Goal: Task Accomplishment & Management: Use online tool/utility

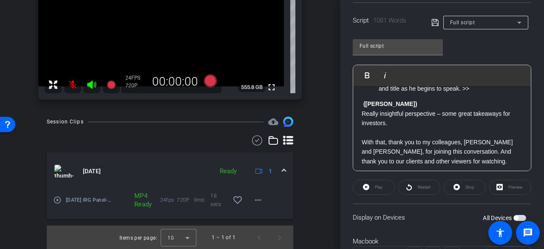
scroll to position [1384, 0]
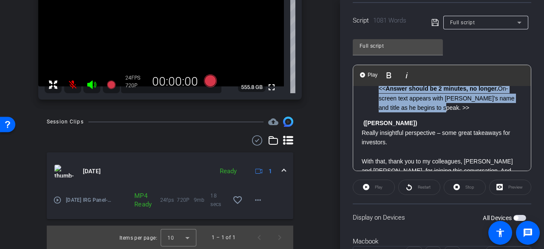
drag, startPoint x: 444, startPoint y: 157, endPoint x: 357, endPoint y: 119, distance: 95.2
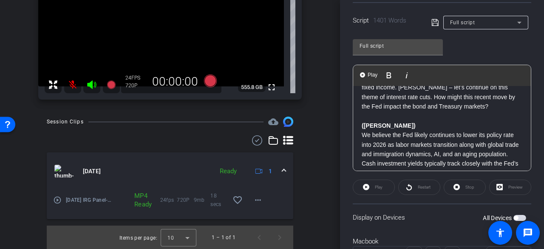
scroll to position [1375, 0]
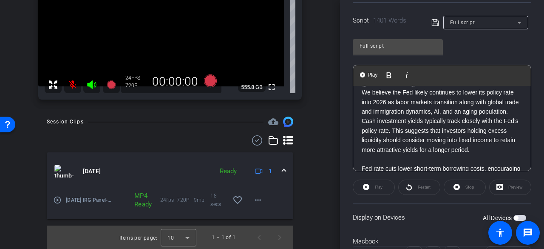
click at [363, 138] on p "We believe the Fed likely continues to lower its policy rate into 2026 as labor…" at bounding box center [442, 121] width 161 height 67
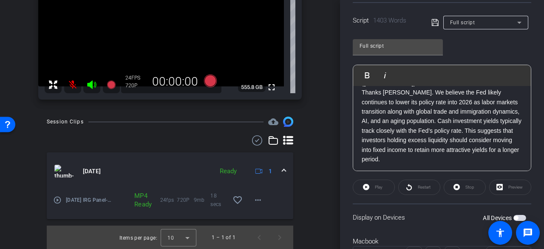
click at [433, 17] on icon at bounding box center [435, 22] width 8 height 10
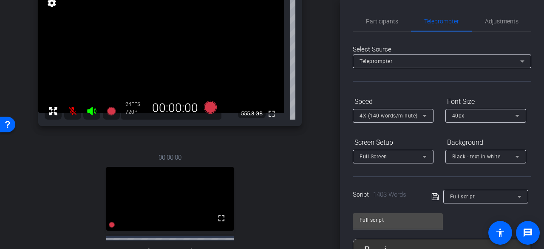
scroll to position [0, 0]
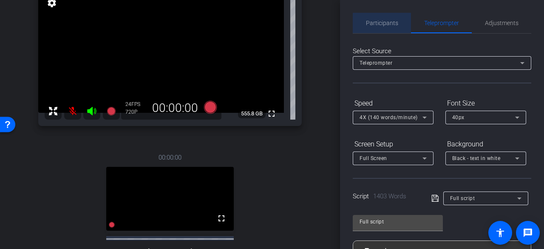
click at [389, 26] on span "Participants" at bounding box center [382, 23] width 32 height 6
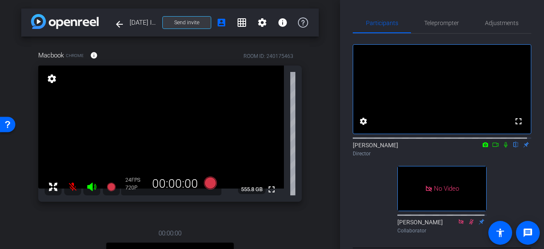
click at [203, 20] on span at bounding box center [187, 22] width 48 height 20
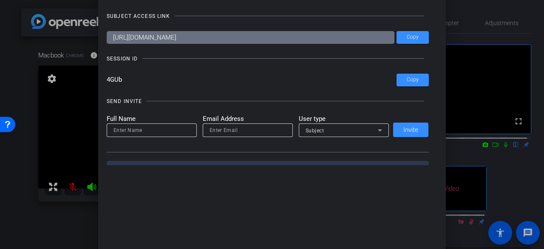
click at [31, 49] on div at bounding box center [272, 124] width 544 height 249
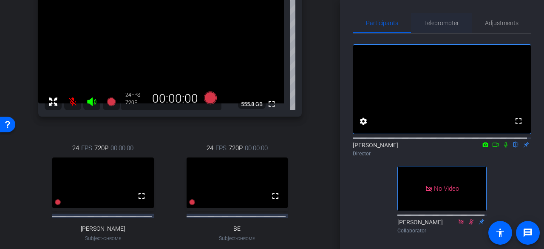
click at [454, 23] on span "Teleprompter" at bounding box center [441, 23] width 35 height 6
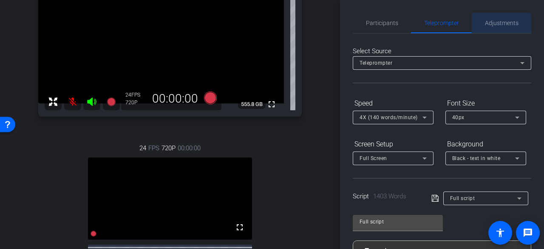
click at [489, 27] on span "Adjustments" at bounding box center [502, 23] width 34 height 20
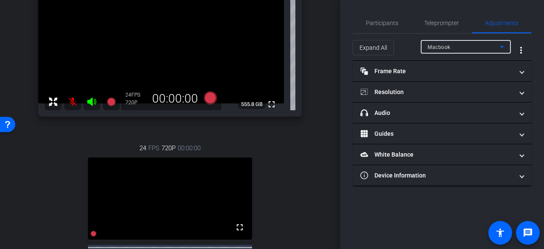
click at [462, 48] on div "Macbook" at bounding box center [464, 47] width 72 height 11
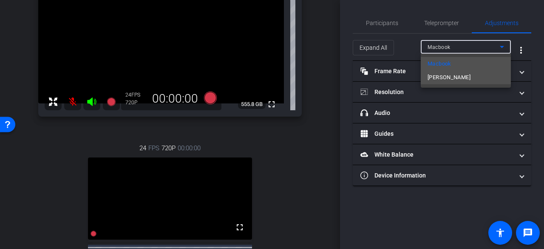
click at [462, 75] on mat-option "Anthony" at bounding box center [466, 78] width 90 height 14
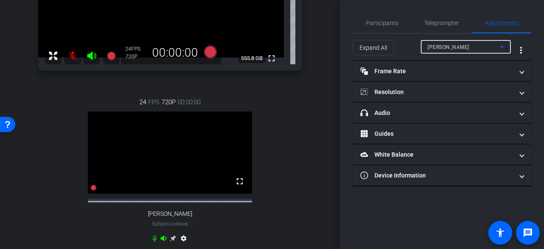
scroll to position [128, 0]
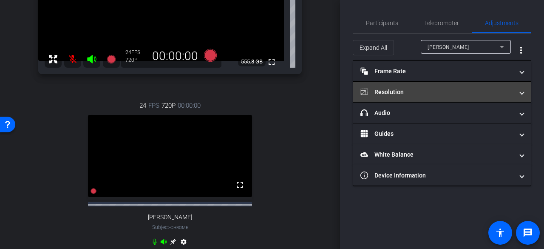
click at [422, 88] on mat-panel-title "Resolution" at bounding box center [436, 92] width 153 height 9
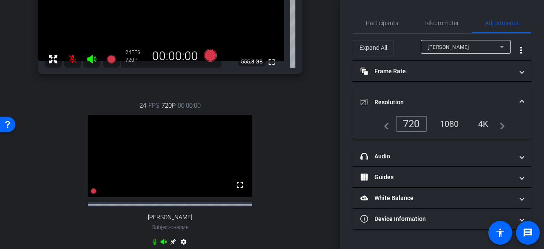
click at [479, 121] on div "4K" at bounding box center [483, 123] width 23 height 14
click at [95, 61] on icon at bounding box center [92, 59] width 10 height 10
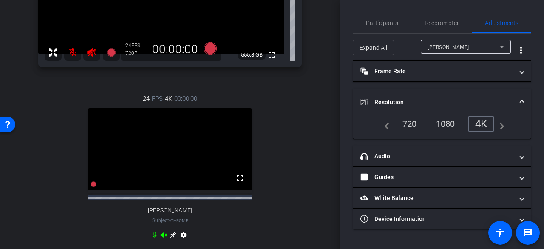
scroll to position [170, 0]
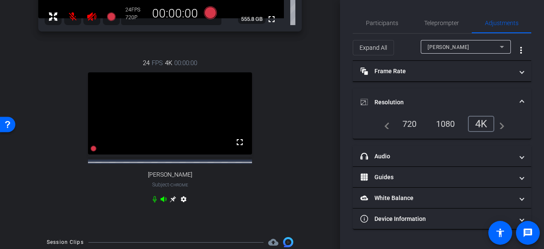
click at [154, 202] on icon at bounding box center [154, 199] width 7 height 7
click at [161, 201] on icon at bounding box center [164, 199] width 6 height 6
click at [162, 202] on icon at bounding box center [163, 199] width 7 height 7
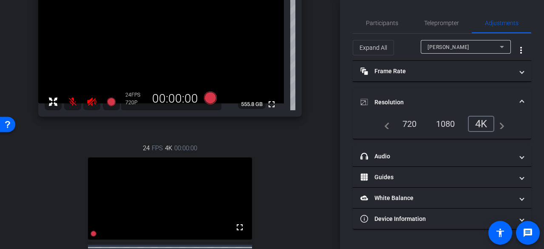
scroll to position [43, 0]
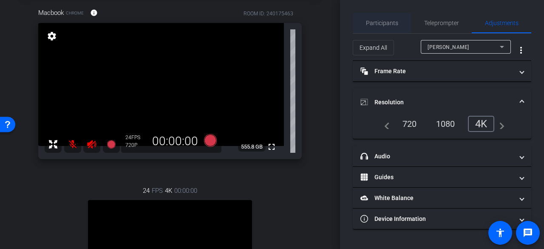
click at [384, 28] on span "Participants" at bounding box center [382, 23] width 32 height 20
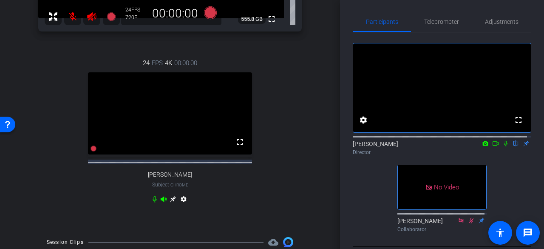
scroll to position [0, 0]
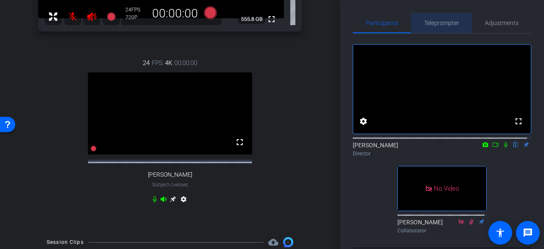
click at [440, 25] on span "Teleprompter" at bounding box center [441, 23] width 35 height 6
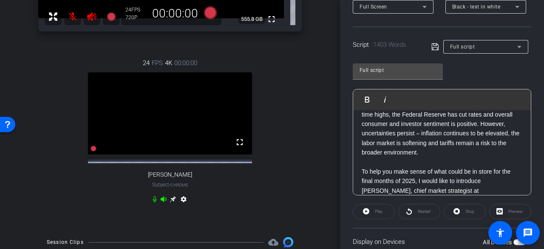
scroll to position [170, 0]
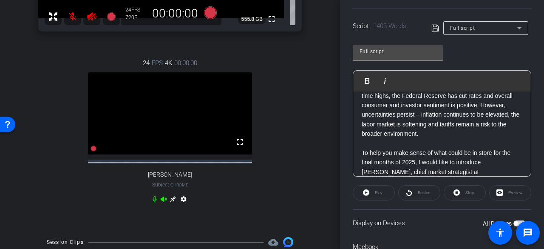
click at [515, 193] on div "Preview" at bounding box center [510, 192] width 42 height 15
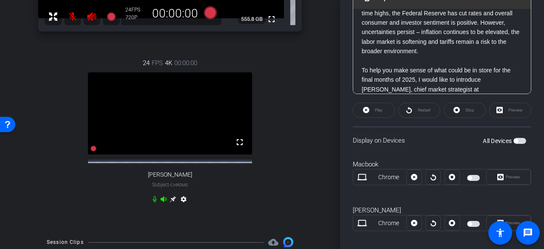
scroll to position [255, 0]
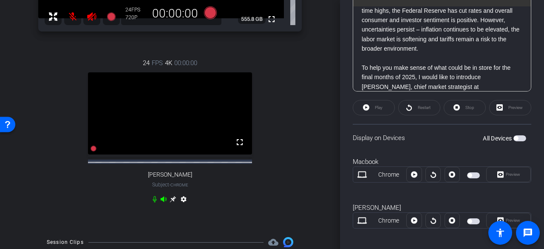
click at [514, 137] on span "button" at bounding box center [516, 138] width 4 height 4
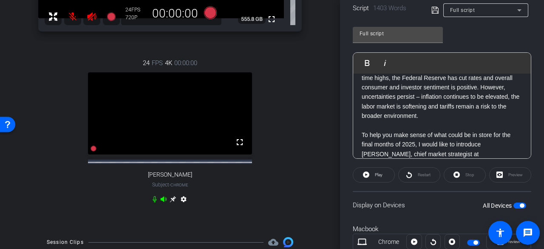
scroll to position [170, 0]
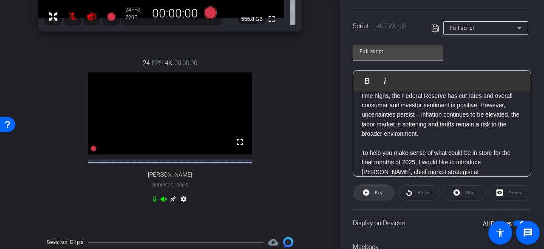
click at [383, 190] on span at bounding box center [373, 192] width 41 height 20
click at [505, 190] on div "Preview" at bounding box center [510, 192] width 42 height 15
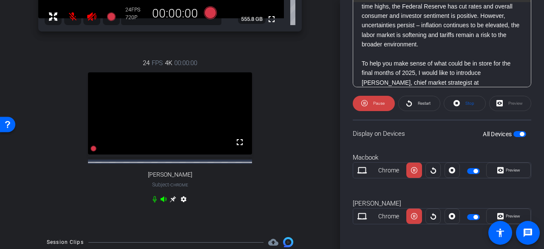
scroll to position [261, 0]
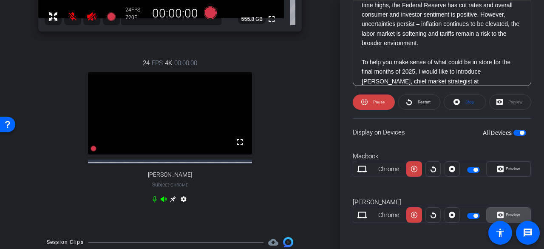
click at [514, 213] on span "Preview" at bounding box center [513, 214] width 14 height 5
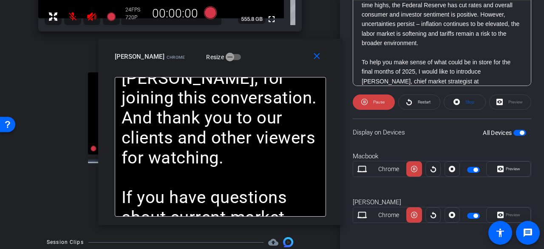
drag, startPoint x: 335, startPoint y: 55, endPoint x: 284, endPoint y: 62, distance: 51.9
click at [284, 62] on div "Anthony Chrome Resize" at bounding box center [224, 56] width 218 height 15
click at [363, 102] on icon at bounding box center [364, 102] width 6 height 6
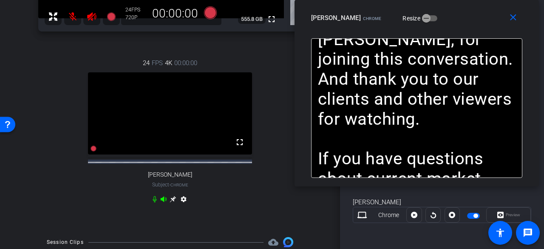
drag, startPoint x: 285, startPoint y: 58, endPoint x: 419, endPoint y: 24, distance: 138.2
click at [479, 0] on html "Accessibility Screen-Reader Guide, Feedback, and Issue Reporting | New window m…" at bounding box center [272, 124] width 544 height 249
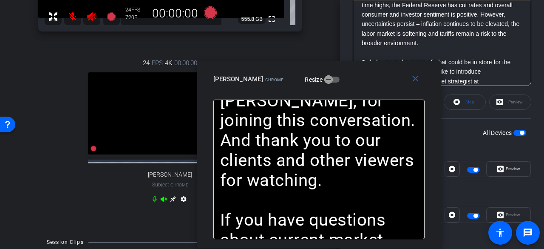
drag, startPoint x: 434, startPoint y: 14, endPoint x: 339, endPoint y: 75, distance: 113.6
click at [339, 75] on div "Anthony Chrome Resize" at bounding box center [322, 78] width 218 height 15
click at [325, 81] on icon "button" at bounding box center [329, 80] width 8 height 8
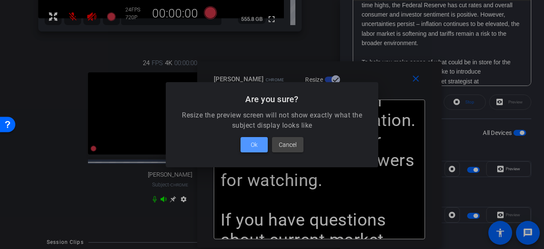
drag, startPoint x: 264, startPoint y: 144, endPoint x: 259, endPoint y: 137, distance: 8.0
click at [263, 144] on span at bounding box center [254, 144] width 27 height 20
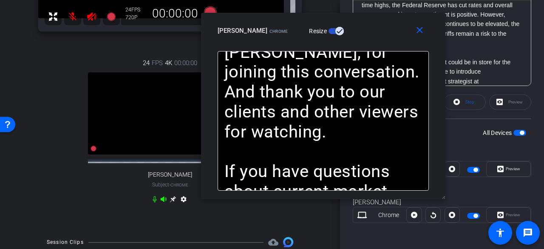
drag, startPoint x: 362, startPoint y: 75, endPoint x: 366, endPoint y: 27, distance: 48.6
click at [366, 27] on div "Anthony Chrome Resize" at bounding box center [327, 30] width 218 height 15
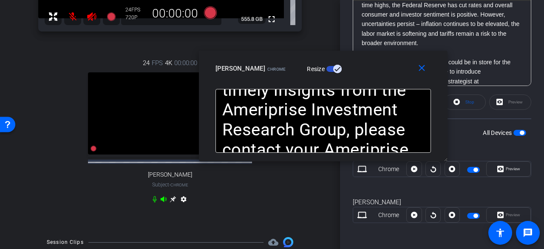
drag, startPoint x: 442, startPoint y: 198, endPoint x: 446, endPoint y: 123, distance: 75.4
click at [446, 123] on div "close Anthony Chrome Resize (Justin) Hello, I'm Justin Burgin, Vice President o…" at bounding box center [323, 106] width 249 height 111
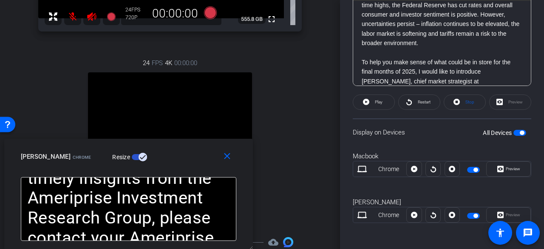
drag, startPoint x: 382, startPoint y: 65, endPoint x: 193, endPoint y: 173, distance: 217.4
click at [193, 173] on div "close Anthony Chrome Resize" at bounding box center [128, 158] width 249 height 38
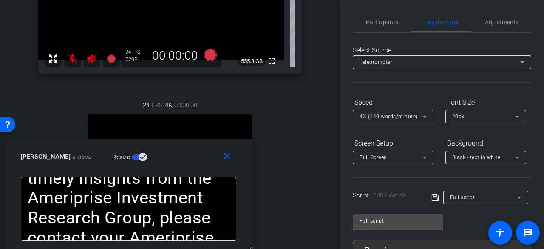
scroll to position [0, 0]
click at [386, 24] on span "Participants" at bounding box center [382, 23] width 32 height 6
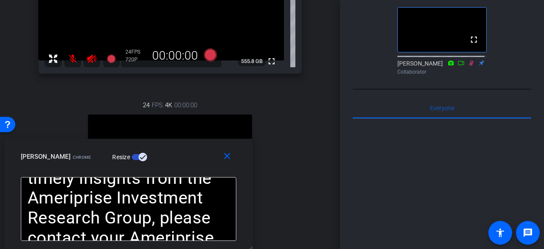
scroll to position [170, 0]
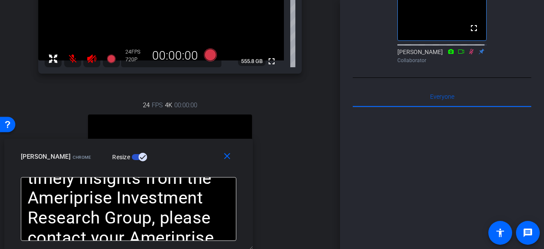
click at [468, 54] on icon at bounding box center [471, 51] width 7 height 6
click at [469, 54] on icon at bounding box center [471, 51] width 5 height 6
click at [468, 54] on icon at bounding box center [471, 51] width 7 height 6
click at [460, 54] on icon at bounding box center [461, 51] width 5 height 5
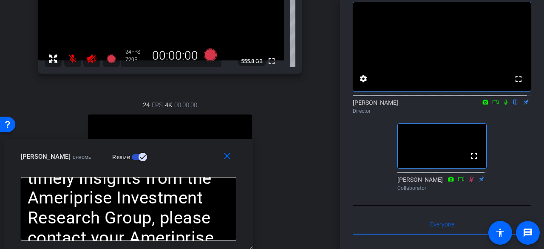
scroll to position [85, 0]
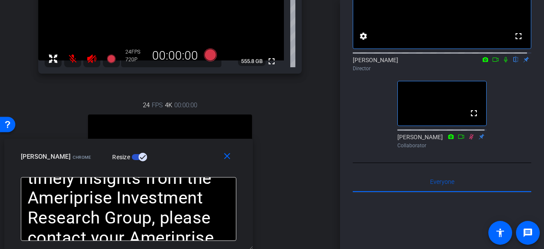
click at [468, 139] on icon at bounding box center [471, 136] width 7 height 6
click at [469, 139] on icon at bounding box center [471, 136] width 5 height 6
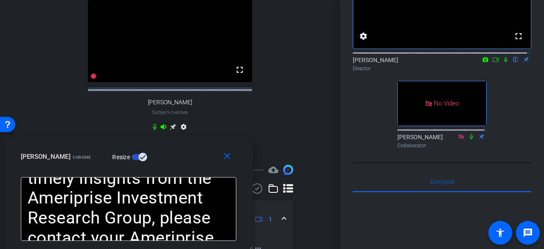
scroll to position [255, 0]
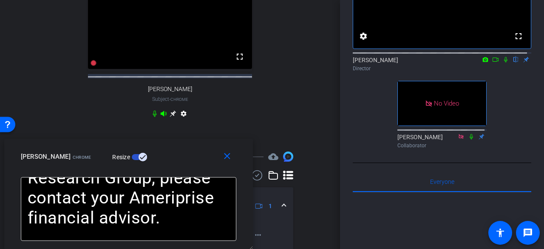
click at [172, 117] on icon at bounding box center [173, 114] width 6 height 6
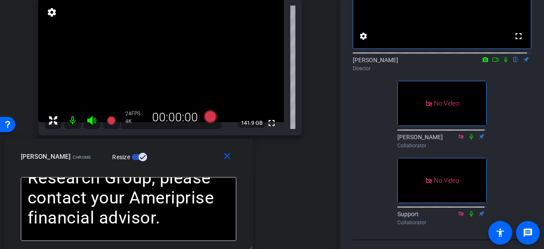
scroll to position [85, 0]
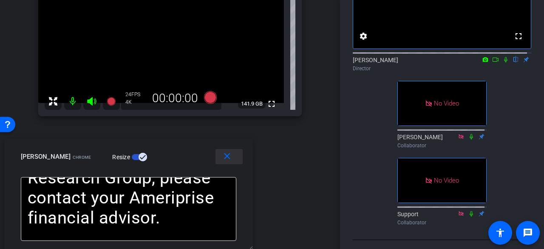
click at [224, 157] on mat-icon "close" at bounding box center [227, 156] width 11 height 11
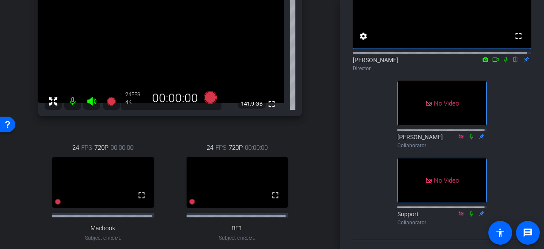
scroll to position [128, 0]
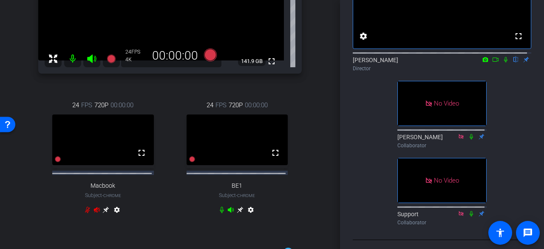
click at [249, 214] on mat-icon "settings" at bounding box center [251, 211] width 10 height 10
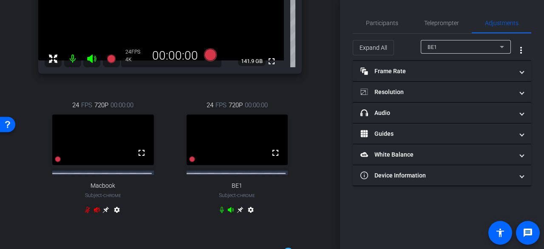
scroll to position [0, 0]
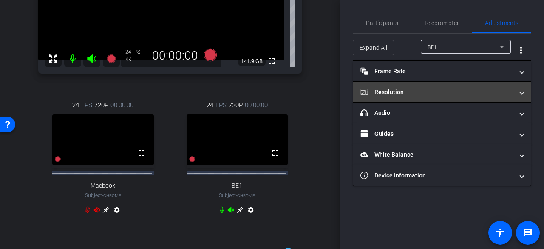
click at [417, 94] on mat-panel-title "Resolution" at bounding box center [436, 92] width 153 height 9
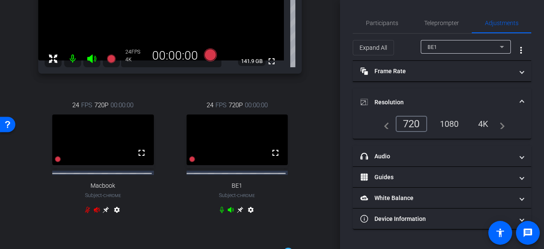
click at [479, 125] on div "4K" at bounding box center [483, 123] width 23 height 14
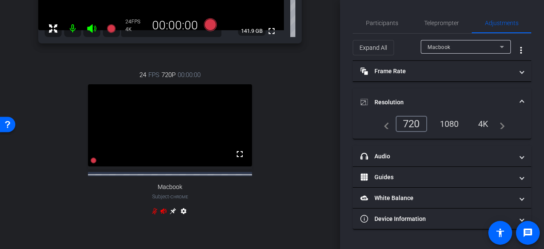
scroll to position [128, 0]
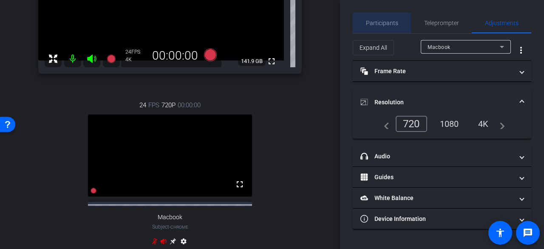
click at [392, 26] on span "Participants" at bounding box center [382, 23] width 32 height 6
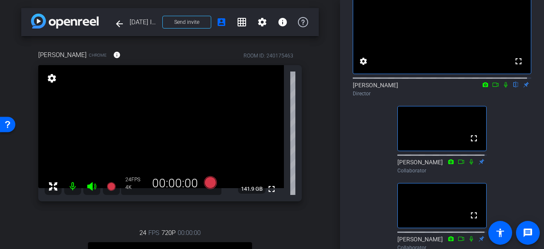
scroll to position [43, 0]
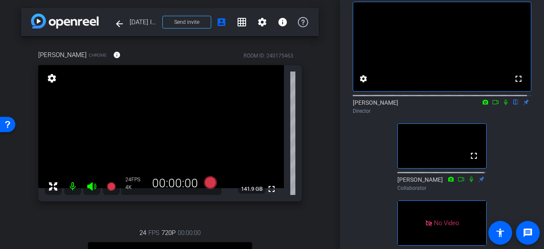
click at [369, 166] on div "fullscreen settings Brian Forrest flip Director fullscreen Matt Collaborator No…" at bounding box center [442, 169] width 179 height 357
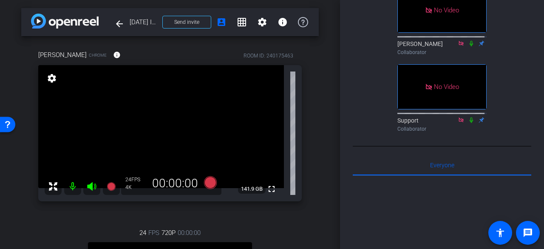
scroll to position [340, 0]
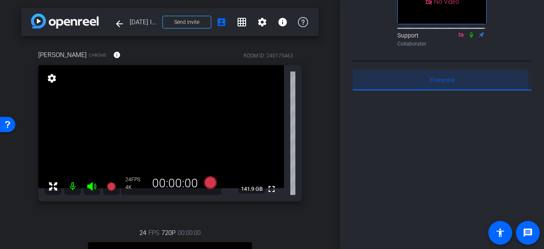
click at [430, 83] on span "Everyone 0" at bounding box center [442, 80] width 24 height 6
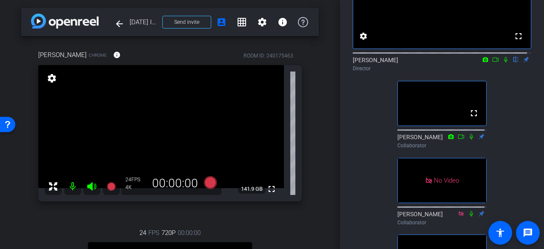
scroll to position [128, 0]
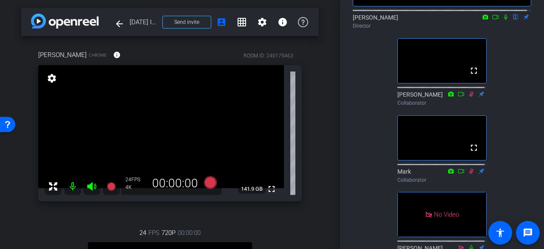
click at [72, 182] on mat-icon at bounding box center [72, 186] width 17 height 17
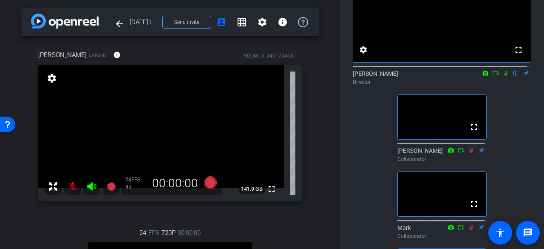
scroll to position [85, 0]
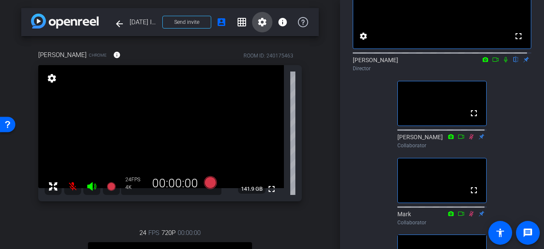
click at [264, 25] on span at bounding box center [262, 22] width 20 height 20
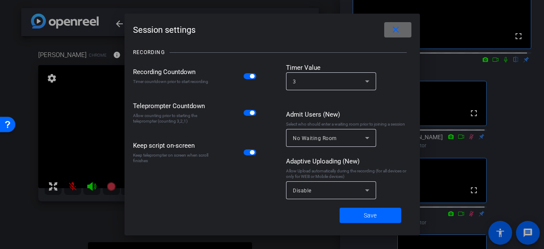
click at [400, 32] on mat-icon "close" at bounding box center [396, 30] width 11 height 11
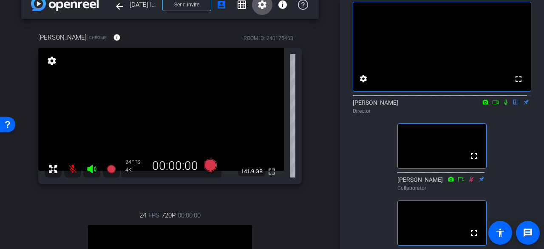
scroll to position [0, 0]
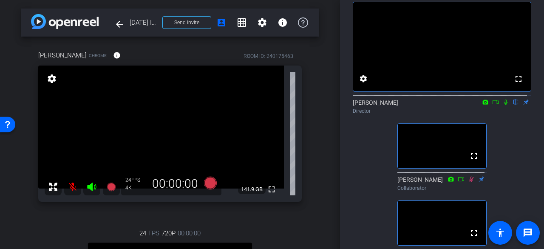
click at [469, 182] on icon at bounding box center [471, 179] width 5 height 6
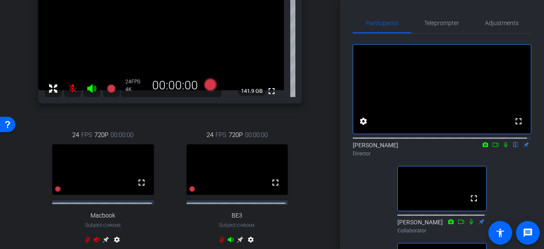
scroll to position [85, 0]
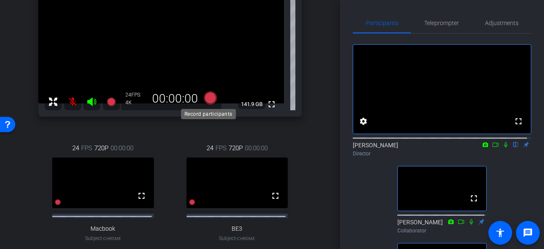
click at [204, 98] on icon at bounding box center [210, 97] width 13 height 13
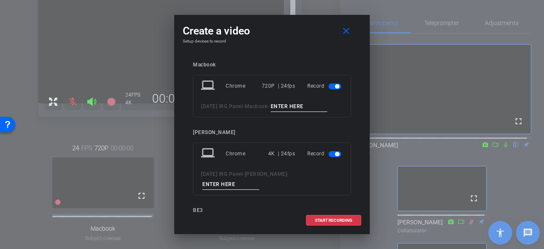
click at [295, 103] on input at bounding box center [299, 106] width 57 height 11
click at [259, 179] on input at bounding box center [230, 184] width 57 height 11
type input "Test Record on Anthony"
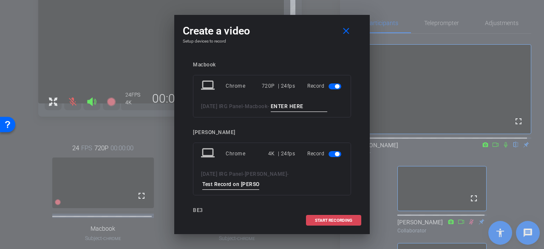
click at [328, 221] on span "START RECORDING" at bounding box center [333, 220] width 37 height 4
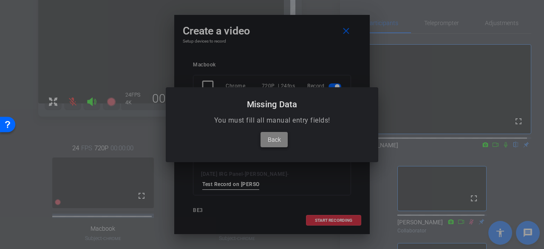
click at [281, 141] on span at bounding box center [274, 139] width 27 height 20
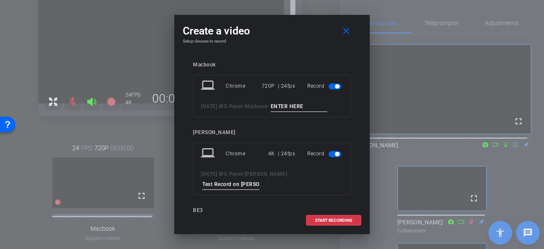
click at [329, 89] on mat-slide-toggle at bounding box center [336, 86] width 14 height 10
click at [329, 86] on span "button" at bounding box center [335, 86] width 13 height 6
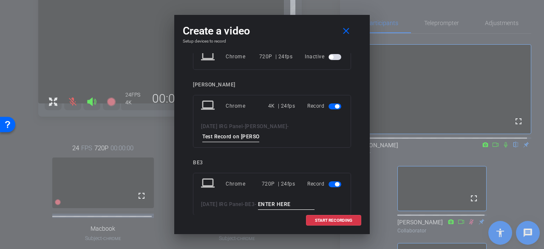
scroll to position [43, 0]
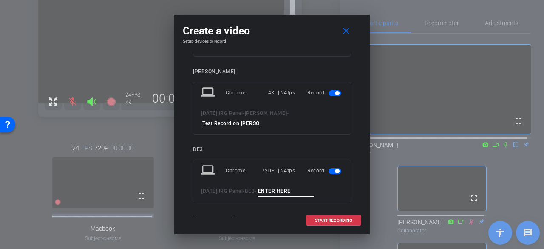
click at [335, 169] on span "button" at bounding box center [337, 171] width 4 height 4
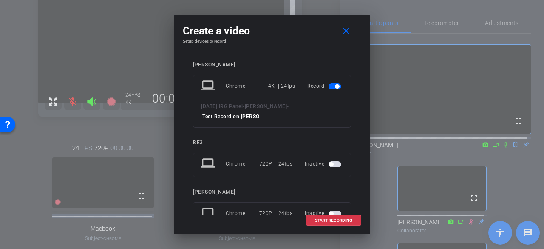
scroll to position [69, 0]
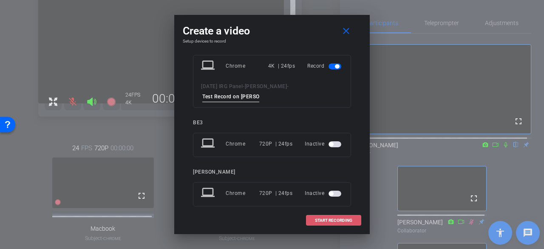
click at [332, 216] on span at bounding box center [333, 220] width 54 height 20
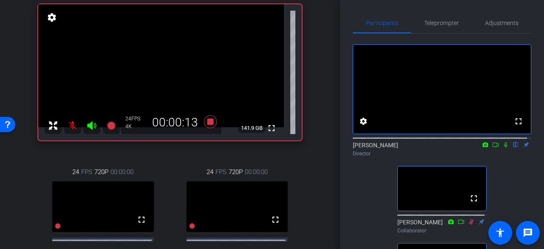
scroll to position [43, 0]
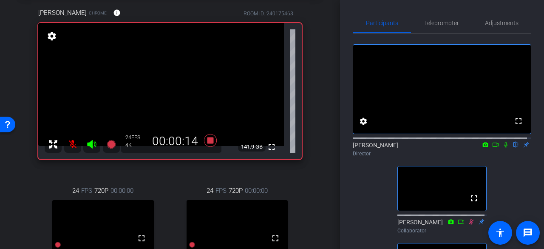
click at [72, 145] on mat-icon at bounding box center [72, 144] width 17 height 17
click at [71, 145] on mat-icon at bounding box center [72, 144] width 17 height 17
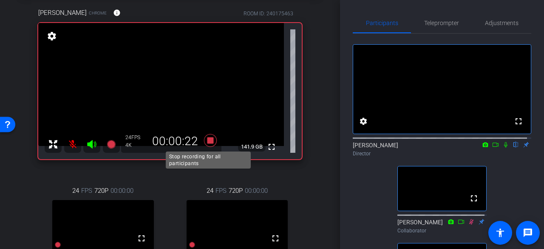
click at [204, 140] on icon at bounding box center [210, 140] width 20 height 15
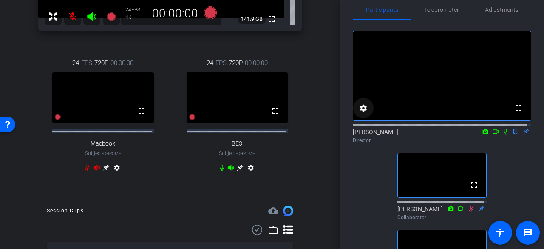
scroll to position [0, 0]
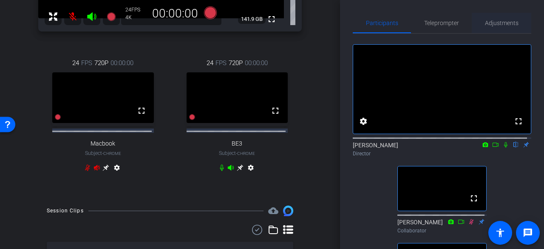
click at [485, 26] on span "Adjustments" at bounding box center [502, 23] width 34 height 6
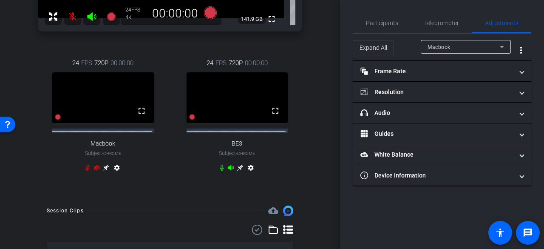
click at [446, 50] on div "Macbook" at bounding box center [464, 47] width 72 height 11
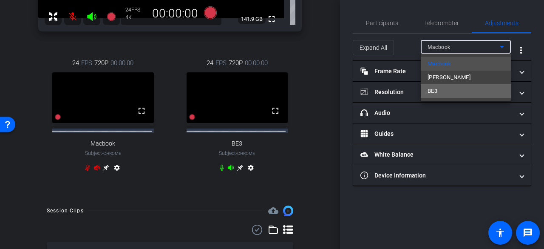
click at [456, 93] on mat-option "BE3" at bounding box center [466, 91] width 90 height 14
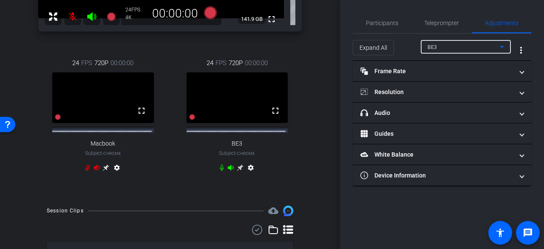
click at [456, 93] on mat-panel-title "Resolution" at bounding box center [436, 92] width 153 height 9
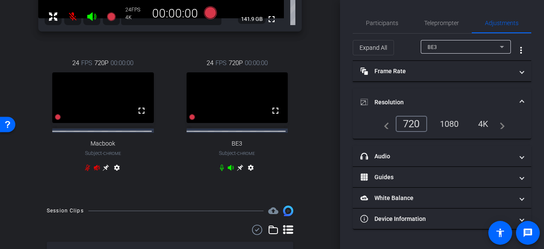
click at [482, 122] on div "4K" at bounding box center [483, 123] width 23 height 14
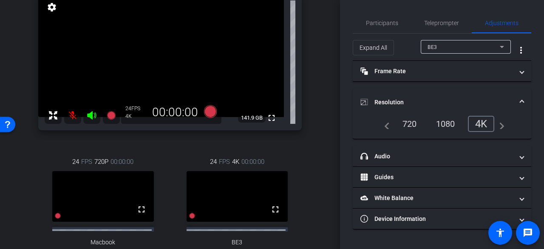
scroll to position [85, 0]
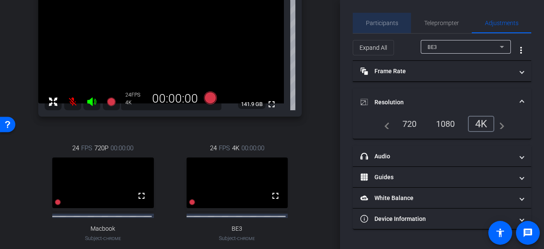
click at [392, 24] on span "Participants" at bounding box center [382, 23] width 32 height 6
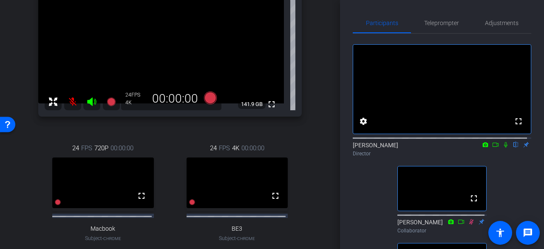
click at [72, 102] on mat-icon at bounding box center [72, 101] width 17 height 17
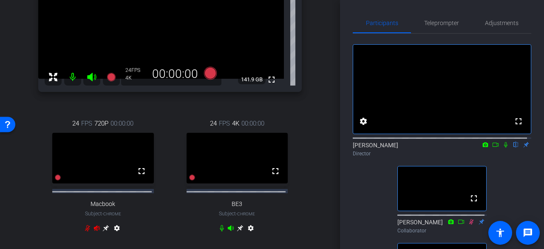
scroll to position [128, 0]
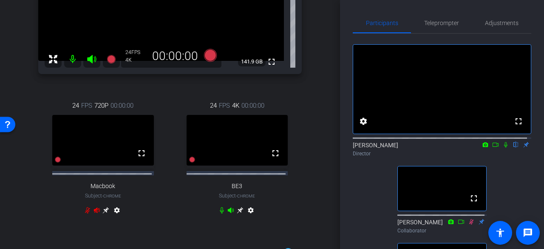
click at [87, 213] on icon at bounding box center [87, 210] width 5 height 6
drag, startPoint x: 96, startPoint y: 58, endPoint x: 92, endPoint y: 57, distance: 4.8
click at [96, 58] on icon at bounding box center [92, 59] width 10 height 10
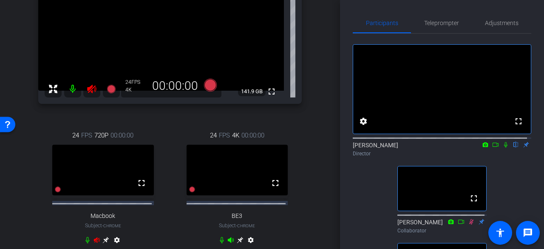
scroll to position [85, 0]
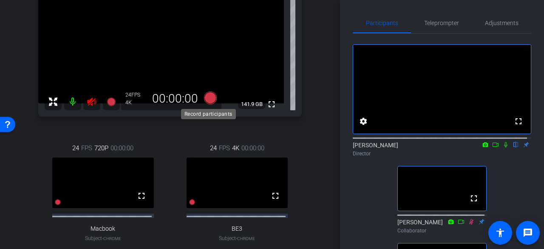
click at [211, 97] on icon at bounding box center [210, 97] width 13 height 13
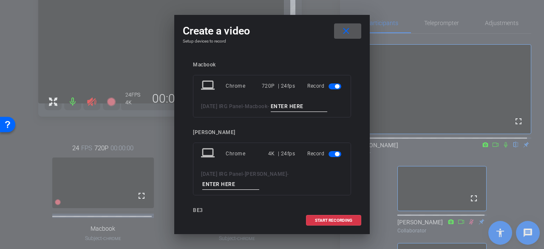
click at [301, 106] on input at bounding box center [299, 106] width 57 height 11
type input "test 1"
click at [259, 179] on input at bounding box center [230, 184] width 57 height 11
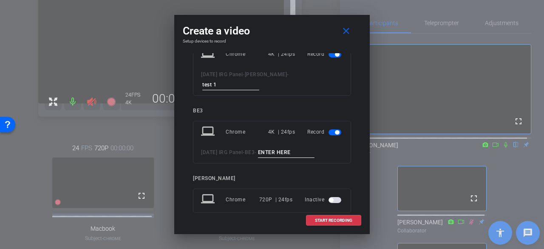
scroll to position [105, 0]
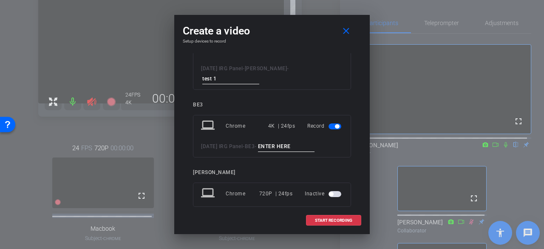
type input "test 1"
click at [299, 141] on input at bounding box center [286, 146] width 57 height 11
type input "test 1"
click at [348, 219] on span "START RECORDING" at bounding box center [333, 220] width 37 height 4
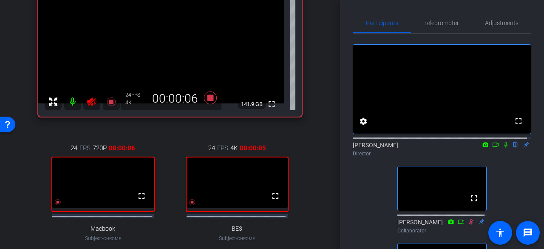
click at [94, 99] on icon at bounding box center [92, 101] width 10 height 10
click at [96, 102] on icon at bounding box center [91, 101] width 9 height 9
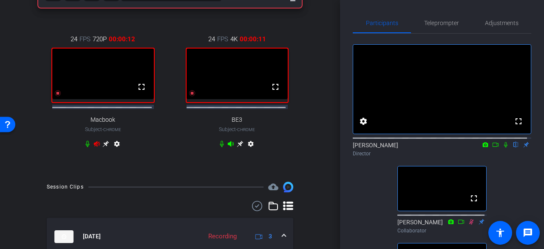
scroll to position [213, 0]
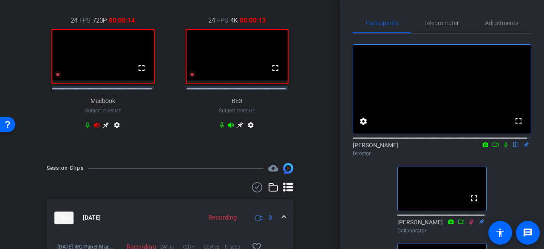
click at [84, 128] on icon at bounding box center [87, 125] width 7 height 7
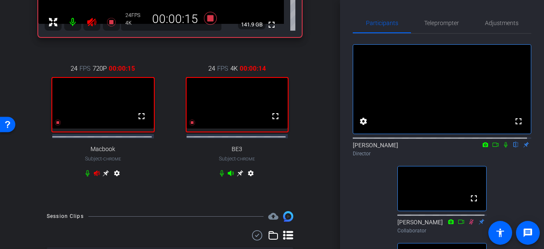
scroll to position [128, 0]
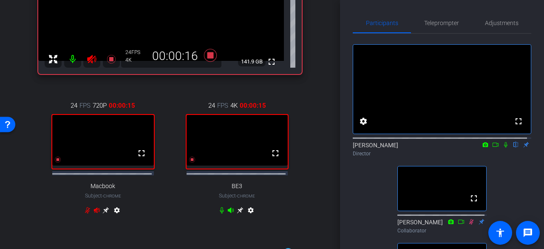
click at [92, 59] on icon at bounding box center [91, 59] width 9 height 9
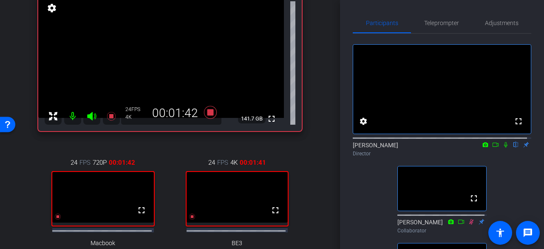
scroll to position [58, 0]
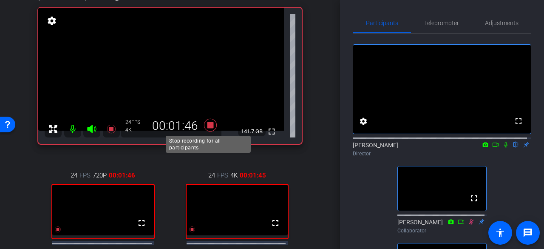
click at [216, 123] on icon at bounding box center [210, 124] width 20 height 15
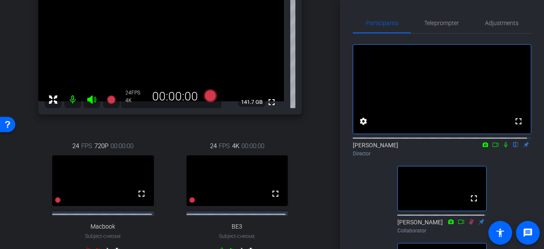
scroll to position [84, 0]
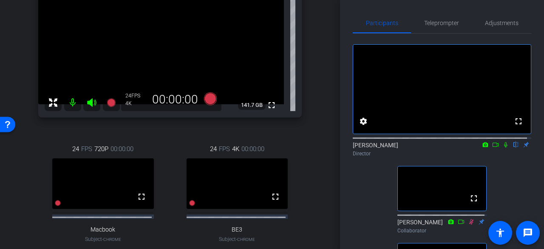
click at [298, 174] on div "Anthony Chrome info ROOM ID: 240175463 fullscreen settings 141.7 GB 24 FPS 4K 0…" at bounding box center [170, 117] width 298 height 330
click at [273, 201] on mat-icon "fullscreen" at bounding box center [275, 196] width 10 height 10
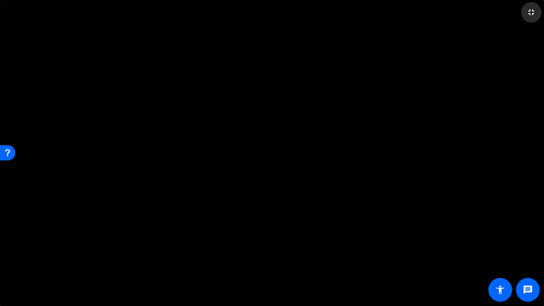
click at [531, 11] on mat-icon "fullscreen_exit" at bounding box center [531, 12] width 10 height 10
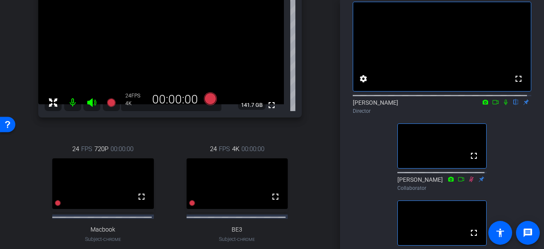
scroll to position [127, 0]
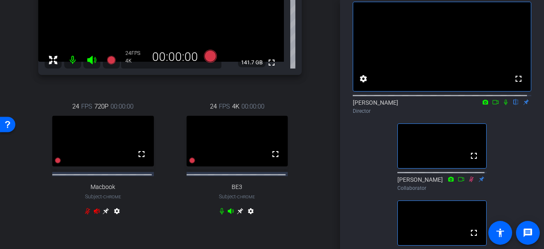
click at [75, 60] on mat-icon at bounding box center [72, 59] width 17 height 17
click at [88, 67] on mat-icon at bounding box center [91, 59] width 17 height 17
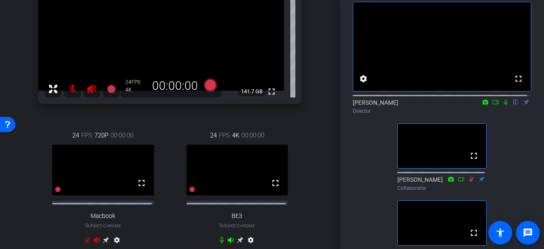
scroll to position [84, 0]
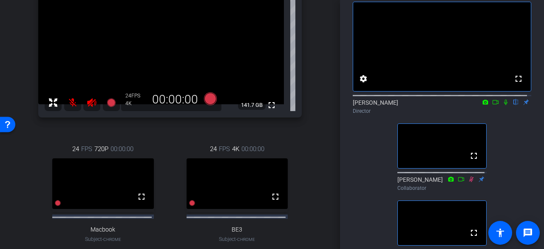
click at [74, 106] on mat-icon at bounding box center [72, 102] width 17 height 17
click at [94, 103] on icon at bounding box center [92, 102] width 10 height 10
click at [291, 162] on div "24 FPS 4K 00:00:00 fullscreen BE3 Subject - Chrome settings" at bounding box center [238, 202] width 130 height 144
click at [264, 186] on video at bounding box center [238, 183] width 102 height 51
click at [270, 198] on mat-icon "fullscreen" at bounding box center [275, 196] width 10 height 10
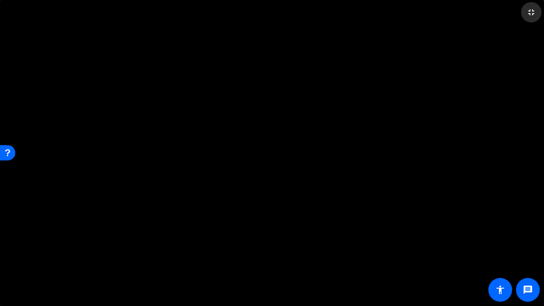
click at [532, 12] on mat-icon "fullscreen_exit" at bounding box center [531, 12] width 10 height 10
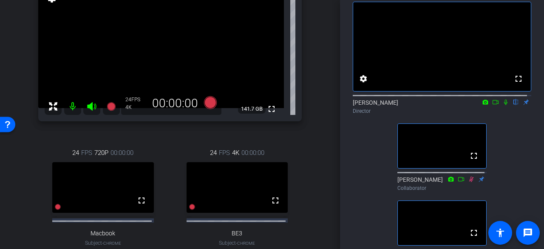
scroll to position [81, 0]
click at [275, 204] on mat-icon "fullscreen" at bounding box center [275, 200] width 10 height 10
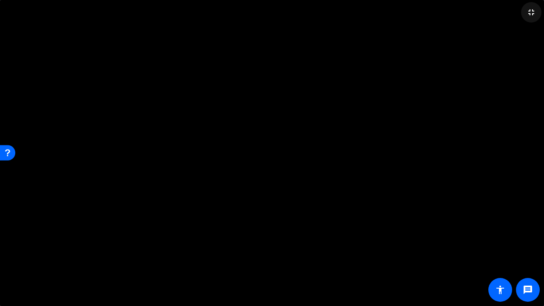
click at [530, 11] on mat-icon "fullscreen_exit" at bounding box center [531, 12] width 10 height 10
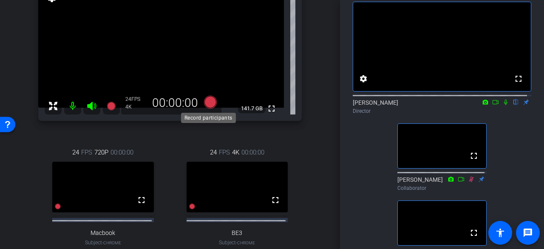
click at [206, 99] on icon at bounding box center [210, 102] width 13 height 13
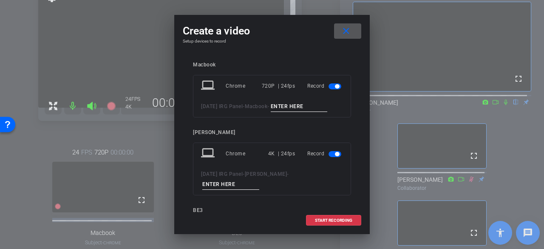
click at [290, 105] on input at bounding box center [299, 106] width 57 height 11
type input "test 2"
click at [259, 179] on input at bounding box center [230, 184] width 57 height 11
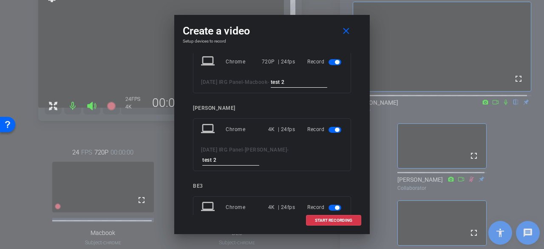
scroll to position [105, 0]
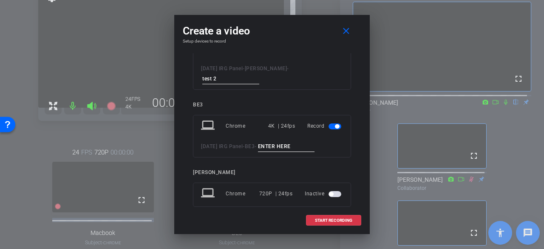
type input "test 2"
click at [304, 141] on input at bounding box center [286, 146] width 57 height 11
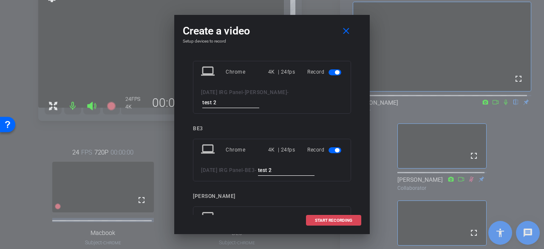
scroll to position [63, 0]
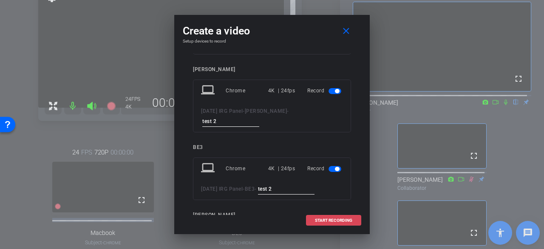
type input "test 2"
click at [329, 218] on span "START RECORDING" at bounding box center [333, 220] width 37 height 4
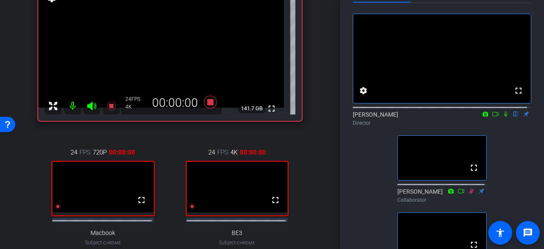
scroll to position [0, 0]
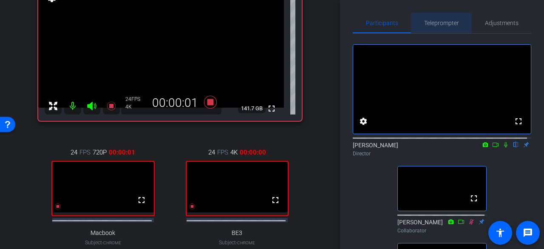
click at [431, 26] on span "Teleprompter" at bounding box center [441, 23] width 35 height 6
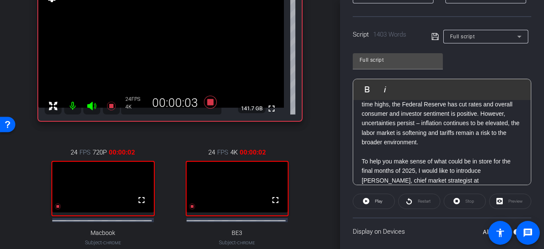
scroll to position [170, 0]
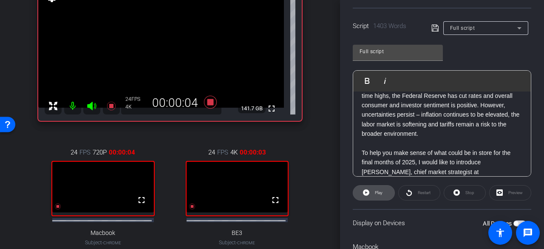
click at [386, 188] on span at bounding box center [373, 192] width 41 height 20
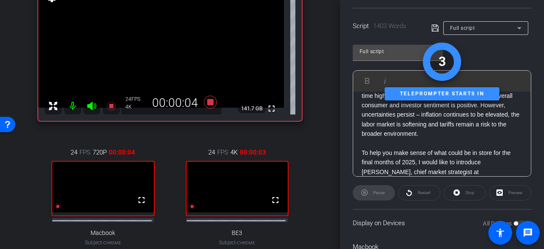
scroll to position [255, 0]
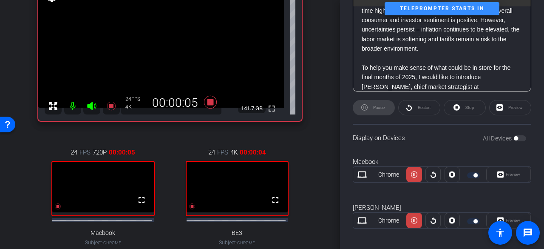
click at [514, 140] on div "All Devices" at bounding box center [504, 138] width 43 height 9
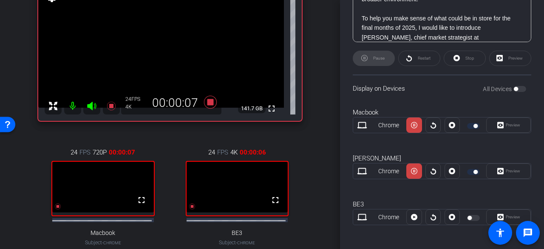
scroll to position [306, 0]
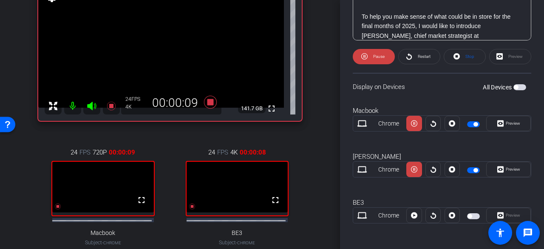
click at [414, 214] on div at bounding box center [413, 214] width 15 height 15
click at [381, 62] on span at bounding box center [374, 56] width 42 height 20
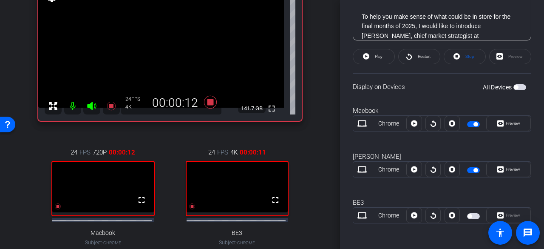
click at [514, 85] on span "button" at bounding box center [520, 87] width 13 height 6
click at [376, 59] on span "Play" at bounding box center [378, 57] width 10 height 12
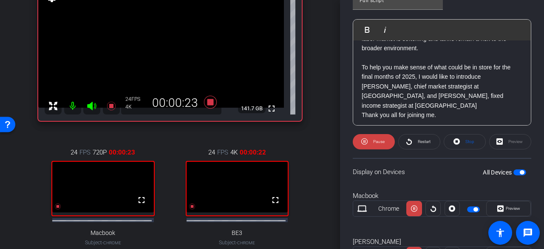
scroll to position [128, 0]
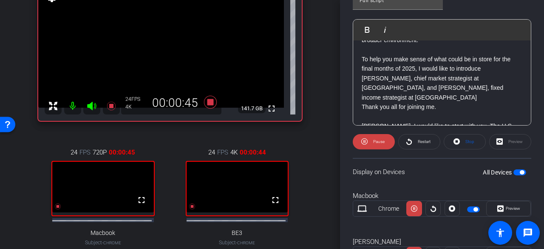
click at [90, 108] on icon at bounding box center [91, 106] width 9 height 9
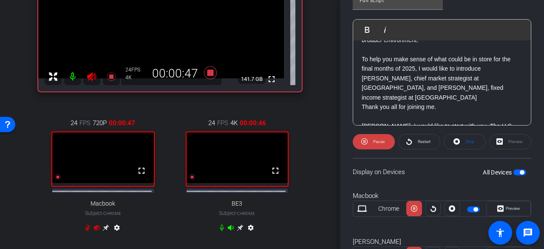
scroll to position [123, 0]
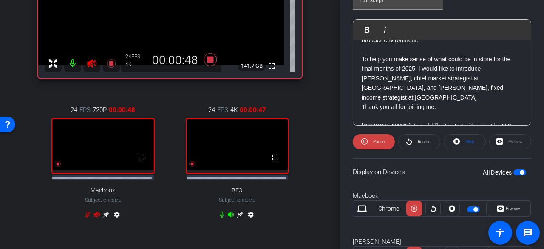
click at [87, 216] on icon at bounding box center [87, 214] width 7 height 7
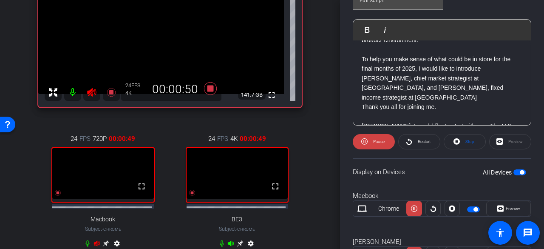
scroll to position [81, 0]
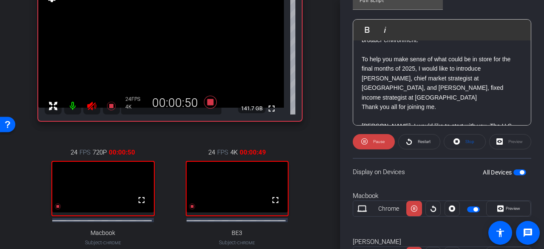
click at [96, 106] on icon at bounding box center [91, 106] width 9 height 9
click at [94, 109] on icon at bounding box center [92, 106] width 10 height 10
click at [96, 109] on icon at bounding box center [92, 106] width 10 height 10
click at [93, 108] on icon at bounding box center [92, 106] width 10 height 10
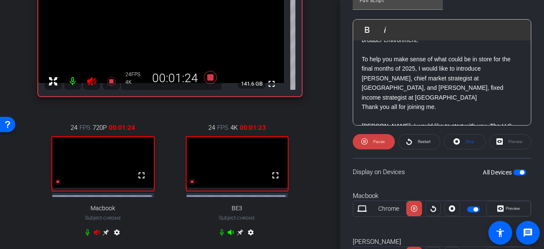
scroll to position [123, 0]
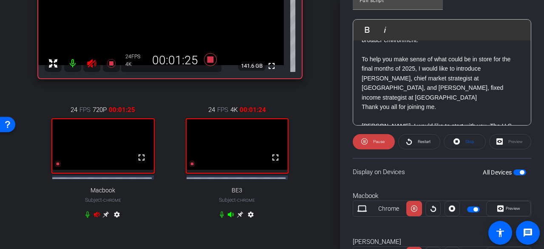
click at [88, 218] on icon at bounding box center [88, 214] width 4 height 6
click at [96, 65] on icon at bounding box center [92, 63] width 10 height 10
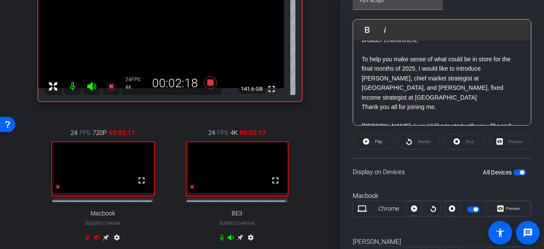
scroll to position [81, 0]
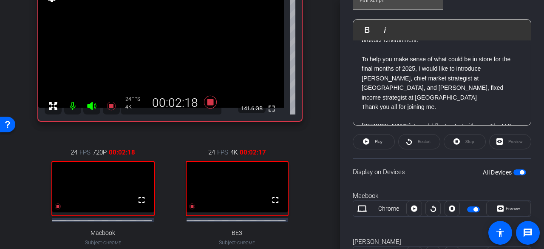
click at [71, 108] on mat-icon at bounding box center [72, 105] width 17 height 17
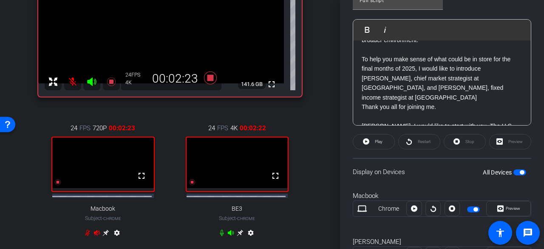
scroll to position [123, 0]
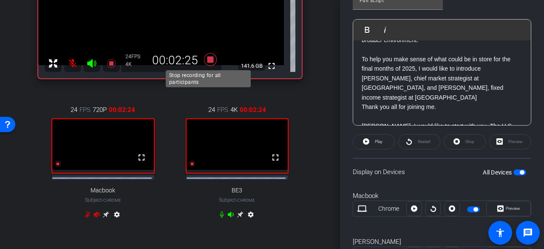
click at [207, 58] on icon at bounding box center [210, 59] width 13 height 13
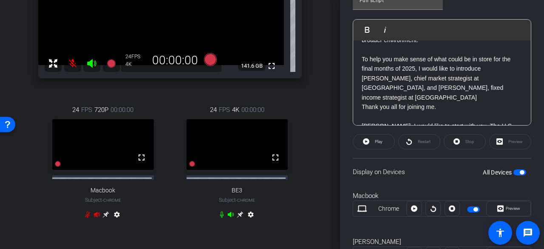
scroll to position [81, 0]
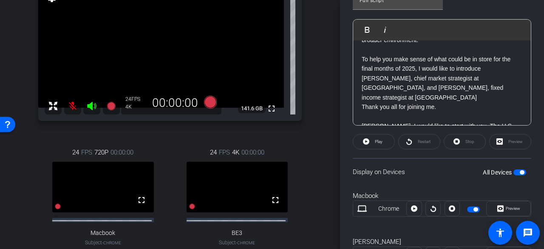
click at [77, 108] on mat-icon at bounding box center [72, 105] width 17 height 17
click at [210, 101] on icon at bounding box center [210, 102] width 13 height 13
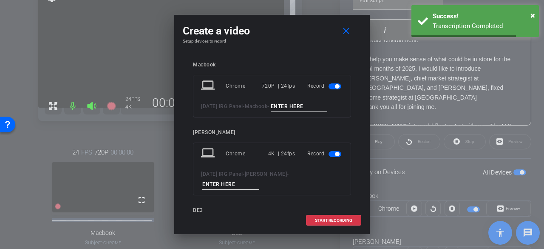
click at [287, 105] on input at bounding box center [299, 106] width 57 height 11
type input "test 3"
click at [297, 167] on div "laptop Chrome 4K | 24fps Record 2025 Oct IRG Panel - Anthony -" at bounding box center [272, 168] width 158 height 53
click at [259, 179] on input at bounding box center [230, 184] width 57 height 11
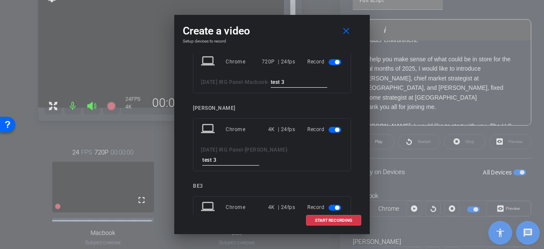
scroll to position [43, 0]
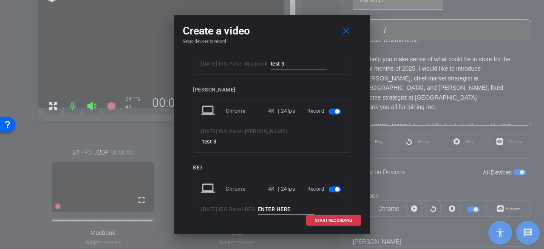
type input "test 3"
click at [294, 204] on input at bounding box center [286, 209] width 57 height 11
type input "r"
type input "test 3"
click at [337, 223] on span at bounding box center [333, 220] width 54 height 20
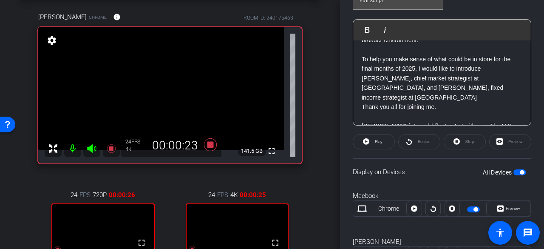
scroll to position [81, 0]
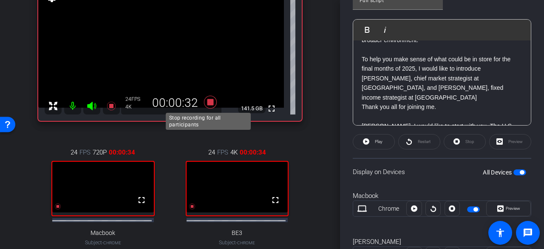
click at [210, 101] on icon at bounding box center [210, 102] width 13 height 13
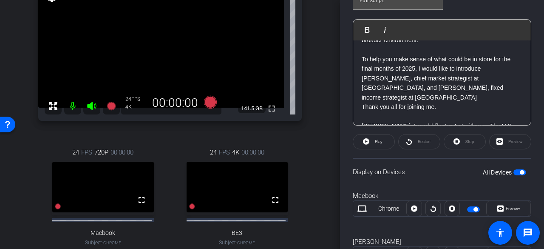
click at [76, 105] on mat-icon at bounding box center [72, 105] width 17 height 17
click at [90, 107] on icon at bounding box center [91, 106] width 9 height 9
click at [90, 107] on icon at bounding box center [92, 106] width 10 height 10
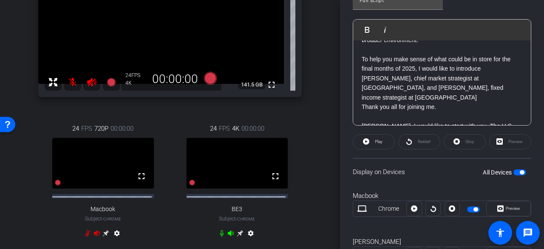
scroll to position [123, 0]
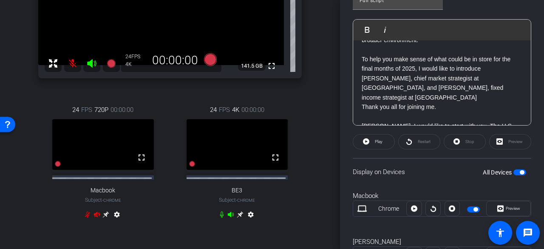
click at [218, 218] on icon at bounding box center [221, 214] width 7 height 7
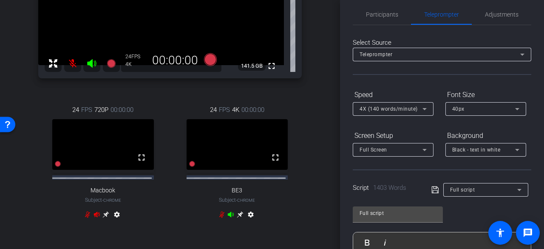
scroll to position [0, 0]
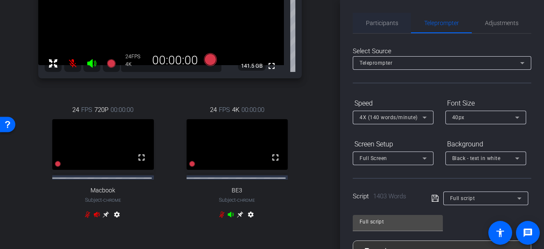
click at [380, 28] on span "Participants" at bounding box center [382, 23] width 32 height 20
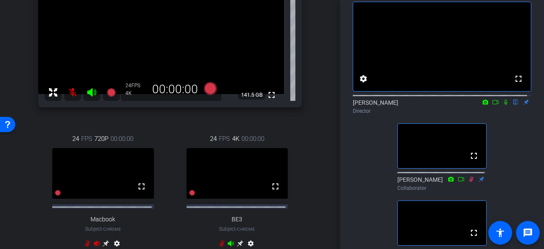
scroll to position [81, 0]
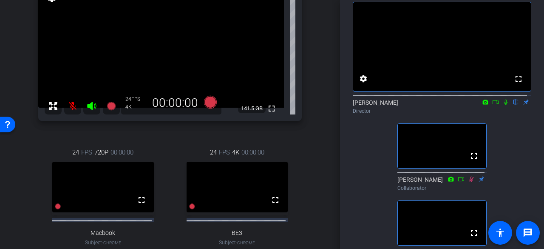
click at [76, 107] on mat-icon at bounding box center [72, 105] width 17 height 17
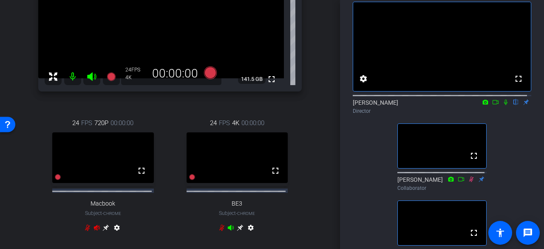
scroll to position [123, 0]
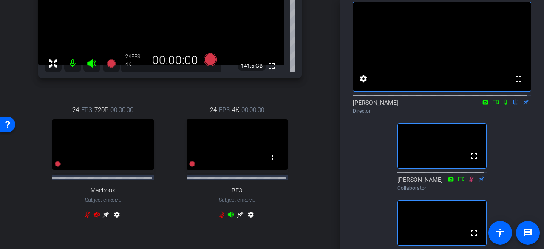
click at [220, 218] on icon at bounding box center [221, 214] width 7 height 7
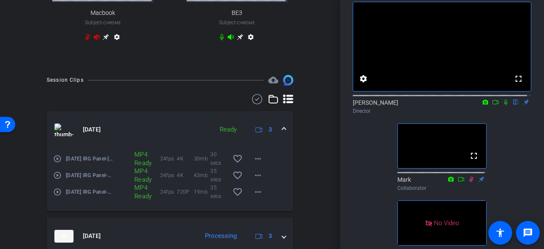
scroll to position [336, 0]
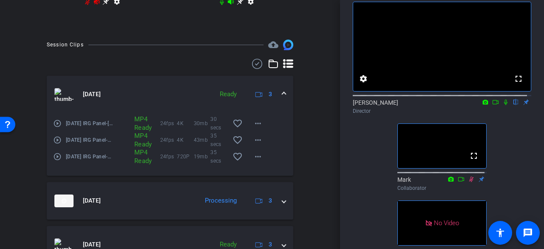
click at [59, 128] on mat-icon "play_circle_outline" at bounding box center [57, 123] width 9 height 9
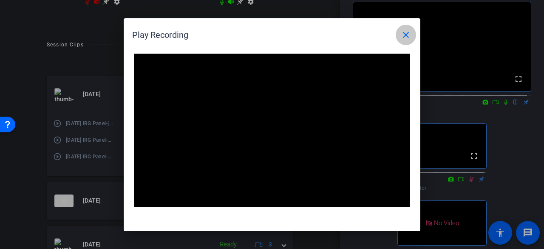
click at [401, 38] on mat-icon "close" at bounding box center [406, 35] width 10 height 10
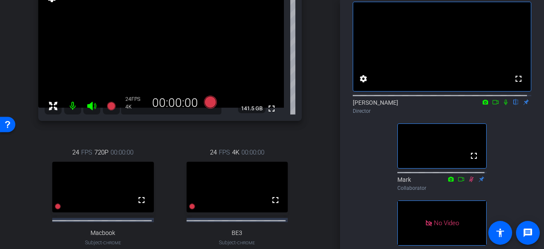
scroll to position [38, 0]
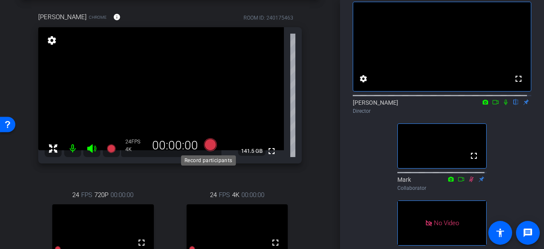
click at [209, 142] on icon at bounding box center [210, 144] width 13 height 13
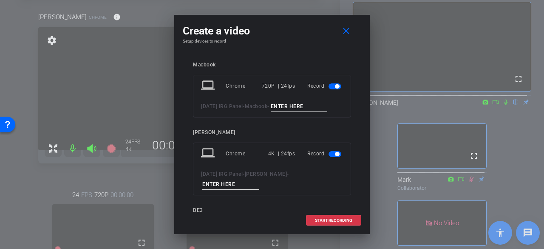
click at [329, 88] on span "button" at bounding box center [335, 86] width 13 height 6
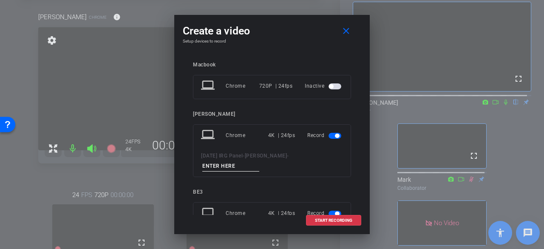
drag, startPoint x: 331, startPoint y: 201, endPoint x: 326, endPoint y: 198, distance: 6.0
click at [335, 211] on span "button" at bounding box center [337, 213] width 4 height 4
click at [259, 161] on input at bounding box center [230, 166] width 57 height 11
type input "A"
type input "test 4"
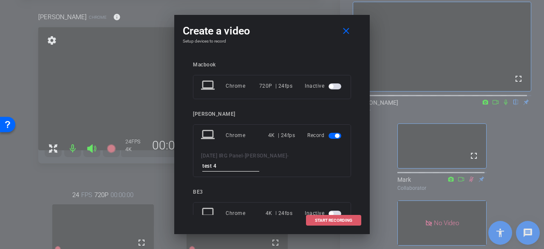
click at [339, 222] on span "START RECORDING" at bounding box center [333, 220] width 37 height 4
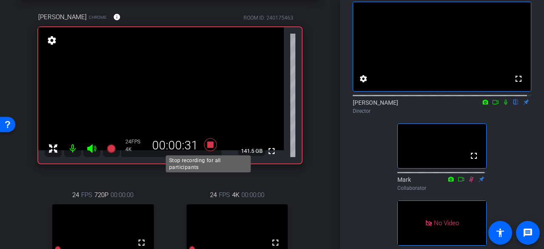
click at [210, 146] on icon at bounding box center [210, 144] width 13 height 13
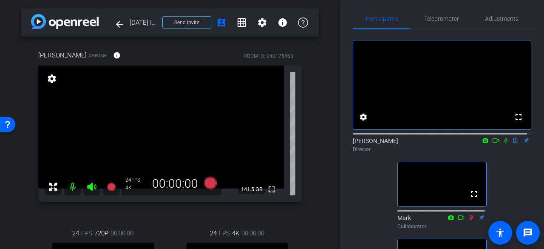
scroll to position [0, 0]
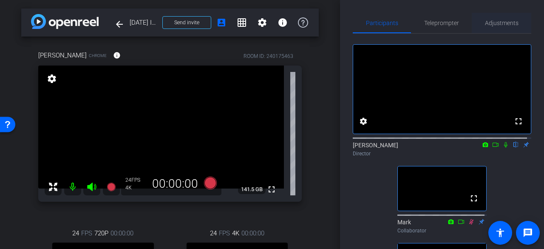
click at [485, 22] on span "Adjustments" at bounding box center [502, 23] width 34 height 6
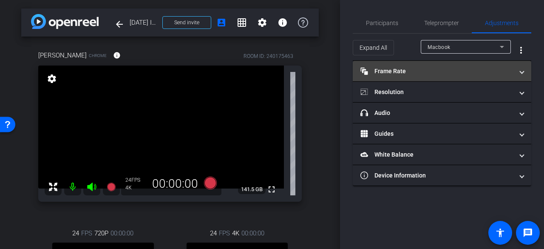
click at [458, 67] on mat-panel-title "Frame Rate Frame Rate" at bounding box center [436, 71] width 153 height 9
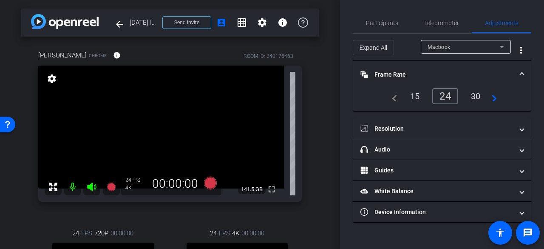
click at [458, 67] on mat-expansion-panel-header "Frame Rate Frame Rate" at bounding box center [442, 74] width 179 height 27
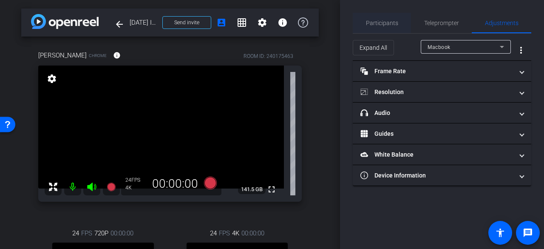
click at [388, 23] on span "Participants" at bounding box center [382, 23] width 32 height 6
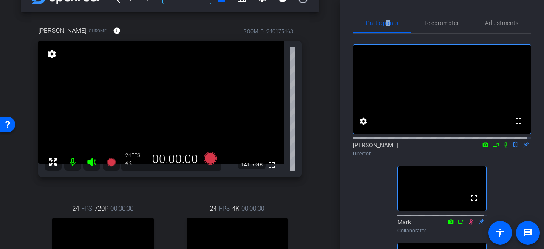
scroll to position [43, 0]
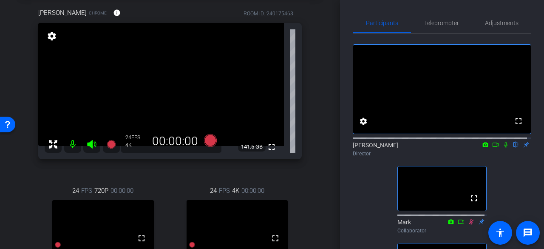
click at [327, 36] on div "arrow_back 2025 Oct IRG Panel Back to project Send invite account_box grid_on s…" at bounding box center [170, 81] width 340 height 249
click at [420, 30] on div "Teleprompter" at bounding box center [441, 23] width 61 height 20
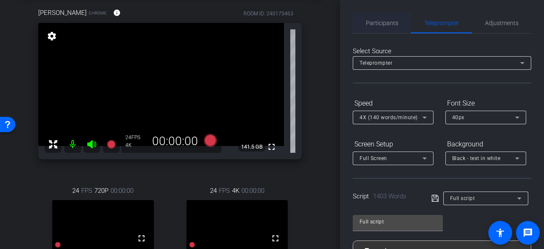
click at [384, 25] on span "Participants" at bounding box center [382, 23] width 32 height 6
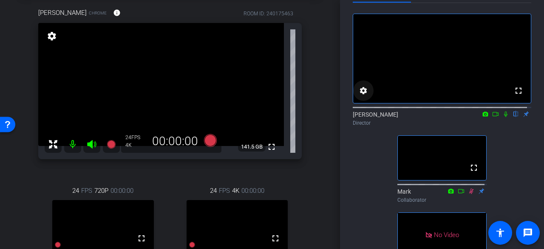
scroll to position [0, 0]
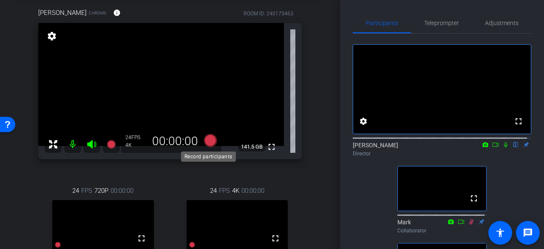
click at [204, 141] on icon at bounding box center [210, 140] width 13 height 13
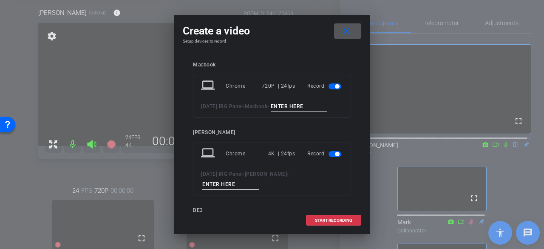
click at [291, 105] on input at bounding box center [299, 106] width 57 height 11
type input "full"
click at [259, 179] on input at bounding box center [230, 184] width 57 height 11
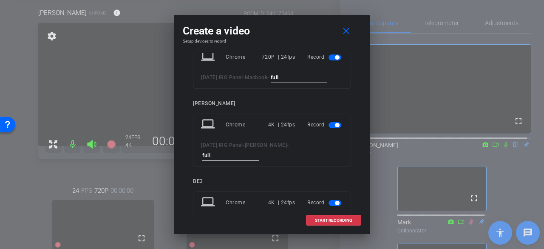
scroll to position [85, 0]
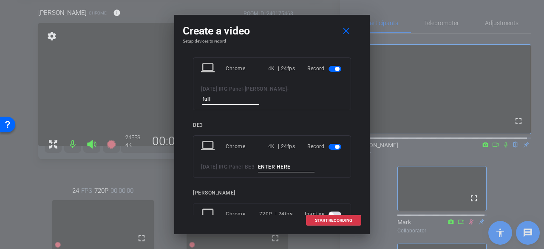
type input "full"
click at [305, 162] on input at bounding box center [286, 167] width 57 height 11
type input "full"
click at [330, 215] on span at bounding box center [333, 220] width 54 height 20
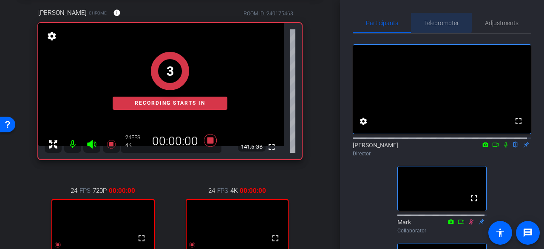
click at [436, 20] on span "Teleprompter" at bounding box center [441, 23] width 35 height 6
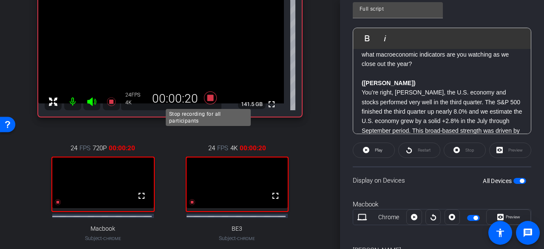
click at [207, 98] on icon at bounding box center [210, 97] width 13 height 13
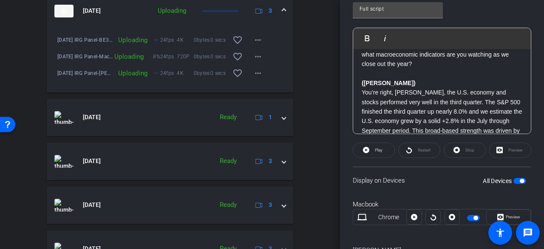
scroll to position [425, 0]
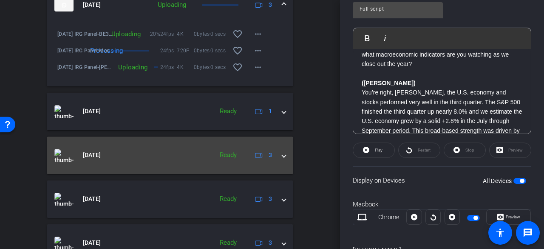
click at [282, 159] on span at bounding box center [283, 154] width 3 height 9
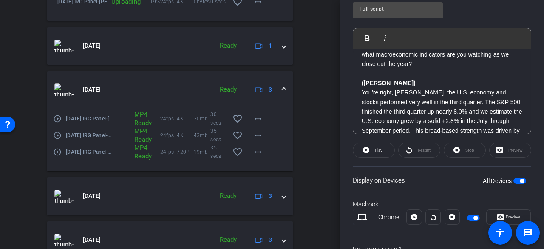
scroll to position [510, 0]
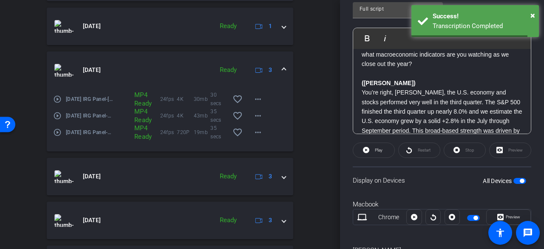
click at [58, 136] on mat-icon "play_circle_outline" at bounding box center [57, 132] width 9 height 9
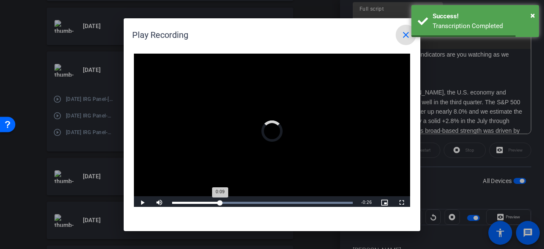
click at [220, 201] on div "Loaded : 100.00% 0:09 0:09" at bounding box center [262, 202] width 181 height 2
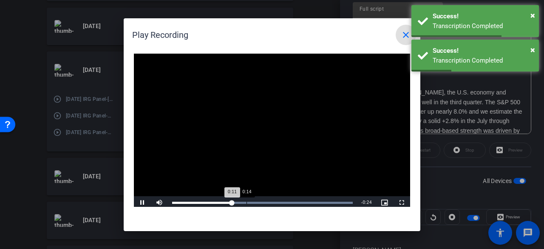
click at [253, 200] on div "Loaded : 100.00% 0:14 0:11" at bounding box center [262, 202] width 189 height 13
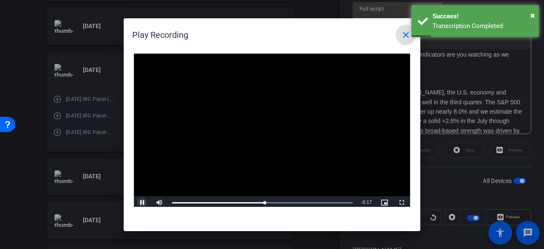
click at [147, 202] on span "Video Player" at bounding box center [142, 202] width 17 height 0
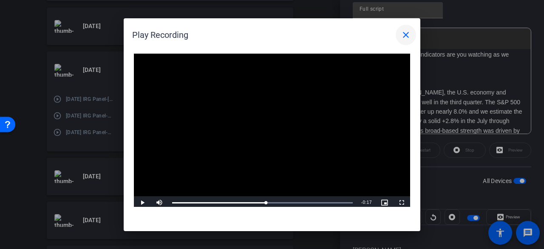
click at [406, 34] on mat-icon "close" at bounding box center [406, 35] width 10 height 10
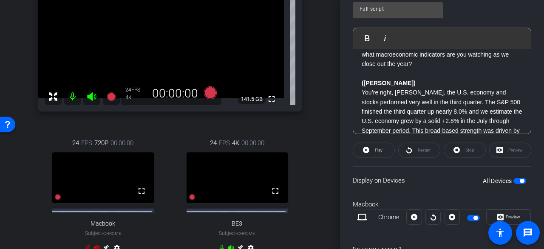
scroll to position [85, 0]
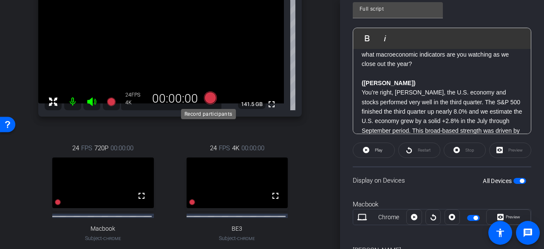
click at [213, 93] on icon at bounding box center [210, 97] width 20 height 15
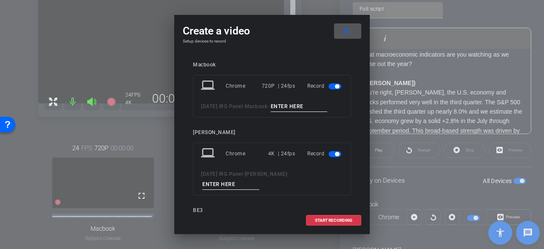
click at [283, 105] on input at bounding box center [299, 106] width 57 height 11
type input "full 2"
click at [259, 179] on input at bounding box center [230, 184] width 57 height 11
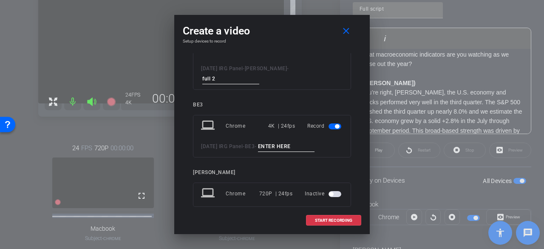
type input "full 2"
click at [297, 134] on div "laptop Chrome 4K | 24fps Record 2025 Oct IRG Panel - BE3 -" at bounding box center [272, 136] width 158 height 43
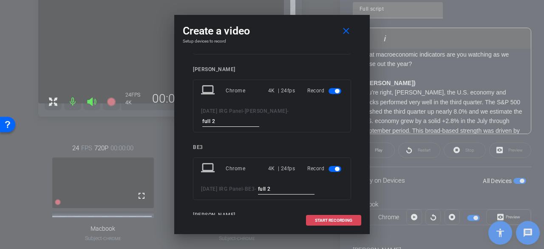
type input "full 2"
click at [331, 218] on span "START RECORDING" at bounding box center [333, 220] width 37 height 4
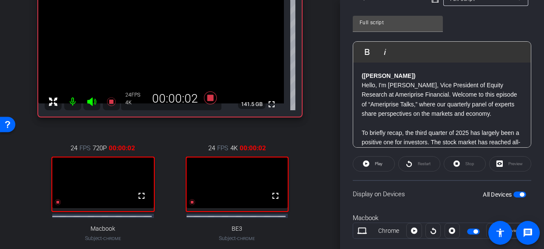
scroll to position [213, 0]
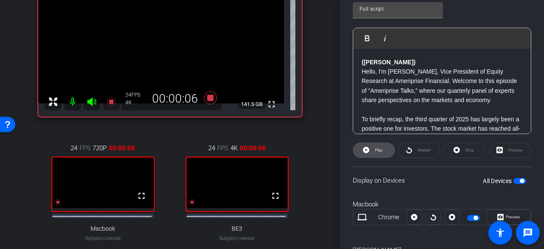
click at [370, 145] on span at bounding box center [373, 150] width 41 height 20
click at [498, 150] on div "Preview" at bounding box center [510, 149] width 42 height 15
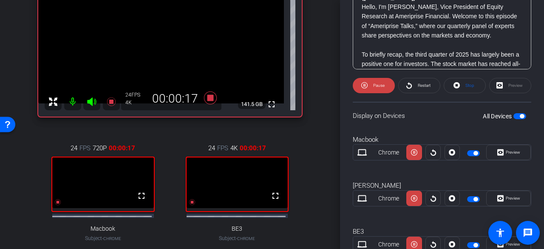
scroll to position [298, 0]
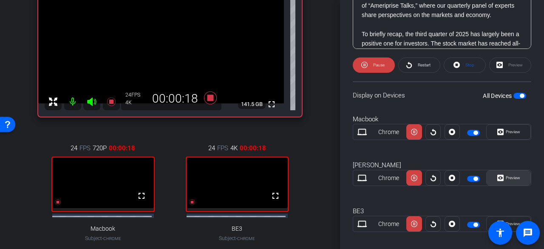
click at [507, 178] on span "Preview" at bounding box center [513, 177] width 14 height 5
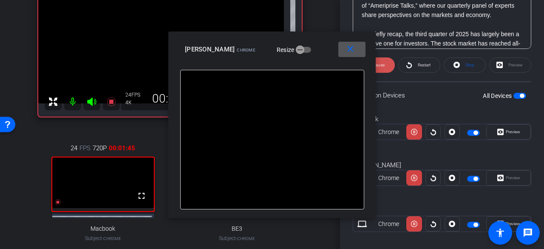
click at [388, 62] on span at bounding box center [374, 65] width 42 height 20
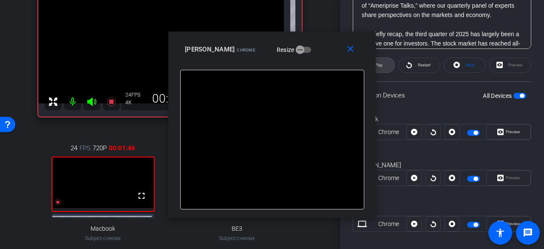
click at [388, 62] on span at bounding box center [373, 65] width 41 height 20
click at [388, 62] on span at bounding box center [374, 65] width 42 height 20
click at [388, 62] on span at bounding box center [373, 65] width 41 height 20
click at [388, 62] on span at bounding box center [374, 65] width 42 height 20
click at [383, 64] on span at bounding box center [373, 65] width 41 height 20
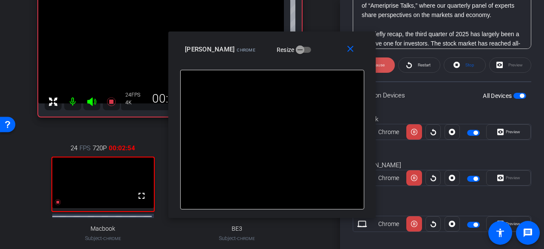
click at [383, 65] on span "Pause" at bounding box center [378, 64] width 11 height 5
click at [382, 63] on span "Play" at bounding box center [379, 64] width 8 height 5
click at [385, 68] on span at bounding box center [374, 65] width 42 height 20
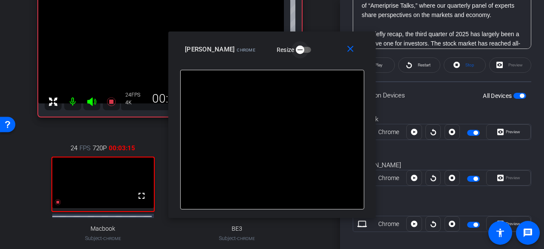
click at [292, 52] on span "button" at bounding box center [300, 49] width 17 height 17
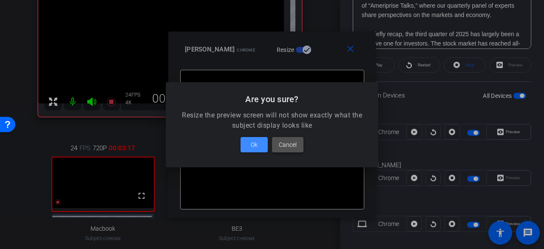
click at [288, 147] on span "Cancel" at bounding box center [288, 144] width 18 height 10
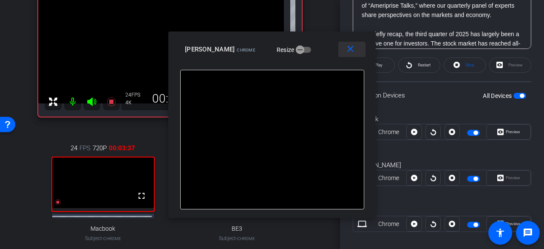
click at [353, 51] on mat-icon "close" at bounding box center [350, 49] width 11 height 11
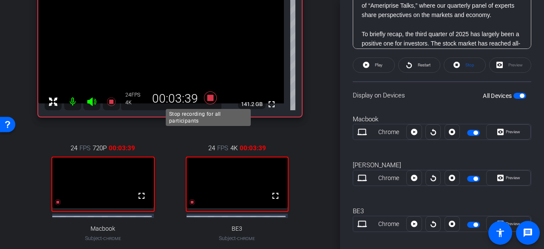
click at [210, 101] on icon at bounding box center [210, 97] width 20 height 15
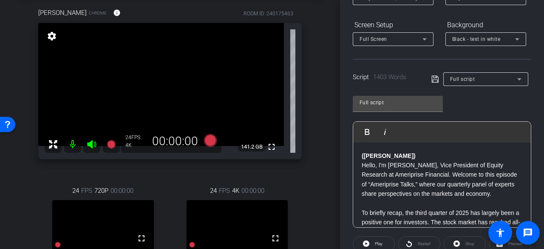
scroll to position [128, 0]
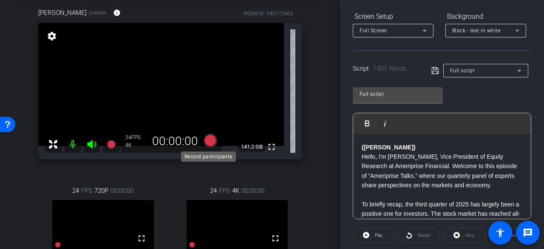
click at [207, 141] on icon at bounding box center [210, 140] width 13 height 13
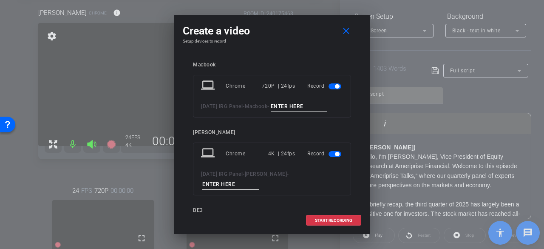
click at [287, 108] on input at bounding box center [299, 106] width 57 height 11
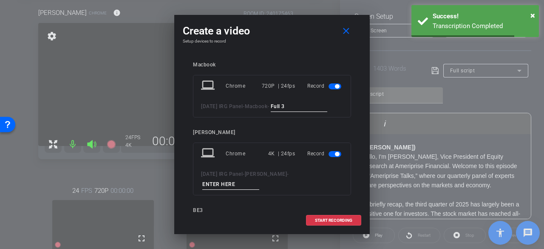
type input "Full 3"
click at [259, 179] on input at bounding box center [230, 184] width 57 height 11
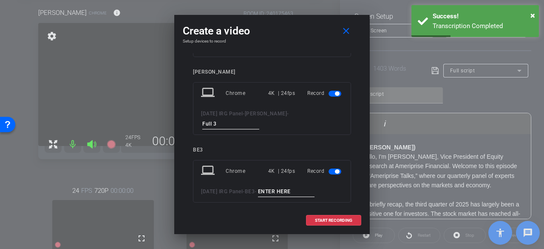
scroll to position [85, 0]
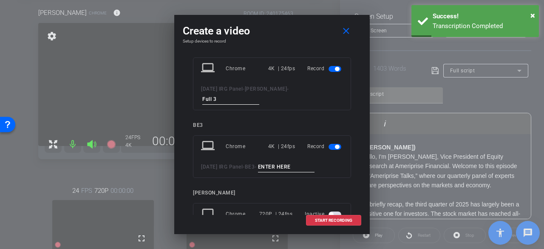
type input "Full 3"
click at [297, 162] on input at bounding box center [286, 167] width 57 height 11
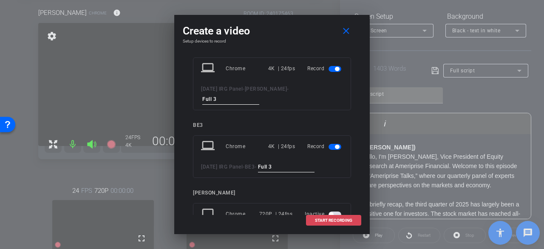
type input "Full 3"
click at [326, 217] on span at bounding box center [333, 220] width 54 height 20
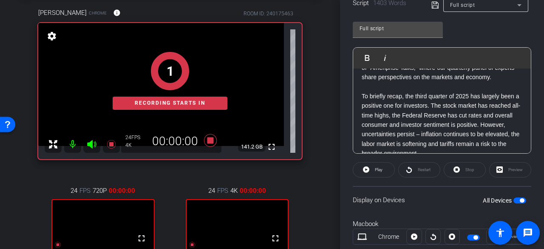
scroll to position [213, 0]
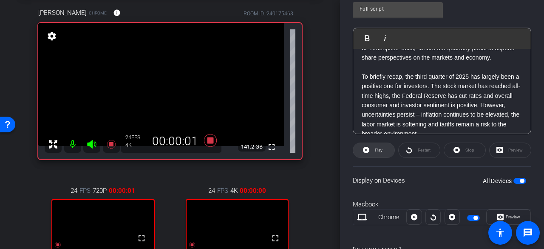
click at [381, 148] on span "Play" at bounding box center [379, 150] width 8 height 5
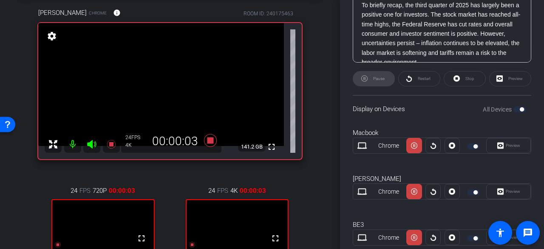
scroll to position [298, 0]
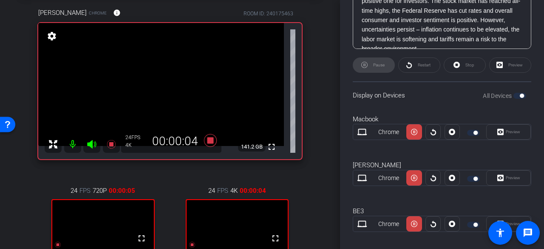
click at [500, 179] on div "Preview" at bounding box center [508, 177] width 45 height 15
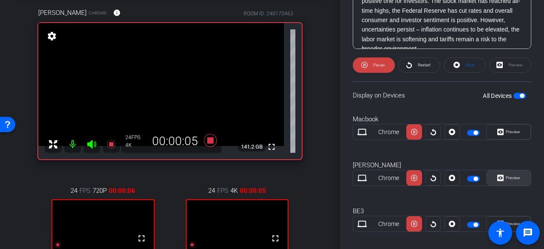
click at [504, 179] on span "Preview" at bounding box center [512, 178] width 17 height 12
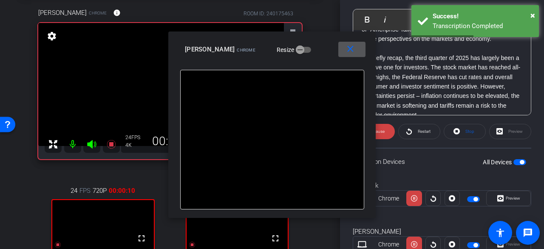
scroll to position [213, 0]
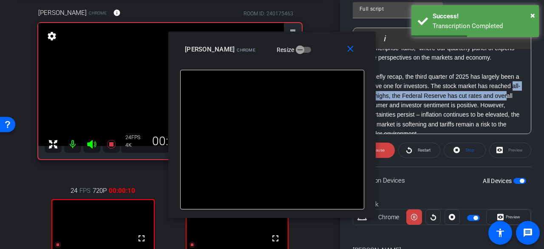
drag, startPoint x: 386, startPoint y: 108, endPoint x: 389, endPoint y: 130, distance: 21.5
click at [389, 122] on p "To briefly recap, the third quarter of 2025 has largely been a positive one for…" at bounding box center [442, 105] width 161 height 67
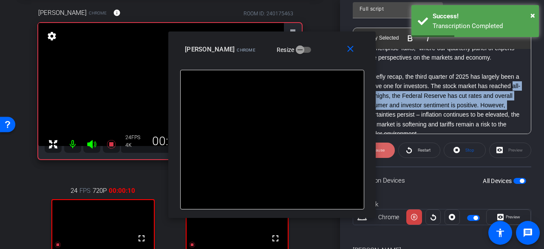
click at [391, 148] on span at bounding box center [374, 150] width 42 height 20
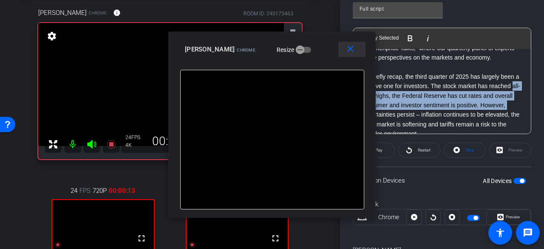
click at [353, 57] on span at bounding box center [351, 49] width 27 height 20
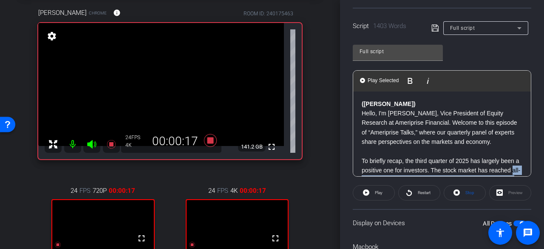
scroll to position [0, 0]
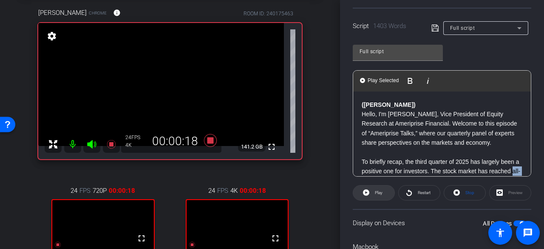
click at [373, 191] on span "Play" at bounding box center [378, 193] width 10 height 12
click at [385, 193] on span at bounding box center [374, 192] width 42 height 20
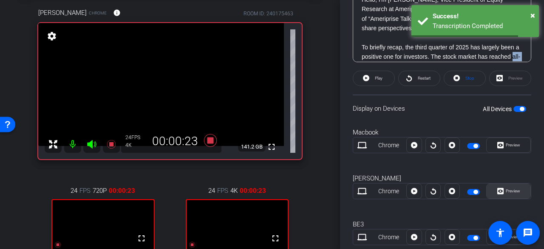
scroll to position [298, 0]
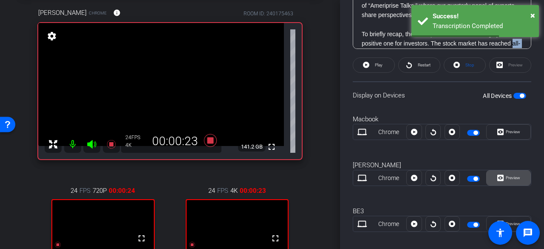
click at [497, 178] on icon at bounding box center [500, 177] width 6 height 13
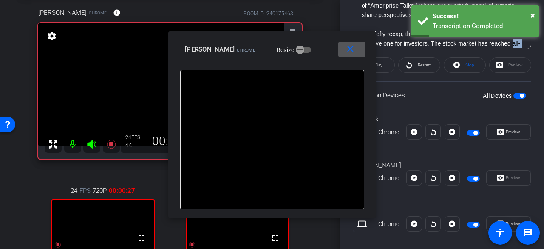
click at [349, 52] on mat-icon "close" at bounding box center [350, 49] width 11 height 11
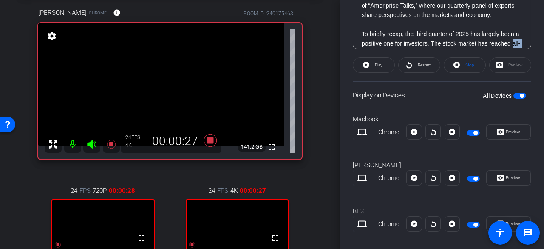
scroll to position [43, 0]
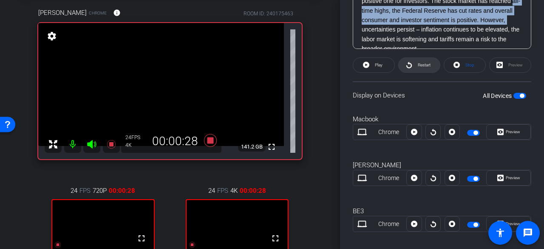
click at [420, 64] on span "Restart" at bounding box center [424, 64] width 13 height 5
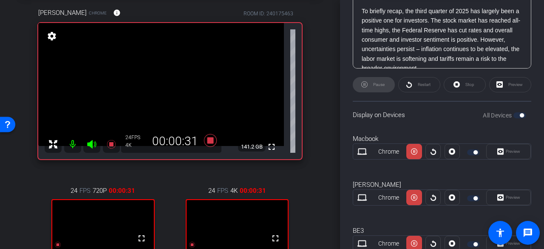
scroll to position [298, 0]
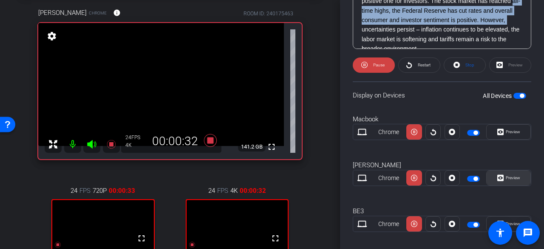
click at [497, 176] on icon at bounding box center [500, 178] width 6 height 6
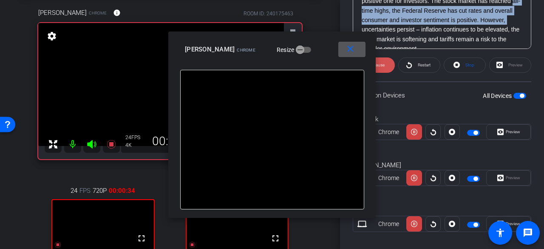
click at [381, 65] on span "Pause" at bounding box center [378, 64] width 11 height 5
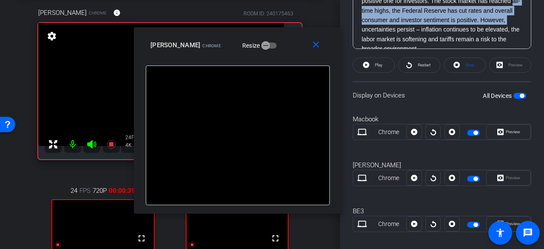
drag, startPoint x: 312, startPoint y: 55, endPoint x: 277, endPoint y: 50, distance: 35.6
click at [277, 50] on div "Anthony Chrome Resize" at bounding box center [240, 44] width 181 height 15
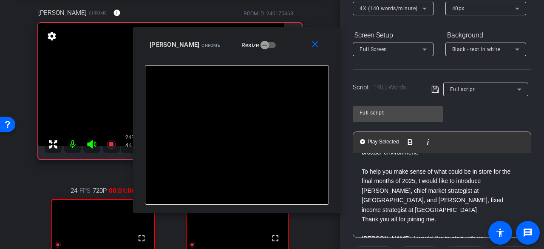
scroll to position [128, 0]
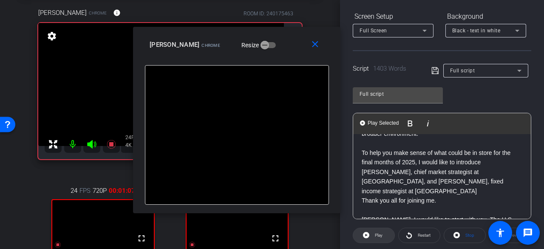
click at [379, 236] on span "Play" at bounding box center [379, 235] width 8 height 5
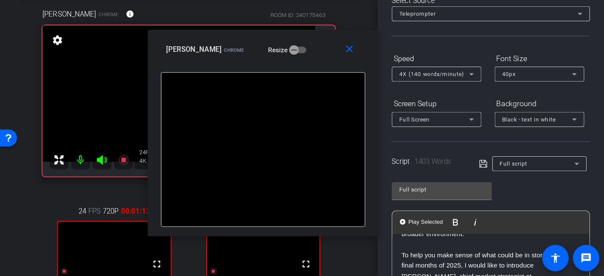
scroll to position [43, 0]
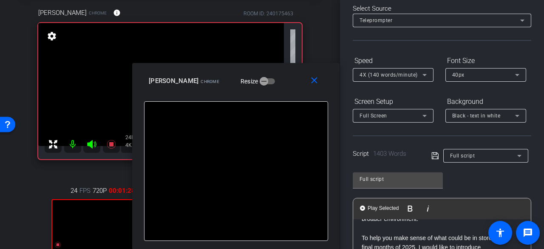
drag, startPoint x: 281, startPoint y: 43, endPoint x: 281, endPoint y: 103, distance: 60.4
click at [281, 103] on div "close Anthony Chrome Resize (Justin) Hello, I'm Justin Burgin, Vice President o…" at bounding box center [235, 156] width 207 height 186
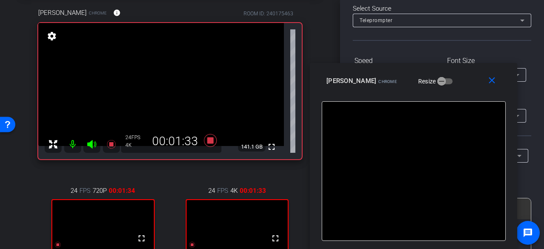
drag, startPoint x: 273, startPoint y: 82, endPoint x: 451, endPoint y: 125, distance: 182.6
click at [451, 125] on div "close Anthony Chrome Resize (Justin) Hello, I'm Justin Burgin, Vice President o…" at bounding box center [413, 156] width 207 height 186
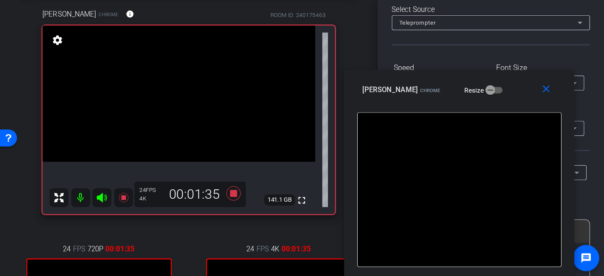
scroll to position [128, 0]
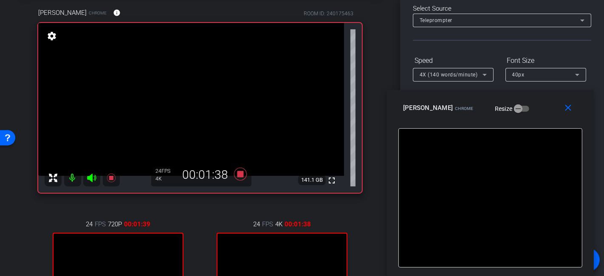
drag, startPoint x: 486, startPoint y: 90, endPoint x: 533, endPoint y: 109, distance: 50.9
click at [533, 109] on div "Anthony Chrome Resize" at bounding box center [493, 107] width 181 height 15
click at [489, 73] on icon at bounding box center [485, 75] width 10 height 10
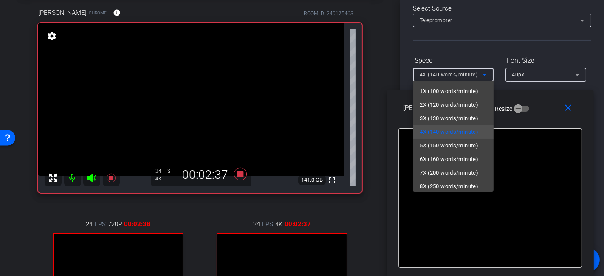
click at [532, 109] on div at bounding box center [302, 138] width 604 height 276
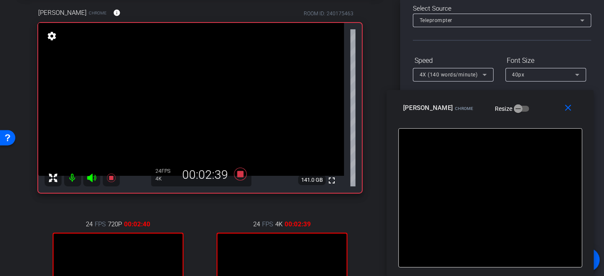
click at [487, 74] on icon at bounding box center [485, 75] width 10 height 10
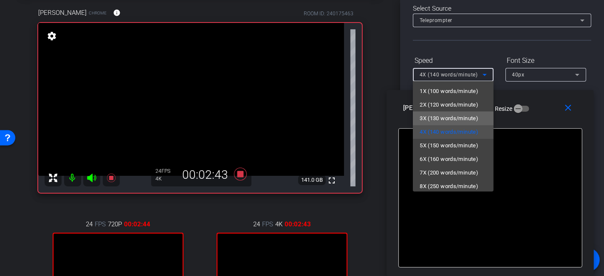
click at [462, 112] on mat-option "3X (130 words/minute)" at bounding box center [453, 119] width 81 height 14
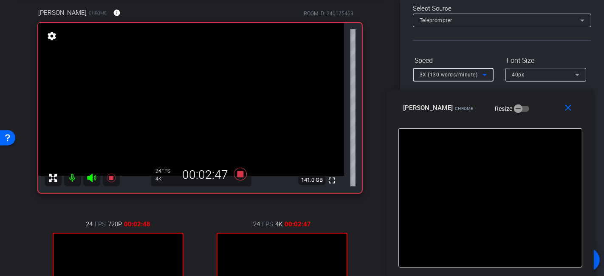
click at [485, 71] on icon at bounding box center [485, 75] width 10 height 10
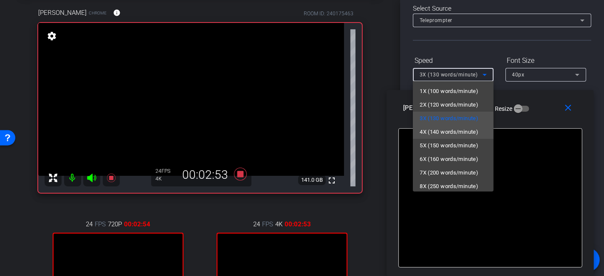
click at [457, 129] on span "4X (140 words/minute)" at bounding box center [449, 132] width 59 height 10
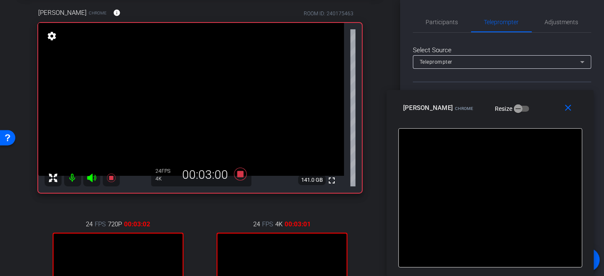
scroll to position [0, 0]
click at [243, 172] on icon at bounding box center [240, 174] width 20 height 15
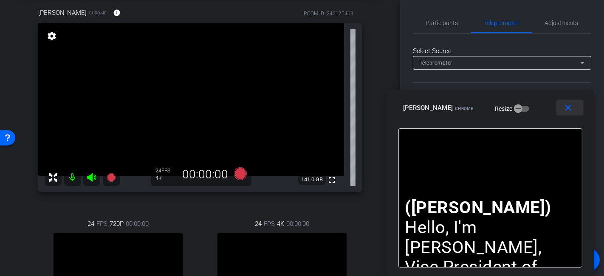
click at [544, 109] on mat-icon "close" at bounding box center [569, 108] width 11 height 11
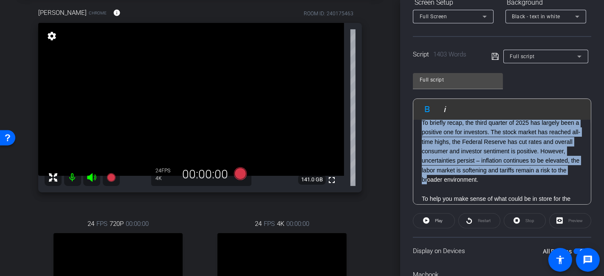
scroll to position [94, 0]
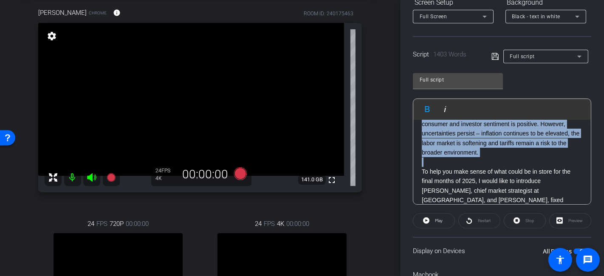
drag, startPoint x: 422, startPoint y: 132, endPoint x: 469, endPoint y: 169, distance: 59.6
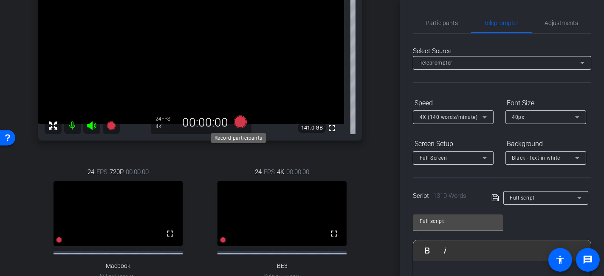
click at [234, 124] on icon at bounding box center [240, 122] width 13 height 13
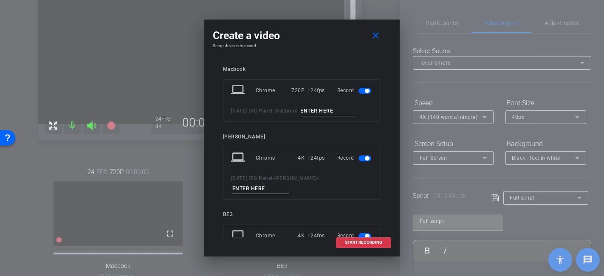
click at [317, 108] on input at bounding box center [329, 111] width 57 height 11
type input "Full 4"
click at [289, 184] on input at bounding box center [261, 189] width 57 height 11
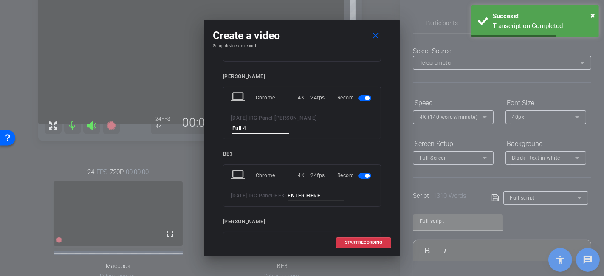
scroll to position [88, 0]
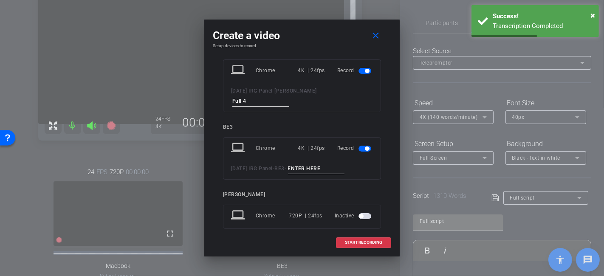
type input "Full 4"
click at [335, 164] on input at bounding box center [316, 169] width 57 height 11
type input "Full 4"
click at [352, 247] on span at bounding box center [364, 243] width 54 height 20
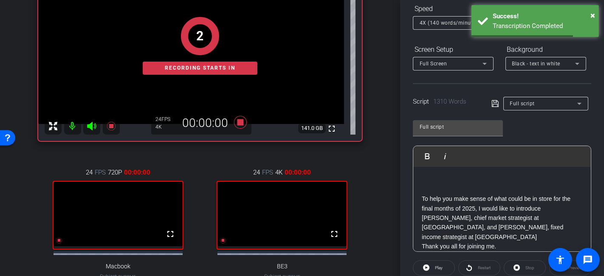
scroll to position [142, 0]
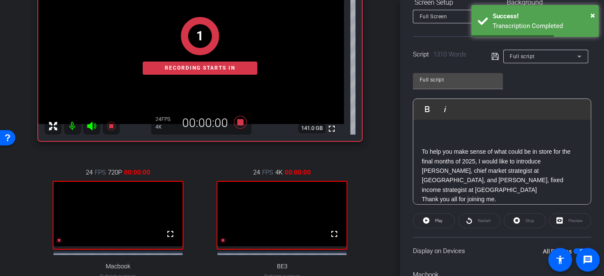
click at [465, 218] on div "Restart" at bounding box center [480, 220] width 42 height 15
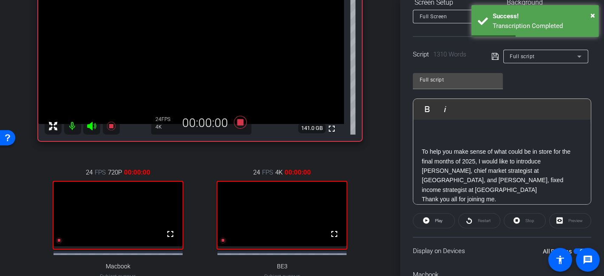
click at [465, 218] on div "Restart" at bounding box center [480, 220] width 42 height 15
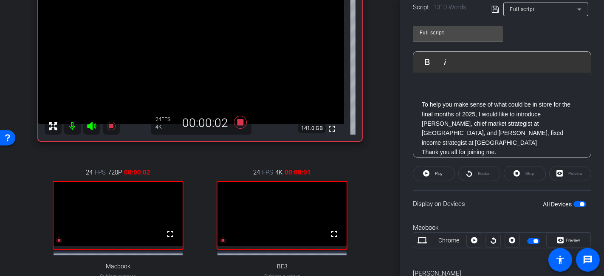
scroll to position [236, 0]
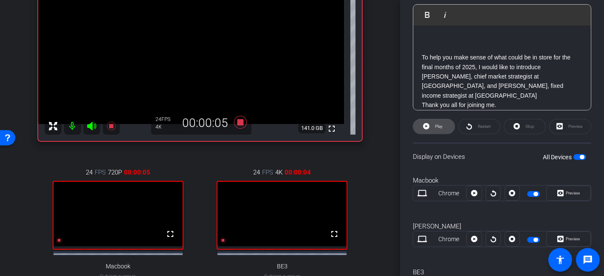
click at [435, 127] on span "Play" at bounding box center [439, 126] width 8 height 5
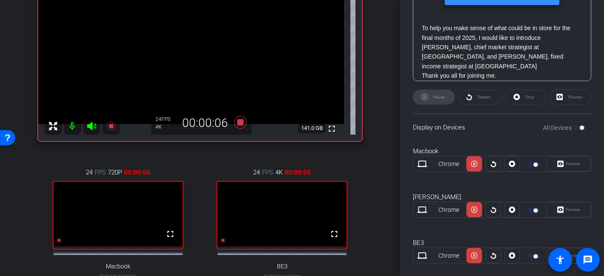
scroll to position [278, 0]
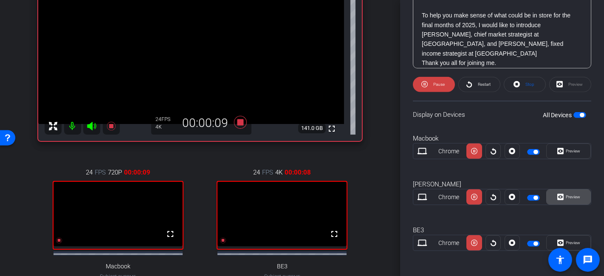
click at [544, 197] on span "Preview" at bounding box center [573, 197] width 14 height 5
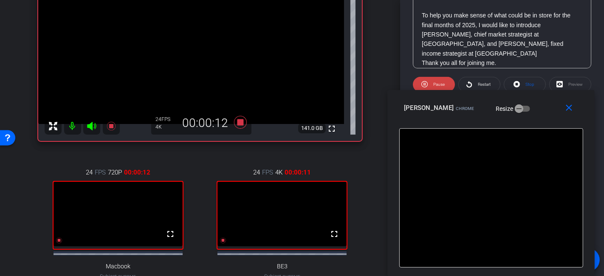
drag, startPoint x: 351, startPoint y: 62, endPoint x: 540, endPoint y: 161, distance: 213.7
click at [541, 162] on div "close Anthony Chrome Resize To help you make sense of what could be in store fo…" at bounding box center [491, 183] width 207 height 186
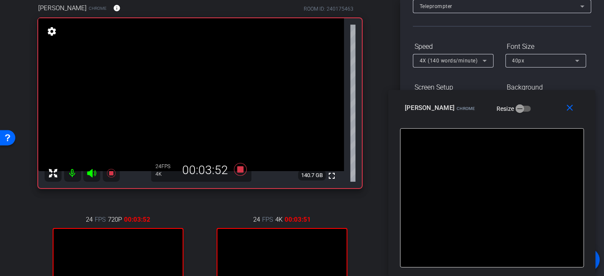
scroll to position [42, 0]
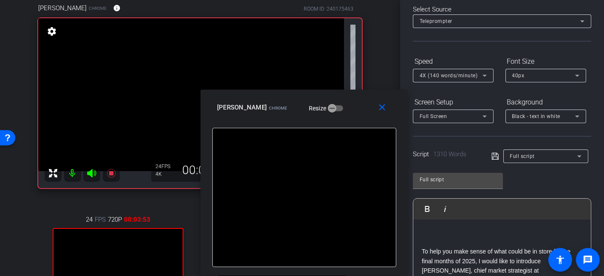
drag, startPoint x: 528, startPoint y: 113, endPoint x: 336, endPoint y: 112, distance: 191.7
click at [336, 112] on div "Anthony Chrome Resize" at bounding box center [307, 107] width 181 height 15
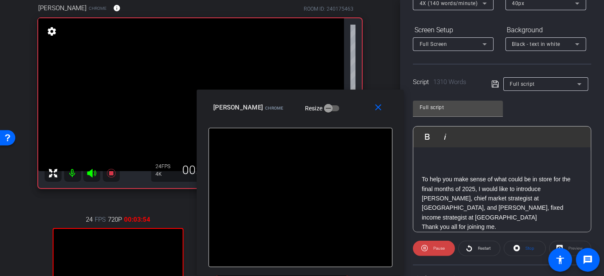
scroll to position [136, 0]
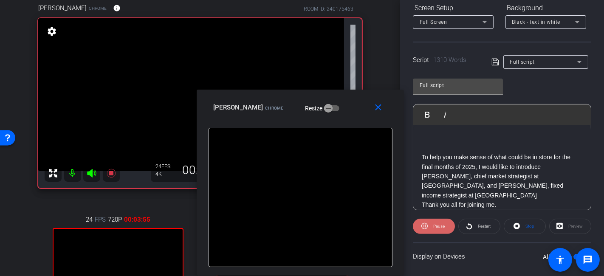
click at [438, 224] on span "Pause" at bounding box center [439, 226] width 11 height 5
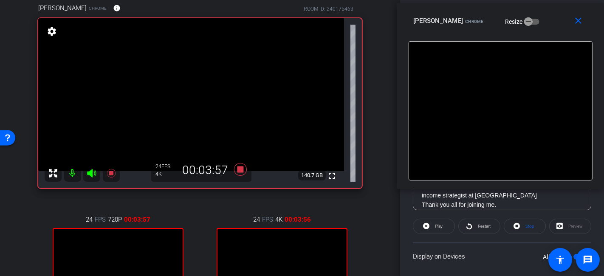
drag, startPoint x: 351, startPoint y: 121, endPoint x: 538, endPoint y: 32, distance: 207.1
click at [538, 32] on div "close Anthony Chrome Resize" at bounding box center [500, 22] width 207 height 38
click at [544, 21] on mat-icon "close" at bounding box center [579, 21] width 11 height 11
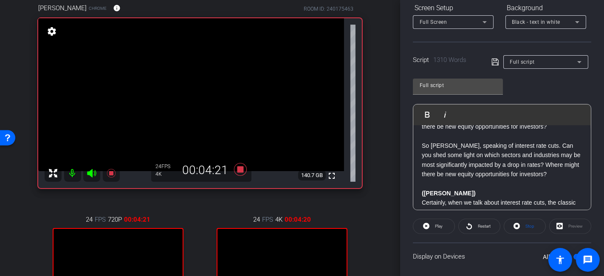
scroll to position [708, 0]
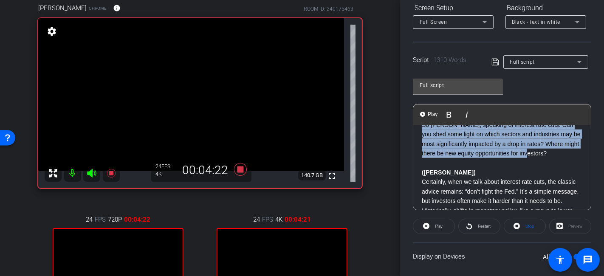
drag, startPoint x: 550, startPoint y: 162, endPoint x: 417, endPoint y: 138, distance: 135.2
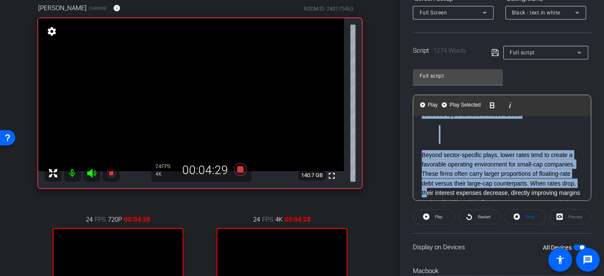
scroll to position [940, 0]
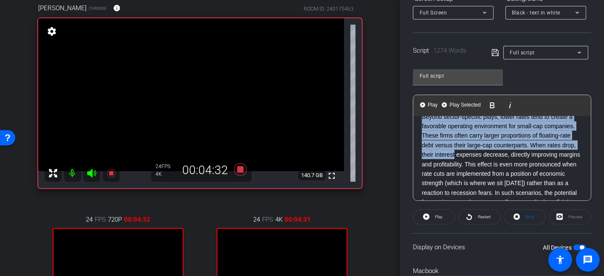
drag, startPoint x: 422, startPoint y: 133, endPoint x: 502, endPoint y: 182, distance: 93.5
click at [502, 182] on div "To help you make sense of what could be in store for the final months of 2025, …" at bounding box center [503, 122] width 178 height 1892
click at [524, 215] on span "Stop" at bounding box center [529, 217] width 11 height 12
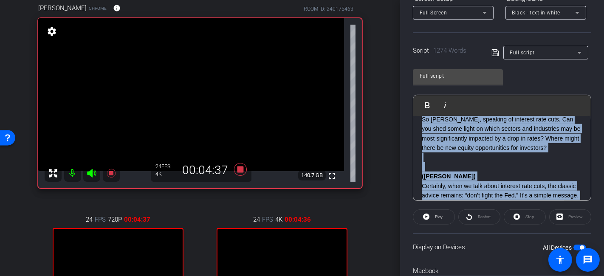
scroll to position [610, 0]
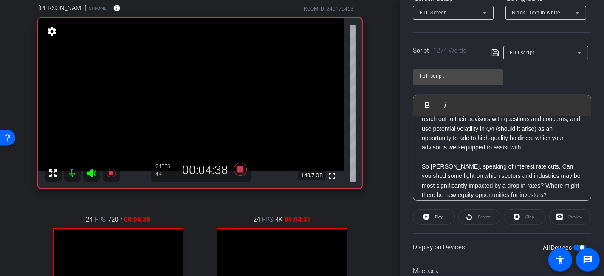
click at [448, 162] on p at bounding box center [502, 157] width 161 height 9
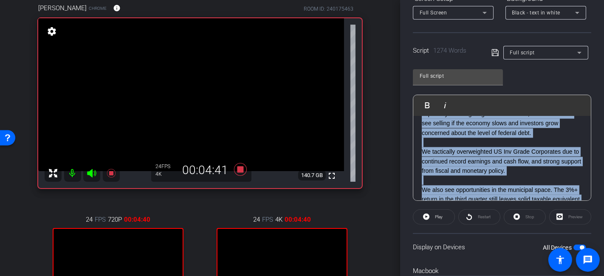
scroll to position [1884, 0]
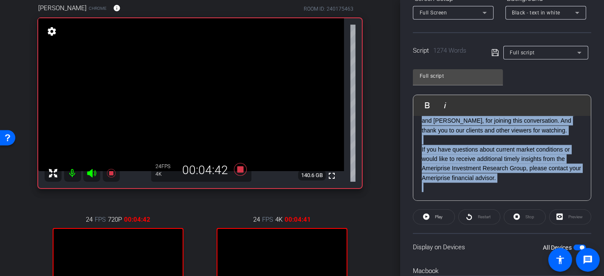
drag, startPoint x: 422, startPoint y: 173, endPoint x: 520, endPoint y: 210, distance: 105.1
click at [520, 210] on openreel-capture-teleprompter "Speed 4X (140 words/minute) Font Size 40px Screen Setup Full Screen Background …" at bounding box center [502, 175] width 179 height 448
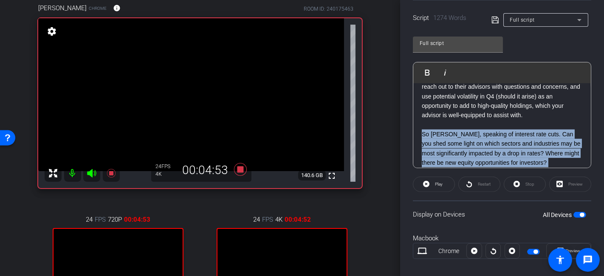
scroll to position [193, 0]
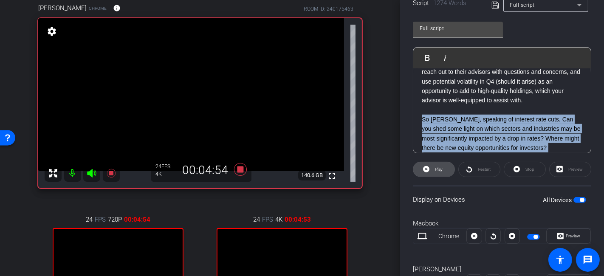
click at [444, 170] on span at bounding box center [434, 169] width 41 height 20
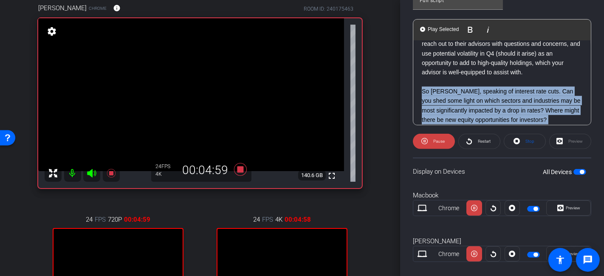
scroll to position [240, 0]
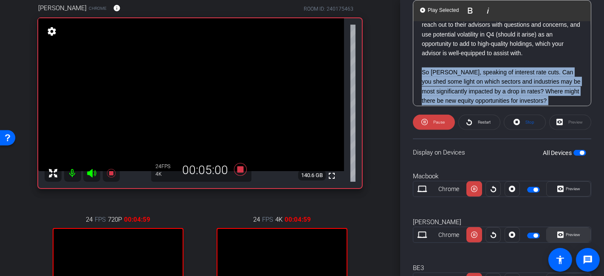
click at [544, 233] on span "Preview" at bounding box center [573, 235] width 14 height 5
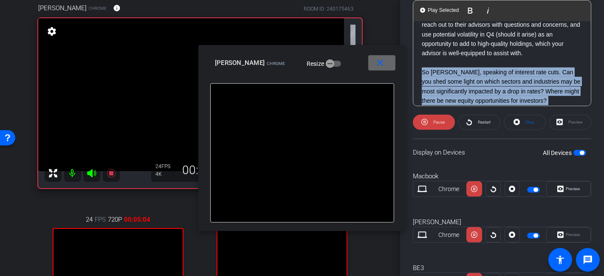
click at [383, 62] on mat-icon "close" at bounding box center [380, 63] width 11 height 11
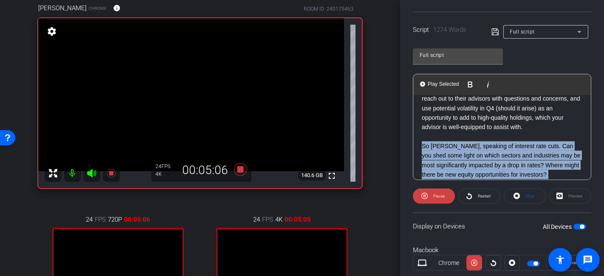
scroll to position [145, 0]
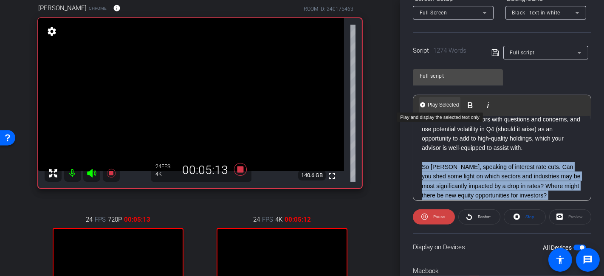
click at [445, 106] on span "Play Selected" at bounding box center [443, 105] width 34 height 7
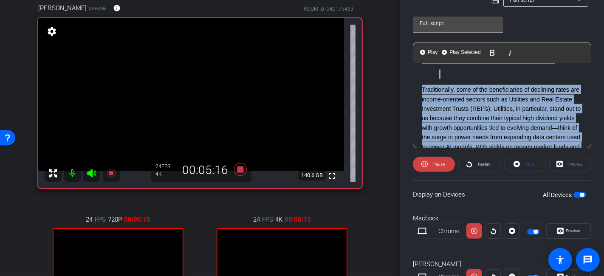
scroll to position [245, 0]
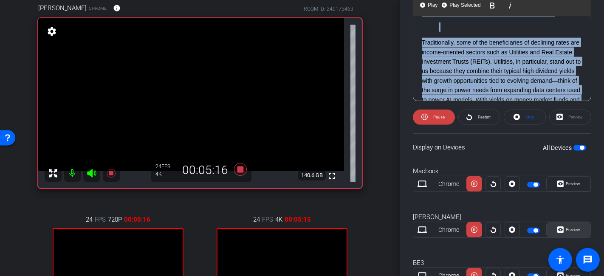
click at [544, 230] on span "Preview" at bounding box center [572, 230] width 17 height 12
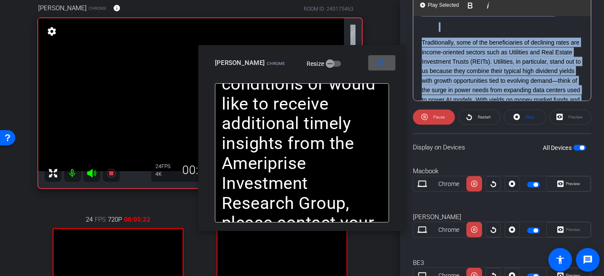
click at [392, 65] on span at bounding box center [382, 63] width 27 height 20
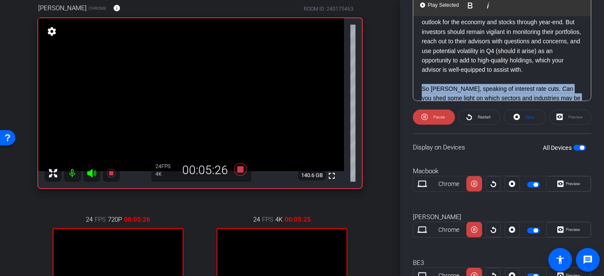
scroll to position [609, 0]
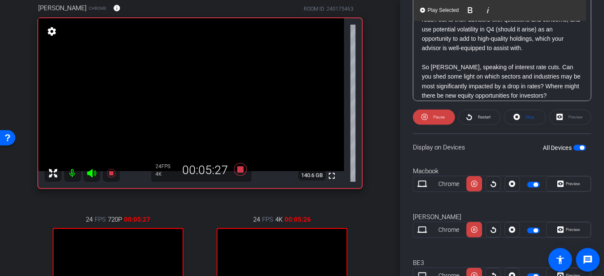
click at [521, 53] on p "Bottom line: We’re maintaining our guarded yet positive outlook for the economy…" at bounding box center [502, 19] width 161 height 67
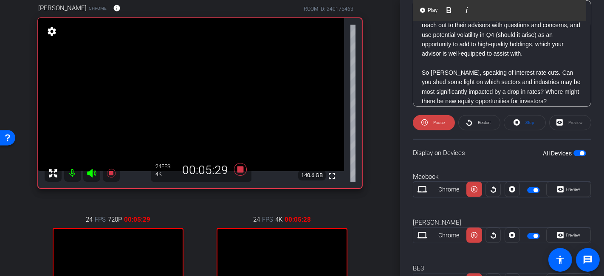
click at [524, 68] on p at bounding box center [502, 63] width 161 height 9
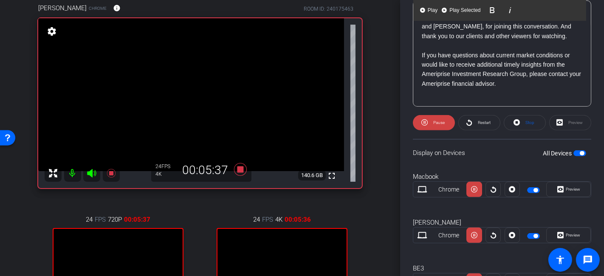
scroll to position [1932, 0]
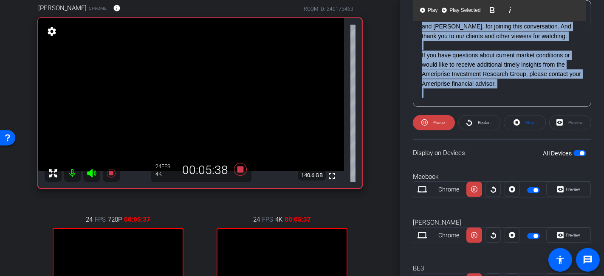
drag, startPoint x: 560, startPoint y: 89, endPoint x: 569, endPoint y: 92, distance: 10.0
click at [544, 233] on span at bounding box center [569, 235] width 44 height 20
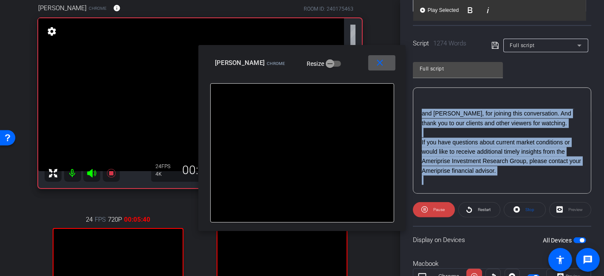
scroll to position [145, 0]
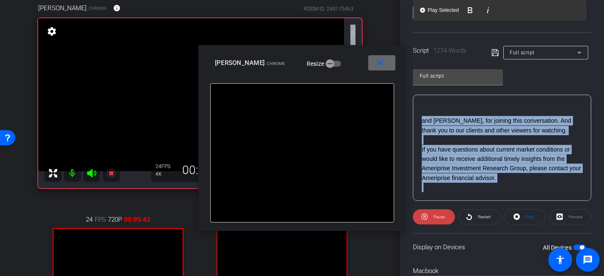
click at [374, 66] on span at bounding box center [382, 63] width 27 height 20
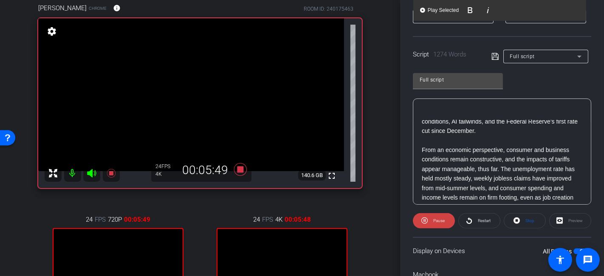
scroll to position [0, 0]
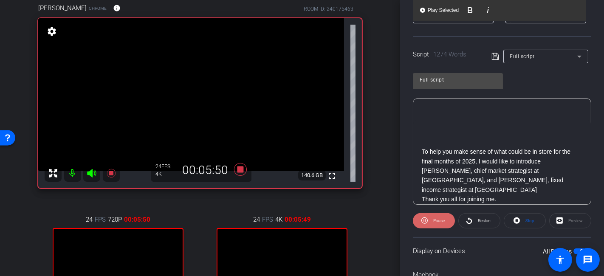
click at [447, 220] on span at bounding box center [434, 221] width 42 height 20
click at [514, 218] on icon at bounding box center [517, 221] width 6 height 6
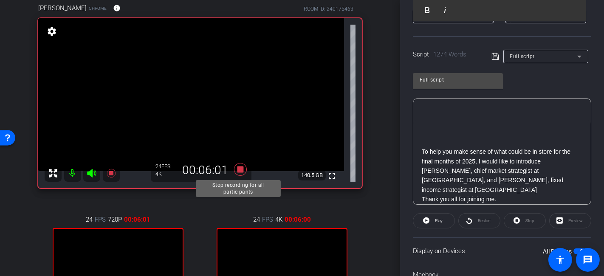
click at [240, 170] on icon at bounding box center [240, 169] width 13 height 13
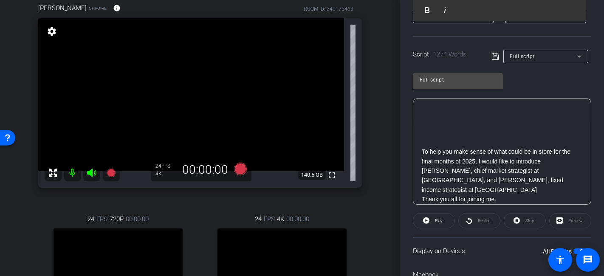
click at [519, 221] on div "Stop" at bounding box center [525, 220] width 42 height 15
click at [445, 218] on span at bounding box center [434, 221] width 41 height 20
click at [442, 219] on span "Pause" at bounding box center [439, 220] width 11 height 5
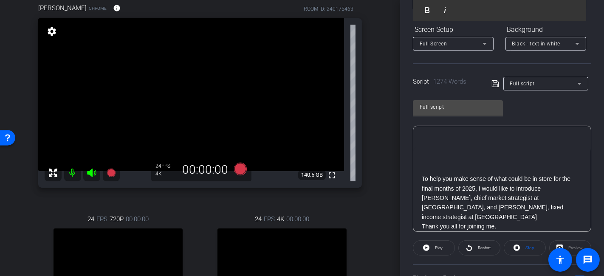
scroll to position [94, 0]
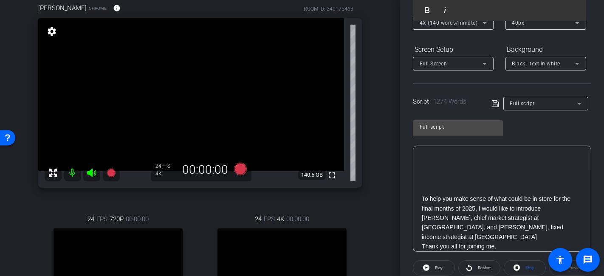
drag, startPoint x: 474, startPoint y: 8, endPoint x: 479, endPoint y: 20, distance: 12.9
click at [479, 20] on div "Play Play from this location Play Selected Play and display the selected text o…" at bounding box center [500, 10] width 173 height 21
drag, startPoint x: 553, startPoint y: 13, endPoint x: 548, endPoint y: 31, distance: 18.8
click at [544, 29] on openreel-capture-teleprompter "Speed 4X (140 words/minute) Font Size 40px Screen Setup Full Screen Background …" at bounding box center [502, 226] width 179 height 448
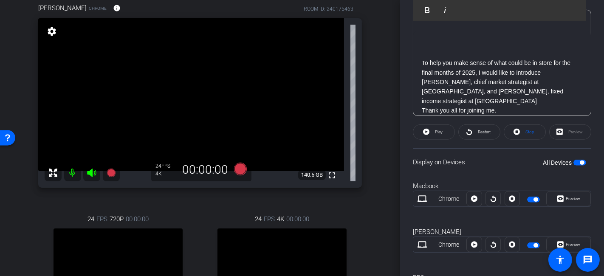
scroll to position [236, 0]
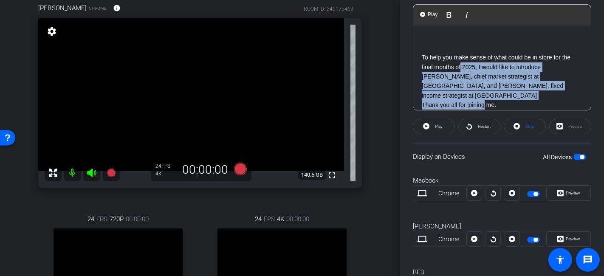
drag, startPoint x: 461, startPoint y: 68, endPoint x: 483, endPoint y: 91, distance: 32.2
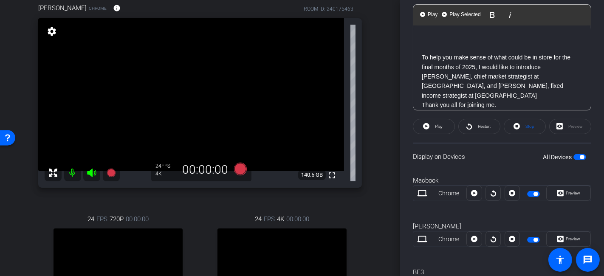
click at [502, 100] on p "Thank you all for joining me." at bounding box center [502, 104] width 161 height 9
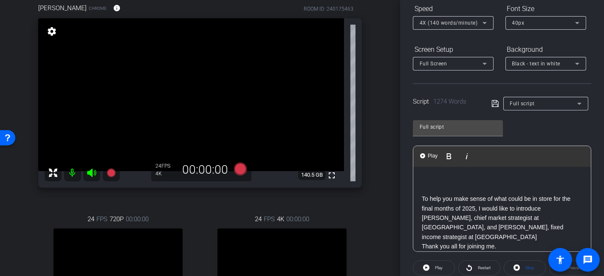
scroll to position [47, 0]
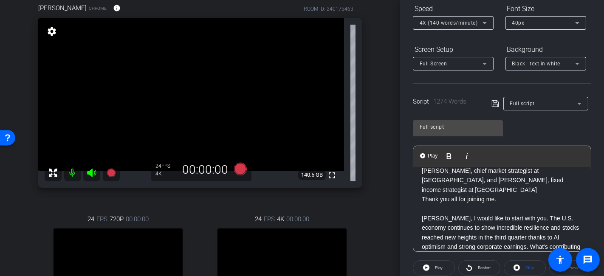
drag, startPoint x: 526, startPoint y: 188, endPoint x: 518, endPoint y: 186, distance: 8.4
click at [518, 195] on p "Thank you all for joining me." at bounding box center [502, 199] width 161 height 9
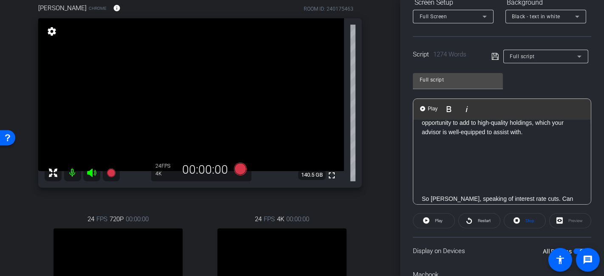
scroll to position [0, 0]
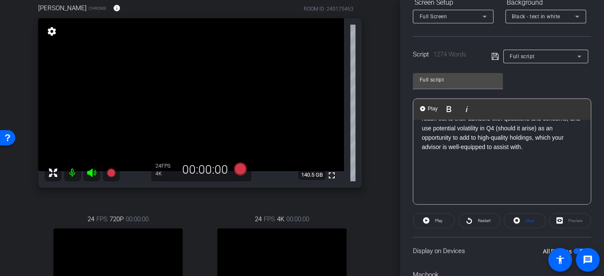
click at [525, 162] on p at bounding box center [502, 156] width 161 height 9
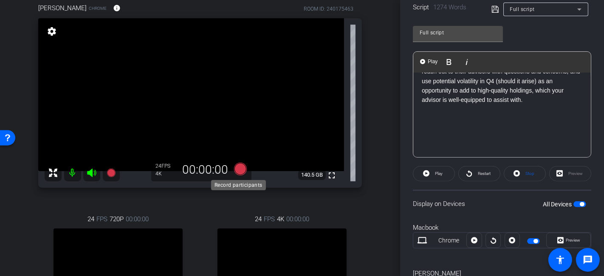
click at [237, 166] on icon at bounding box center [240, 169] width 13 height 13
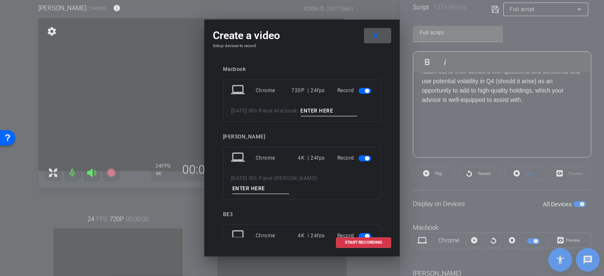
click at [335, 115] on input at bounding box center [329, 111] width 57 height 11
type input "Full 5"
click at [334, 172] on div "laptop Chrome 4K | 24fps Record 2025 Oct IRG Panel - Anthony -" at bounding box center [302, 173] width 158 height 53
click at [289, 184] on input at bounding box center [261, 189] width 57 height 11
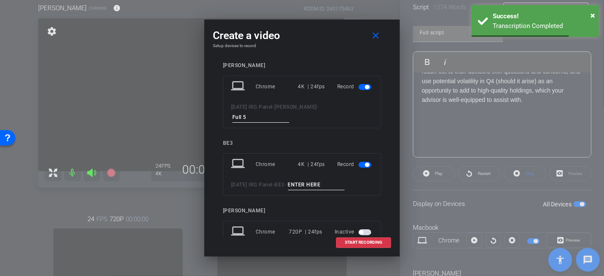
scroll to position [88, 0]
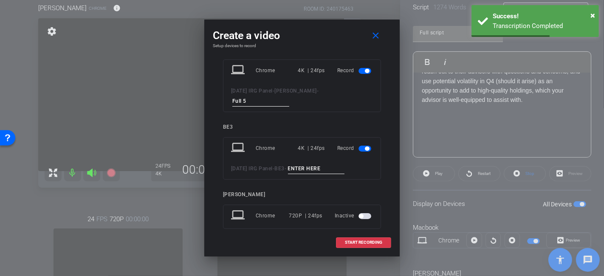
type input "Full 5"
click at [332, 164] on input at bounding box center [316, 169] width 57 height 11
type input "Full 5"
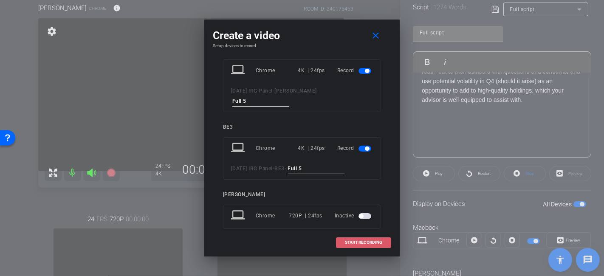
click at [355, 242] on span "START RECORDING" at bounding box center [363, 243] width 37 height 4
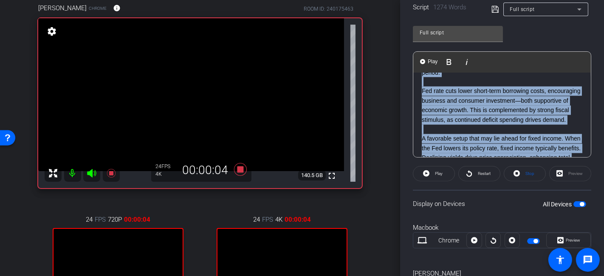
scroll to position [1932, 0]
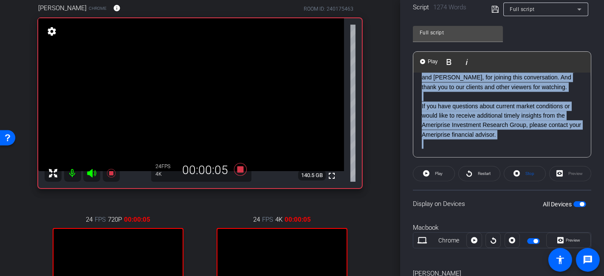
drag, startPoint x: 460, startPoint y: 115, endPoint x: 526, endPoint y: 163, distance: 81.8
click at [529, 172] on openreel-capture-teleprompter "Speed 4X (140 words/minute) Font Size 40px Screen Setup Full Screen Background …" at bounding box center [502, 131] width 179 height 448
click at [431, 60] on span "Play" at bounding box center [432, 61] width 13 height 7
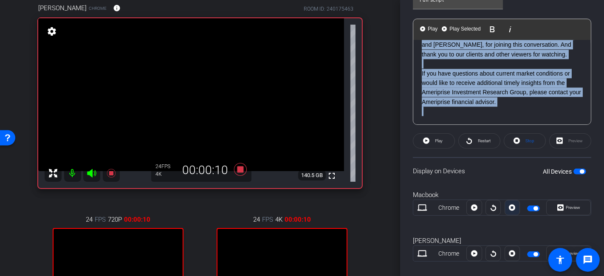
scroll to position [236, 0]
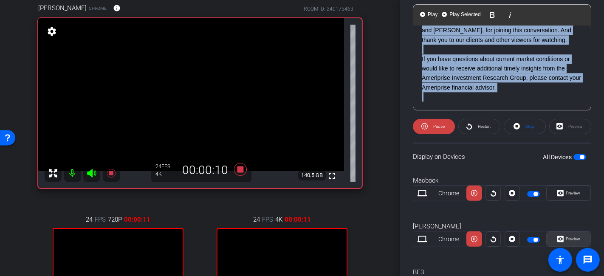
click at [544, 234] on span "Preview" at bounding box center [572, 239] width 17 height 12
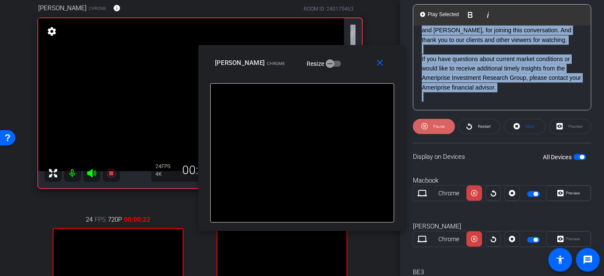
click at [448, 124] on span at bounding box center [434, 126] width 42 height 20
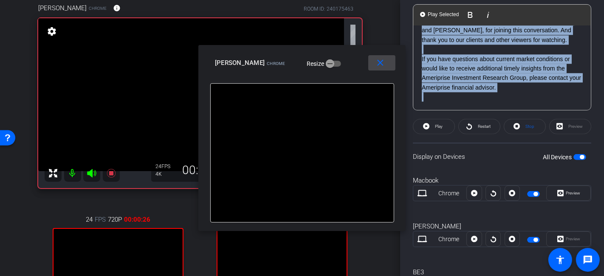
click at [381, 65] on mat-icon "close" at bounding box center [380, 63] width 11 height 11
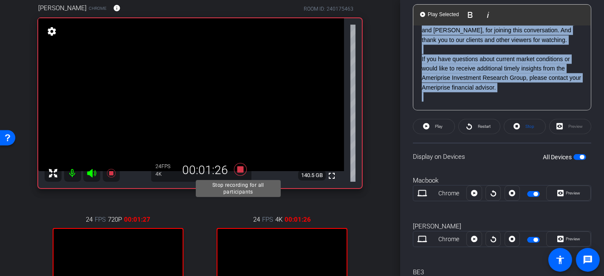
click at [241, 165] on icon at bounding box center [240, 169] width 20 height 15
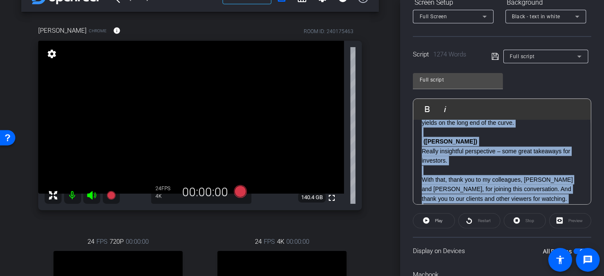
scroll to position [189, 0]
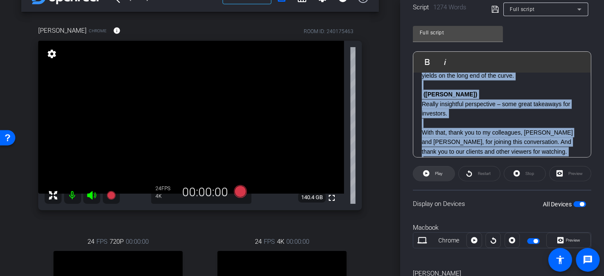
click at [430, 170] on span at bounding box center [434, 174] width 41 height 20
click at [438, 175] on span "Pause" at bounding box center [438, 174] width 14 height 12
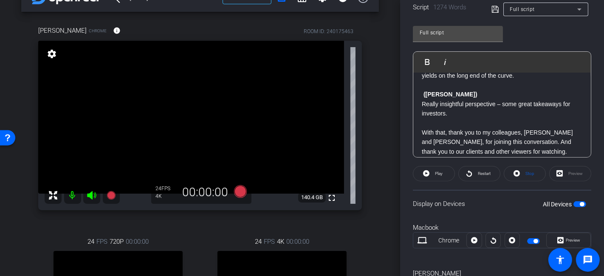
click at [459, 51] on p at bounding box center [502, 46] width 161 height 9
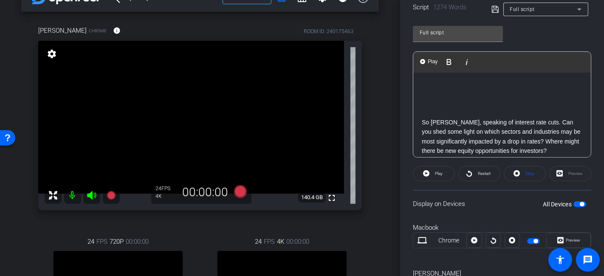
scroll to position [657, 0]
click at [445, 109] on p at bounding box center [502, 104] width 161 height 9
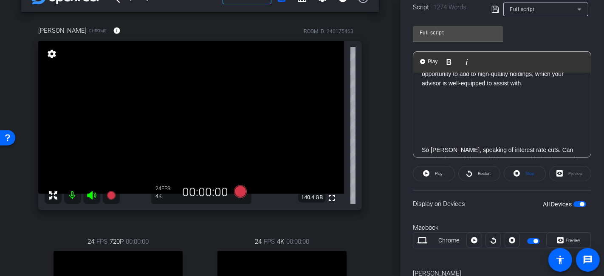
scroll to position [610, 0]
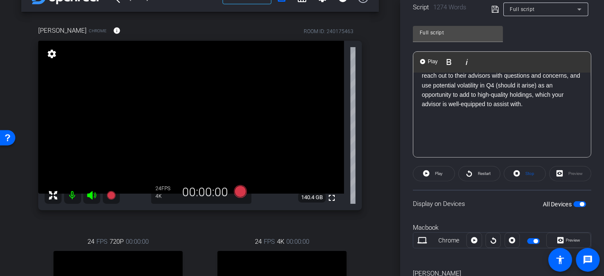
click at [438, 119] on p at bounding box center [502, 113] width 161 height 9
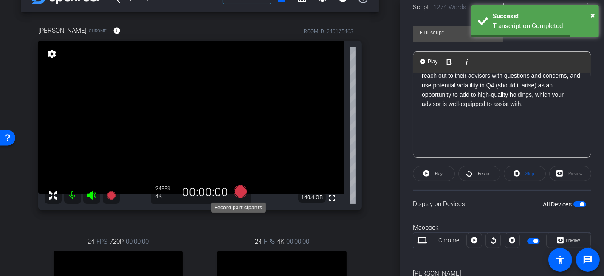
click at [241, 190] on icon at bounding box center [240, 191] width 13 height 13
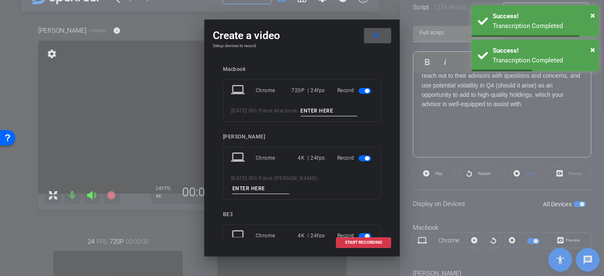
click at [324, 109] on input at bounding box center [329, 111] width 57 height 11
type input "full 6"
click at [289, 184] on input at bounding box center [261, 189] width 57 height 11
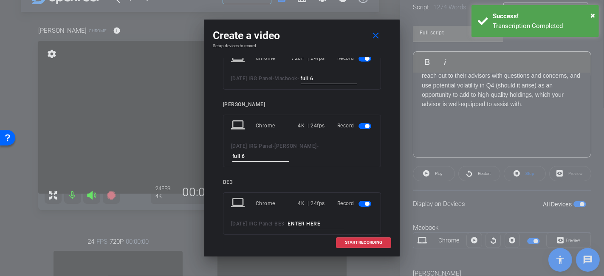
scroll to position [47, 0]
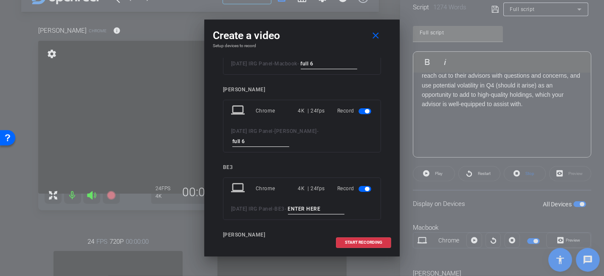
type input "full 6"
click at [328, 204] on input at bounding box center [316, 209] width 57 height 11
type input "full 6"
click at [362, 241] on span "START RECORDING" at bounding box center [363, 243] width 37 height 4
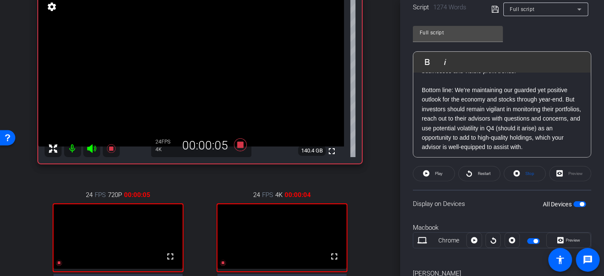
scroll to position [614, 0]
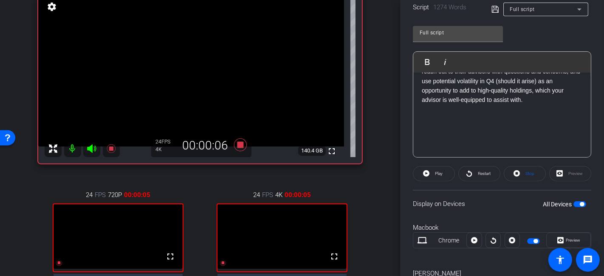
click at [454, 124] on p at bounding box center [502, 118] width 161 height 9
click at [449, 114] on p at bounding box center [502, 109] width 161 height 9
click at [431, 58] on span "Play" at bounding box center [432, 61] width 13 height 7
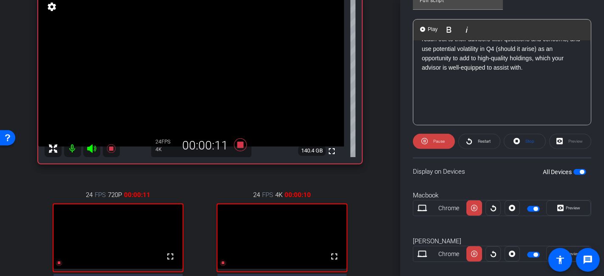
scroll to position [236, 0]
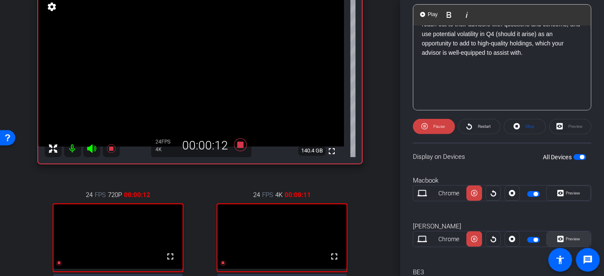
click at [544, 229] on span at bounding box center [569, 239] width 44 height 20
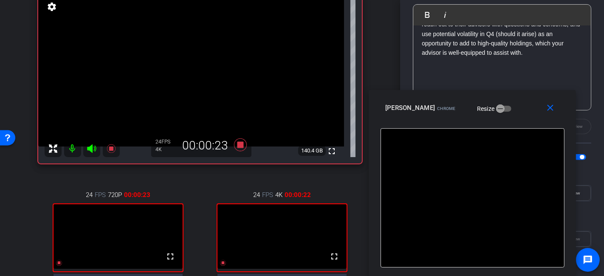
drag, startPoint x: 340, startPoint y: 68, endPoint x: 511, endPoint y: 135, distance: 182.9
click at [511, 135] on div "close Anthony Chrome Resize To help you make sense of what could be in store fo…" at bounding box center [472, 183] width 207 height 186
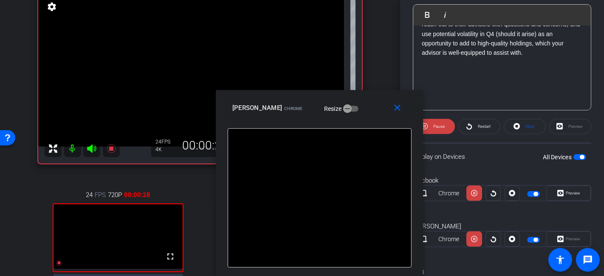
drag, startPoint x: 506, startPoint y: 117, endPoint x: 353, endPoint y: 139, distance: 154.6
click at [353, 139] on div "close Anthony Chrome Resize To help you make sense of what could be in store fo…" at bounding box center [319, 183] width 207 height 186
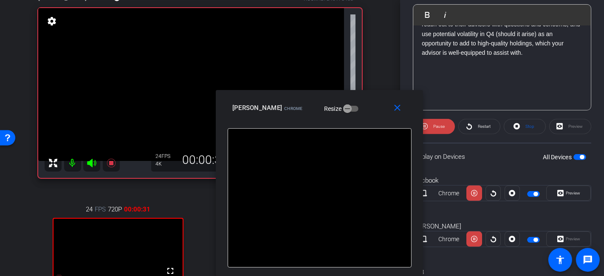
scroll to position [72, 0]
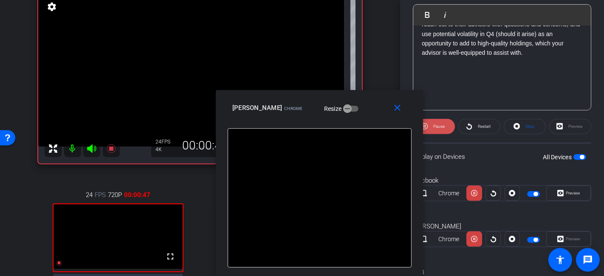
click at [436, 126] on span "Pause" at bounding box center [439, 126] width 11 height 5
click at [400, 104] on mat-icon "close" at bounding box center [398, 108] width 11 height 11
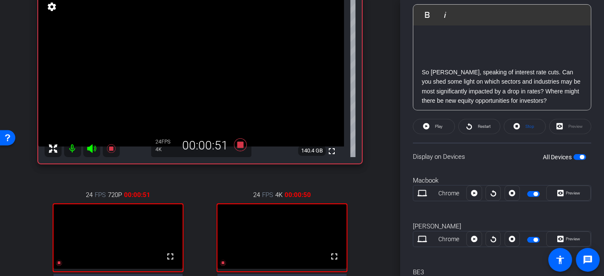
scroll to position [614, 0]
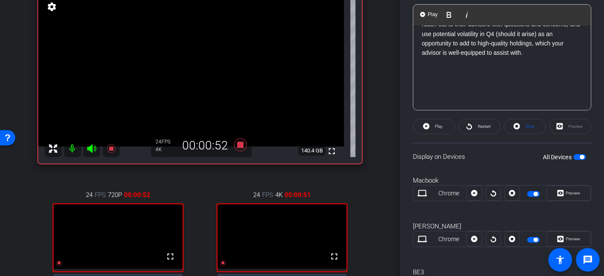
click at [438, 67] on p at bounding box center [502, 62] width 161 height 9
click at [434, 17] on span "Play" at bounding box center [432, 14] width 13 height 7
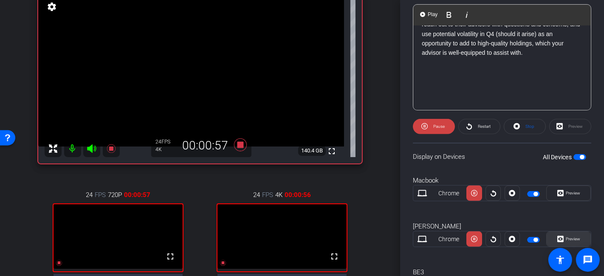
click at [544, 235] on span "Preview" at bounding box center [572, 239] width 17 height 12
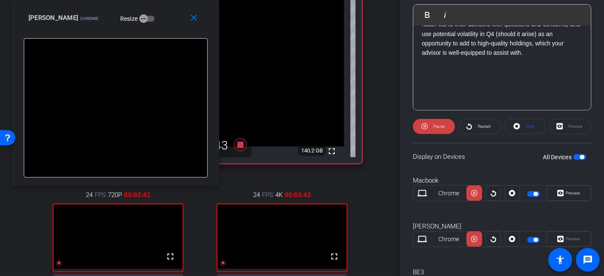
drag, startPoint x: 346, startPoint y: 70, endPoint x: 159, endPoint y: 17, distance: 193.9
click at [159, 17] on div "Anthony Chrome Resize" at bounding box center [118, 17] width 181 height 15
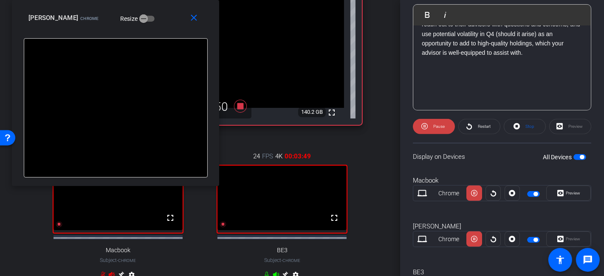
scroll to position [119, 0]
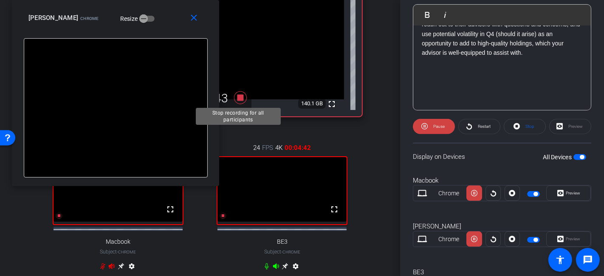
click at [240, 96] on icon at bounding box center [240, 97] width 13 height 13
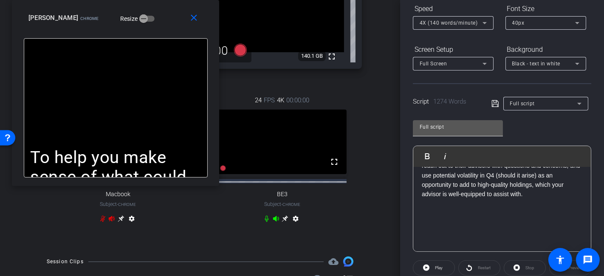
scroll to position [0, 0]
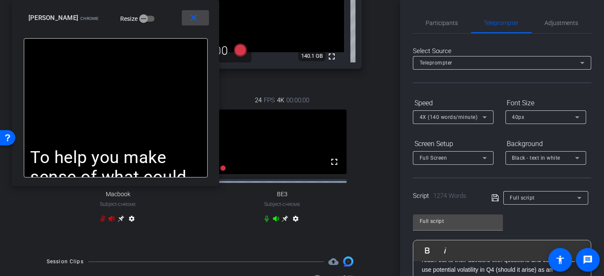
click at [200, 20] on span at bounding box center [195, 18] width 27 height 20
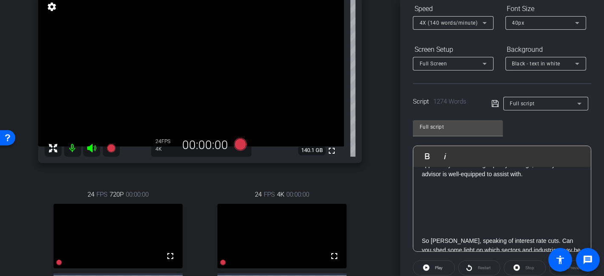
scroll to position [614, 0]
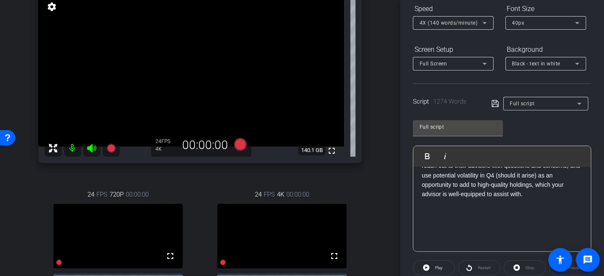
click at [443, 217] on p at bounding box center [502, 213] width 161 height 9
click at [442, 209] on p at bounding box center [502, 203] width 161 height 9
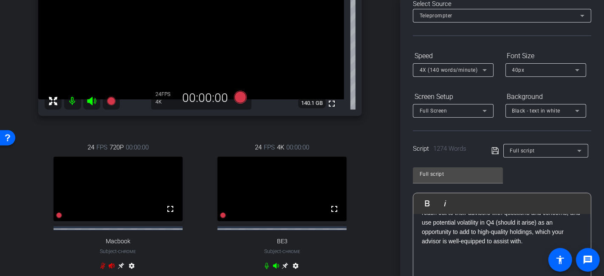
scroll to position [166, 0]
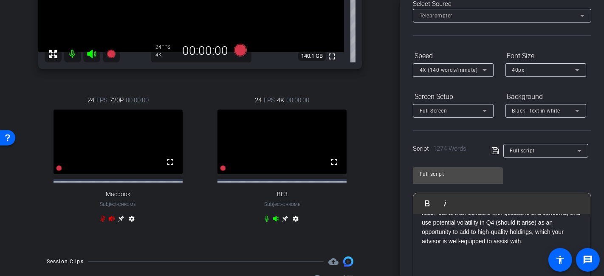
click at [265, 222] on icon at bounding box center [267, 219] width 4 height 6
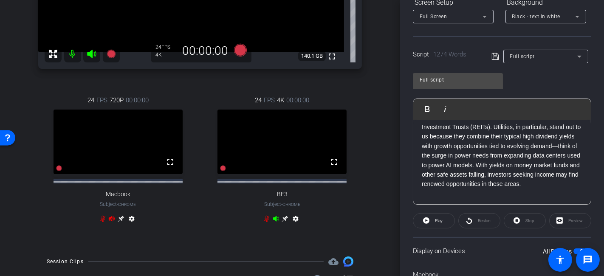
scroll to position [897, 0]
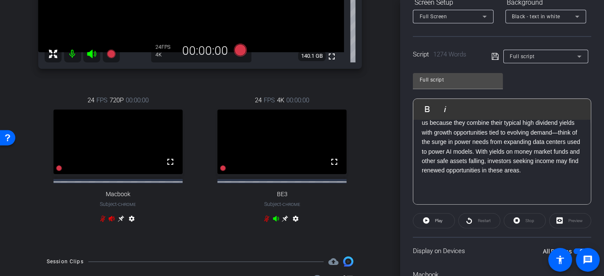
click at [531, 176] on p "Traditionally, some of the beneficiaries of declining rates are income-oriented…" at bounding box center [502, 133] width 161 height 86
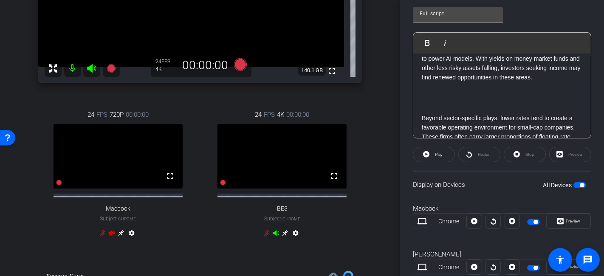
scroll to position [166, 0]
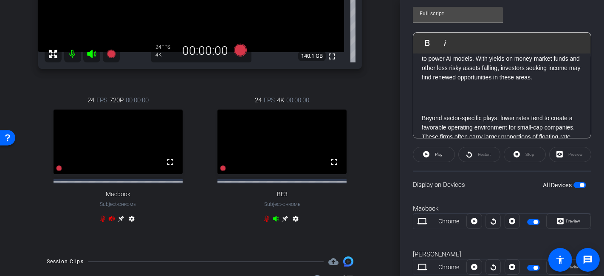
click at [264, 222] on icon at bounding box center [267, 219] width 7 height 7
drag, startPoint x: 529, startPoint y: 87, endPoint x: 572, endPoint y: 89, distance: 42.6
click at [544, 82] on p "Traditionally, some of the beneficiaries of declining rates are income-oriented…" at bounding box center [502, 40] width 161 height 86
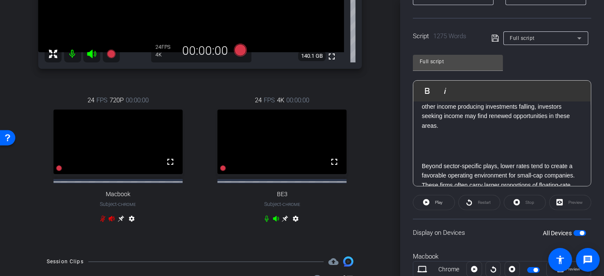
scroll to position [180, 0]
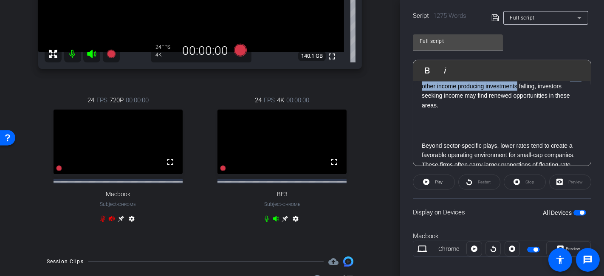
drag, startPoint x: 502, startPoint y: 105, endPoint x: 482, endPoint y: 113, distance: 21.7
click at [482, 110] on p "Traditionally, some of the beneficiaries of declining rates are income-oriented…" at bounding box center [502, 62] width 161 height 95
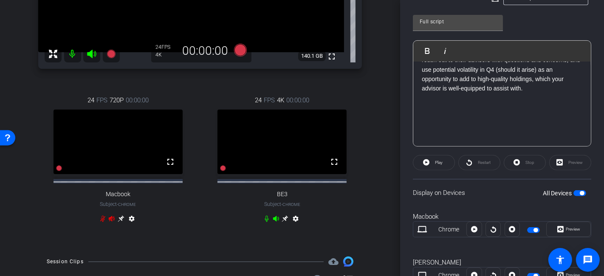
scroll to position [595, 0]
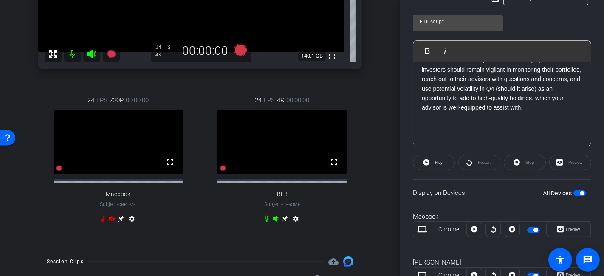
click at [459, 122] on p at bounding box center [502, 117] width 161 height 9
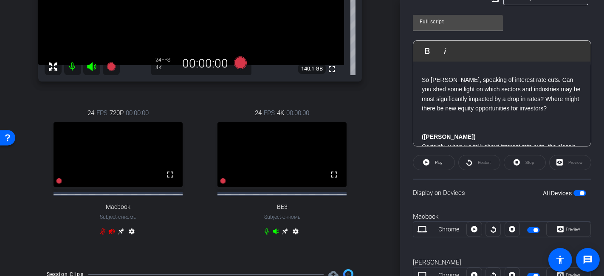
scroll to position [119, 0]
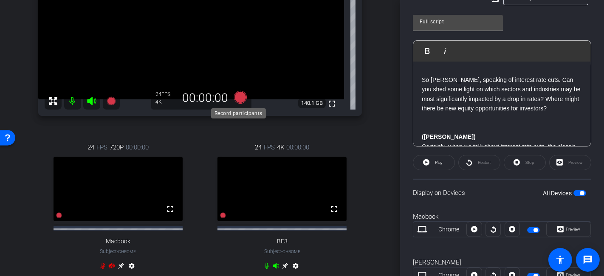
click at [241, 94] on icon at bounding box center [240, 97] width 13 height 13
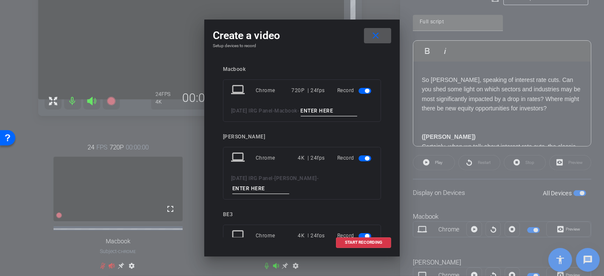
click at [323, 113] on input at bounding box center [329, 111] width 57 height 11
type input "Full 7"
click at [289, 184] on input at bounding box center [261, 189] width 57 height 11
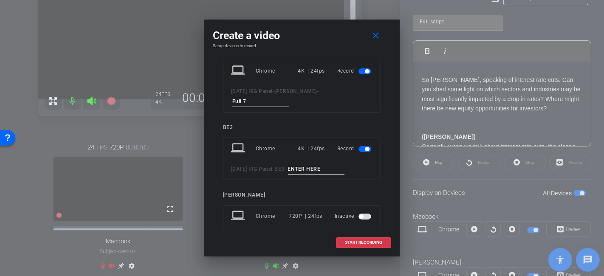
scroll to position [88, 0]
type input "Full 7"
click at [317, 164] on input at bounding box center [316, 169] width 57 height 11
type input "Full 7"
click at [345, 242] on span "START RECORDING" at bounding box center [363, 243] width 37 height 4
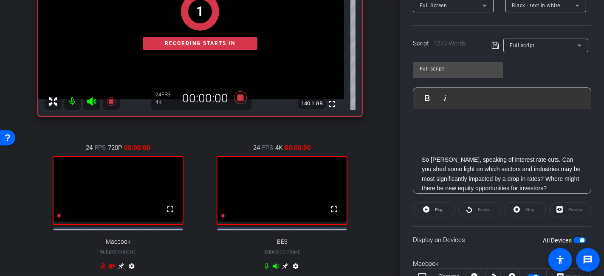
scroll to position [642, 0]
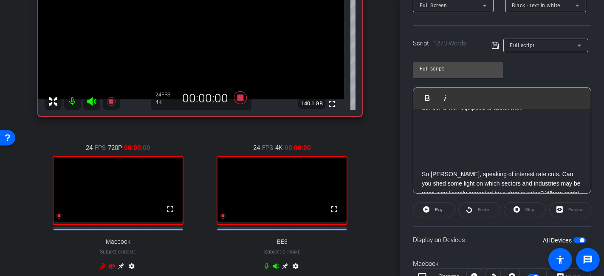
click at [432, 122] on p at bounding box center [502, 117] width 161 height 9
click at [437, 213] on span "Play" at bounding box center [438, 210] width 10 height 12
click at [438, 210] on span "Pause" at bounding box center [439, 209] width 11 height 5
click at [428, 131] on p at bounding box center [502, 126] width 161 height 9
click at [431, 122] on p at bounding box center [502, 117] width 161 height 9
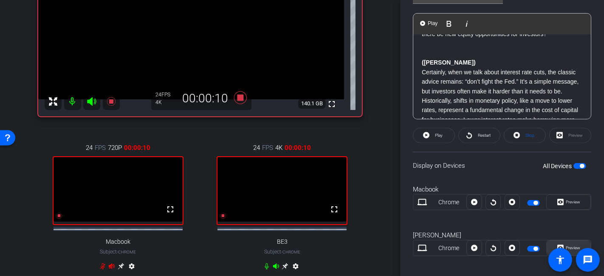
scroll to position [247, 0]
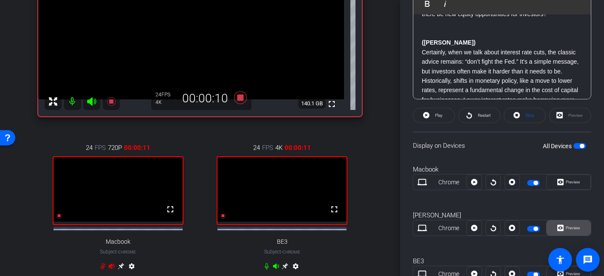
click at [544, 225] on icon at bounding box center [561, 228] width 6 height 6
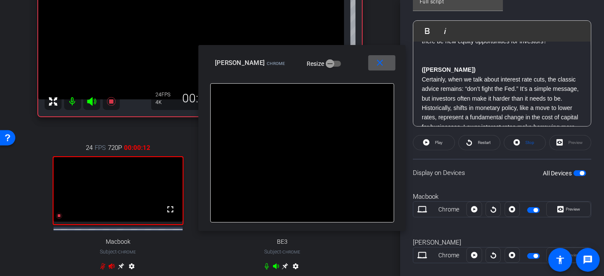
scroll to position [153, 0]
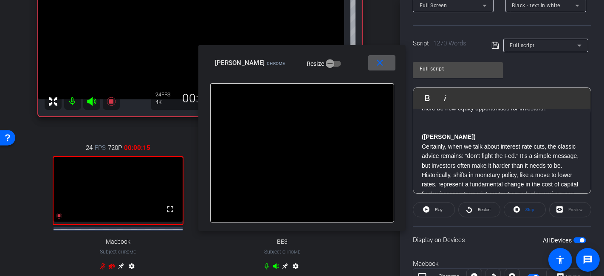
click at [391, 68] on span at bounding box center [382, 63] width 27 height 20
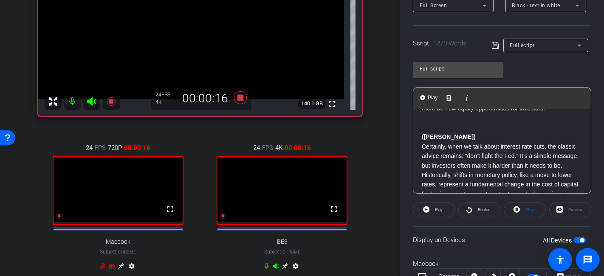
click at [451, 123] on p at bounding box center [502, 117] width 161 height 9
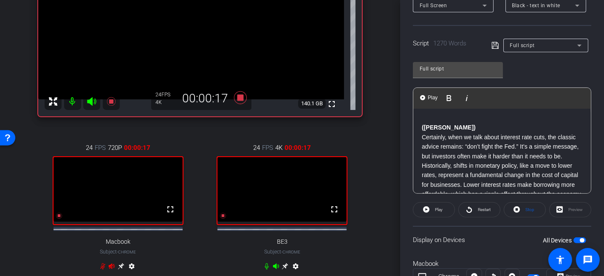
scroll to position [642, 0]
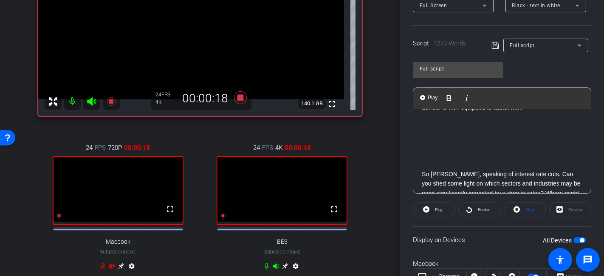
click at [453, 122] on p at bounding box center [502, 117] width 161 height 9
click at [430, 96] on span "Play" at bounding box center [432, 97] width 13 height 7
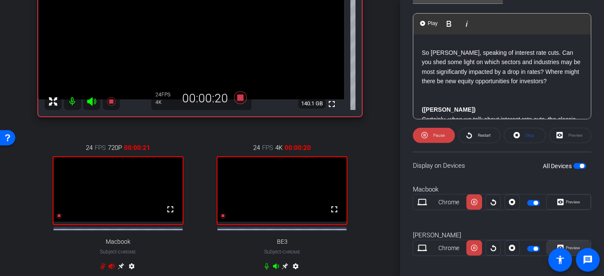
scroll to position [247, 0]
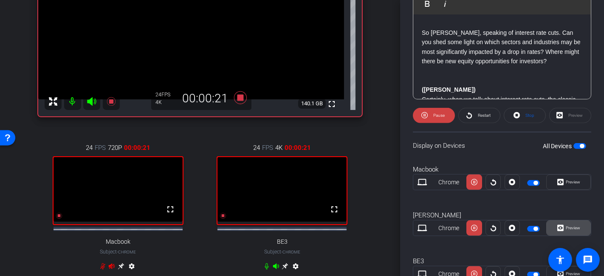
click at [544, 229] on span "Preview" at bounding box center [573, 228] width 14 height 5
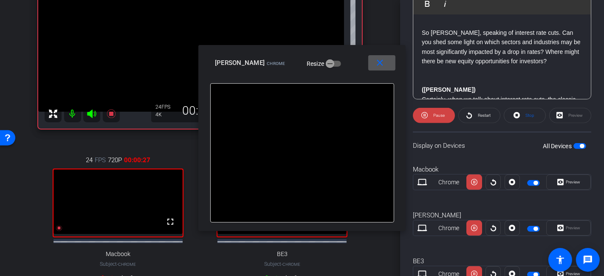
scroll to position [72, 0]
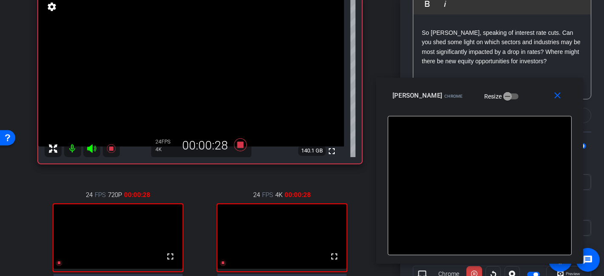
drag, startPoint x: 342, startPoint y: 64, endPoint x: 519, endPoint y: 96, distance: 180.3
click at [519, 96] on div "Anthony Chrome Resize" at bounding box center [483, 95] width 181 height 15
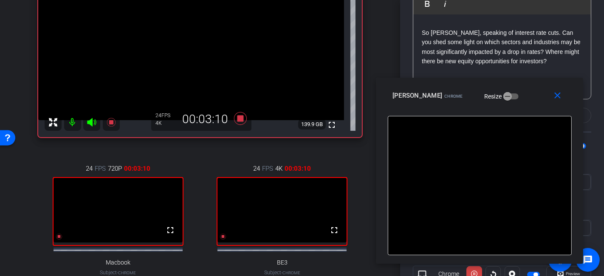
scroll to position [119, 0]
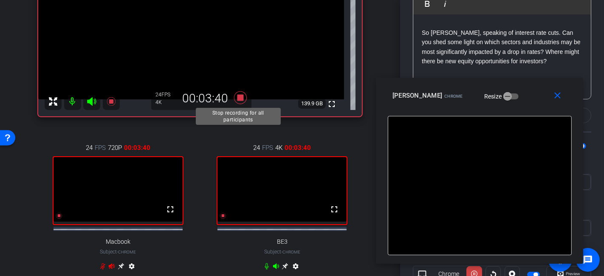
click at [235, 99] on icon at bounding box center [240, 97] width 13 height 13
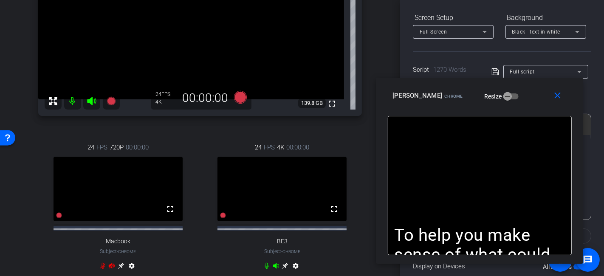
scroll to position [105, 0]
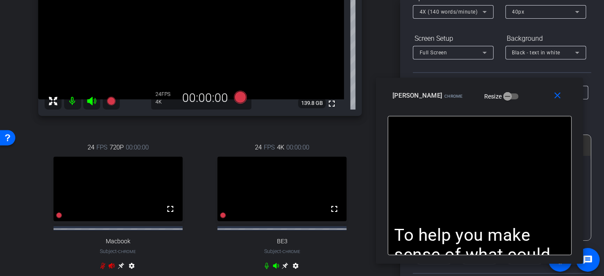
click at [483, 14] on icon at bounding box center [485, 12] width 10 height 10
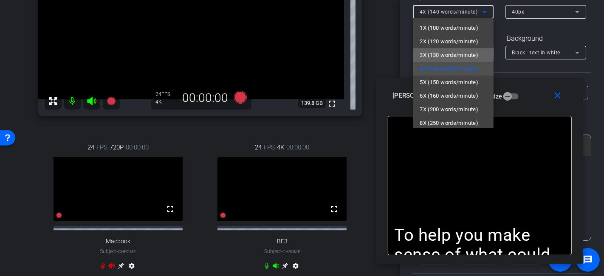
click at [457, 56] on span "3X (130 words/minute)" at bounding box center [449, 55] width 59 height 10
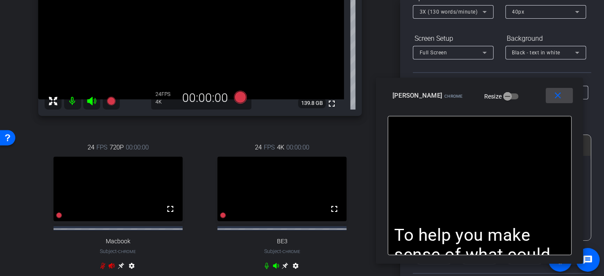
click at [544, 93] on mat-icon "close" at bounding box center [558, 96] width 11 height 11
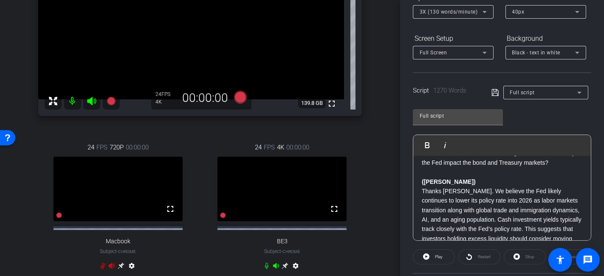
scroll to position [1256, 0]
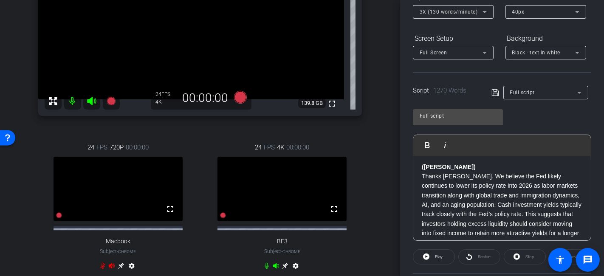
click at [492, 162] on p at bounding box center [502, 157] width 161 height 9
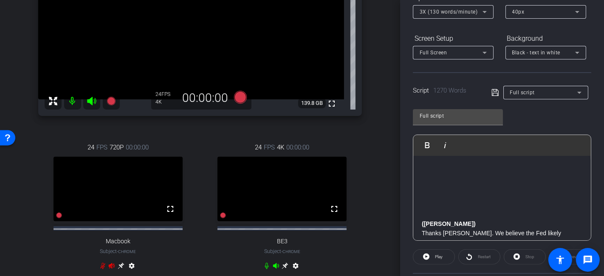
scroll to position [1264, 0]
click at [487, 145] on p "With that, I’d like to get Brian’s perspective on fixed income. Brian – let’s c…" at bounding box center [502, 126] width 161 height 38
click at [488, 154] on p at bounding box center [502, 149] width 161 height 9
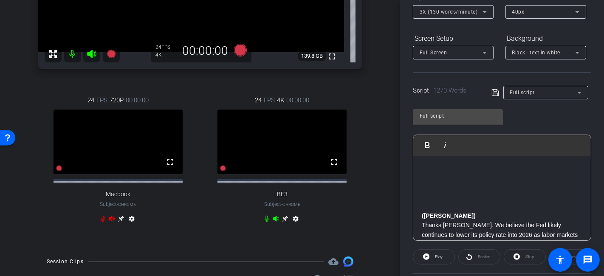
click at [437, 154] on p at bounding box center [502, 149] width 161 height 9
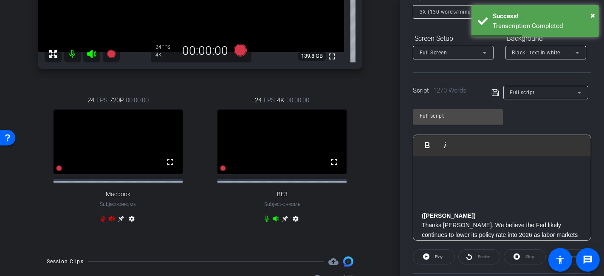
click at [77, 53] on mat-icon at bounding box center [72, 53] width 17 height 17
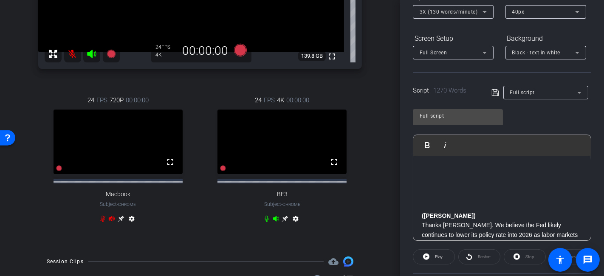
click at [428, 154] on p at bounding box center [502, 149] width 161 height 9
click at [221, 171] on icon at bounding box center [224, 168] width 6 height 6
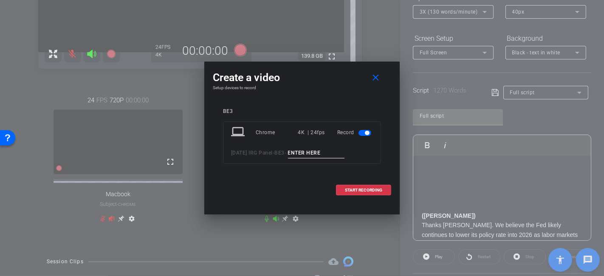
click at [300, 151] on input at bounding box center [316, 153] width 57 height 11
type input "Brian only 1"
click at [349, 188] on span "START RECORDING" at bounding box center [363, 190] width 37 height 4
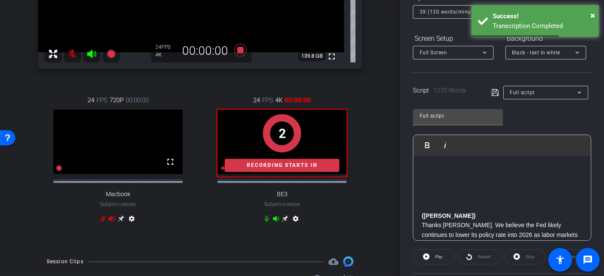
click at [430, 154] on p at bounding box center [502, 149] width 161 height 9
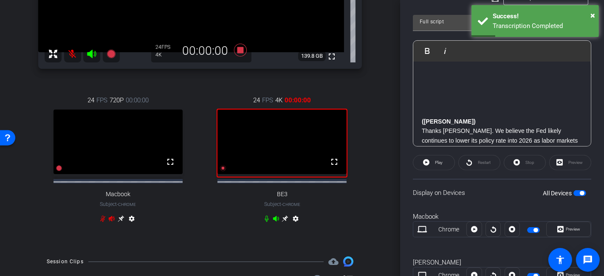
scroll to position [247, 0]
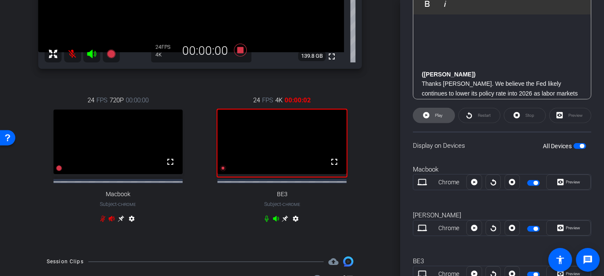
click at [434, 117] on span "Play" at bounding box center [438, 116] width 10 height 12
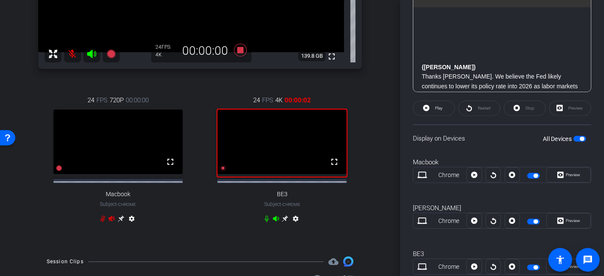
scroll to position [278, 0]
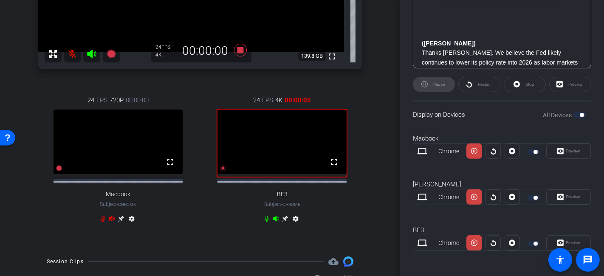
click at [544, 237] on div "Preview" at bounding box center [569, 242] width 45 height 15
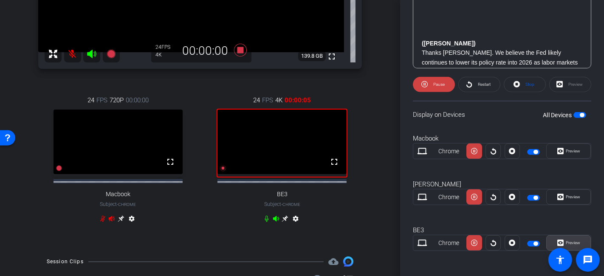
click at [544, 241] on span "Preview" at bounding box center [573, 243] width 14 height 5
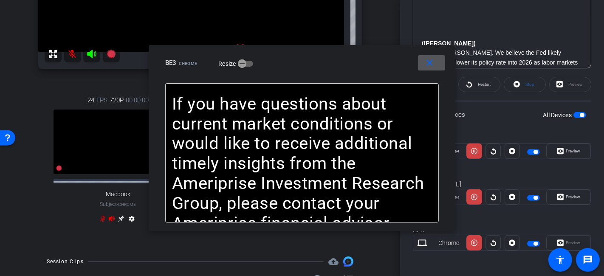
click at [440, 65] on span at bounding box center [431, 63] width 27 height 20
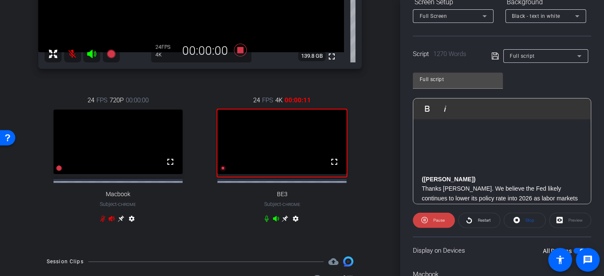
scroll to position [136, 0]
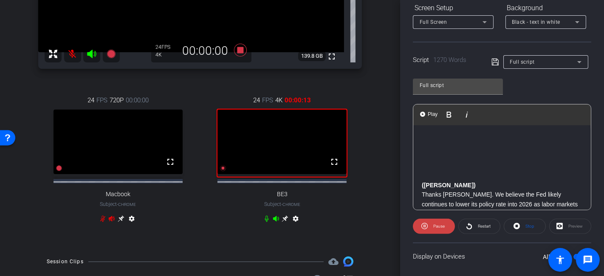
click at [438, 123] on p at bounding box center [502, 118] width 161 height 9
click at [430, 111] on span "Play" at bounding box center [432, 114] width 13 height 7
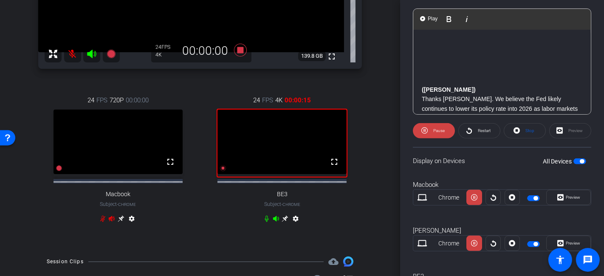
scroll to position [278, 0]
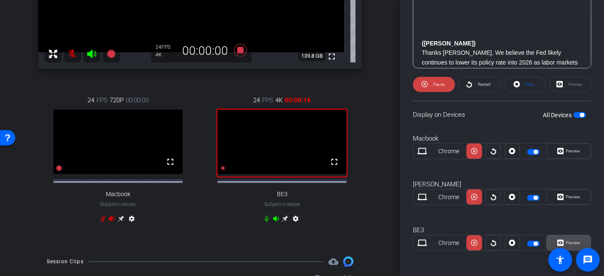
click at [544, 237] on span "Preview" at bounding box center [572, 243] width 17 height 12
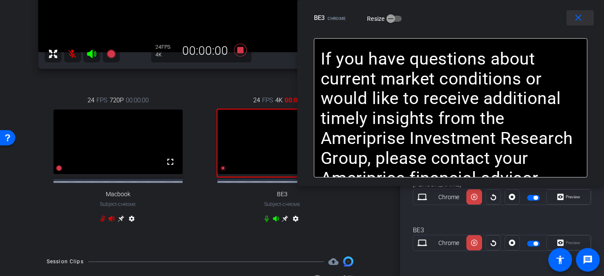
drag, startPoint x: 372, startPoint y: 68, endPoint x: 578, endPoint y: 20, distance: 211.9
click at [544, 20] on div "close BE3 Chrome Resize" at bounding box center [451, 19] width 307 height 38
click at [474, 240] on icon at bounding box center [474, 243] width 6 height 6
click at [488, 237] on span at bounding box center [493, 243] width 14 height 20
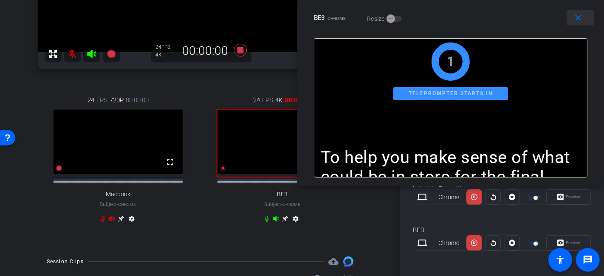
click at [544, 25] on span at bounding box center [580, 18] width 27 height 20
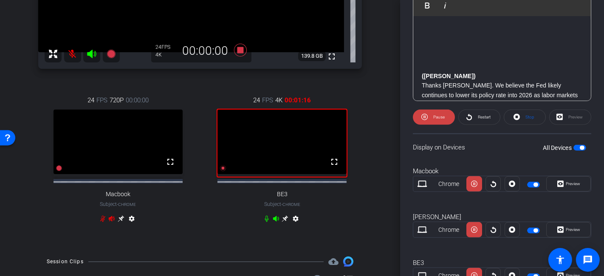
scroll to position [183, 0]
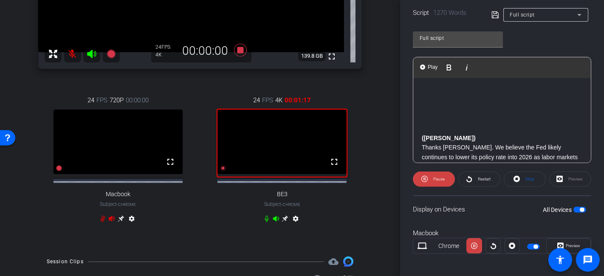
click at [427, 86] on p at bounding box center [502, 81] width 161 height 9
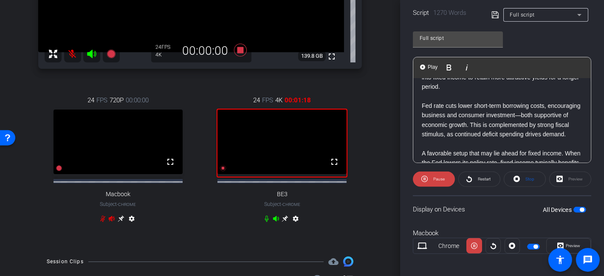
scroll to position [1406, 0]
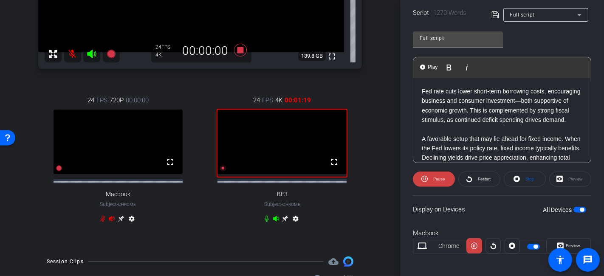
click at [468, 77] on p "Thanks Justin. We believe the Fed likely continues to lower its policy rate int…" at bounding box center [502, 39] width 161 height 76
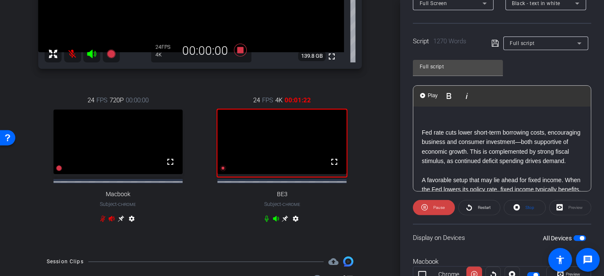
scroll to position [1387, 0]
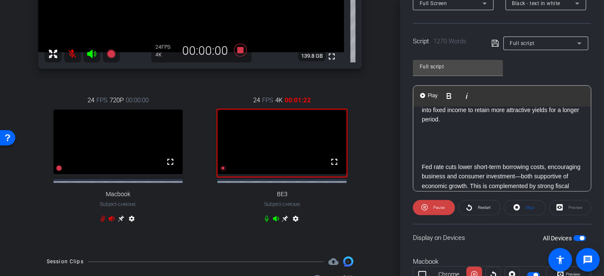
click at [480, 144] on p at bounding box center [502, 138] width 161 height 9
click at [479, 134] on p at bounding box center [502, 129] width 161 height 9
click at [435, 94] on span "Play" at bounding box center [432, 95] width 13 height 7
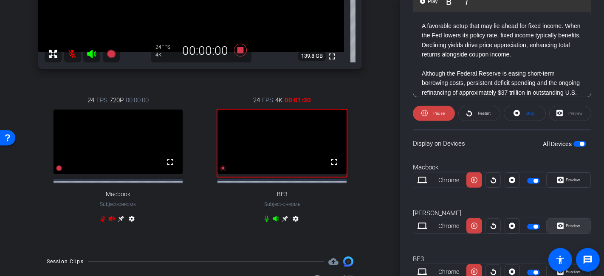
scroll to position [278, 0]
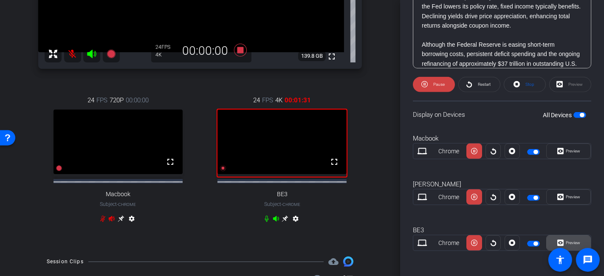
click at [544, 237] on span "Preview" at bounding box center [572, 243] width 17 height 12
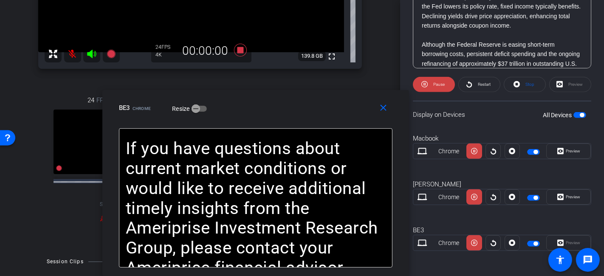
drag, startPoint x: 302, startPoint y: 65, endPoint x: 320, endPoint y: 273, distance: 209.1
click at [256, 248] on html "Accessibility Screen-Reader Guide, Feedback, and Issue Reporting | New window m…" at bounding box center [302, 138] width 604 height 276
click at [386, 114] on span at bounding box center [385, 108] width 27 height 20
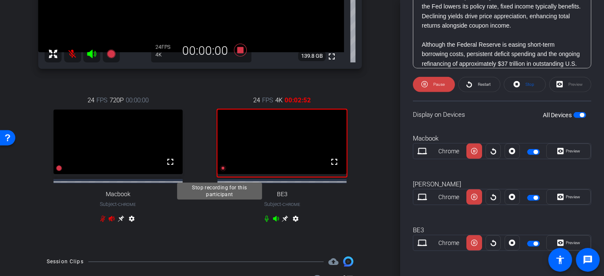
click at [221, 172] on icon at bounding box center [223, 168] width 7 height 7
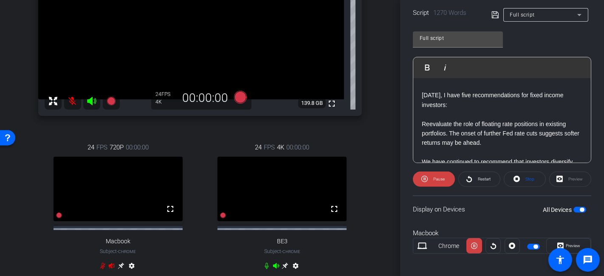
scroll to position [1671, 0]
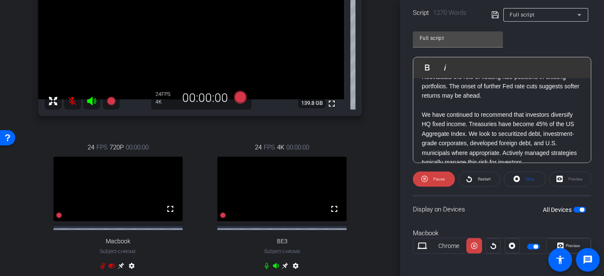
click at [503, 62] on p "Today, I have five recommendations for fixed income investors:" at bounding box center [502, 52] width 161 height 19
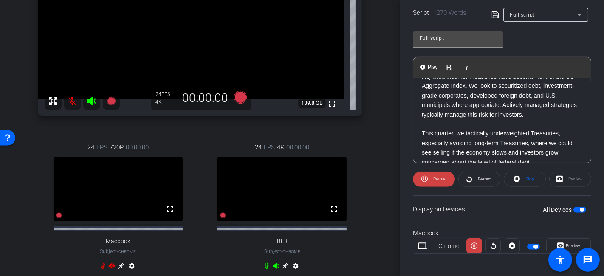
scroll to position [1718, 0]
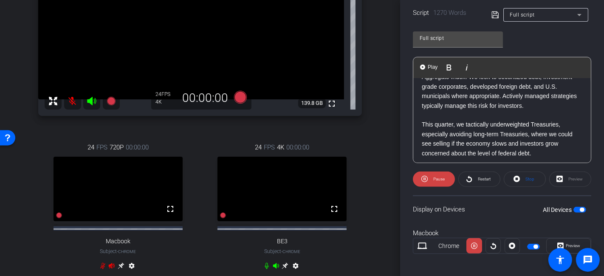
click at [495, 111] on p "We have continued to recommend that investors diversify HQ fixed income. Treasu…" at bounding box center [502, 82] width 161 height 57
drag, startPoint x: 526, startPoint y: 116, endPoint x: 416, endPoint y: 116, distance: 110.1
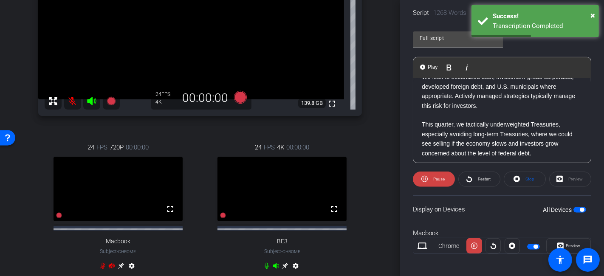
click at [527, 111] on p "Investors may want to consider diversify HQ fixed income. Treasuries have becom…" at bounding box center [502, 82] width 161 height 57
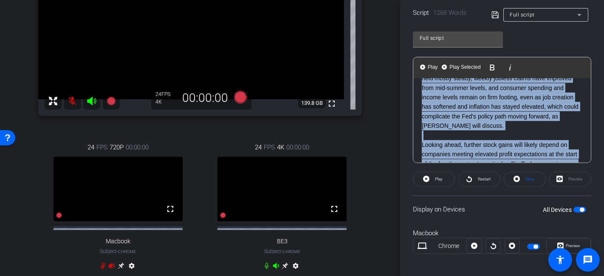
scroll to position [0, 0]
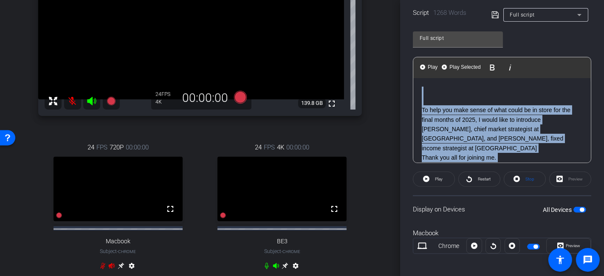
drag, startPoint x: 511, startPoint y: 110, endPoint x: 425, endPoint y: 52, distance: 103.3
click at [425, 52] on div "Full script Play Play from this location Play Selected Play and display the sel…" at bounding box center [502, 94] width 179 height 138
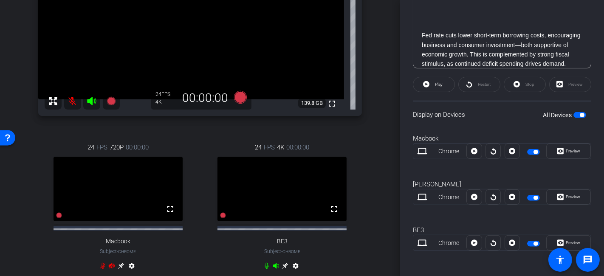
scroll to position [94, 0]
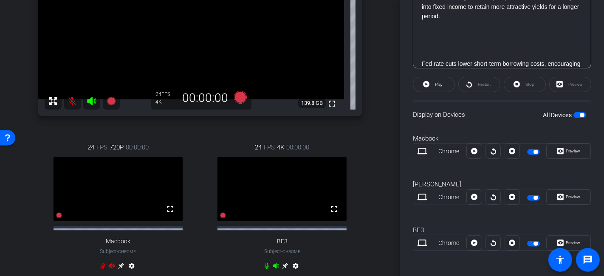
click at [472, 42] on p at bounding box center [502, 44] width 161 height 9
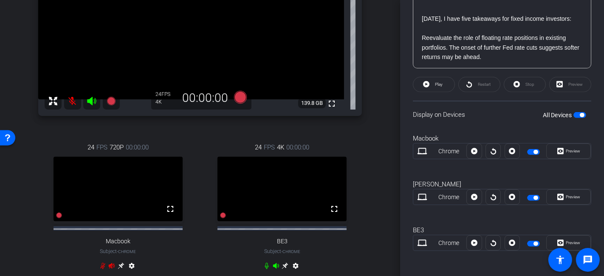
scroll to position [283, 0]
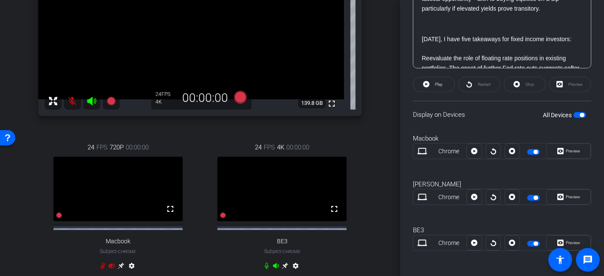
click at [476, 28] on li at bounding box center [511, 23] width 144 height 9
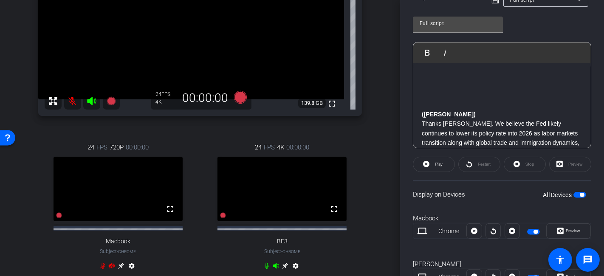
scroll to position [183, 0]
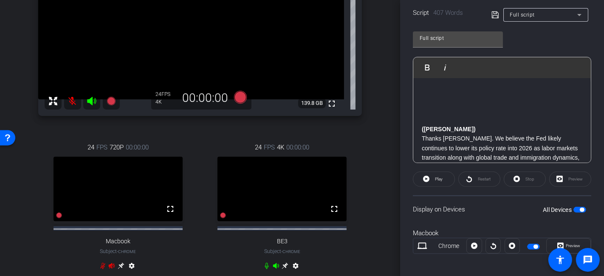
click at [436, 94] on p at bounding box center [502, 91] width 161 height 9
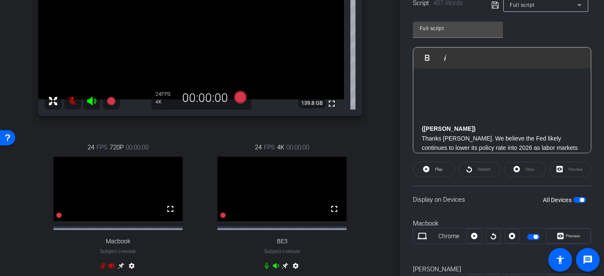
click at [431, 77] on p at bounding box center [502, 81] width 161 height 9
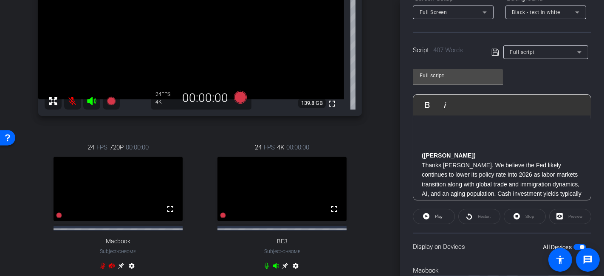
scroll to position [0, 0]
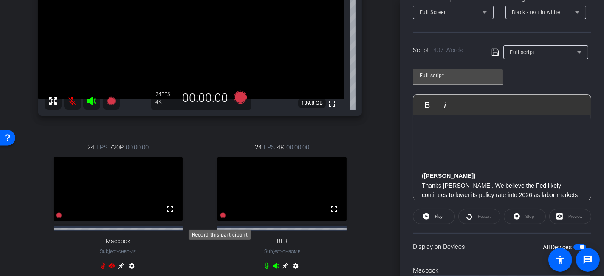
click at [221, 218] on icon at bounding box center [224, 216] width 6 height 6
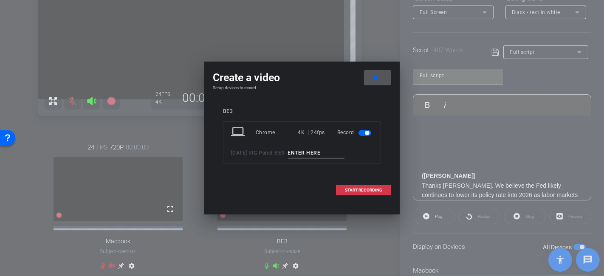
click at [307, 157] on input at bounding box center [316, 153] width 57 height 11
type input "brian only 2"
click at [372, 195] on span at bounding box center [364, 190] width 54 height 20
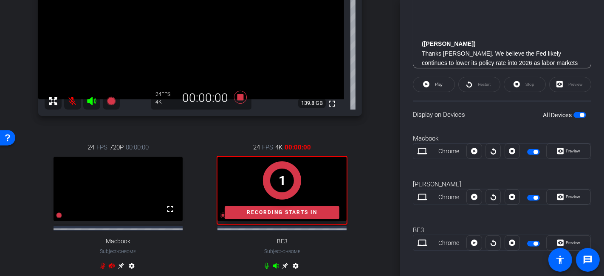
scroll to position [136, 0]
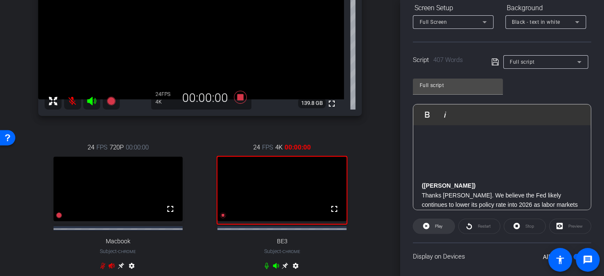
click at [439, 228] on span "Play" at bounding box center [438, 227] width 10 height 12
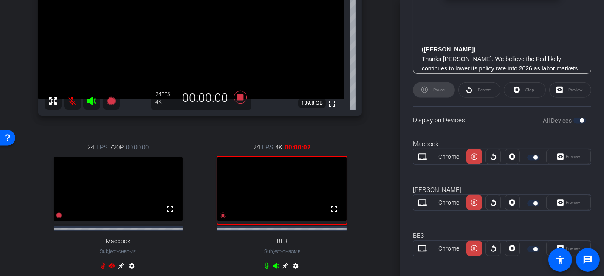
scroll to position [278, 0]
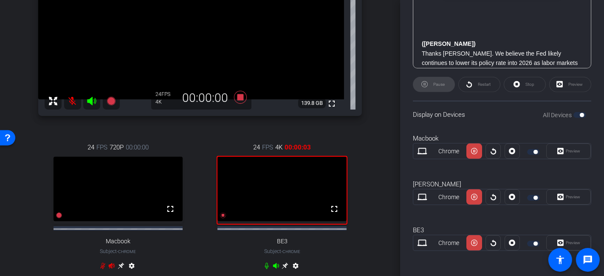
click at [544, 239] on div "Preview" at bounding box center [569, 242] width 45 height 15
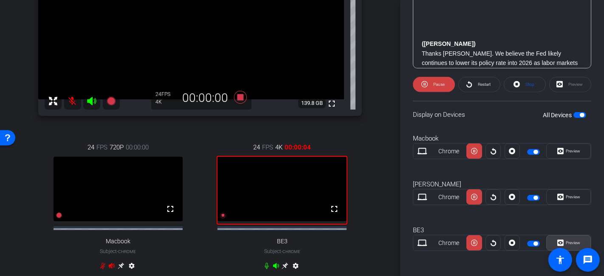
click at [544, 241] on span "Preview" at bounding box center [573, 243] width 14 height 5
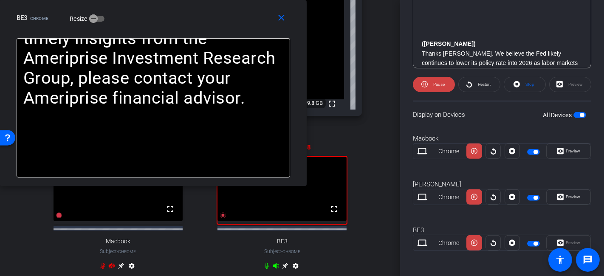
drag, startPoint x: 362, startPoint y: 70, endPoint x: 158, endPoint y: 1, distance: 215.2
click at [158, 1] on div "close BE3 Chrome Resize" at bounding box center [153, 19] width 307 height 38
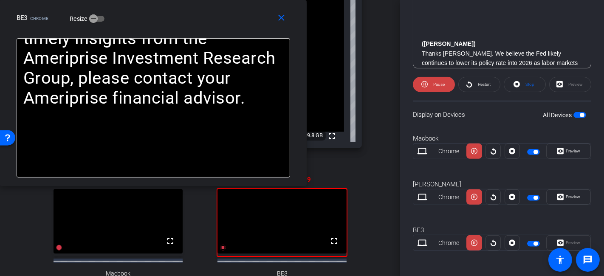
scroll to position [72, 0]
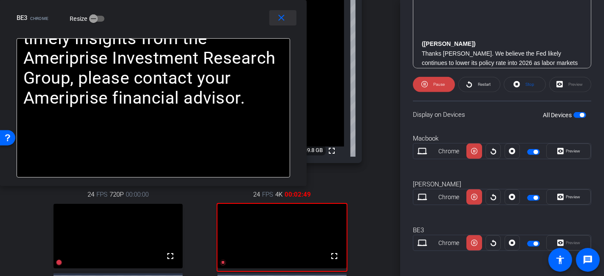
click at [282, 20] on mat-icon "close" at bounding box center [281, 18] width 11 height 11
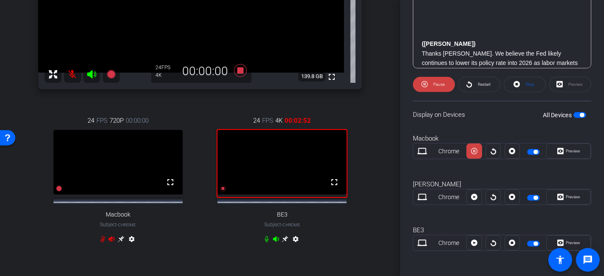
scroll to position [166, 0]
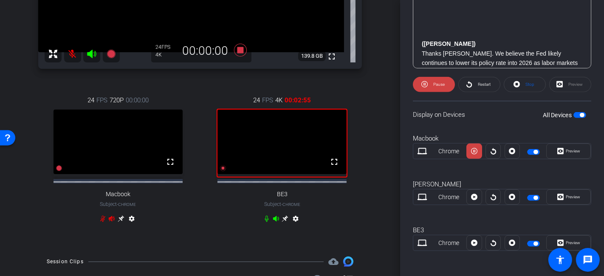
click at [220, 173] on div at bounding box center [223, 168] width 7 height 10
click at [221, 172] on icon at bounding box center [223, 168] width 7 height 7
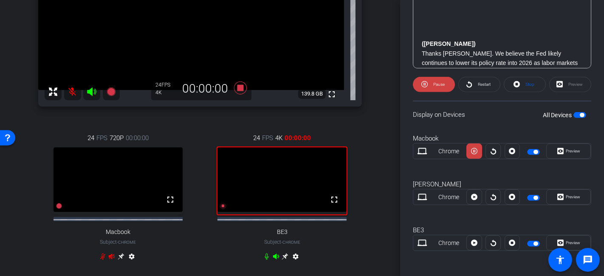
scroll to position [119, 0]
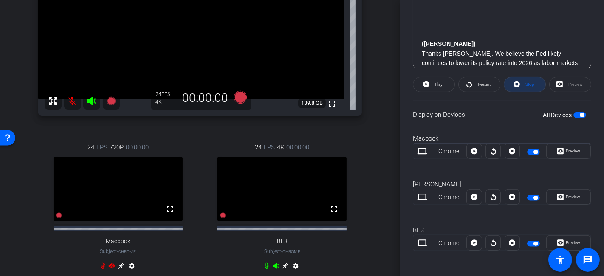
click at [514, 88] on icon at bounding box center [517, 84] width 6 height 11
click at [78, 97] on mat-icon at bounding box center [72, 101] width 17 height 17
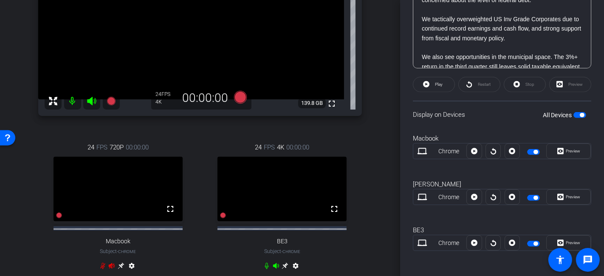
scroll to position [567, 0]
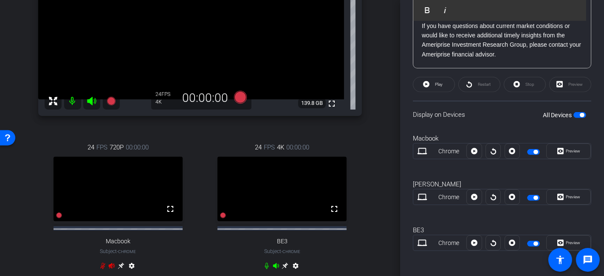
scroll to position [609, 0]
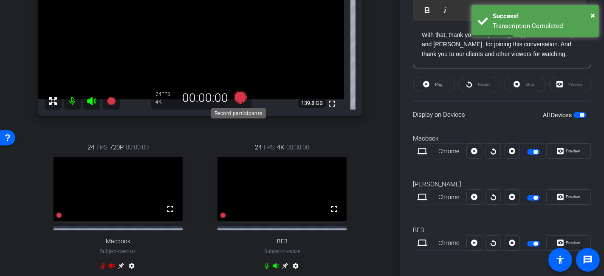
click at [238, 100] on icon at bounding box center [240, 97] width 13 height 13
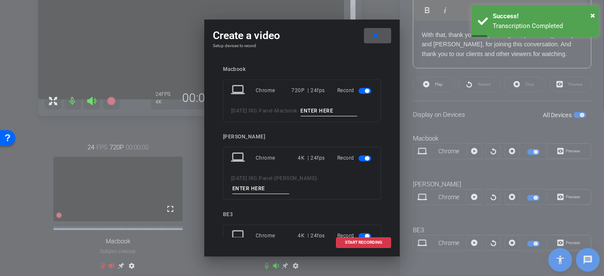
click at [325, 111] on input at bounding box center [329, 111] width 57 height 11
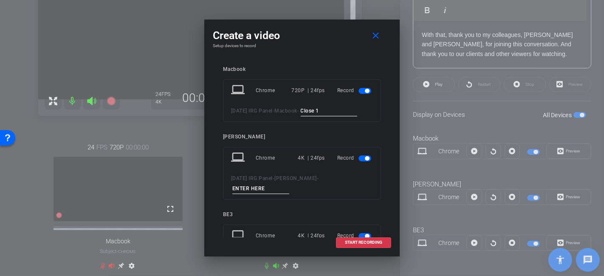
type input "Close 1"
click at [338, 170] on div "laptop Chrome 4K | 24fps Record 2025 Oct IRG Panel - Anthony -" at bounding box center [302, 173] width 158 height 53
click at [338, 173] on div "laptop Chrome 4K | 24fps Record 2025 Oct IRG Panel - Anthony -" at bounding box center [302, 173] width 158 height 53
click at [289, 184] on input at bounding box center [261, 189] width 57 height 11
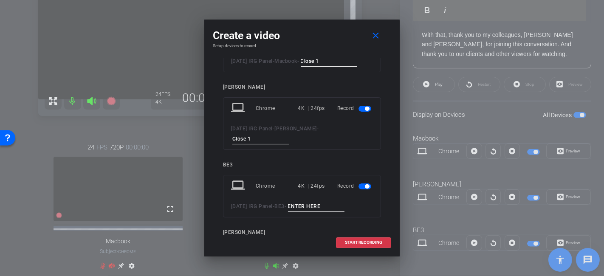
scroll to position [88, 0]
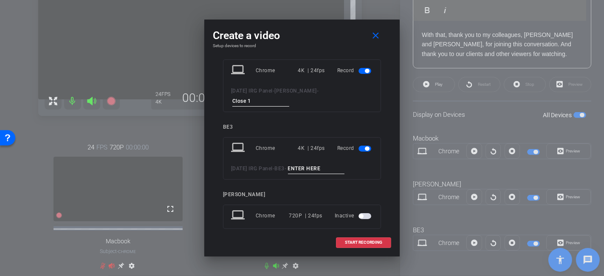
type input "Close 1"
click at [323, 164] on input at bounding box center [316, 169] width 57 height 11
type input "Close 1"
click at [352, 238] on span at bounding box center [364, 243] width 54 height 20
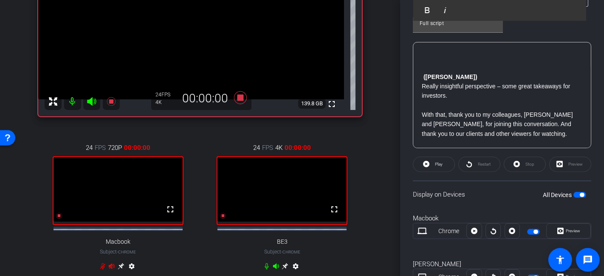
scroll to position [183, 0]
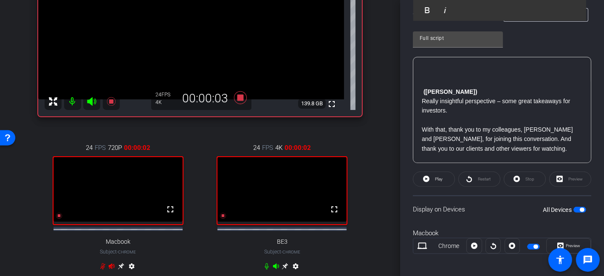
click at [425, 72] on div at bounding box center [503, 67] width 178 height 21
click at [436, 178] on span "Play" at bounding box center [439, 179] width 8 height 5
click at [437, 173] on span "Pause" at bounding box center [438, 179] width 14 height 12
click at [424, 58] on p at bounding box center [502, 53] width 161 height 9
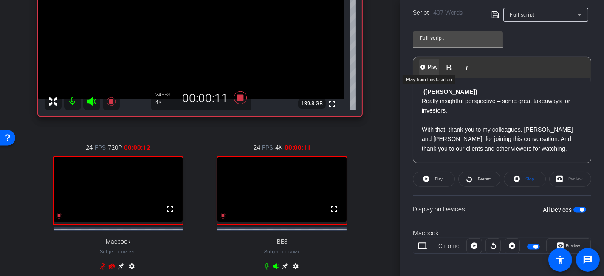
click at [428, 64] on span "Play" at bounding box center [432, 67] width 13 height 7
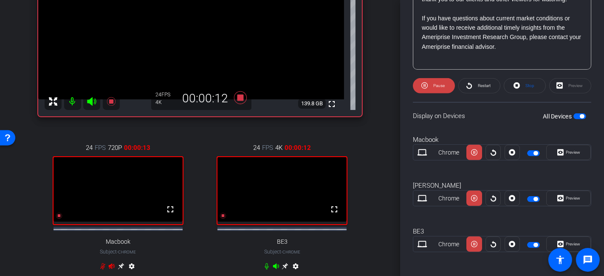
scroll to position [278, 0]
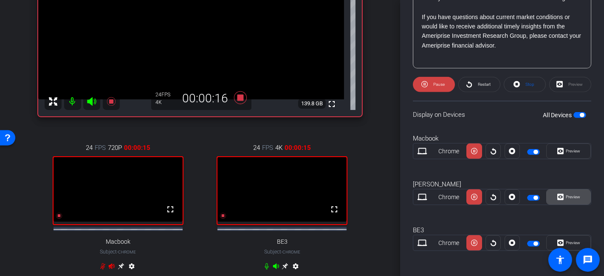
click at [544, 197] on icon at bounding box center [561, 197] width 6 height 6
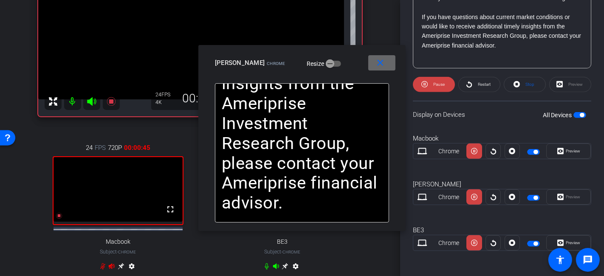
click at [385, 64] on mat-icon "close" at bounding box center [380, 63] width 11 height 11
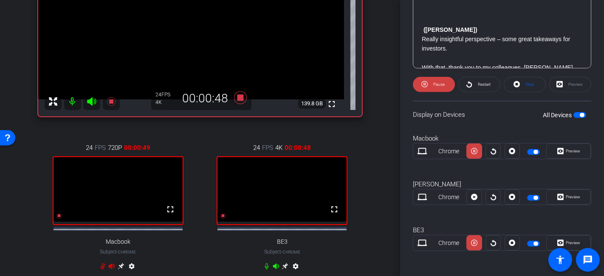
scroll to position [562, 0]
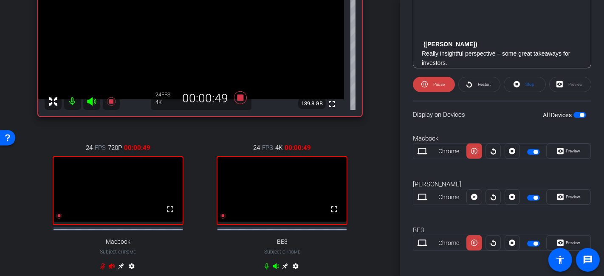
click at [410, 54] on div "Participants Teleprompter Adjustments settings Brian Forrest flip Director Sara…" at bounding box center [502, 138] width 204 height 276
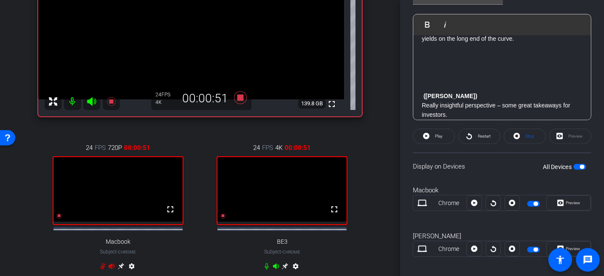
scroll to position [216, 0]
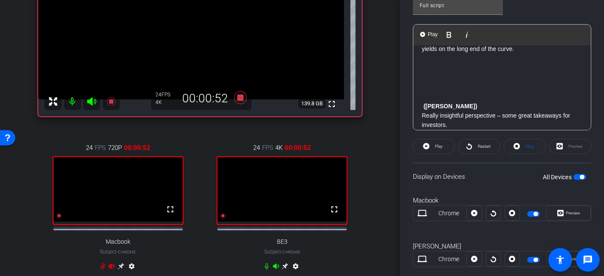
click at [544, 63] on p at bounding box center [502, 58] width 161 height 9
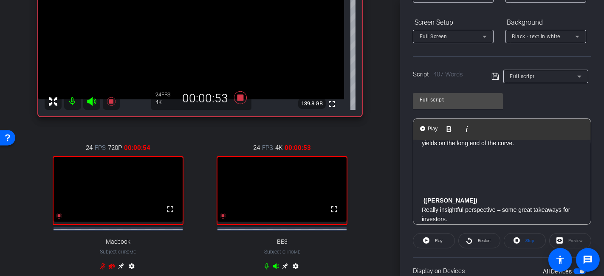
scroll to position [74, 0]
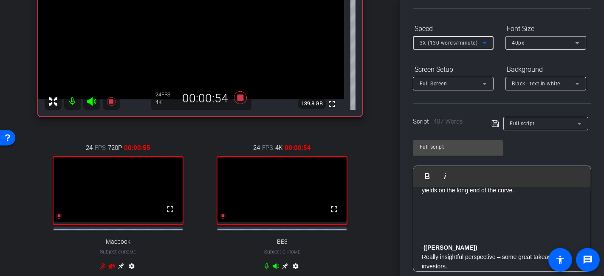
click at [442, 40] on span "3X (130 words/minute)" at bounding box center [449, 43] width 58 height 6
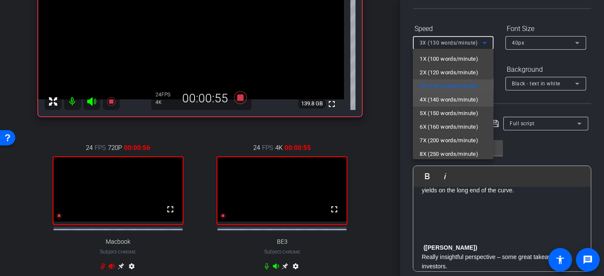
click at [435, 98] on span "4X (140 words/minute)" at bounding box center [449, 100] width 59 height 10
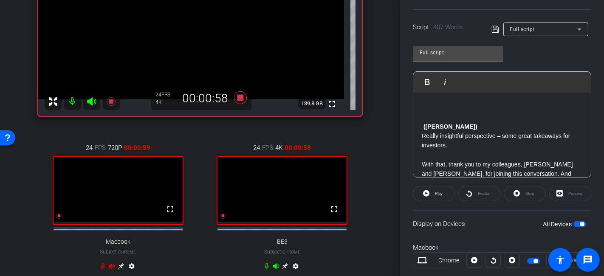
scroll to position [609, 0]
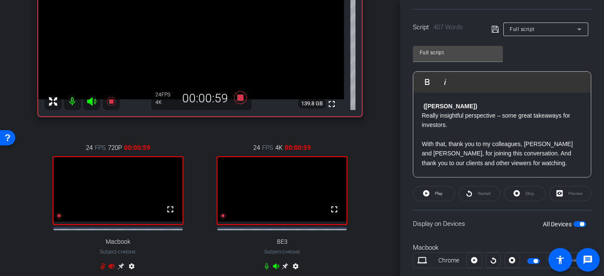
click at [434, 73] on p at bounding box center [502, 67] width 161 height 9
click at [447, 191] on span at bounding box center [434, 194] width 41 height 20
click at [444, 194] on span "Pause" at bounding box center [439, 193] width 11 height 5
click at [432, 73] on p at bounding box center [502, 67] width 161 height 9
click at [432, 78] on span "Play" at bounding box center [432, 81] width 13 height 7
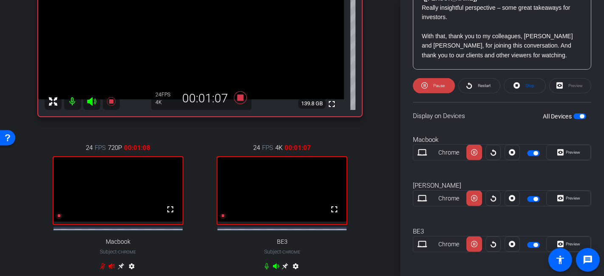
scroll to position [278, 0]
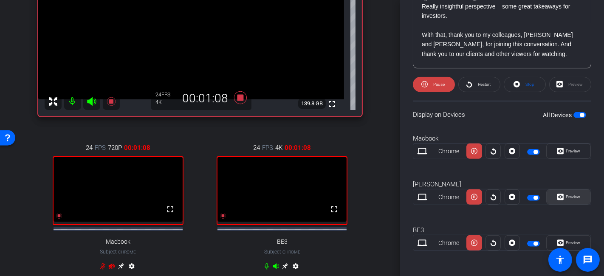
click at [544, 197] on icon at bounding box center [561, 197] width 6 height 13
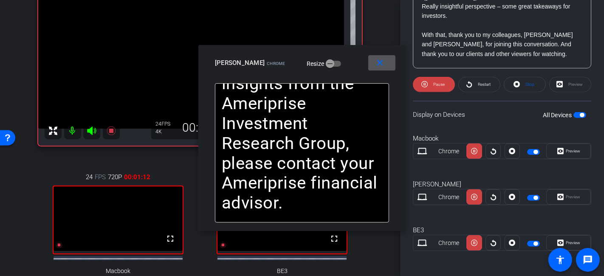
scroll to position [72, 0]
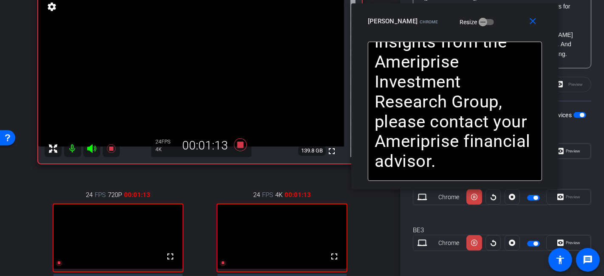
drag, startPoint x: 365, startPoint y: 55, endPoint x: 490, endPoint y: 18, distance: 130.6
click at [490, 18] on div "Anthony Chrome Resize" at bounding box center [458, 21] width 181 height 15
click at [531, 26] on mat-icon "close" at bounding box center [533, 21] width 11 height 11
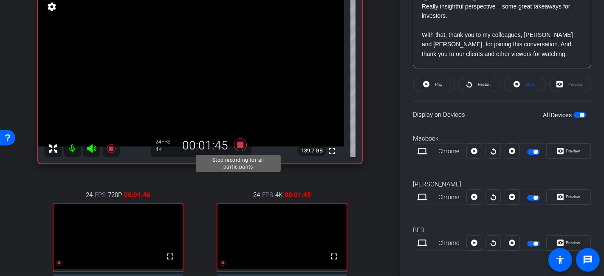
click at [240, 144] on icon at bounding box center [240, 144] width 13 height 13
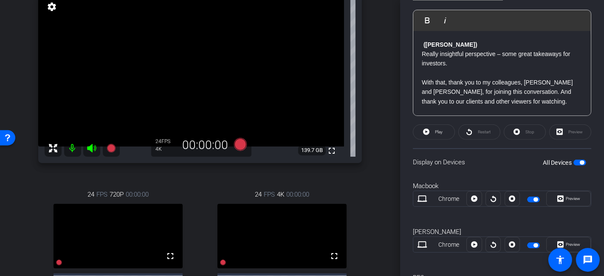
scroll to position [562, 0]
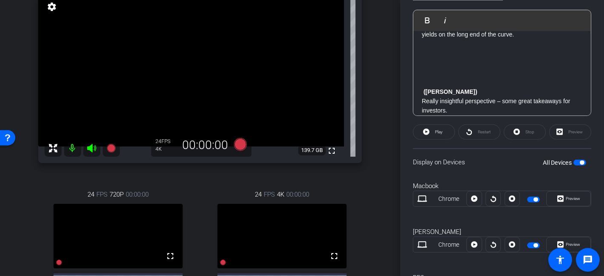
click at [439, 49] on p at bounding box center [502, 44] width 161 height 9
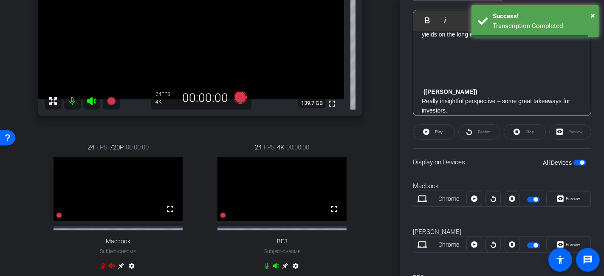
scroll to position [72, 0]
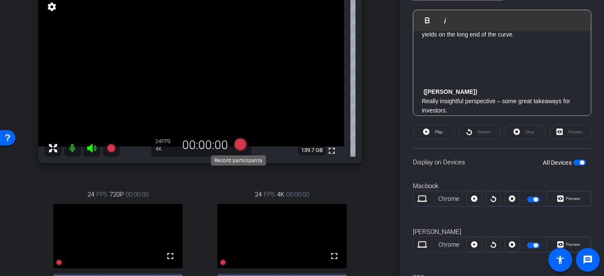
click at [240, 145] on icon at bounding box center [240, 144] width 13 height 13
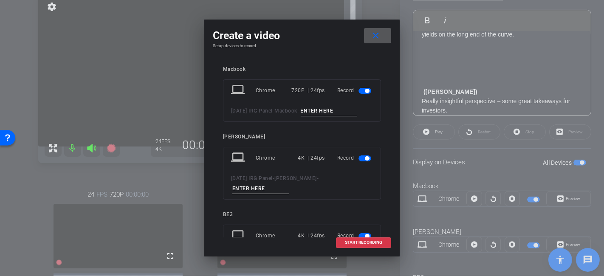
click at [326, 108] on input at bounding box center [329, 111] width 57 height 11
type input "Close 2"
click at [289, 184] on input at bounding box center [261, 189] width 57 height 11
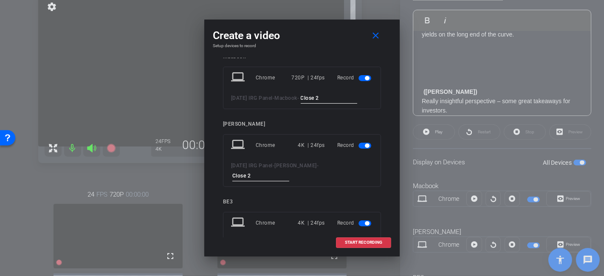
scroll to position [47, 0]
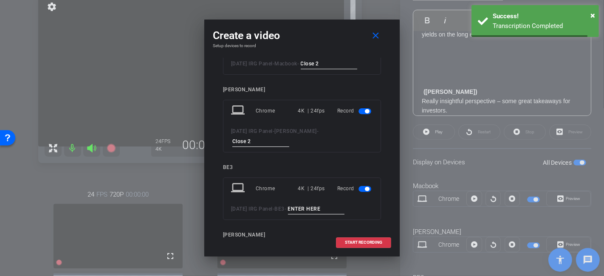
type input "Close 2"
click at [330, 204] on input at bounding box center [316, 209] width 57 height 11
type input "Close 2"
click at [356, 238] on span at bounding box center [364, 243] width 54 height 20
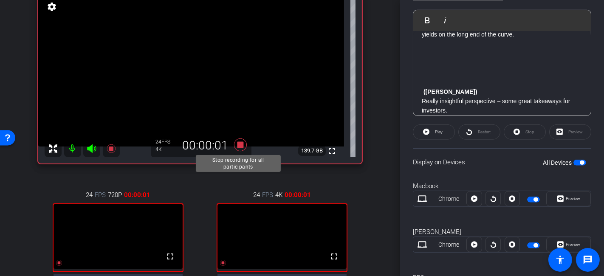
click at [243, 144] on icon at bounding box center [240, 144] width 20 height 15
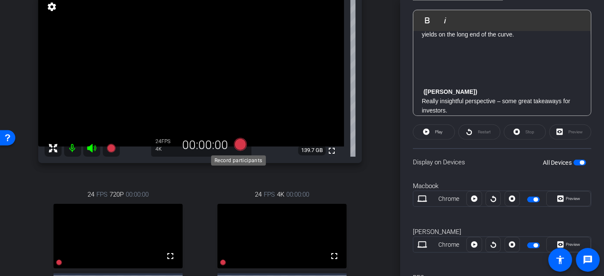
click at [234, 148] on icon at bounding box center [240, 144] width 13 height 13
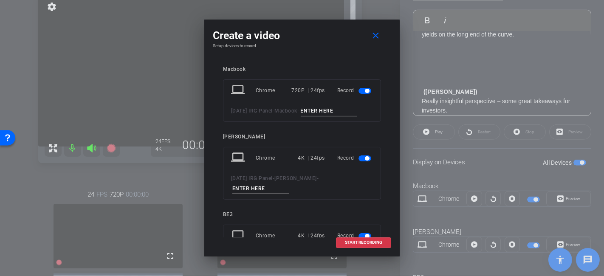
click at [321, 112] on input at bounding box center [329, 111] width 57 height 11
type input "Close 3"
click at [289, 184] on input at bounding box center [261, 189] width 57 height 11
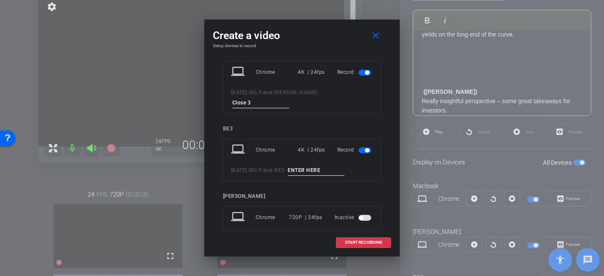
scroll to position [88, 0]
type input "Close 3"
click at [332, 164] on input at bounding box center [316, 169] width 57 height 11
type input "Close 3"
click at [345, 243] on span "START RECORDING" at bounding box center [363, 243] width 37 height 4
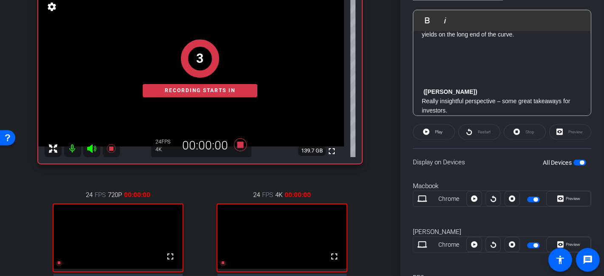
scroll to position [183, 0]
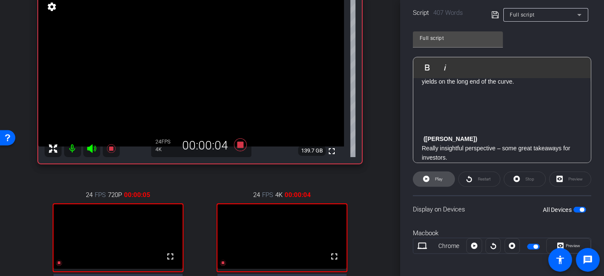
click at [437, 178] on span "Play" at bounding box center [439, 179] width 8 height 5
click at [437, 178] on span "Pause" at bounding box center [439, 179] width 11 height 5
click at [436, 105] on p at bounding box center [502, 100] width 161 height 9
click at [435, 96] on p at bounding box center [502, 91] width 161 height 9
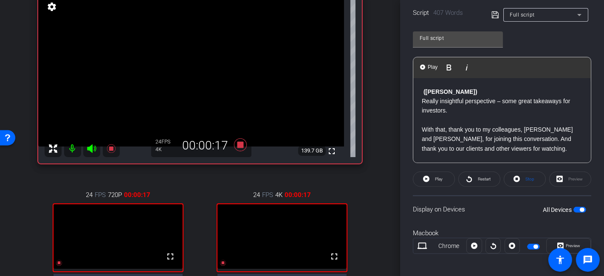
scroll to position [230, 0]
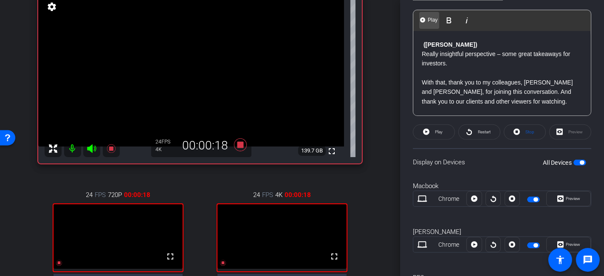
click at [432, 18] on span "Play" at bounding box center [432, 20] width 13 height 7
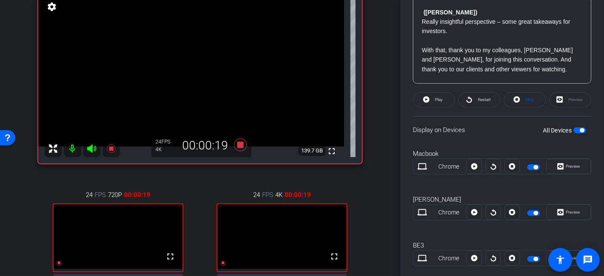
scroll to position [278, 0]
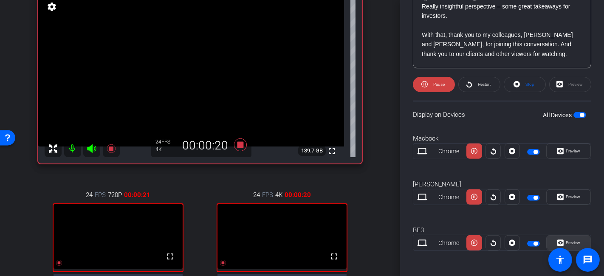
click at [544, 237] on span "Preview" at bounding box center [572, 243] width 17 height 12
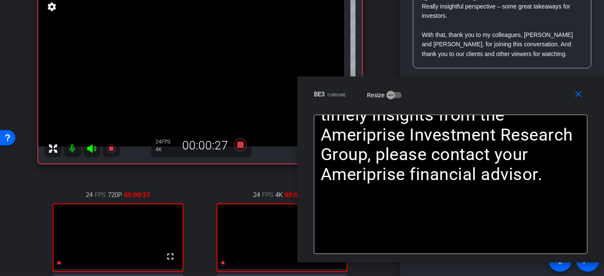
drag, startPoint x: 335, startPoint y: 65, endPoint x: 489, endPoint y: 96, distance: 157.1
click at [489, 96] on div "BE3 Chrome Resize" at bounding box center [454, 94] width 280 height 15
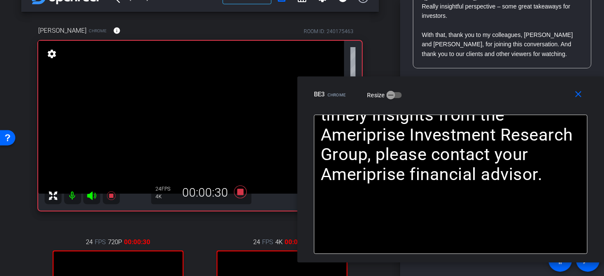
scroll to position [72, 0]
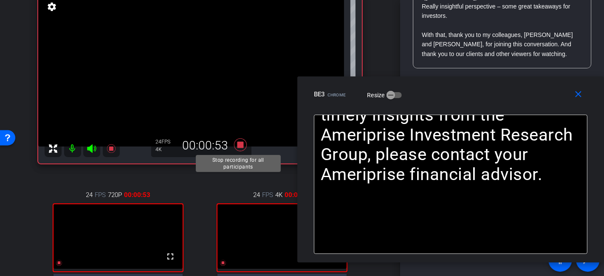
click at [237, 148] on icon at bounding box center [240, 144] width 20 height 15
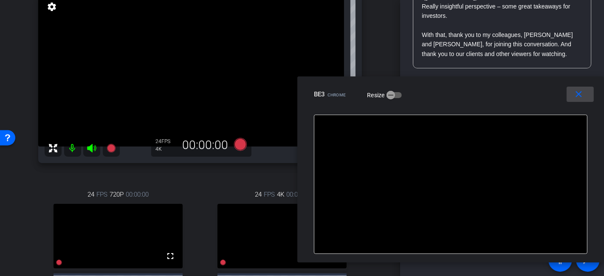
click at [544, 95] on mat-icon "close" at bounding box center [579, 94] width 11 height 11
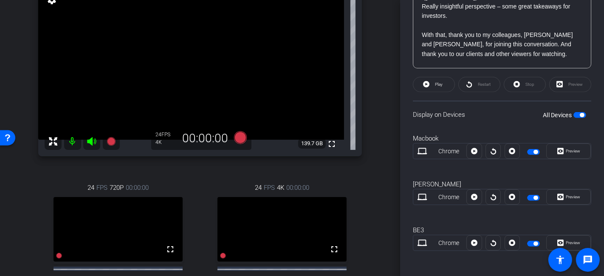
scroll to position [76, 0]
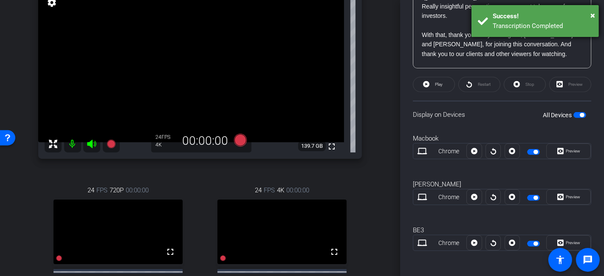
click at [544, 15] on div "Success!" at bounding box center [543, 16] width 100 height 10
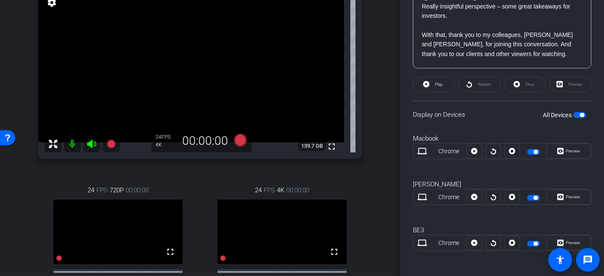
click at [544, 68] on div "Participants Teleprompter Adjustments settings Brian Forrest flip Director Sara…" at bounding box center [502, 138] width 204 height 276
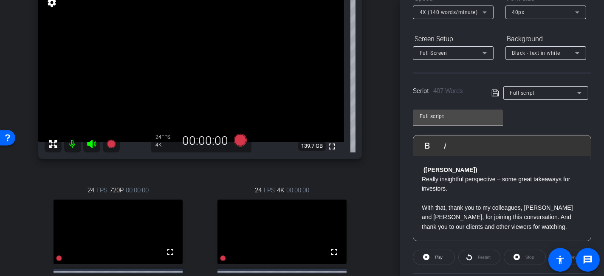
scroll to position [89, 0]
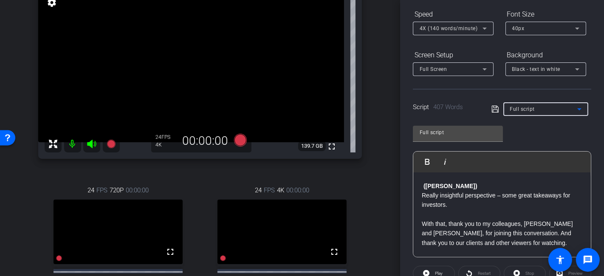
click at [544, 108] on icon at bounding box center [580, 109] width 4 height 2
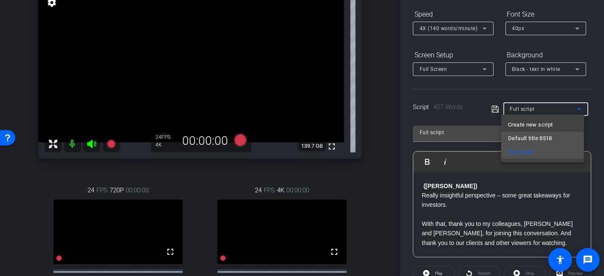
click at [544, 135] on mat-option "Default title 8518" at bounding box center [543, 139] width 83 height 14
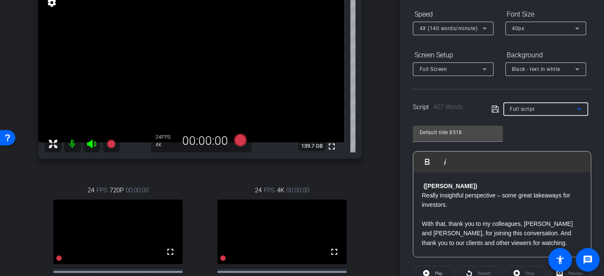
scroll to position [151, 0]
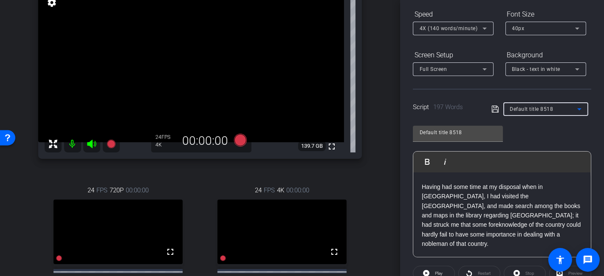
click at [544, 106] on div "Default title 8518" at bounding box center [544, 109] width 67 height 11
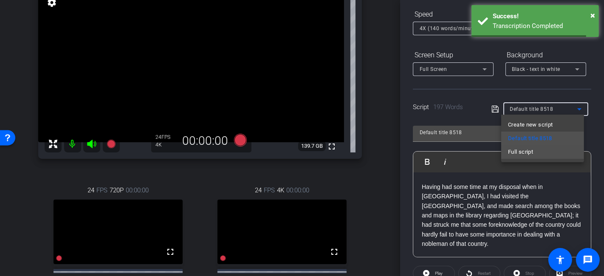
click at [544, 152] on mat-option "Full script" at bounding box center [543, 152] width 83 height 14
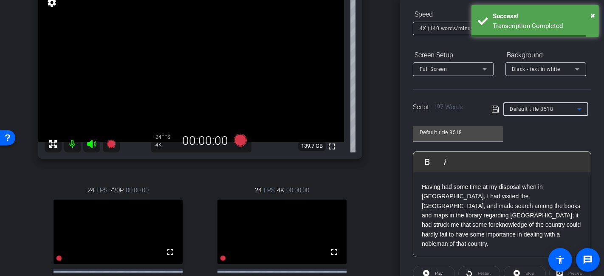
type input "Full script"
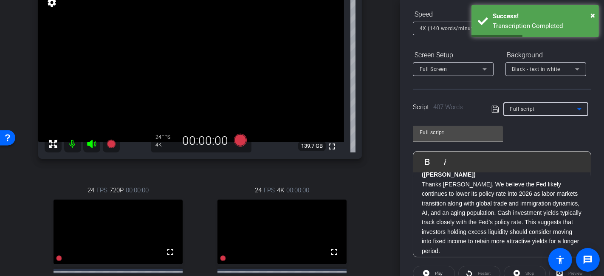
scroll to position [0, 0]
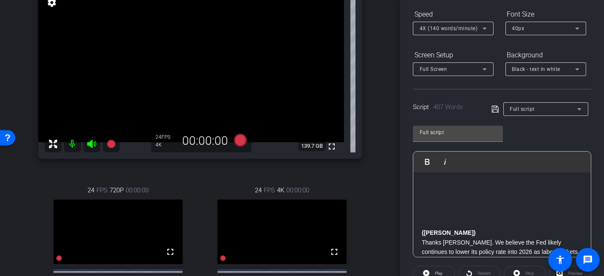
click at [489, 195] on p at bounding box center [502, 194] width 161 height 9
drag, startPoint x: 460, startPoint y: 212, endPoint x: 426, endPoint y: 116, distance: 102.5
click at [426, 116] on openreel-capture-teleprompter "Speed 4X (140 words/minute) Font Size 40px Screen Setup Full Screen Background …" at bounding box center [502, 231] width 179 height 448
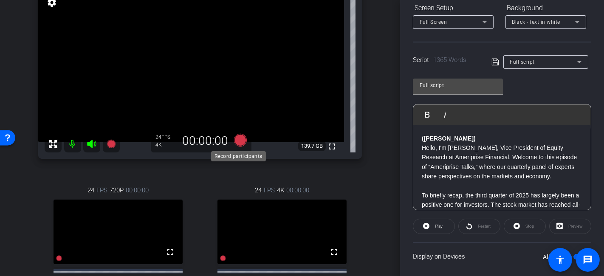
click at [244, 140] on icon at bounding box center [240, 140] width 20 height 15
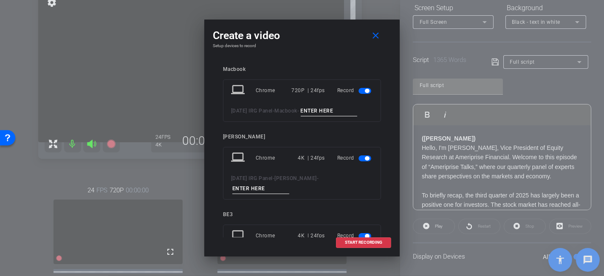
click at [341, 109] on input at bounding box center [329, 111] width 57 height 11
type input "F"
type input "Full 9"
click at [289, 184] on input at bounding box center [261, 189] width 57 height 11
type input "Full 8"
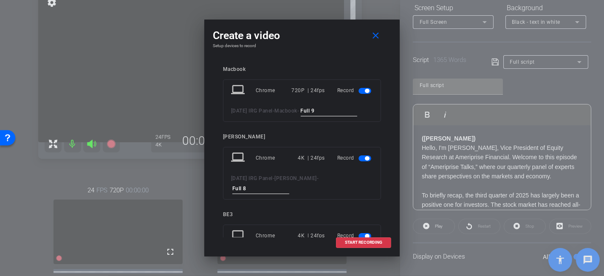
drag, startPoint x: 321, startPoint y: 108, endPoint x: 326, endPoint y: 108, distance: 5.1
click at [326, 108] on input "Full 9" at bounding box center [329, 111] width 57 height 11
drag, startPoint x: 326, startPoint y: 109, endPoint x: 294, endPoint y: 107, distance: 32.8
click at [294, 107] on div "2025 Oct IRG Panel - Macbook - Full 8" at bounding box center [302, 111] width 142 height 11
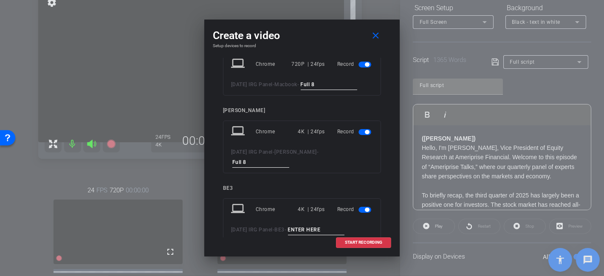
scroll to position [47, 0]
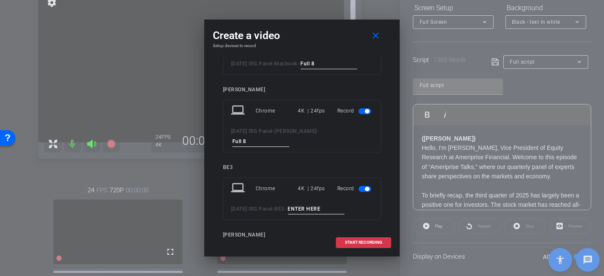
type input "Full 8"
click at [318, 191] on div "laptop Chrome 4K | 24fps Record 2025 Oct IRG Panel - BE3 -" at bounding box center [302, 199] width 158 height 43
click at [318, 204] on input at bounding box center [316, 209] width 57 height 11
paste input "Full 8"
type input "Full 8"
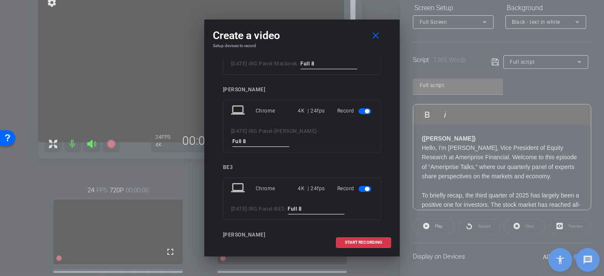
click at [353, 241] on span "START RECORDING" at bounding box center [363, 243] width 37 height 4
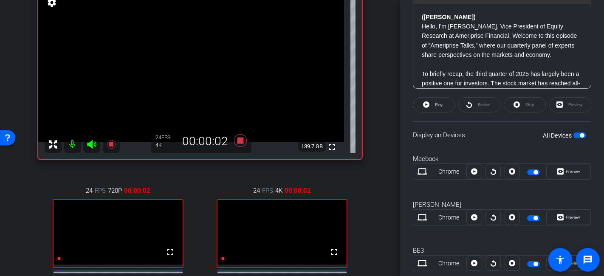
scroll to position [278, 0]
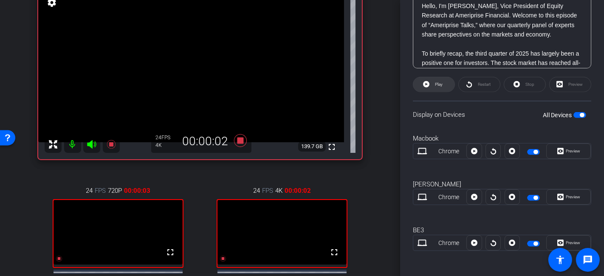
click at [445, 88] on span at bounding box center [434, 84] width 41 height 20
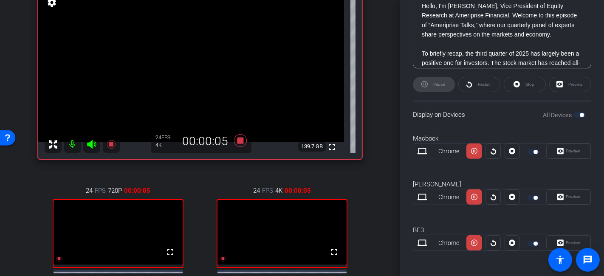
click at [544, 240] on div "Preview" at bounding box center [569, 242] width 45 height 15
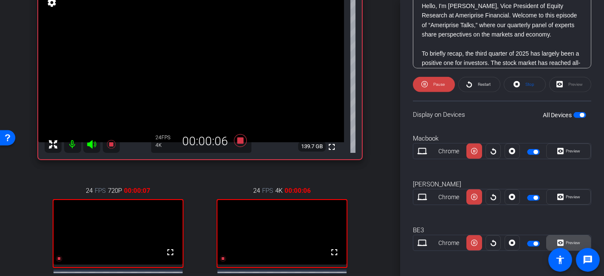
click at [544, 241] on span "Preview" at bounding box center [573, 243] width 14 height 5
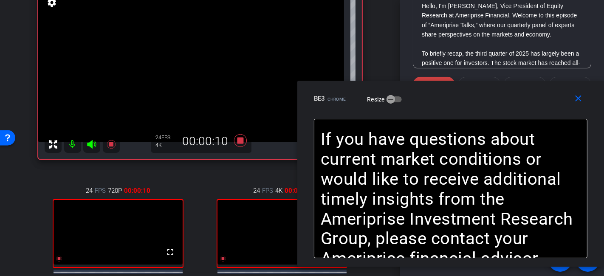
drag, startPoint x: 335, startPoint y: 62, endPoint x: 493, endPoint y: 98, distance: 161.7
click at [493, 98] on div "BE3 Chrome Resize" at bounding box center [454, 98] width 280 height 15
click at [544, 99] on mat-icon "close" at bounding box center [579, 99] width 11 height 11
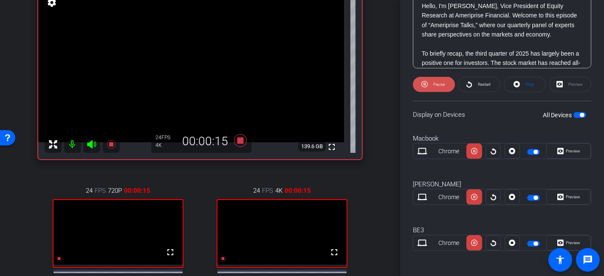
click at [447, 80] on span at bounding box center [434, 84] width 42 height 20
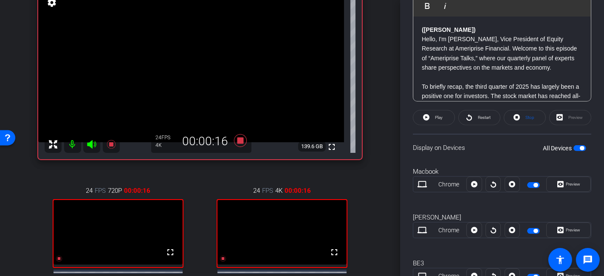
scroll to position [183, 0]
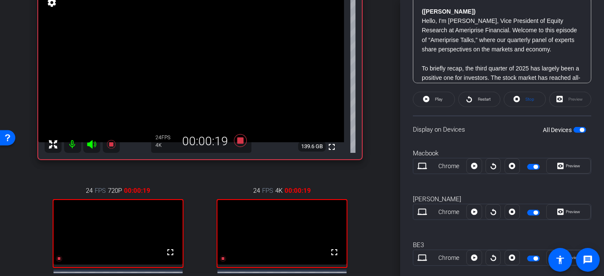
scroll to position [278, 0]
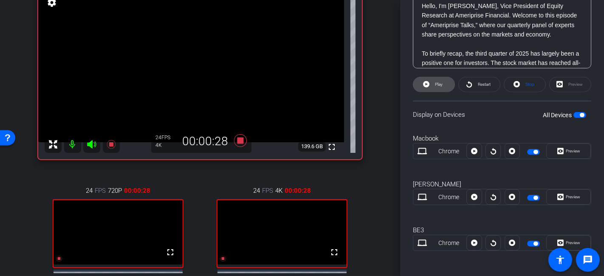
click at [433, 84] on span "Play" at bounding box center [438, 85] width 10 height 12
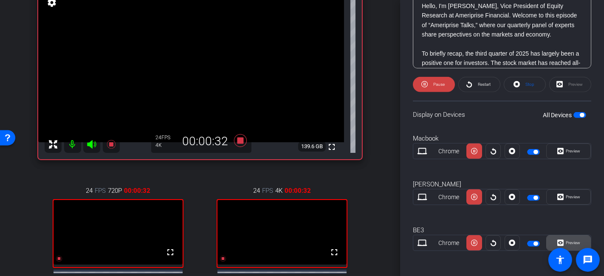
click at [544, 242] on span "Preview" at bounding box center [573, 243] width 14 height 5
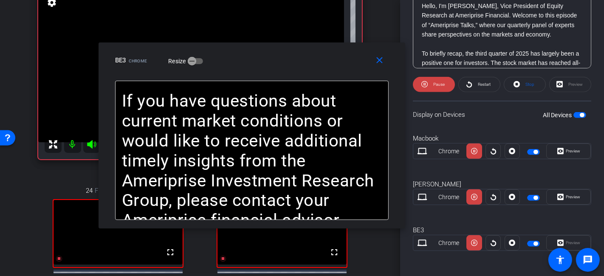
drag, startPoint x: 383, startPoint y: 65, endPoint x: 330, endPoint y: 63, distance: 52.3
click at [330, 63] on div "BE3 Chrome Resize" at bounding box center [255, 60] width 280 height 15
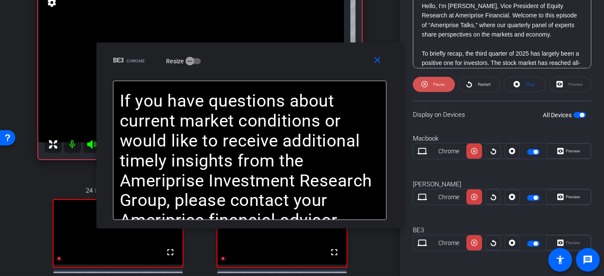
click at [429, 85] on span at bounding box center [434, 84] width 42 height 20
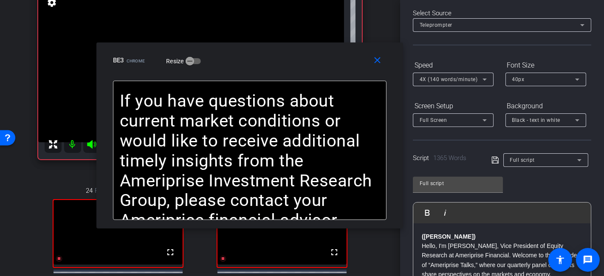
scroll to position [94, 0]
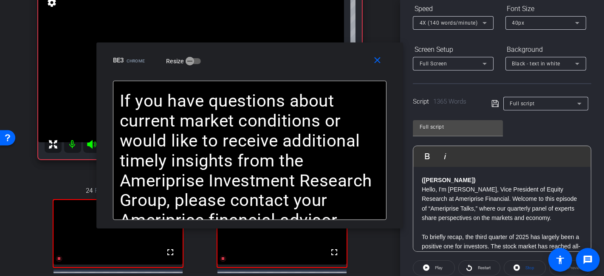
click at [424, 180] on strong "(Justin)" at bounding box center [449, 180] width 54 height 7
click at [428, 153] on span "Play" at bounding box center [432, 156] width 13 height 7
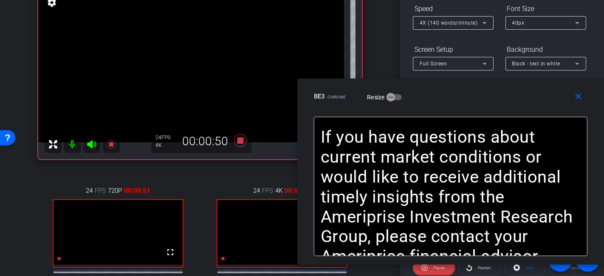
drag, startPoint x: 309, startPoint y: 67, endPoint x: 526, endPoint y: 103, distance: 219.8
click at [526, 103] on div "BE3 Chrome Resize" at bounding box center [454, 96] width 280 height 15
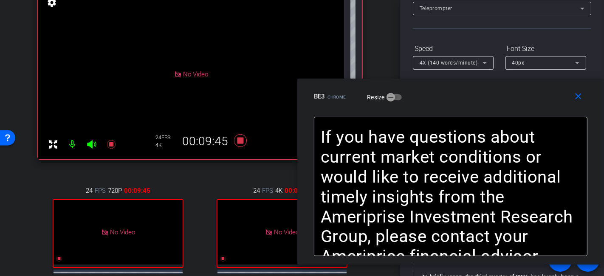
scroll to position [0, 0]
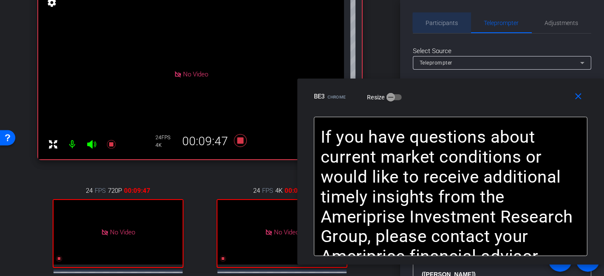
click at [454, 22] on span "Participants" at bounding box center [442, 23] width 32 height 6
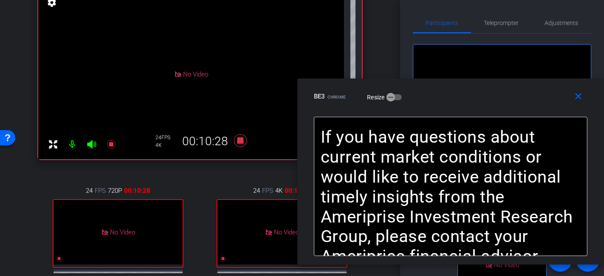
click at [387, 40] on div "arrow_back 2025 Oct IRG Panel Back to project Send invite account_box grid_on s…" at bounding box center [200, 62] width 400 height 276
drag, startPoint x: 575, startPoint y: 100, endPoint x: 563, endPoint y: 95, distance: 13.3
click at [544, 99] on mat-icon "close" at bounding box center [579, 96] width 11 height 11
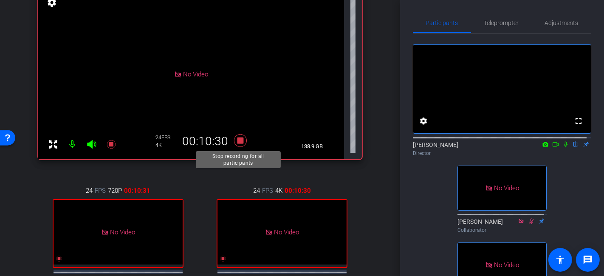
click at [239, 139] on icon at bounding box center [240, 140] width 13 height 13
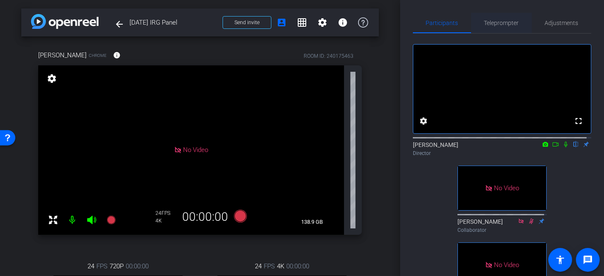
click at [491, 20] on span "Teleprompter" at bounding box center [502, 23] width 35 height 6
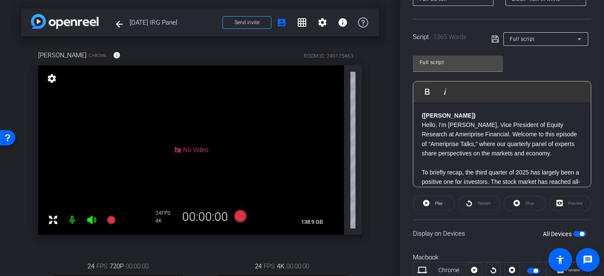
scroll to position [236, 0]
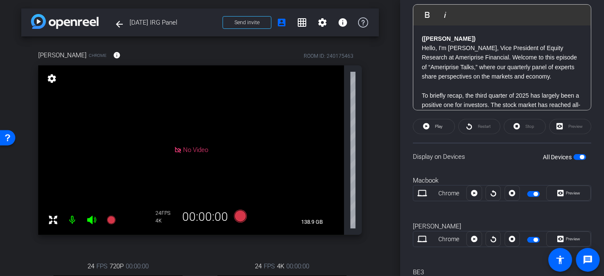
click at [516, 123] on div "Stop" at bounding box center [525, 126] width 42 height 15
click at [518, 128] on div "Stop" at bounding box center [525, 126] width 42 height 15
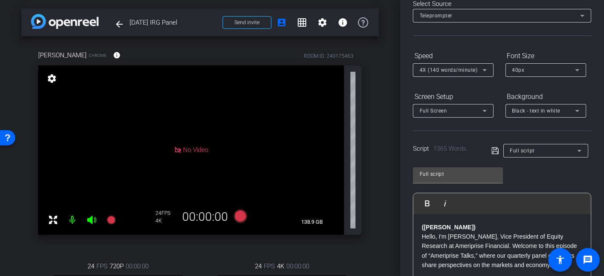
scroll to position [0, 0]
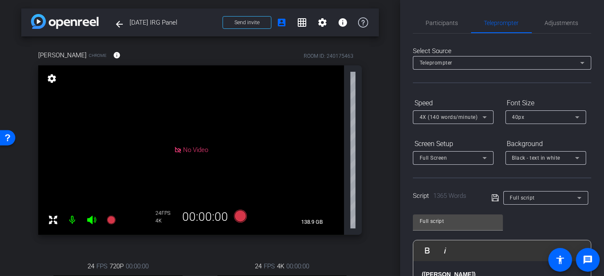
click at [440, 24] on span "Participants" at bounding box center [442, 23] width 32 height 6
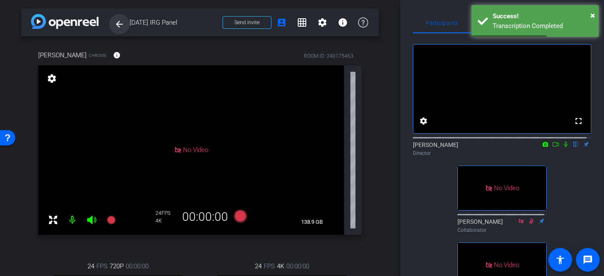
click at [119, 22] on mat-icon "arrow_back" at bounding box center [119, 24] width 10 height 10
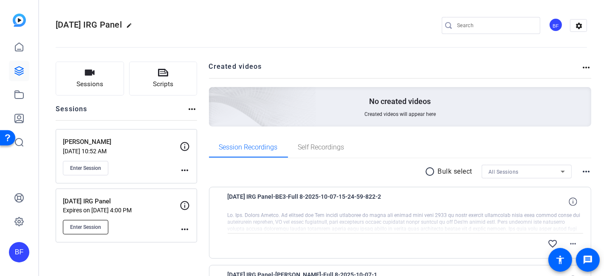
click at [101, 224] on span "Enter Session" at bounding box center [85, 227] width 31 height 7
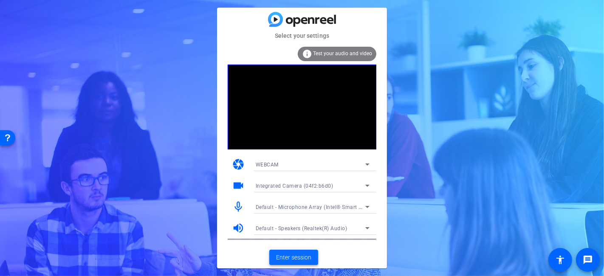
click at [301, 257] on span "Enter session" at bounding box center [293, 257] width 35 height 9
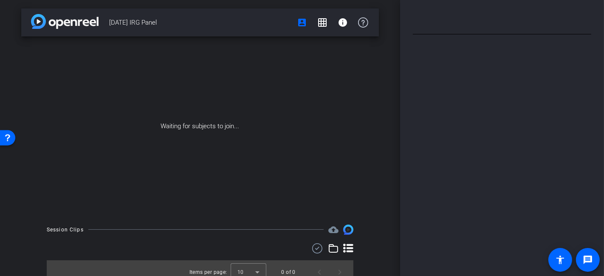
type input "Full script"
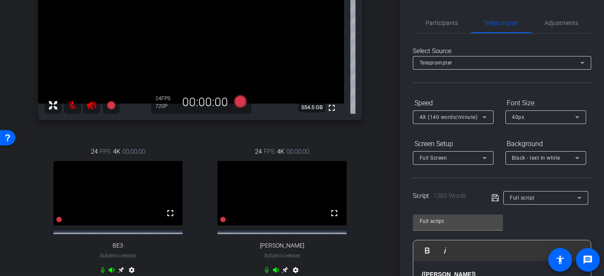
scroll to position [94, 0]
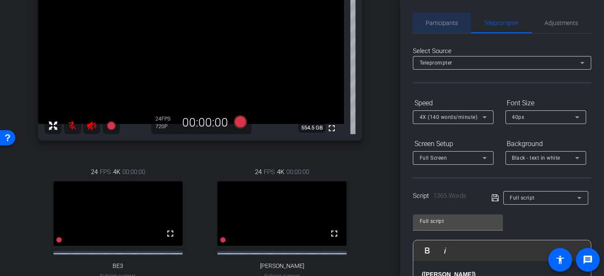
click at [454, 28] on span "Participants" at bounding box center [442, 23] width 32 height 20
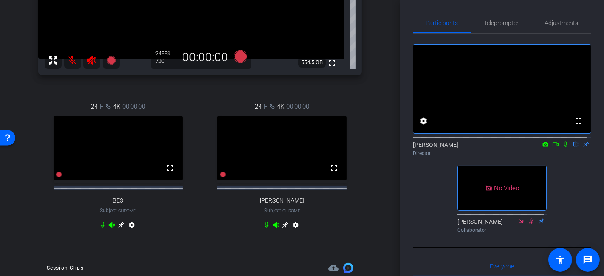
scroll to position [189, 0]
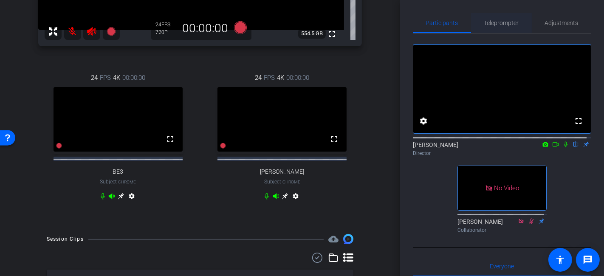
click at [493, 22] on span "Teleprompter" at bounding box center [502, 23] width 35 height 6
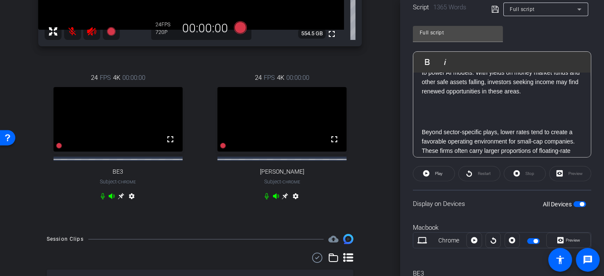
scroll to position [992, 0]
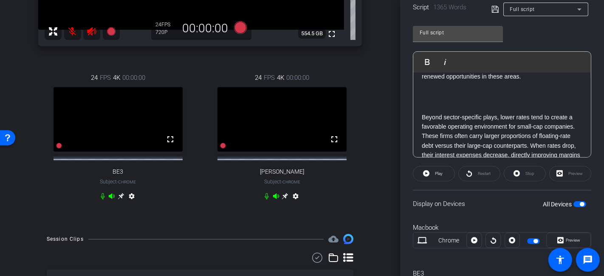
click at [526, 82] on p "Traditionally, some of the beneficiaries of declining rates are income-oriented…" at bounding box center [502, 39] width 161 height 86
click at [532, 82] on p "Traditionally, some of the beneficiaries of declining rates are income-oriented…" at bounding box center [502, 39] width 161 height 86
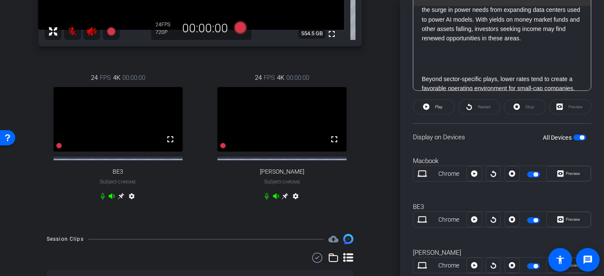
scroll to position [983, 0]
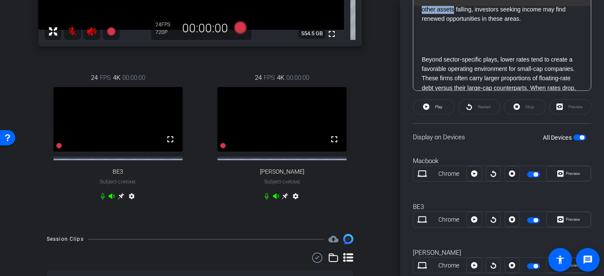
drag, startPoint x: 500, startPoint y: 38, endPoint x: 546, endPoint y: 40, distance: 46.0
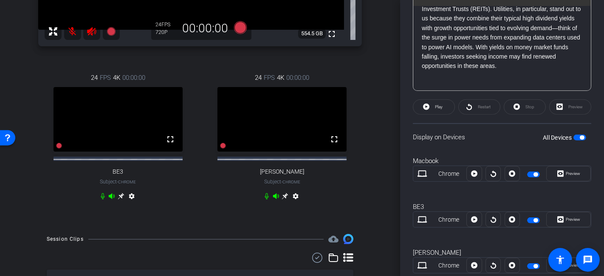
scroll to position [888, 0]
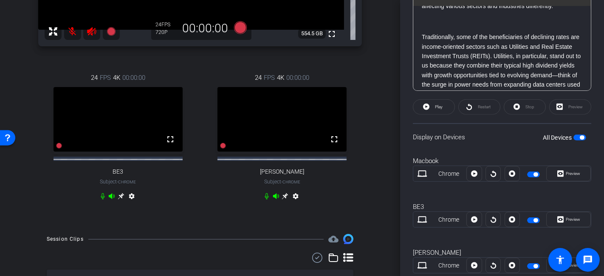
click at [437, 43] on div "(Justin) Hello, I'm Justin Burgin, Vice President of Equity Research at Ameripr…" at bounding box center [503, 124] width 178 height 2013
click at [421, 38] on div "(Justin) Hello, I'm Justin Burgin, Vice President of Equity Research at Ameripr…" at bounding box center [503, 124] width 178 height 2013
click at [424, 43] on div "(Justin) Hello, I'm Justin Burgin, Vice President of Equity Research at Ameripr…" at bounding box center [503, 124] width 178 height 2013
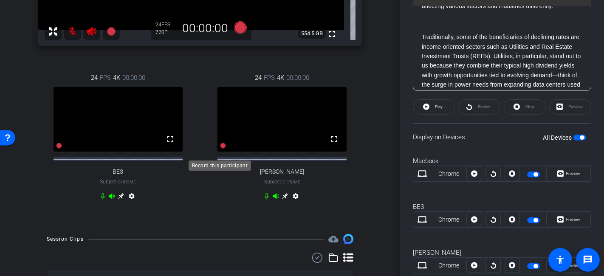
click at [222, 149] on icon at bounding box center [224, 146] width 6 height 6
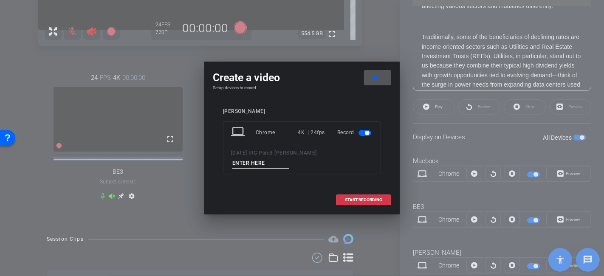
click at [289, 158] on input at bounding box center [261, 163] width 57 height 11
type input "Justin PU 1"
click at [352, 198] on span "START RECORDING" at bounding box center [363, 200] width 37 height 4
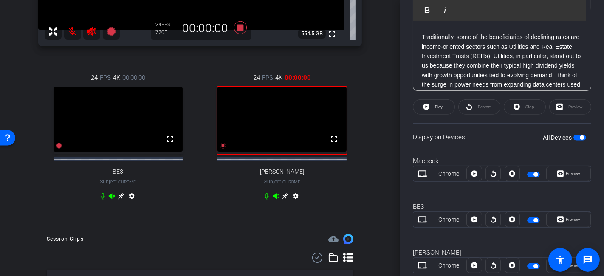
click at [426, 26] on ul at bounding box center [502, 21] width 161 height 9
click at [441, 111] on span "Play" at bounding box center [438, 107] width 10 height 12
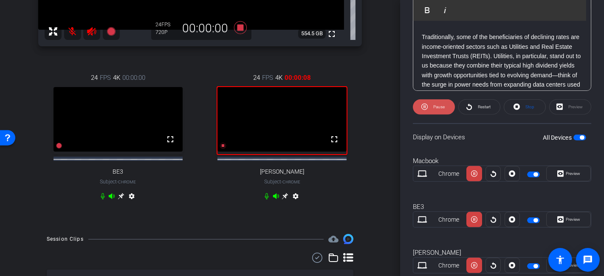
click at [444, 108] on span "Pause" at bounding box center [439, 107] width 11 height 5
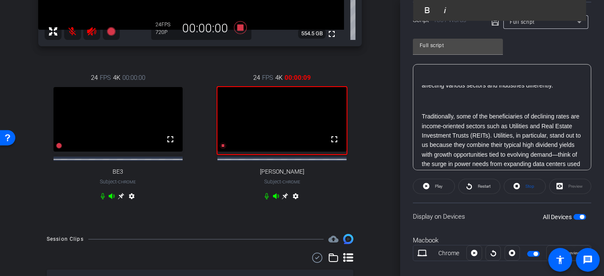
scroll to position [161, 0]
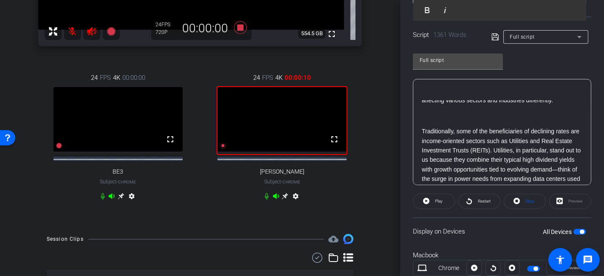
click at [479, 105] on p "Certainly, when we talk about interest rate cuts, the classic advice remains: “…" at bounding box center [502, 67] width 161 height 76
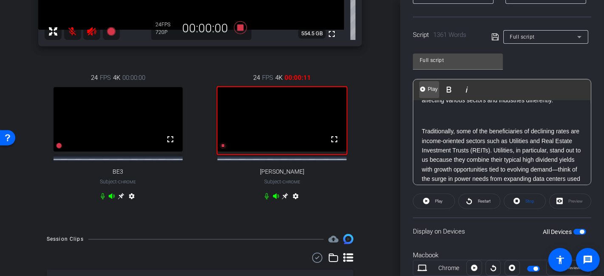
click at [428, 89] on span "Play" at bounding box center [432, 89] width 13 height 7
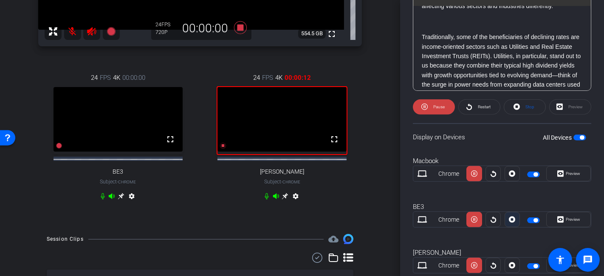
scroll to position [278, 0]
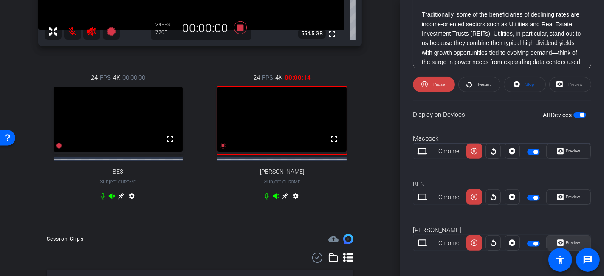
click at [558, 238] on icon at bounding box center [561, 243] width 6 height 13
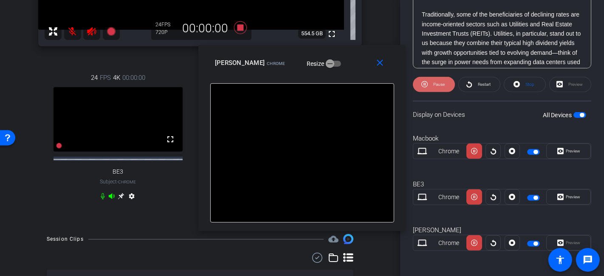
click at [422, 86] on icon at bounding box center [425, 84] width 6 height 11
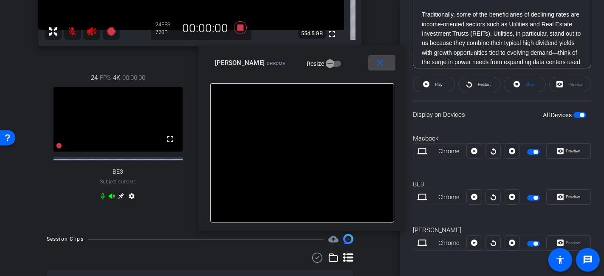
click at [381, 67] on mat-icon "close" at bounding box center [380, 63] width 11 height 11
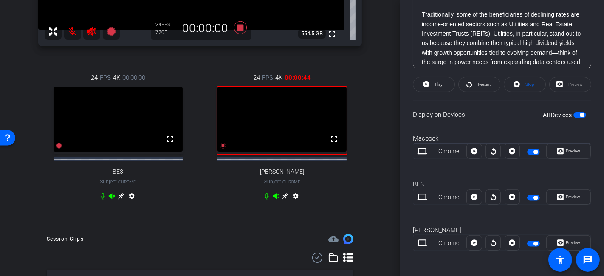
scroll to position [841, 0]
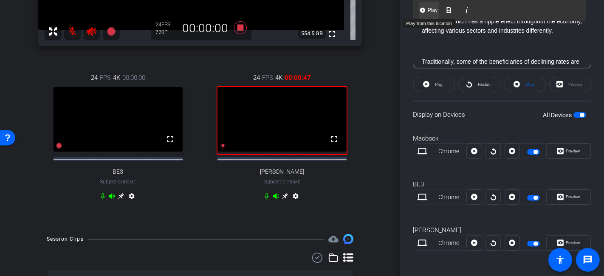
click at [432, 11] on span "Play" at bounding box center [432, 10] width 13 height 7
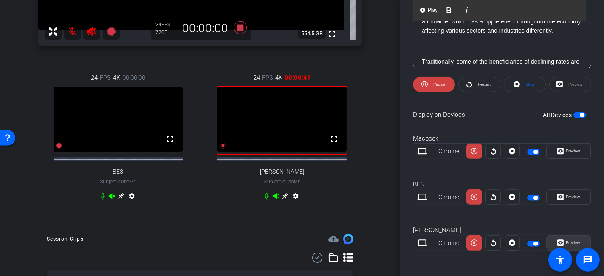
click at [574, 237] on span "Preview" at bounding box center [572, 243] width 17 height 12
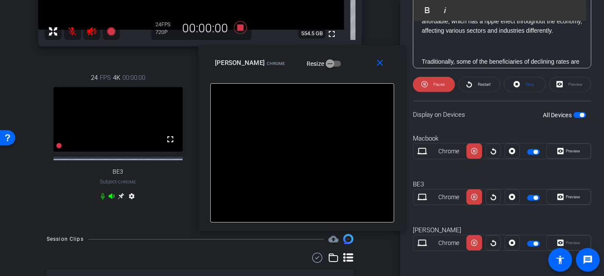
click at [99, 200] on icon at bounding box center [102, 196] width 7 height 7
click at [102, 200] on icon at bounding box center [102, 196] width 5 height 6
click at [451, 82] on span at bounding box center [434, 84] width 42 height 20
click at [102, 200] on icon at bounding box center [103, 196] width 4 height 6
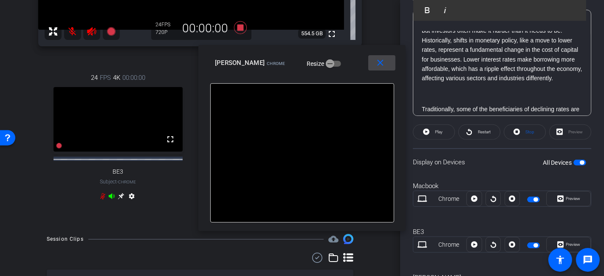
click at [381, 64] on mat-icon "close" at bounding box center [380, 63] width 11 height 11
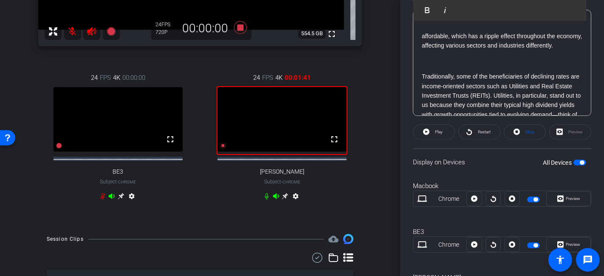
scroll to position [888, 0]
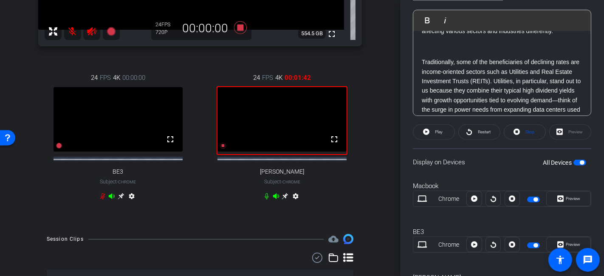
click at [427, 51] on ul at bounding box center [502, 46] width 161 height 9
click at [433, 130] on span "Play" at bounding box center [438, 132] width 10 height 12
click at [443, 132] on span "Pause" at bounding box center [439, 132] width 11 height 5
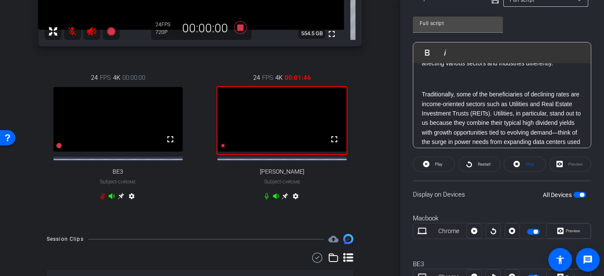
scroll to position [183, 0]
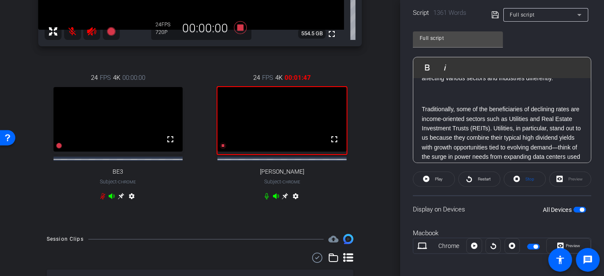
click at [429, 99] on ul at bounding box center [502, 93] width 161 height 9
click at [478, 83] on p "Certainly, when we talk about interest rate cuts, the classic advice remains: “…" at bounding box center [502, 45] width 161 height 76
click at [434, 66] on span "Play" at bounding box center [432, 67] width 13 height 7
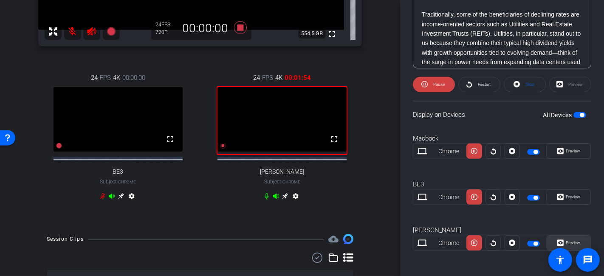
click at [572, 241] on span "Preview" at bounding box center [573, 243] width 14 height 5
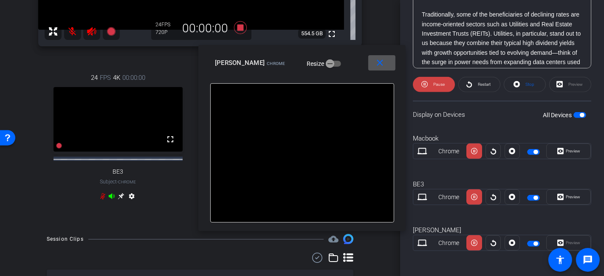
click at [376, 63] on mat-icon "close" at bounding box center [380, 63] width 11 height 11
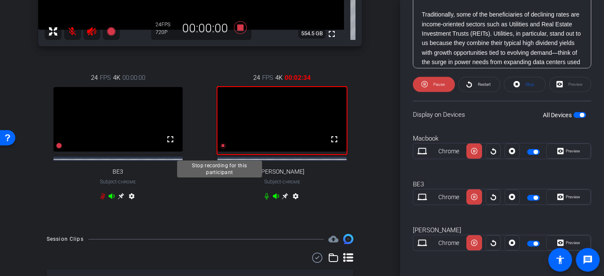
click at [221, 149] on icon at bounding box center [224, 146] width 6 height 6
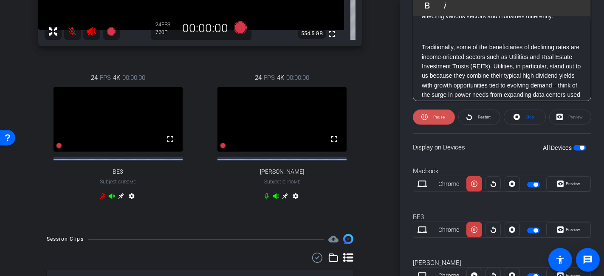
scroll to position [230, 0]
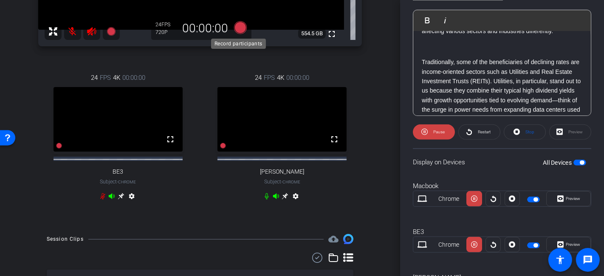
click at [239, 32] on icon at bounding box center [240, 27] width 13 height 13
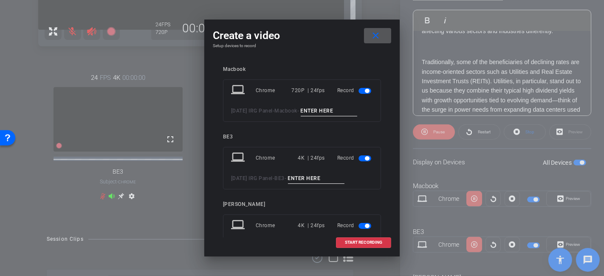
click at [326, 111] on input at bounding box center [329, 111] width 57 height 11
drag, startPoint x: 357, startPoint y: 109, endPoint x: 306, endPoint y: 108, distance: 51.0
click at [306, 108] on div "2025 Oct IRG Panel - Macbook - Justin PU 2" at bounding box center [302, 111] width 142 height 11
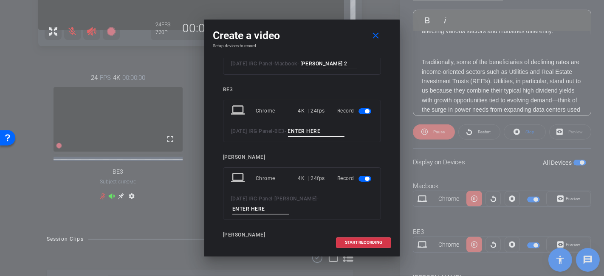
type input "Justin PU 2"
click at [362, 114] on mat-slide-toggle at bounding box center [366, 111] width 14 height 10
click at [361, 112] on span "button" at bounding box center [365, 111] width 13 height 6
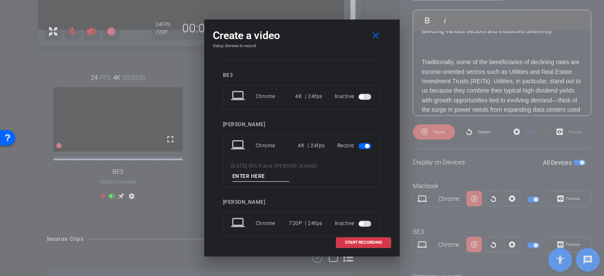
scroll to position [70, 0]
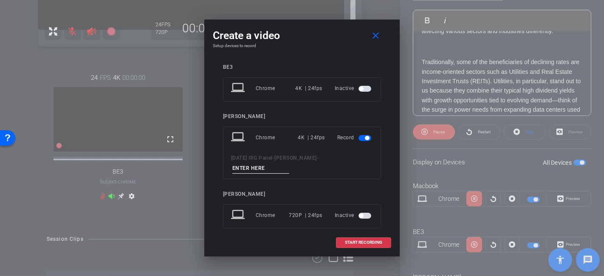
click at [289, 163] on input at bounding box center [261, 168] width 57 height 11
paste input "Justin PU 2"
type input "Justin PU 2"
click at [366, 242] on span "START RECORDING" at bounding box center [363, 243] width 37 height 4
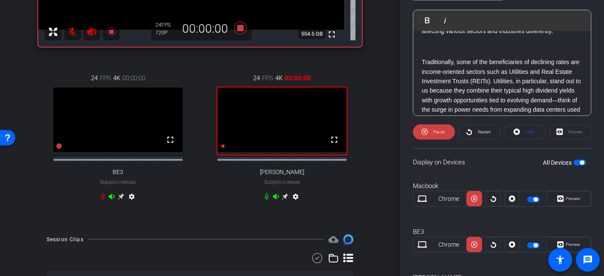
click at [448, 67] on div "(Justin) Hello, I'm Justin Burgin, Vice President of Equity Research at Ameripr…" at bounding box center [503, 149] width 178 height 2013
click at [434, 14] on button "Play Play from this location" at bounding box center [430, 20] width 20 height 17
click at [570, 239] on span "Preview" at bounding box center [572, 245] width 17 height 12
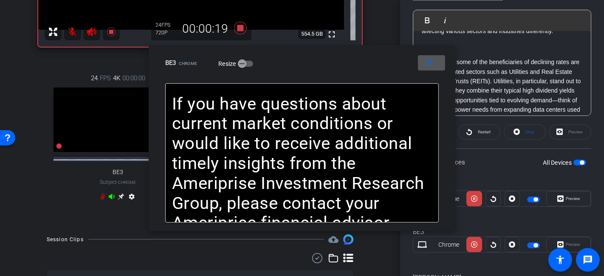
click at [435, 67] on mat-icon "close" at bounding box center [430, 63] width 11 height 11
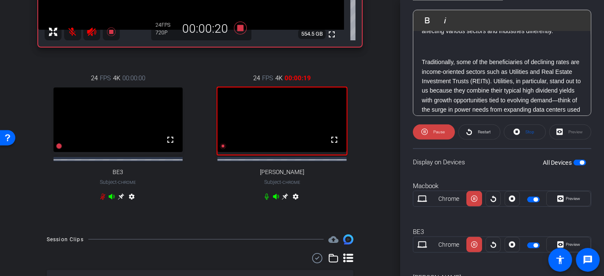
click at [437, 51] on ul at bounding box center [502, 46] width 161 height 9
click at [451, 130] on span at bounding box center [434, 132] width 42 height 20
click at [443, 134] on span at bounding box center [434, 132] width 41 height 20
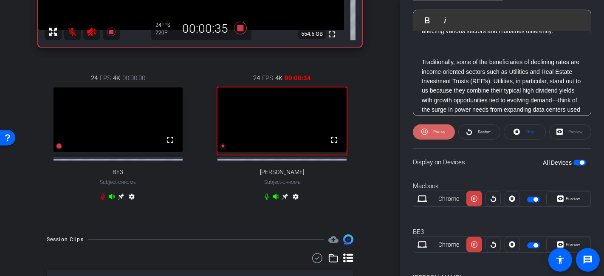
click at [443, 132] on span "Pause" at bounding box center [439, 132] width 11 height 5
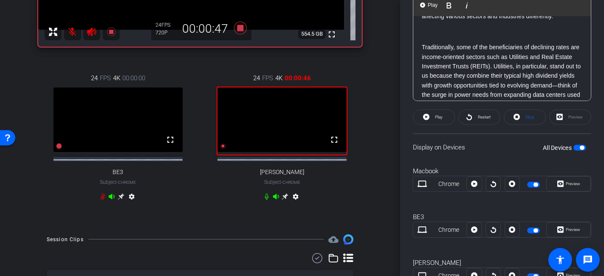
scroll to position [230, 0]
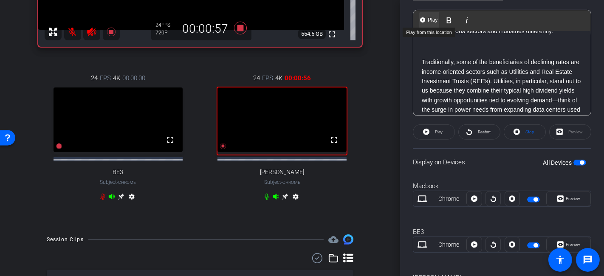
click at [437, 17] on span "Play" at bounding box center [432, 20] width 13 height 7
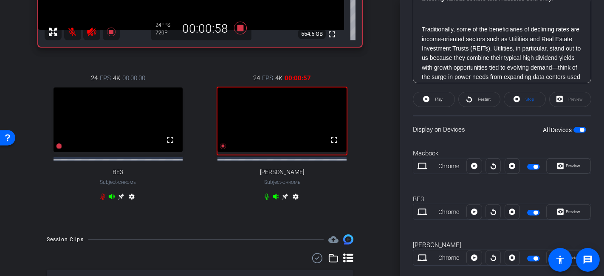
scroll to position [278, 0]
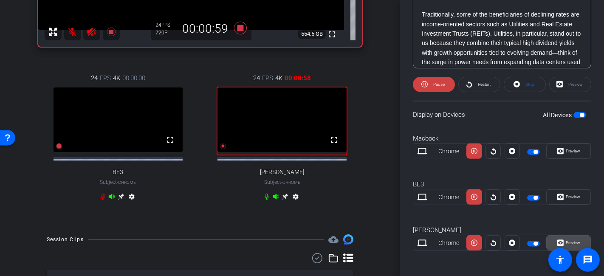
click at [565, 238] on span "Preview" at bounding box center [572, 243] width 17 height 12
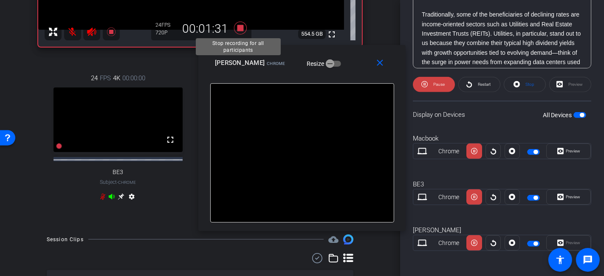
click at [238, 23] on icon at bounding box center [240, 27] width 20 height 15
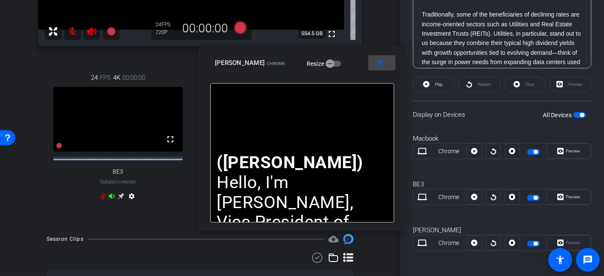
click at [381, 67] on mat-icon "close" at bounding box center [380, 63] width 11 height 11
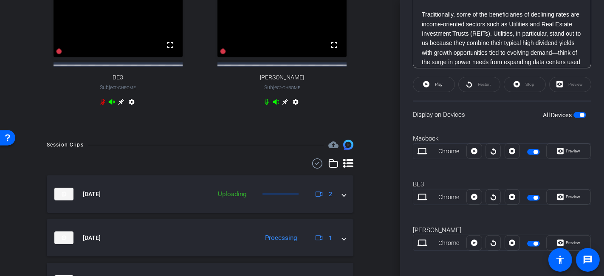
scroll to position [377, 0]
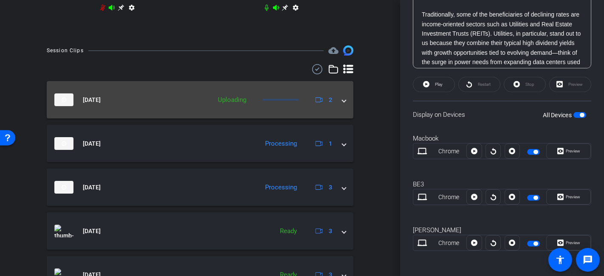
click at [343, 105] on span at bounding box center [344, 100] width 3 height 9
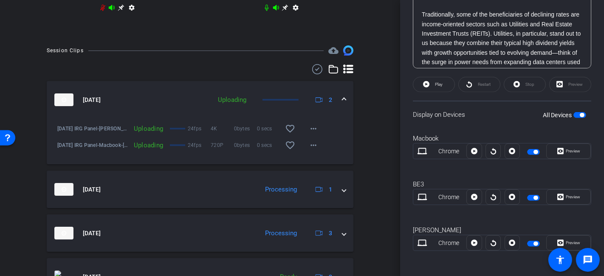
click at [343, 105] on span at bounding box center [344, 100] width 3 height 9
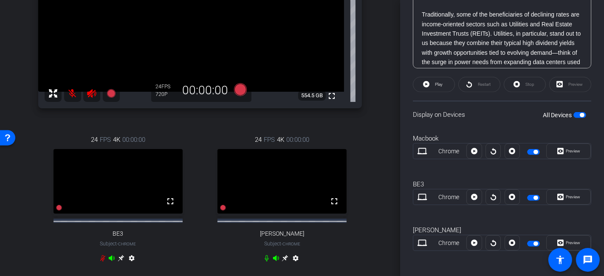
scroll to position [142, 0]
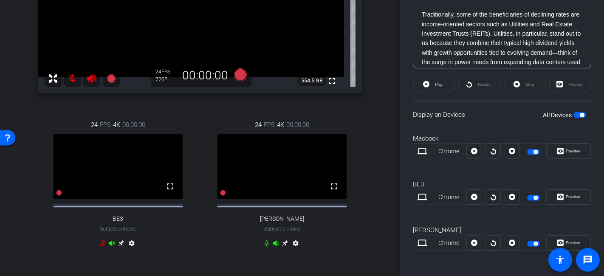
click at [102, 247] on icon at bounding box center [102, 244] width 5 height 6
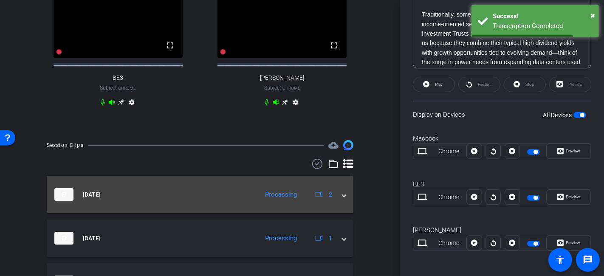
scroll to position [283, 0]
click at [343, 199] on span at bounding box center [344, 194] width 3 height 9
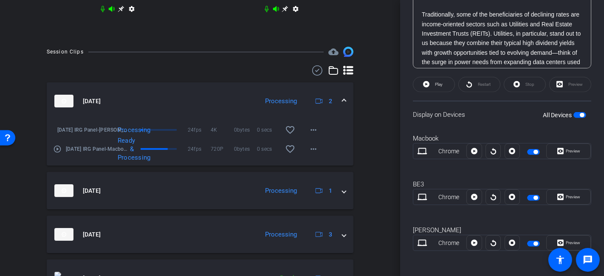
scroll to position [425, 0]
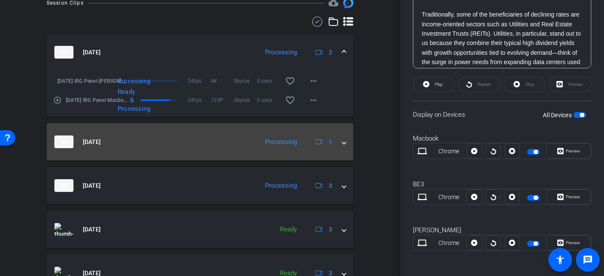
click at [343, 147] on span at bounding box center [344, 142] width 3 height 9
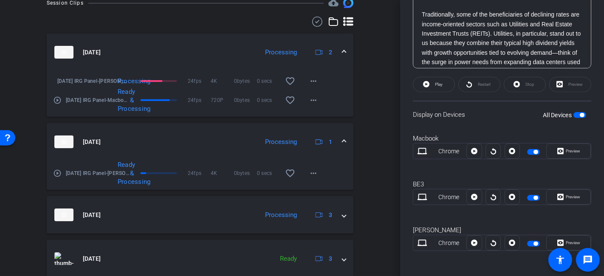
click at [343, 147] on span at bounding box center [344, 142] width 3 height 9
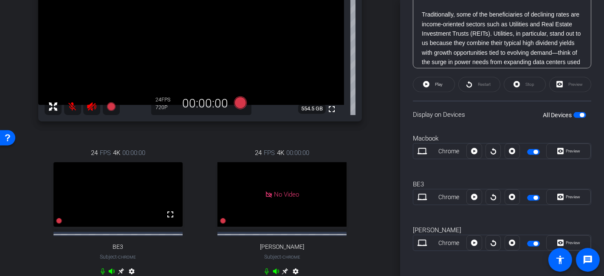
scroll to position [142, 0]
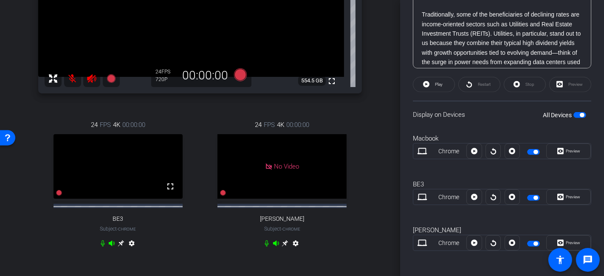
click at [118, 247] on icon at bounding box center [121, 243] width 7 height 7
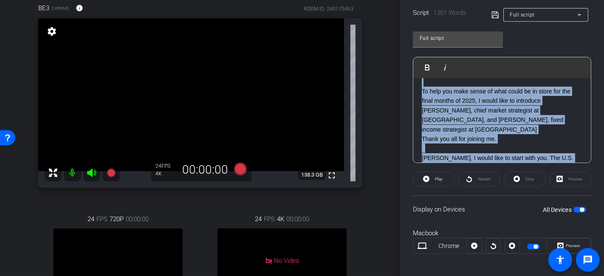
scroll to position [0, 0]
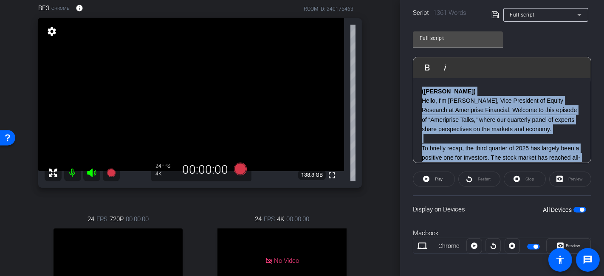
drag, startPoint x: 519, startPoint y: 98, endPoint x: 411, endPoint y: 62, distance: 113.9
click at [411, 62] on div "Participants Teleprompter Adjustments settings Brian Forrest flip Director Teri…" at bounding box center [502, 138] width 204 height 276
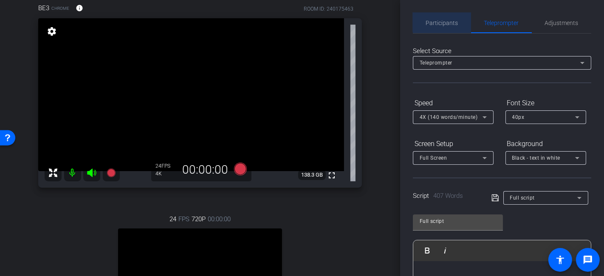
click at [453, 23] on span "Participants" at bounding box center [442, 23] width 32 height 6
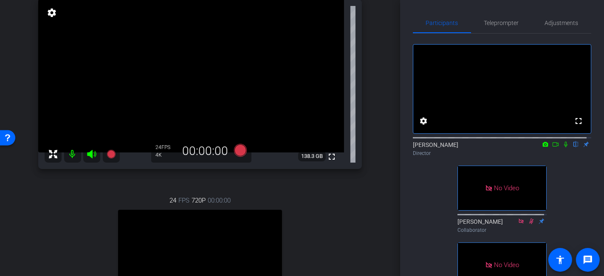
scroll to position [47, 0]
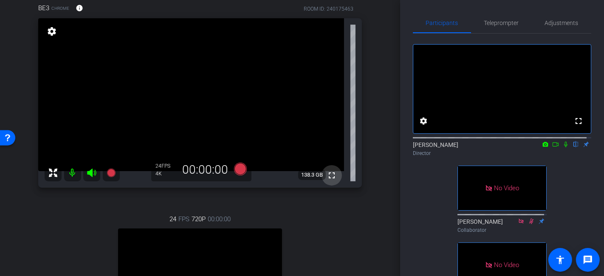
click at [329, 175] on mat-icon "fullscreen" at bounding box center [332, 175] width 10 height 10
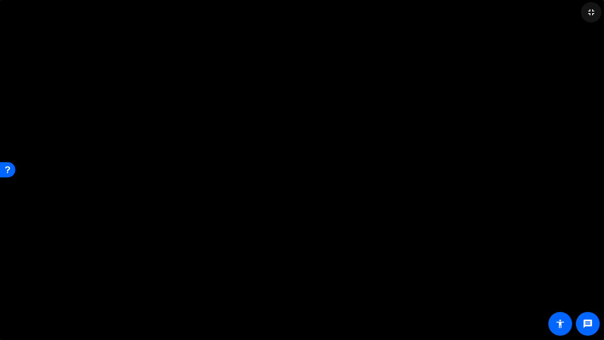
click at [587, 11] on mat-icon "fullscreen_exit" at bounding box center [592, 12] width 10 height 10
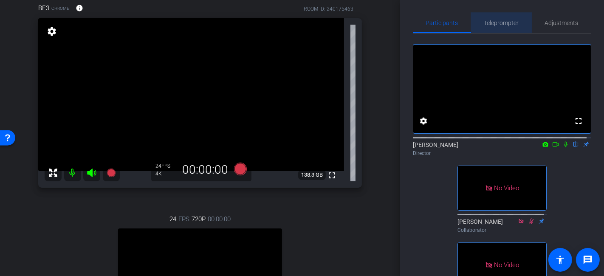
click at [517, 19] on div "Teleprompter" at bounding box center [501, 23] width 61 height 20
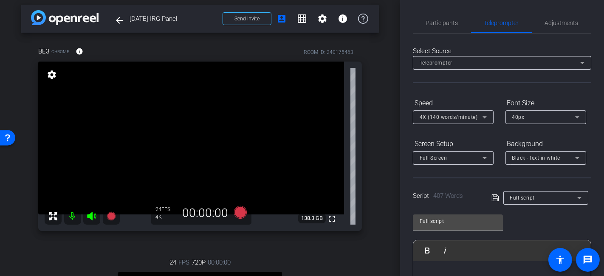
scroll to position [0, 0]
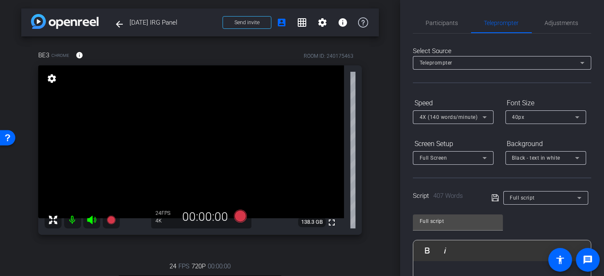
click at [474, 111] on div "4X (140 words/minute)" at bounding box center [453, 118] width 67 height 14
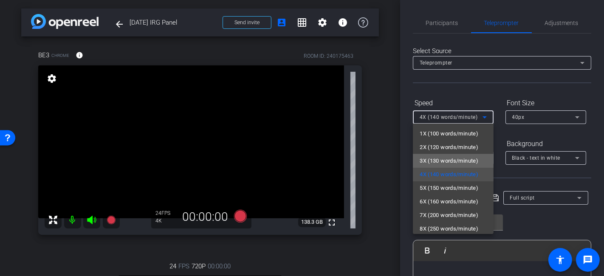
click at [458, 163] on span "3X (130 words/minute)" at bounding box center [449, 161] width 59 height 10
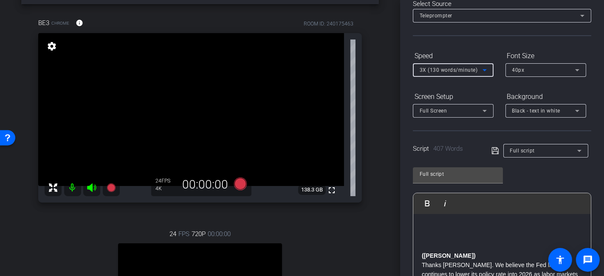
scroll to position [47, 0]
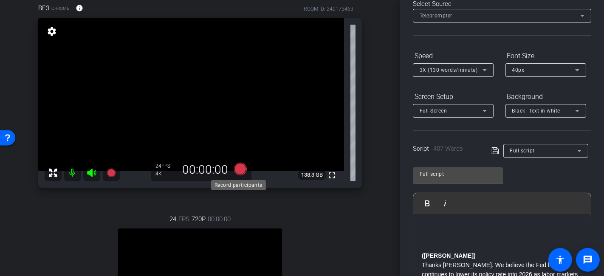
click at [239, 169] on icon at bounding box center [240, 169] width 13 height 13
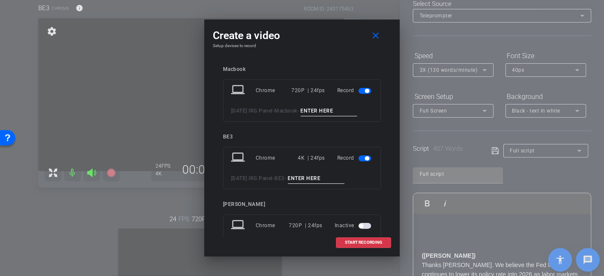
click at [317, 173] on div "laptop Chrome 4K | 24fps Record 2025 Oct IRG Panel - BE3 -" at bounding box center [302, 168] width 158 height 43
click at [359, 89] on span "button" at bounding box center [365, 91] width 13 height 6
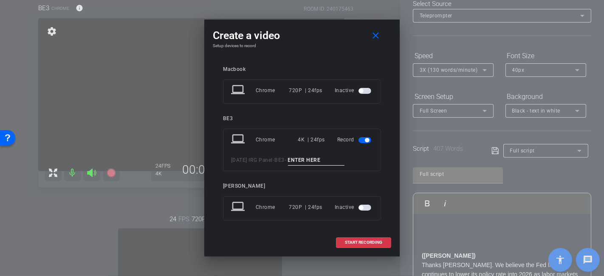
click at [328, 161] on input at bounding box center [316, 160] width 57 height 11
type input "Brian only 2"
click at [357, 241] on span "START RECORDING" at bounding box center [363, 243] width 37 height 4
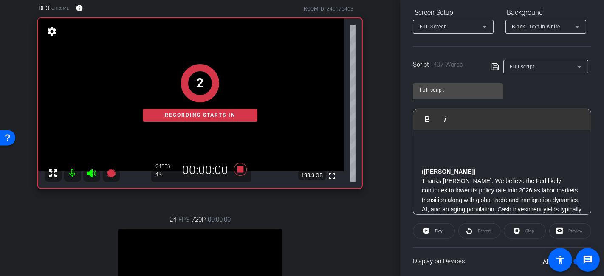
scroll to position [189, 0]
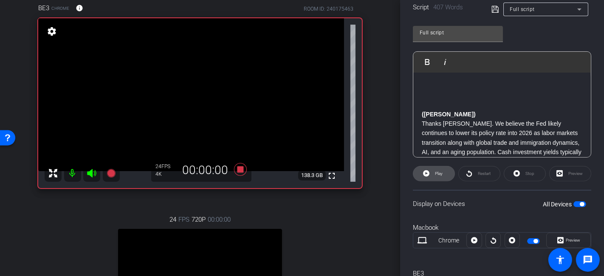
click at [439, 174] on span "Play" at bounding box center [439, 173] width 8 height 5
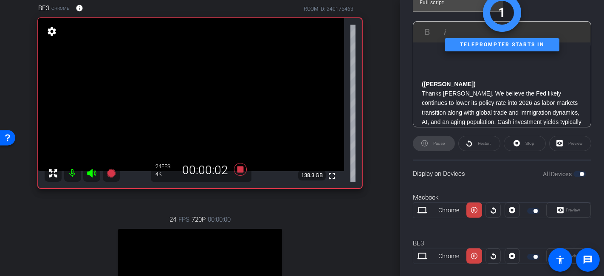
scroll to position [232, 0]
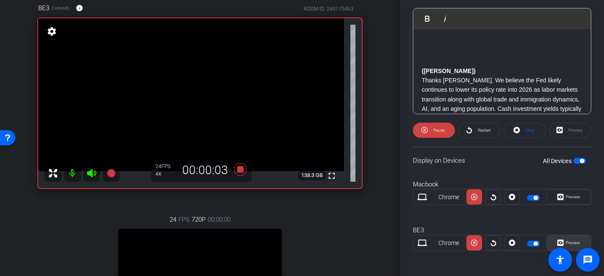
click at [568, 238] on span "Preview" at bounding box center [572, 243] width 17 height 12
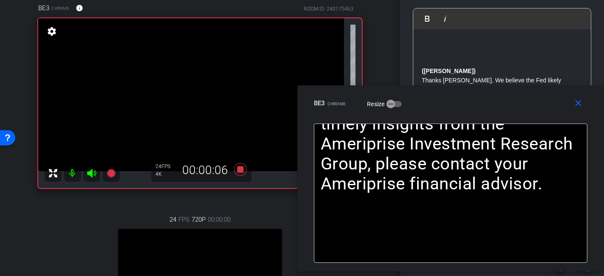
drag, startPoint x: 378, startPoint y: 59, endPoint x: 562, endPoint y: 99, distance: 188.4
click at [562, 99] on div "BE3 Chrome Resize" at bounding box center [454, 103] width 280 height 15
click at [578, 110] on span at bounding box center [580, 103] width 27 height 20
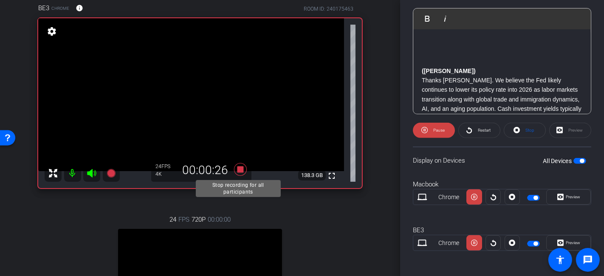
click at [236, 168] on icon at bounding box center [240, 169] width 13 height 13
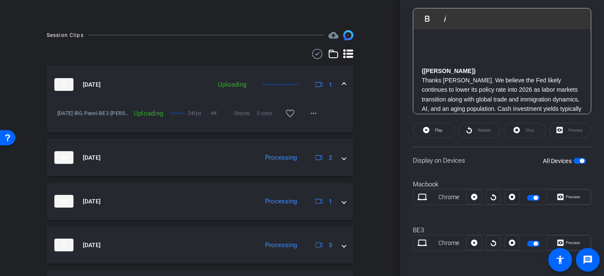
scroll to position [425, 0]
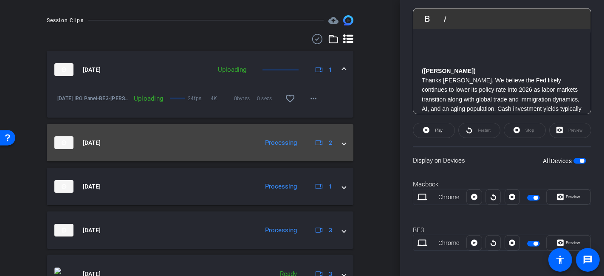
click at [342, 151] on mat-expansion-panel-header "Oct 7, 2025 Processing 2" at bounding box center [200, 142] width 307 height 37
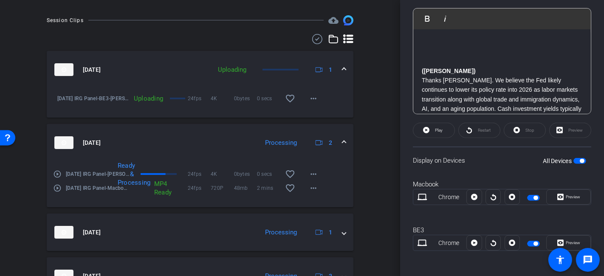
click at [342, 151] on mat-expansion-panel-header "Oct 7, 2025 Processing 2" at bounding box center [200, 142] width 307 height 37
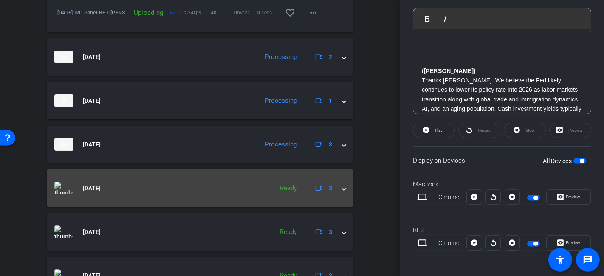
scroll to position [519, 0]
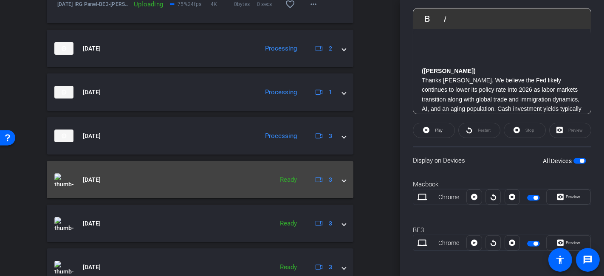
click at [343, 184] on span at bounding box center [344, 180] width 3 height 9
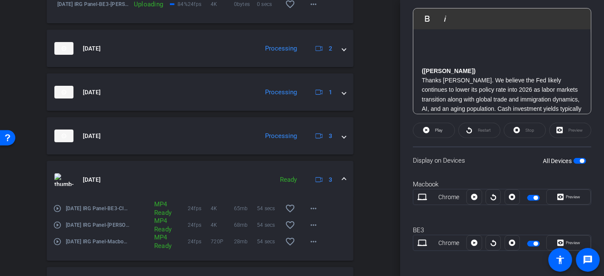
scroll to position [567, 0]
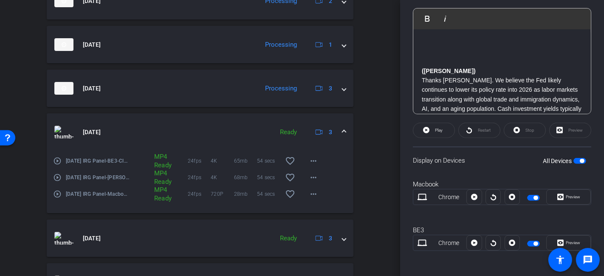
click at [61, 165] on mat-icon "play_circle_outline" at bounding box center [57, 161] width 9 height 9
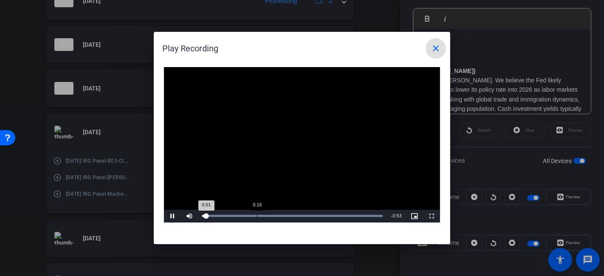
click at [257, 218] on div "Loaded : 100.00% 0:16 0:01" at bounding box center [292, 216] width 189 height 13
click at [290, 212] on div "Loaded : 100.00% 0:26 0:26" at bounding box center [292, 216] width 189 height 13
click at [315, 217] on div "Loaded : 100.00% 0:34 0:34" at bounding box center [292, 216] width 189 height 13
click at [336, 214] on div "Loaded : 100.00% 0:40 0:40" at bounding box center [292, 216] width 189 height 13
click at [257, 217] on div "Loaded : 100.00% 0:16 0:41" at bounding box center [292, 216] width 181 height 2
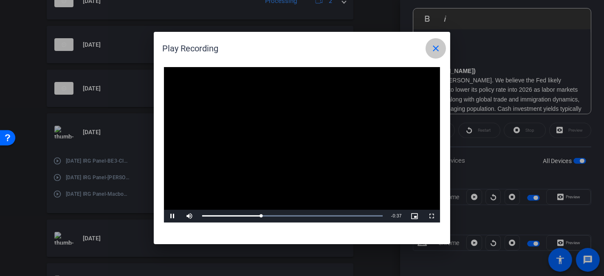
click at [434, 50] on mat-icon "close" at bounding box center [436, 48] width 10 height 10
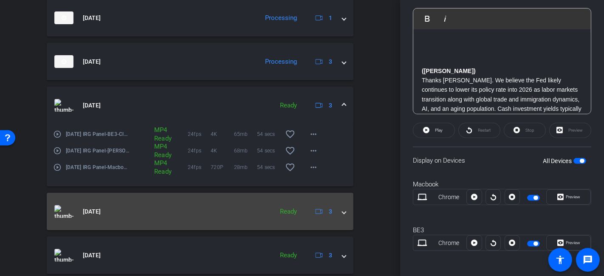
scroll to position [614, 0]
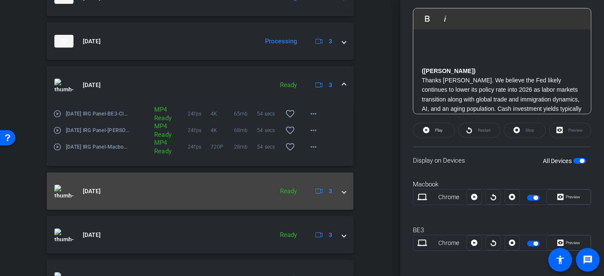
click at [343, 196] on span at bounding box center [344, 191] width 3 height 9
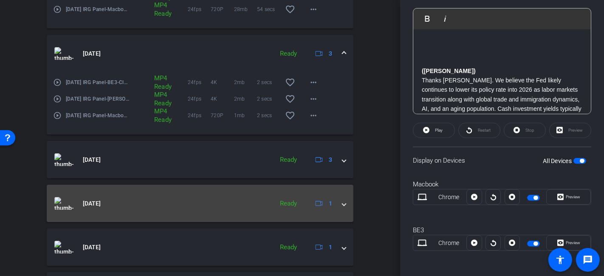
scroll to position [756, 0]
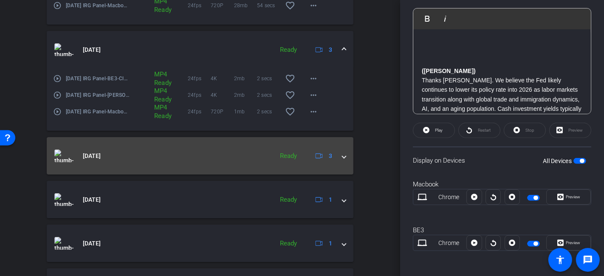
click at [343, 161] on span at bounding box center [344, 156] width 3 height 9
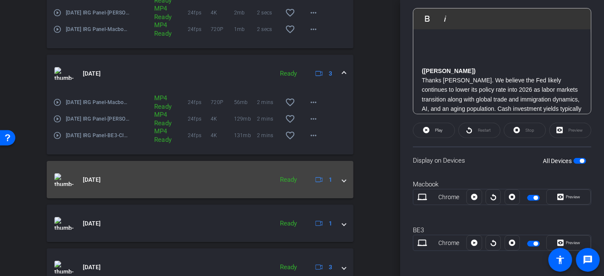
scroll to position [850, 0]
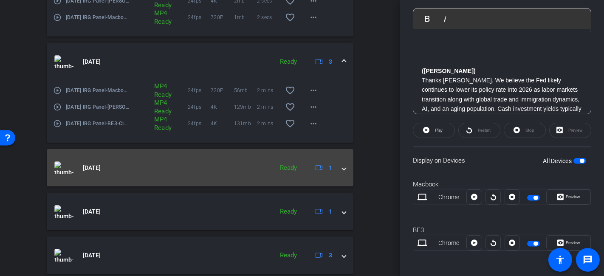
click at [344, 175] on mat-expansion-panel-header "Oct 7, 2025 Ready 1" at bounding box center [200, 167] width 307 height 37
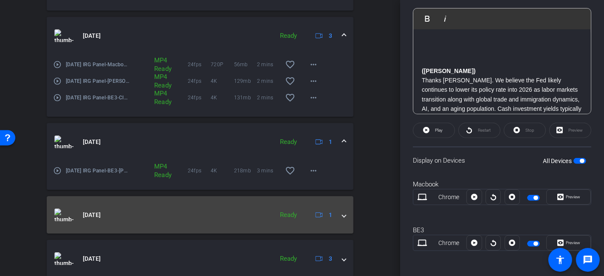
scroll to position [897, 0]
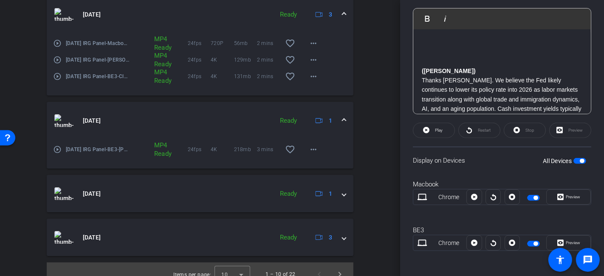
click at [58, 154] on mat-icon "play_circle_outline" at bounding box center [57, 149] width 9 height 9
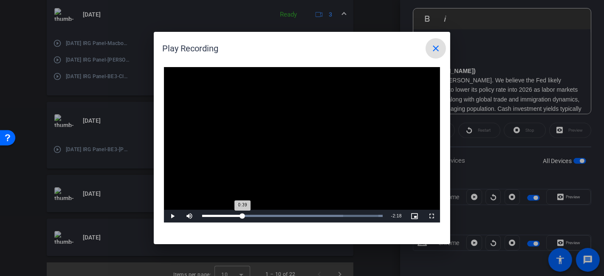
click at [243, 218] on div "Loaded : 100.00% 0:37 0:39" at bounding box center [292, 216] width 189 height 13
click at [175, 216] on span "Video Player" at bounding box center [172, 216] width 17 height 0
click at [437, 49] on mat-icon "close" at bounding box center [436, 48] width 10 height 10
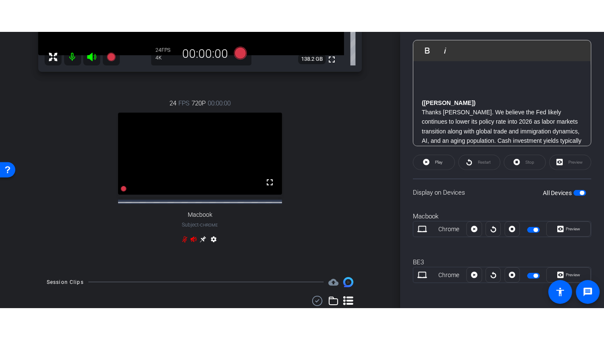
scroll to position [47, 0]
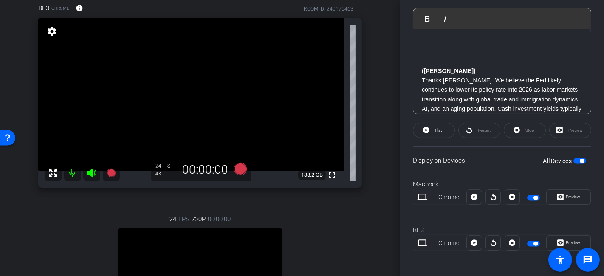
click at [516, 128] on div "Stop" at bounding box center [525, 130] width 42 height 15
click at [238, 162] on icon at bounding box center [240, 169] width 20 height 15
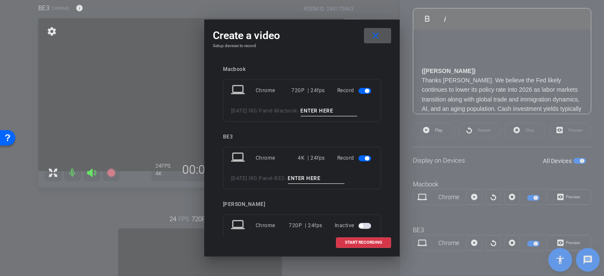
click at [319, 112] on input at bounding box center [329, 111] width 57 height 11
click at [359, 89] on span "button" at bounding box center [365, 91] width 13 height 6
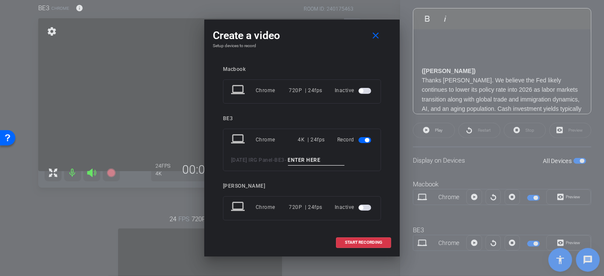
click at [328, 156] on input at bounding box center [316, 160] width 57 height 11
type input "Brian only 3"
click at [368, 243] on span "START RECORDING" at bounding box center [363, 243] width 37 height 4
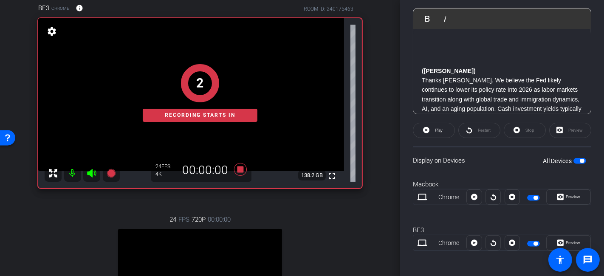
click at [329, 178] on div "2 Recording starts in" at bounding box center [200, 93] width 324 height 190
click at [328, 174] on div "1 Recording starts in" at bounding box center [200, 93] width 324 height 190
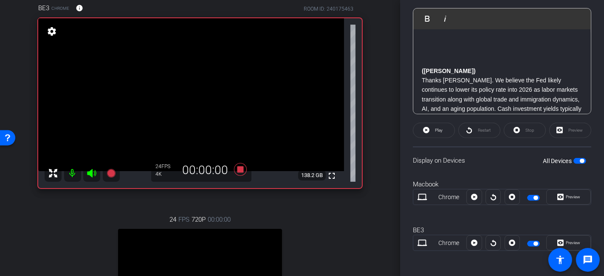
click at [328, 176] on mat-icon "fullscreen" at bounding box center [332, 176] width 10 height 10
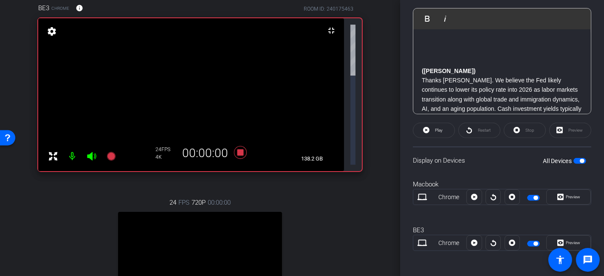
scroll to position [169, 0]
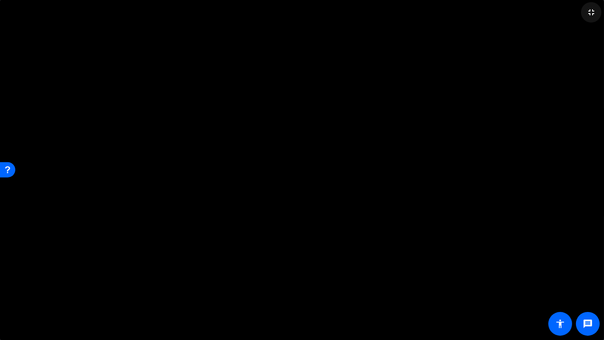
click at [589, 6] on span at bounding box center [592, 12] width 20 height 20
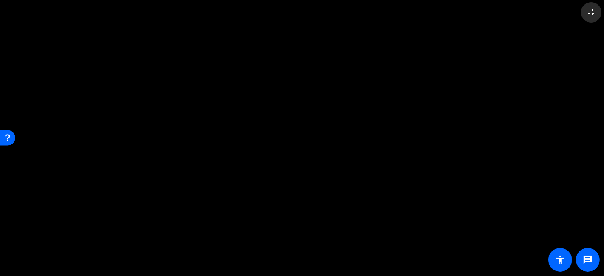
scroll to position [232, 0]
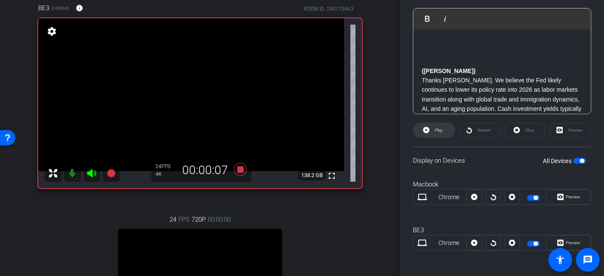
click at [443, 126] on span at bounding box center [434, 130] width 41 height 20
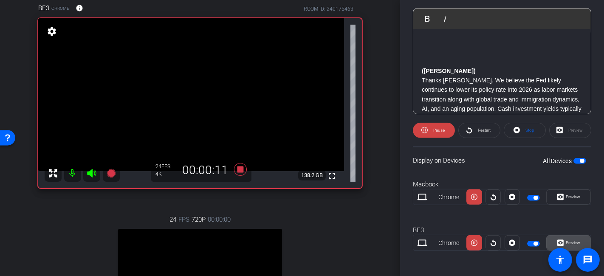
click at [572, 237] on span "Preview" at bounding box center [572, 243] width 17 height 12
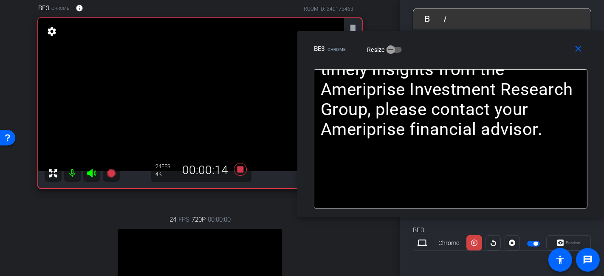
drag, startPoint x: 364, startPoint y: 69, endPoint x: 530, endPoint y: 55, distance: 166.4
click at [530, 55] on div "BE3 Chrome Resize" at bounding box center [454, 48] width 280 height 15
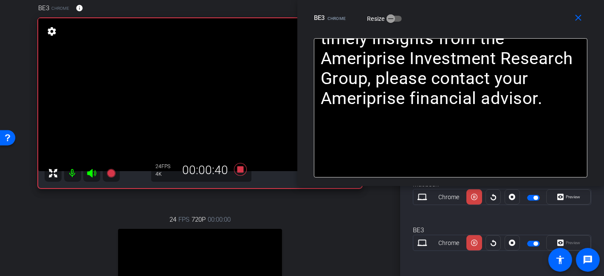
drag, startPoint x: 509, startPoint y: 48, endPoint x: 553, endPoint y: 12, distance: 56.5
click at [553, 12] on div "BE3 Chrome Resize" at bounding box center [454, 17] width 280 height 15
click at [577, 19] on mat-icon "close" at bounding box center [579, 18] width 11 height 11
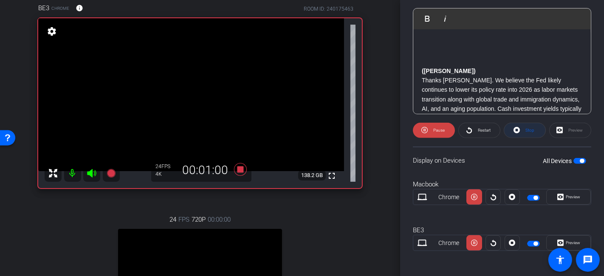
click at [514, 129] on icon at bounding box center [517, 130] width 6 height 11
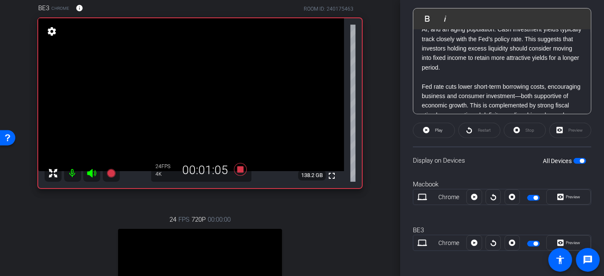
scroll to position [94, 0]
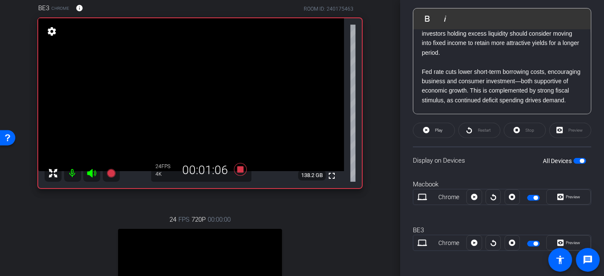
click at [468, 51] on p "Thanks Justin. We believe the Fed likely continues to lower its policy rate int…" at bounding box center [502, 19] width 161 height 76
click at [444, 130] on span at bounding box center [434, 130] width 41 height 20
click at [445, 132] on span at bounding box center [434, 130] width 42 height 20
click at [465, 54] on p "Thanks Justin. We believe the Fed likely continues to lower its policy rate int…" at bounding box center [502, 19] width 161 height 76
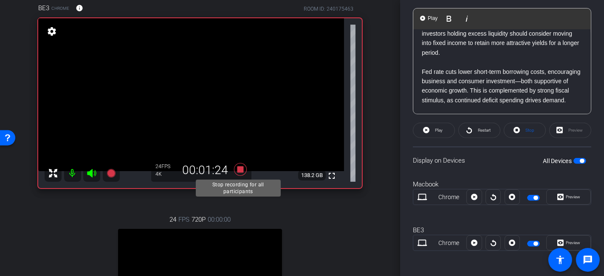
click at [241, 167] on icon at bounding box center [240, 169] width 13 height 13
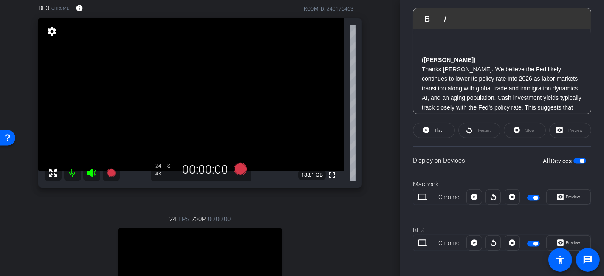
scroll to position [0, 0]
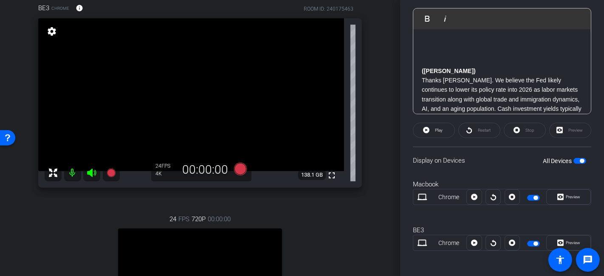
click at [233, 167] on icon at bounding box center [240, 169] width 20 height 15
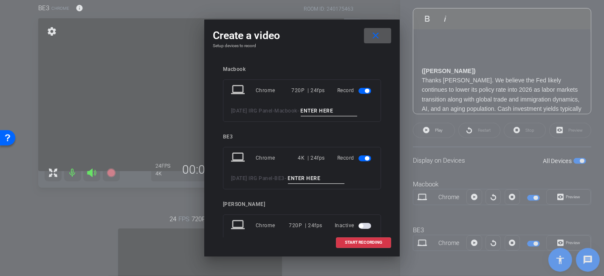
click at [359, 91] on span "button" at bounding box center [365, 91] width 13 height 6
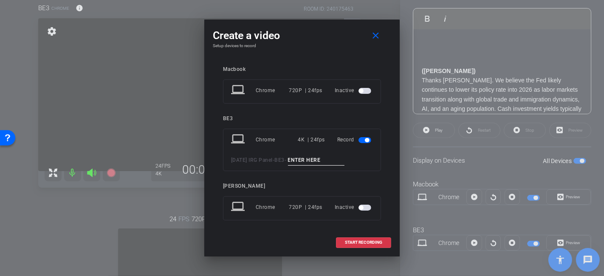
click at [323, 158] on input at bounding box center [316, 160] width 57 height 11
type input "brian only 4"
click at [373, 243] on span "START RECORDING" at bounding box center [363, 243] width 37 height 4
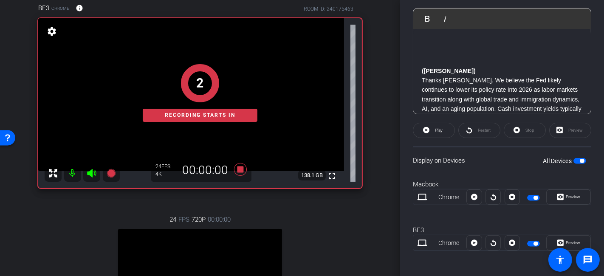
click at [424, 38] on p at bounding box center [502, 42] width 161 height 9
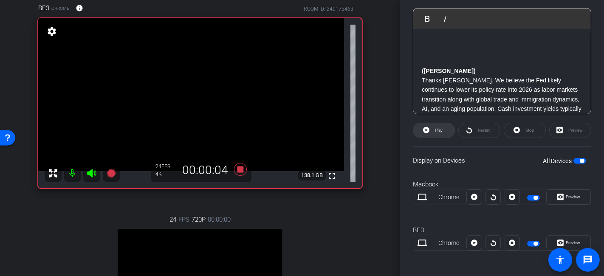
click at [445, 128] on span at bounding box center [434, 130] width 41 height 20
click at [566, 241] on span "Preview" at bounding box center [573, 243] width 14 height 5
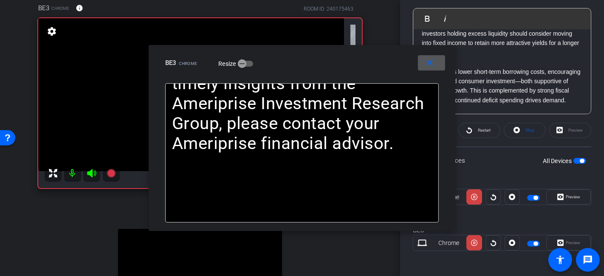
scroll to position [142, 0]
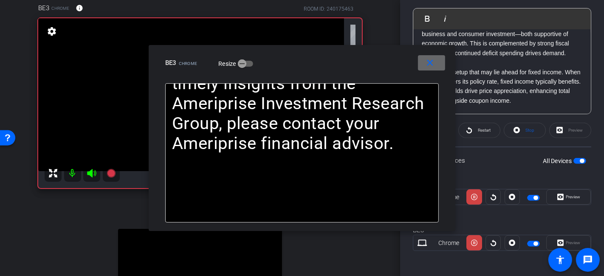
click at [439, 68] on span at bounding box center [431, 63] width 27 height 20
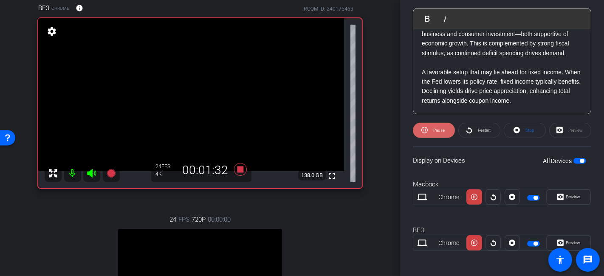
click at [445, 129] on span at bounding box center [434, 130] width 42 height 20
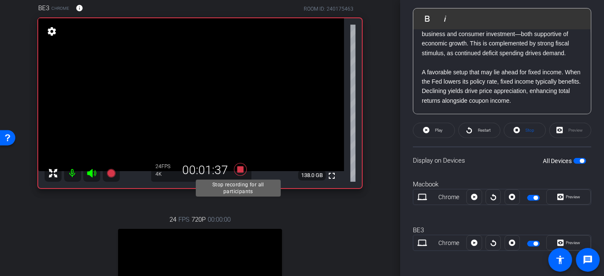
click at [241, 165] on icon at bounding box center [240, 169] width 20 height 15
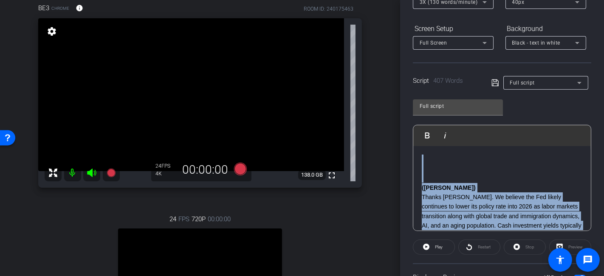
scroll to position [0, 0]
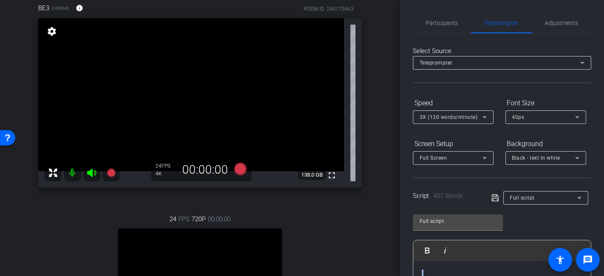
drag, startPoint x: 476, startPoint y: 70, endPoint x: 449, endPoint y: 80, distance: 28.7
click at [449, 80] on div "Select Source Teleprompter Speed 3X (130 words/minute) Font Size 40px Screen Se…" at bounding box center [502, 266] width 179 height 464
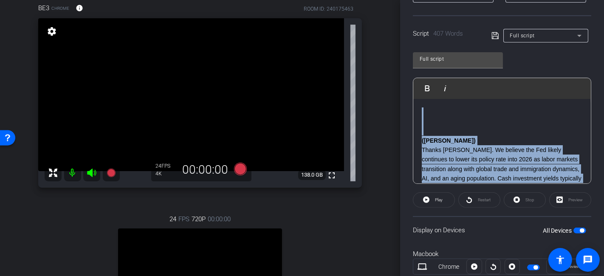
scroll to position [142, 0]
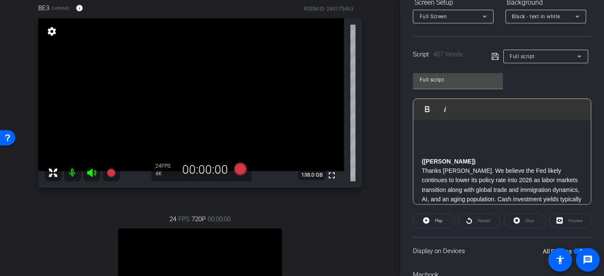
click at [509, 143] on p at bounding box center [502, 142] width 161 height 9
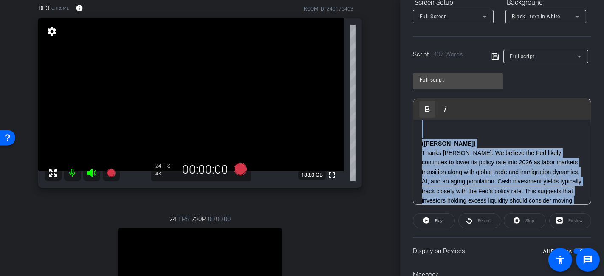
scroll to position [0, 0]
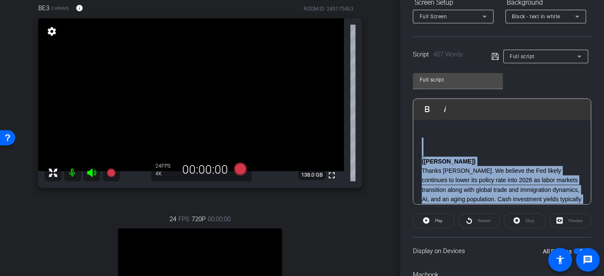
drag, startPoint x: 501, startPoint y: 152, endPoint x: 415, endPoint y: 142, distance: 86.1
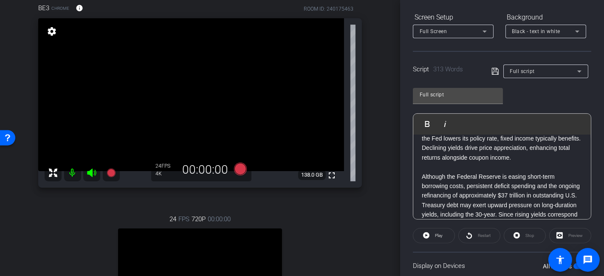
scroll to position [142, 0]
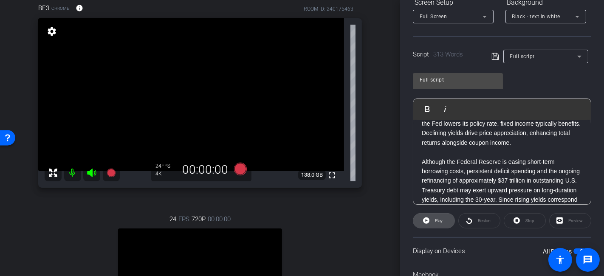
click at [443, 215] on span at bounding box center [434, 221] width 41 height 20
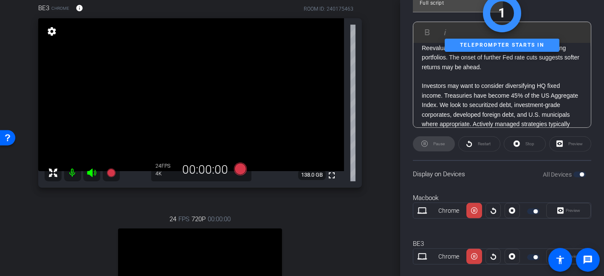
scroll to position [232, 0]
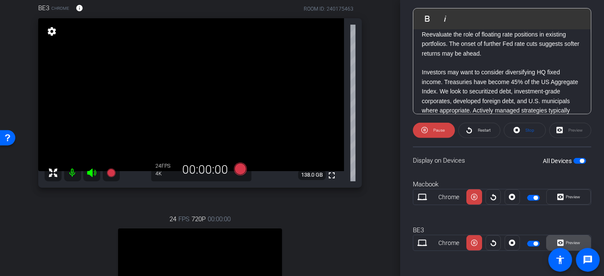
click at [577, 242] on span at bounding box center [569, 243] width 44 height 20
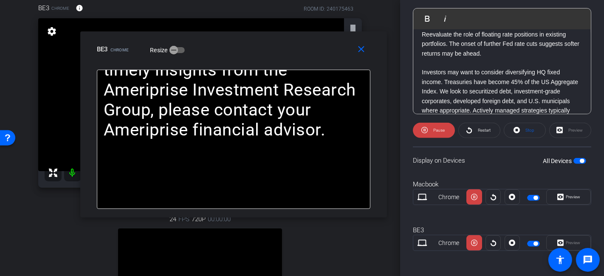
drag, startPoint x: 388, startPoint y: 68, endPoint x: 324, endPoint y: 54, distance: 65.7
click at [324, 54] on div "BE3 Chrome Resize" at bounding box center [237, 49] width 280 height 15
click at [428, 128] on span at bounding box center [434, 130] width 42 height 20
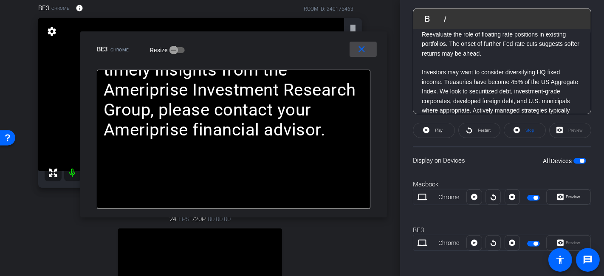
click at [355, 53] on span at bounding box center [363, 49] width 27 height 20
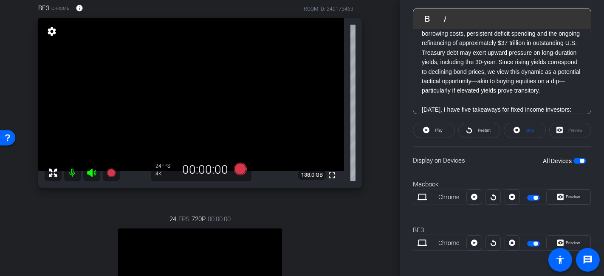
scroll to position [47, 0]
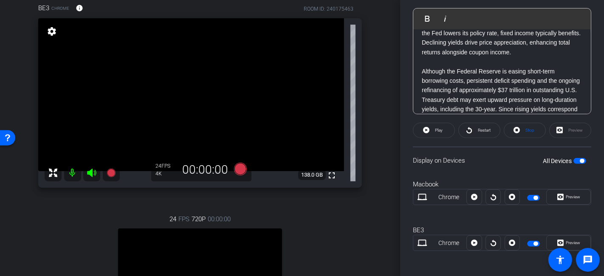
click at [462, 66] on p at bounding box center [502, 61] width 161 height 9
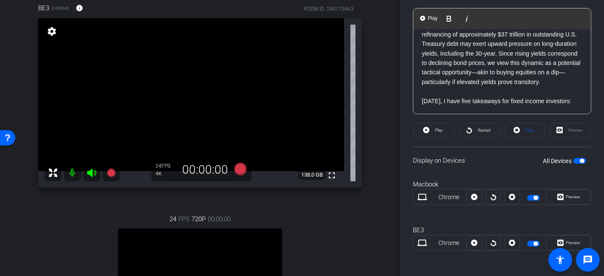
scroll to position [142, 0]
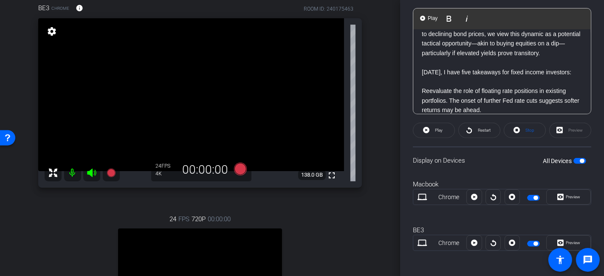
click at [470, 67] on p at bounding box center [502, 62] width 161 height 9
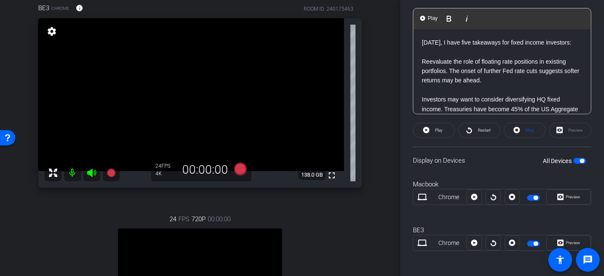
scroll to position [189, 0]
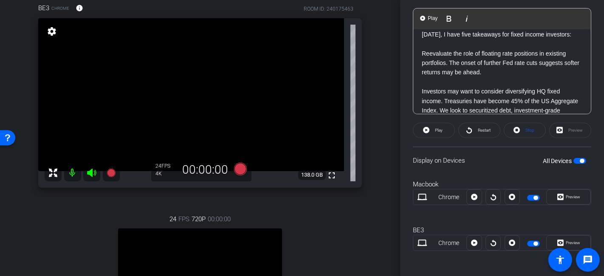
click at [477, 87] on p at bounding box center [502, 81] width 161 height 9
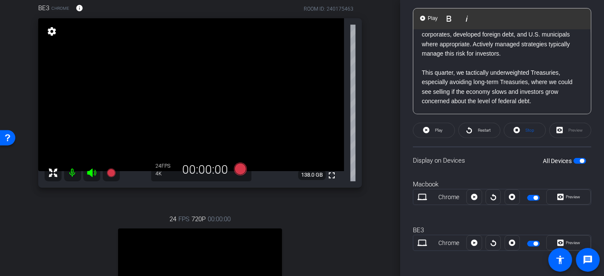
scroll to position [283, 0]
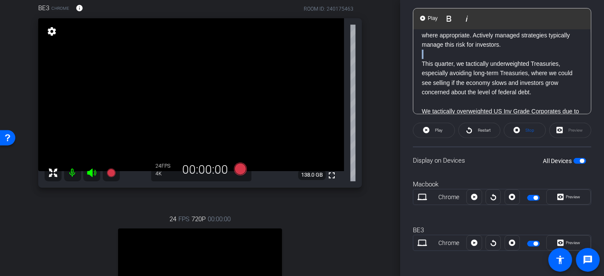
click at [468, 77] on div "A favorable setup that may lie ahead for fixed income. When the Fed lowers its …" at bounding box center [503, 49] width 178 height 607
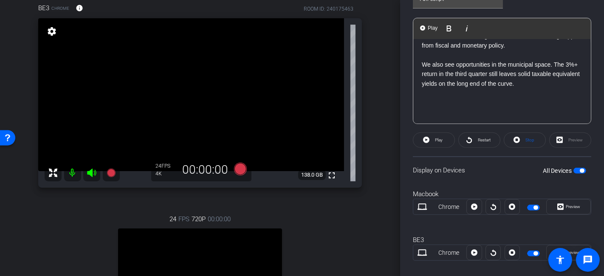
scroll to position [340, 0]
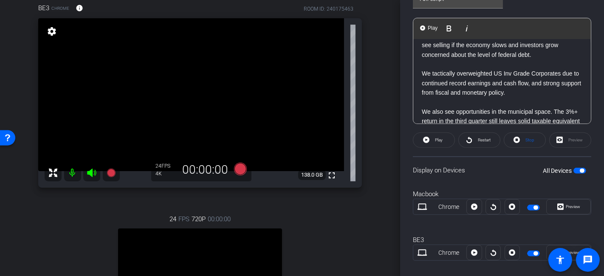
click at [536, 60] on p "This quarter, we tactically underweighted Treasuries, especially avoiding long-…" at bounding box center [502, 40] width 161 height 38
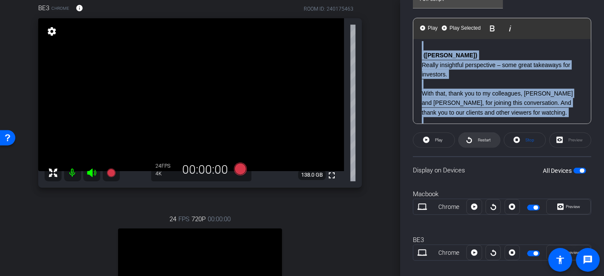
scroll to position [570, 0]
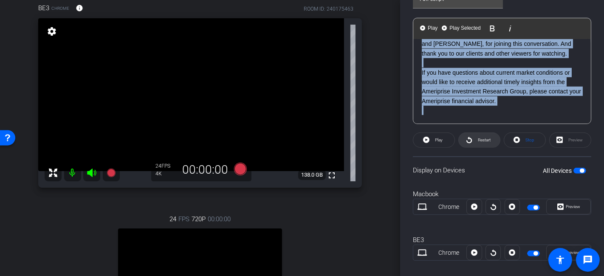
drag, startPoint x: 451, startPoint y: 73, endPoint x: 491, endPoint y: 144, distance: 82.3
click at [491, 144] on openreel-capture-teleprompter "Speed 3X (130 words/minute) Font Size 40px Screen Setup Full Screen Background …" at bounding box center [502, 75] width 179 height 402
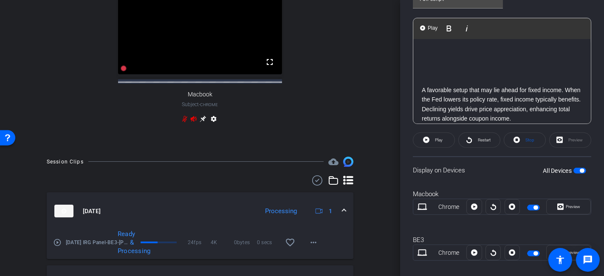
scroll to position [378, 0]
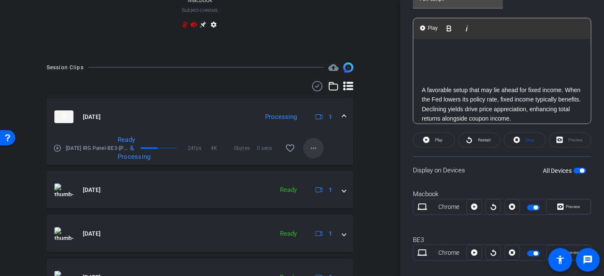
click at [314, 151] on mat-icon "more_horiz" at bounding box center [314, 148] width 10 height 10
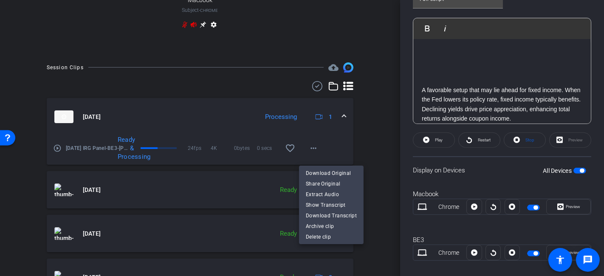
click at [353, 144] on div at bounding box center [302, 138] width 604 height 276
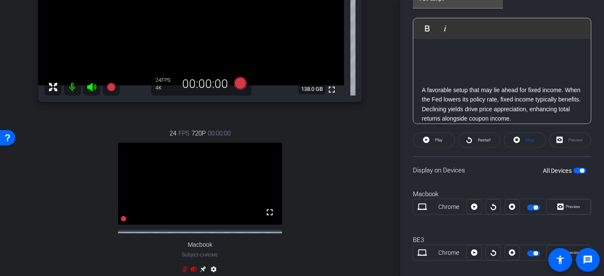
scroll to position [47, 0]
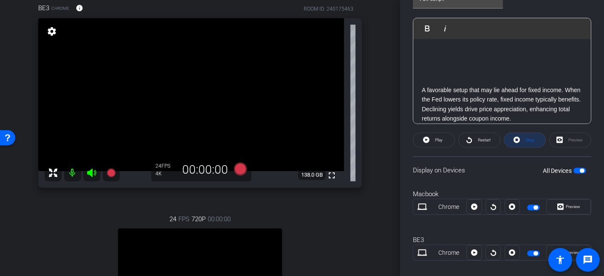
click at [511, 135] on span at bounding box center [525, 140] width 41 height 20
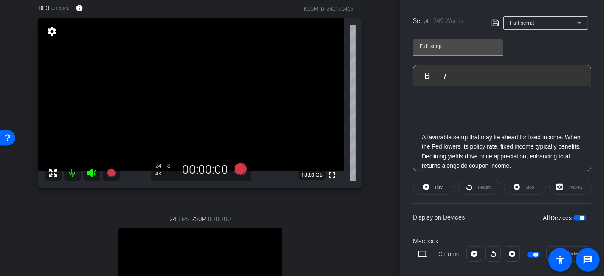
click at [238, 169] on icon at bounding box center [240, 169] width 13 height 13
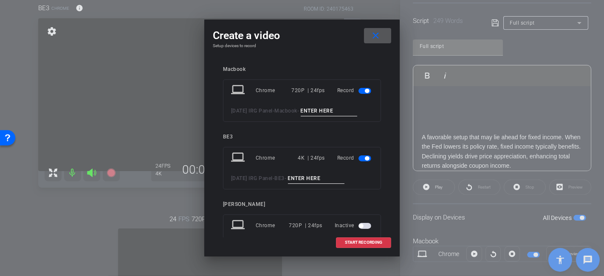
click at [364, 93] on span "button" at bounding box center [365, 91] width 13 height 6
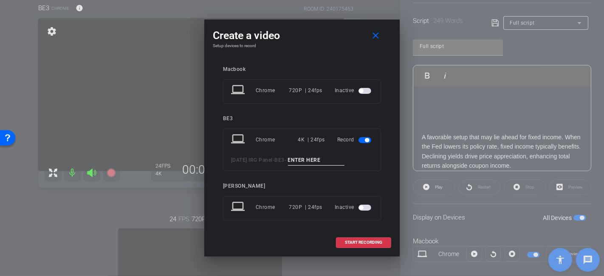
click at [335, 157] on input at bounding box center [316, 160] width 57 height 11
type input "Brian only 5"
click at [349, 244] on span "START RECORDING" at bounding box center [363, 243] width 37 height 4
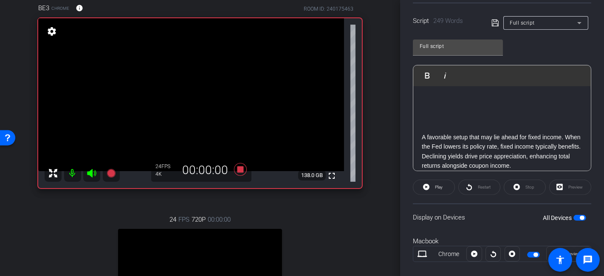
scroll to position [222, 0]
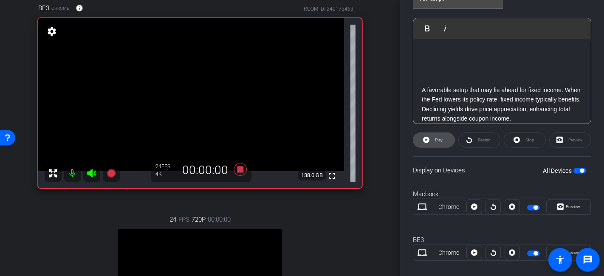
click at [439, 138] on span "Play" at bounding box center [439, 140] width 8 height 5
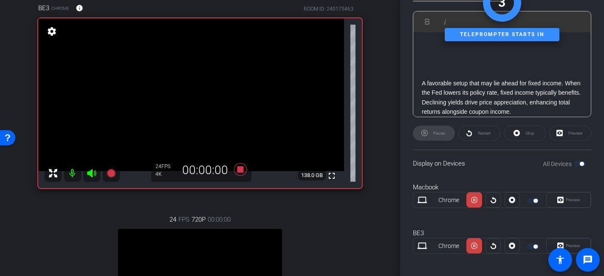
scroll to position [232, 0]
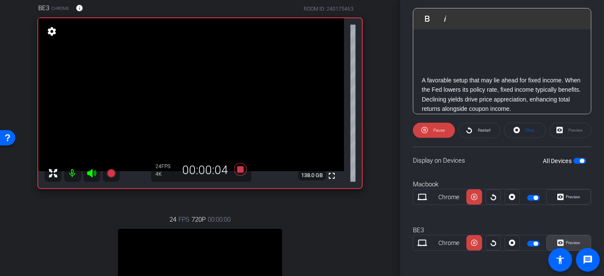
click at [566, 242] on span "Preview" at bounding box center [573, 243] width 14 height 5
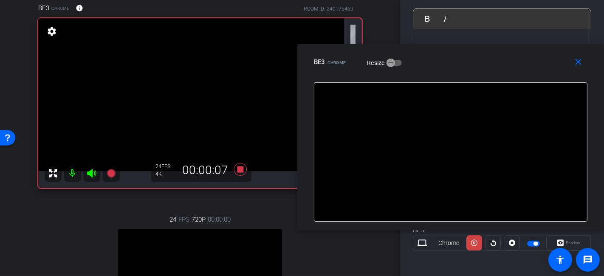
drag, startPoint x: 366, startPoint y: 62, endPoint x: 529, endPoint y: 62, distance: 163.2
click at [529, 62] on div "BE3 Chrome Resize" at bounding box center [454, 61] width 280 height 15
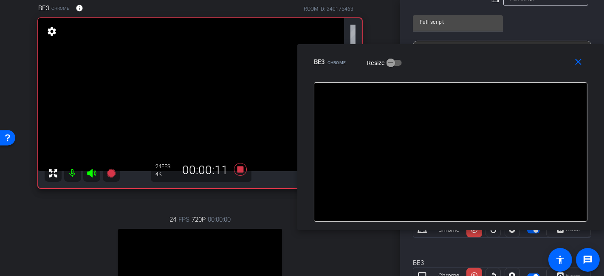
scroll to position [185, 0]
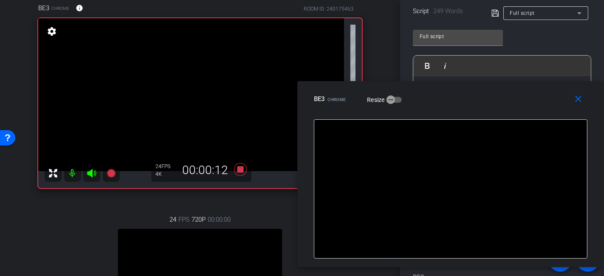
drag, startPoint x: 519, startPoint y: 72, endPoint x: 521, endPoint y: 110, distance: 37.5
click at [521, 107] on div "BE3 Chrome Resize" at bounding box center [454, 98] width 280 height 15
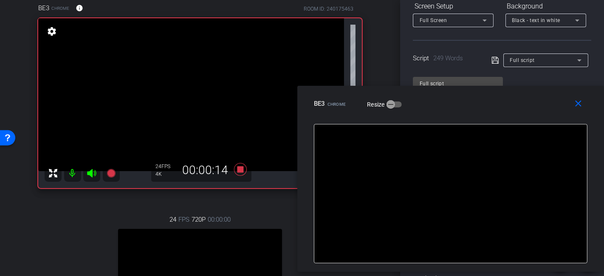
scroll to position [91, 0]
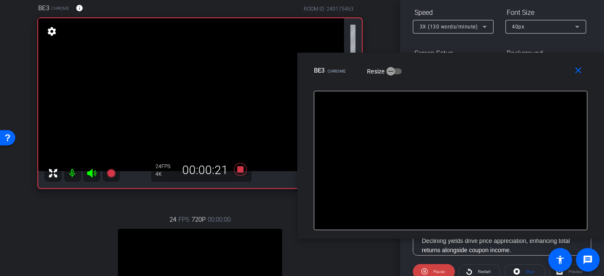
drag, startPoint x: 497, startPoint y: 102, endPoint x: 501, endPoint y: 69, distance: 33.4
click at [501, 69] on div "BE3 Chrome Resize" at bounding box center [454, 70] width 280 height 15
click at [243, 165] on icon at bounding box center [240, 169] width 20 height 15
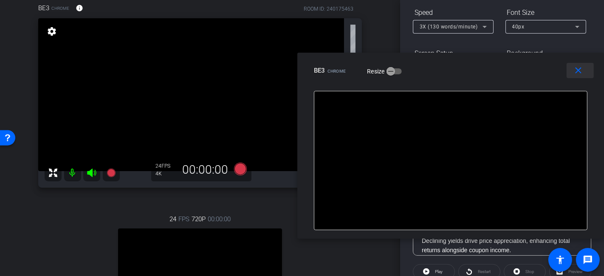
click at [579, 73] on mat-icon "close" at bounding box center [579, 70] width 11 height 11
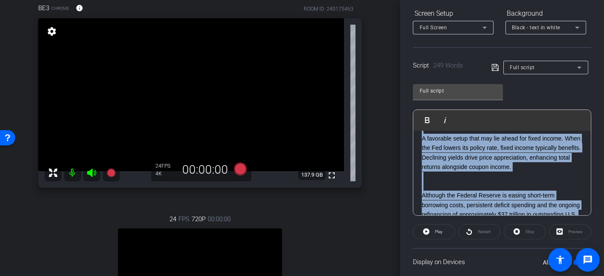
scroll to position [0, 0]
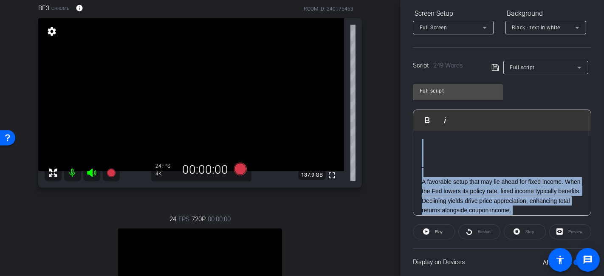
drag, startPoint x: 482, startPoint y: 181, endPoint x: 420, endPoint y: 129, distance: 80.2
click at [420, 129] on div "Play Play from this location Play Selected Play and display the selected text o…" at bounding box center [502, 163] width 179 height 106
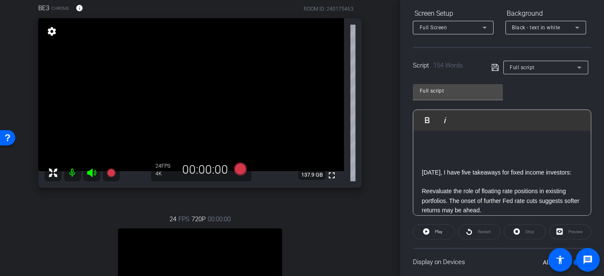
click at [523, 227] on div "Stop" at bounding box center [525, 231] width 42 height 15
click at [477, 172] on p "Today, I have five takeaways for fixed income investors:" at bounding box center [502, 172] width 161 height 9
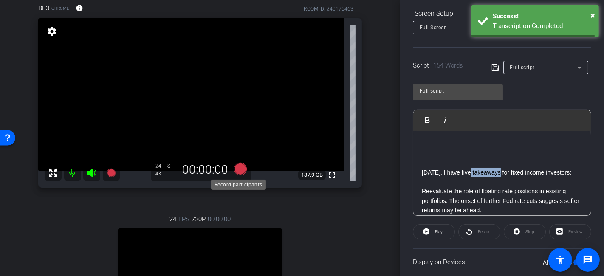
click at [241, 167] on icon at bounding box center [240, 169] width 13 height 13
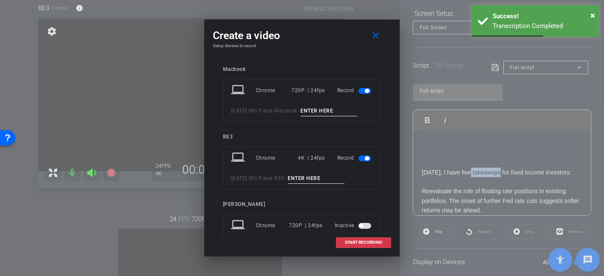
click at [359, 92] on span "button" at bounding box center [365, 91] width 13 height 6
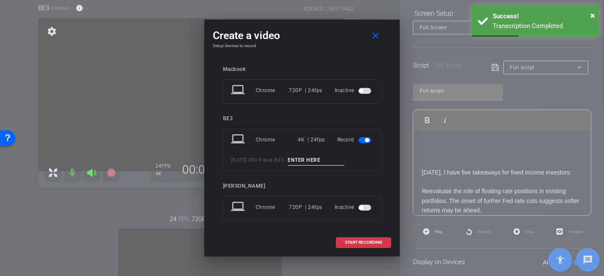
click at [328, 159] on input at bounding box center [316, 160] width 57 height 11
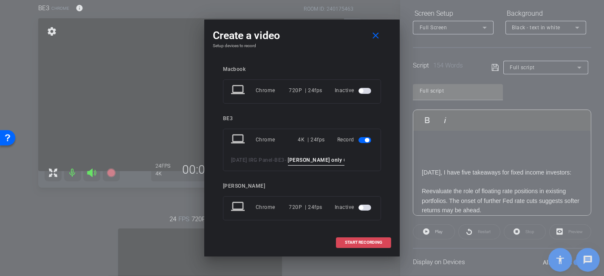
type input "Brian only 6"
click at [355, 238] on span at bounding box center [364, 243] width 54 height 20
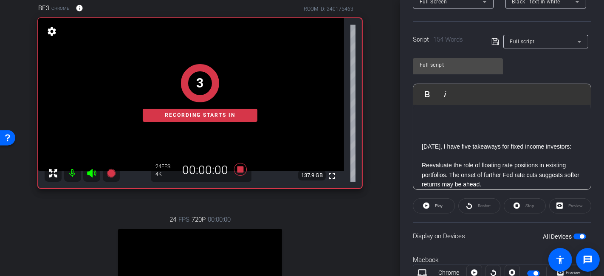
scroll to position [178, 0]
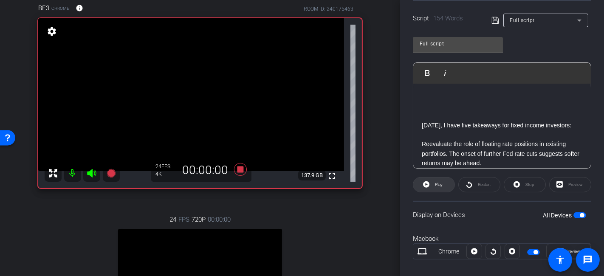
click at [440, 185] on span "Play" at bounding box center [439, 184] width 8 height 5
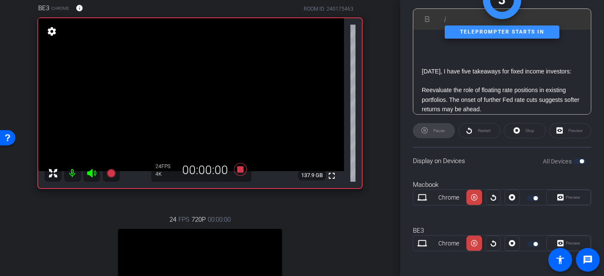
scroll to position [232, 0]
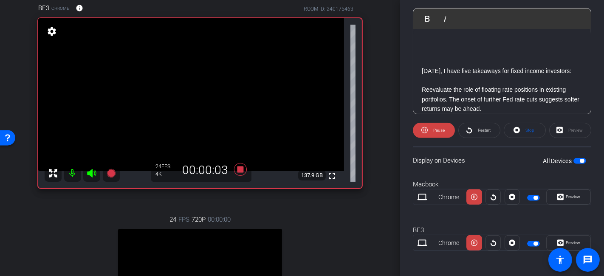
click at [566, 238] on span "Preview" at bounding box center [572, 243] width 17 height 12
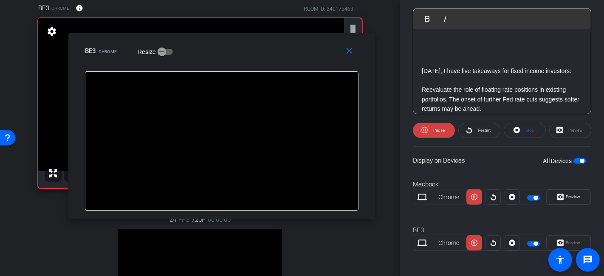
drag, startPoint x: 377, startPoint y: 64, endPoint x: 297, endPoint y: 52, distance: 81.6
click at [297, 52] on div "BE3 Chrome Resize" at bounding box center [225, 50] width 280 height 15
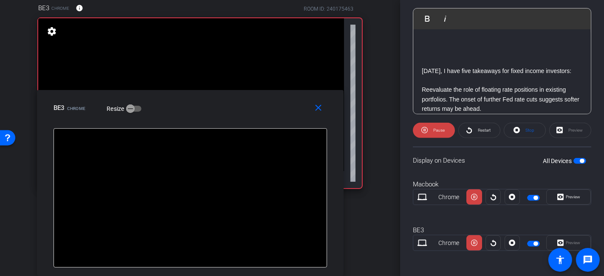
drag, startPoint x: 297, startPoint y: 52, endPoint x: 265, endPoint y: 123, distance: 77.8
click at [265, 123] on div "close BE3 Chrome Resize" at bounding box center [190, 109] width 307 height 38
click at [427, 132] on span at bounding box center [434, 130] width 42 height 20
click at [427, 132] on icon at bounding box center [426, 130] width 6 height 6
click at [325, 106] on span at bounding box center [319, 108] width 27 height 20
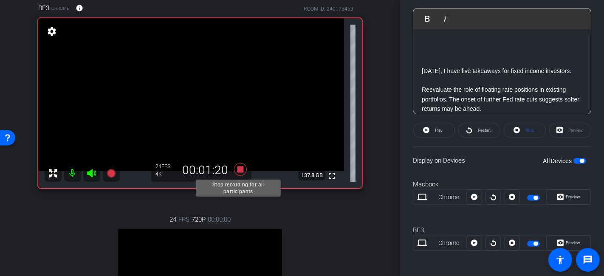
click at [239, 170] on icon at bounding box center [240, 169] width 13 height 13
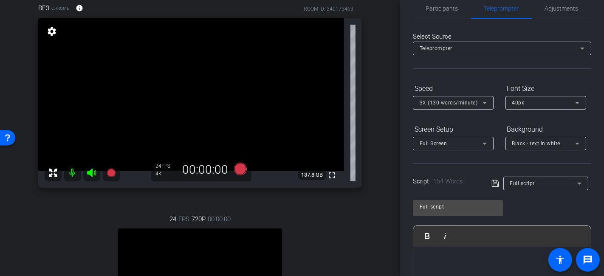
scroll to position [0, 0]
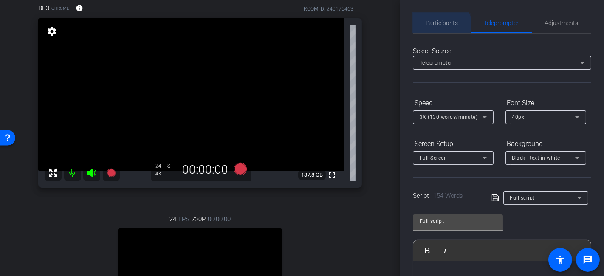
click at [440, 28] on span "Participants" at bounding box center [442, 23] width 32 height 20
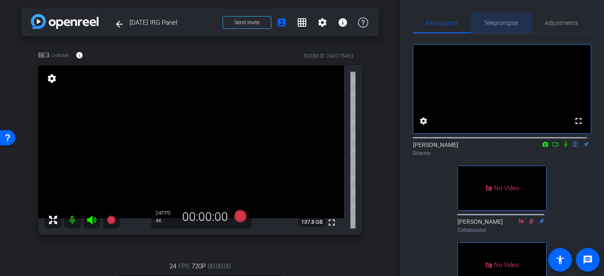
click at [499, 20] on span "Teleprompter" at bounding box center [502, 23] width 35 height 6
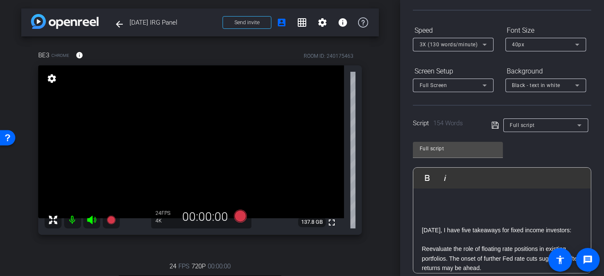
scroll to position [94, 0]
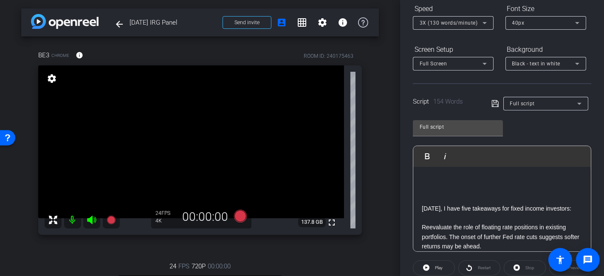
click at [505, 185] on p at bounding box center [502, 189] width 161 height 9
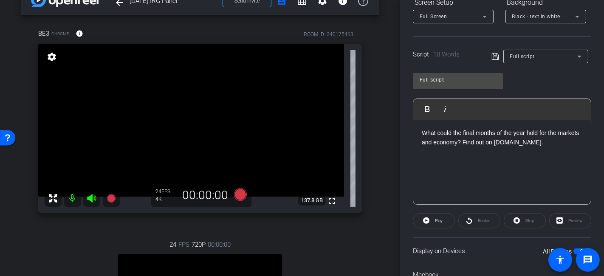
scroll to position [0, 0]
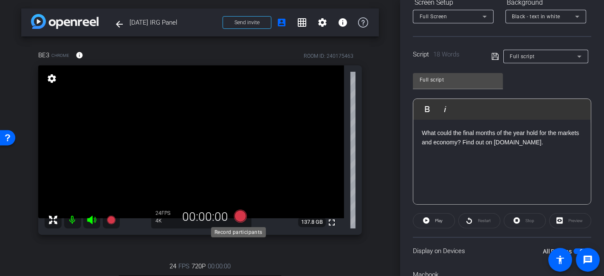
click at [238, 213] on icon at bounding box center [240, 216] width 13 height 13
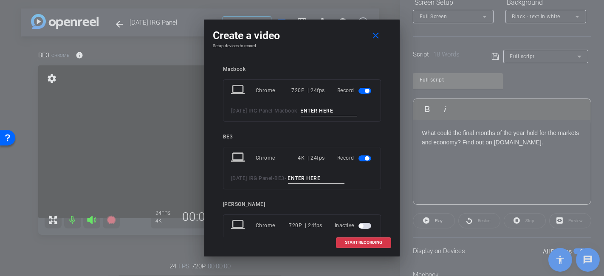
click at [360, 93] on span "button" at bounding box center [365, 91] width 13 height 6
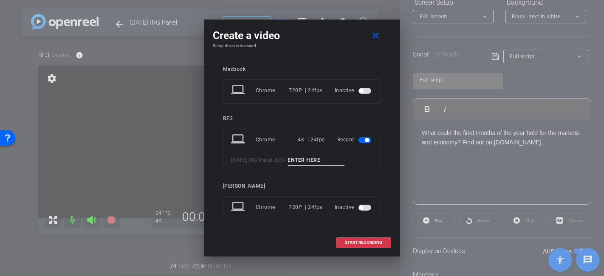
click at [334, 153] on div "laptop Chrome 4K | 24fps Record 2025 Oct IRG Panel - BE3 -" at bounding box center [302, 150] width 158 height 43
click at [330, 159] on input at bounding box center [316, 160] width 57 height 11
type input "Teaser 1"
click at [375, 242] on span "START RECORDING" at bounding box center [363, 243] width 37 height 4
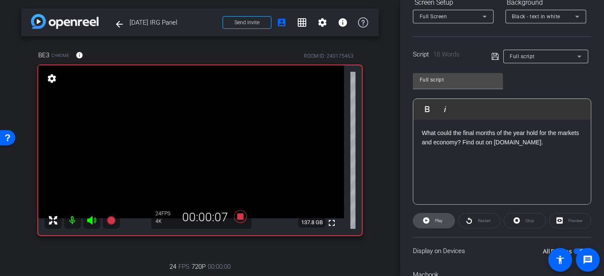
click at [447, 216] on span at bounding box center [434, 221] width 41 height 20
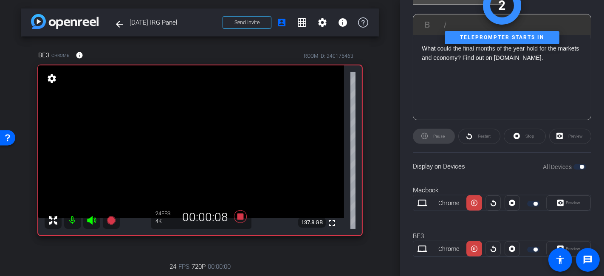
scroll to position [232, 0]
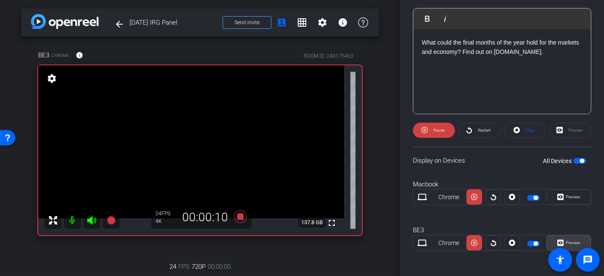
click at [574, 243] on span "Preview" at bounding box center [573, 243] width 14 height 5
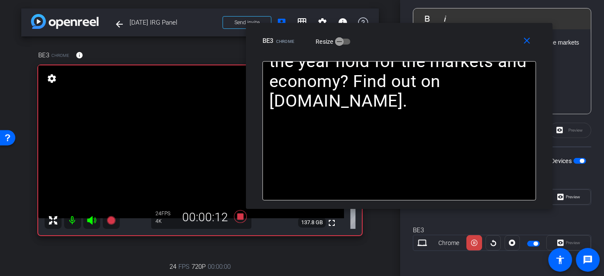
drag, startPoint x: 355, startPoint y: 70, endPoint x: 449, endPoint y: 41, distance: 99.1
click at [448, 40] on div "BE3 Chrome Resize" at bounding box center [403, 40] width 280 height 15
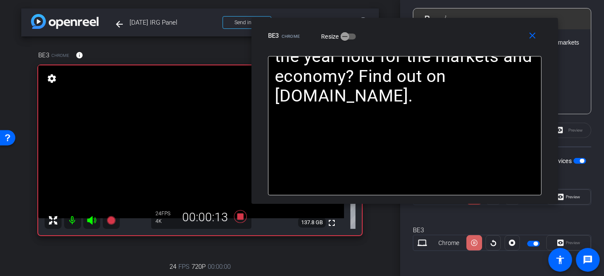
click at [477, 238] on span at bounding box center [474, 243] width 15 height 20
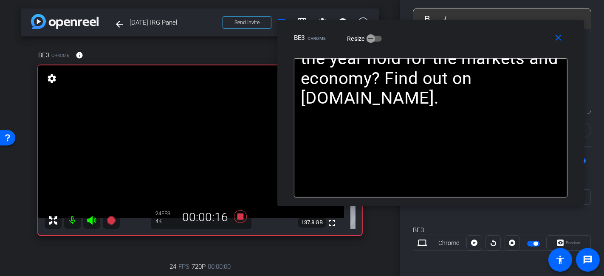
drag, startPoint x: 420, startPoint y: 44, endPoint x: 446, endPoint y: 46, distance: 26.0
click at [446, 46] on div "close BE3 Chrome Resize" at bounding box center [431, 39] width 307 height 38
click at [564, 35] on mat-icon "close" at bounding box center [559, 38] width 11 height 11
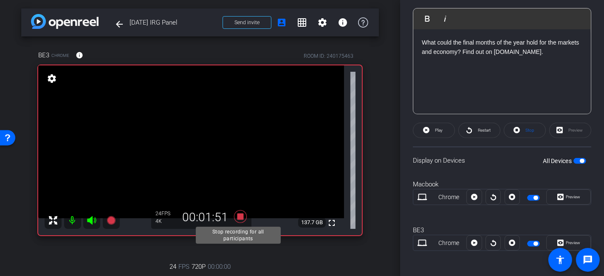
click at [241, 215] on icon at bounding box center [240, 216] width 13 height 13
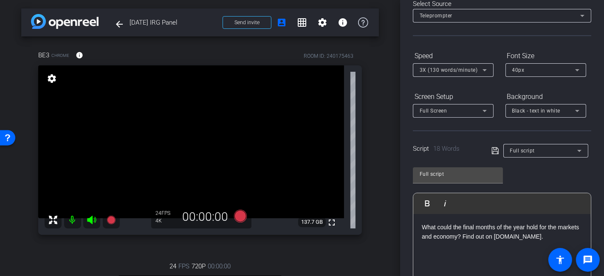
scroll to position [0, 0]
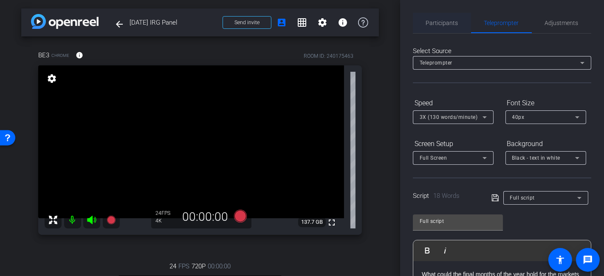
click at [450, 26] on span "Participants" at bounding box center [442, 23] width 32 height 20
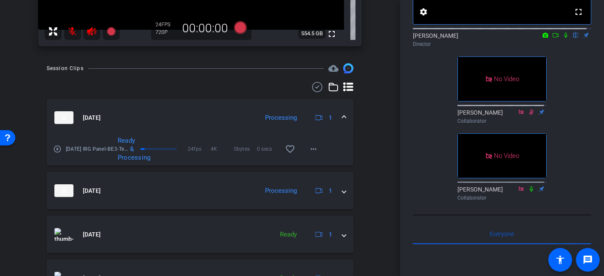
scroll to position [94, 0]
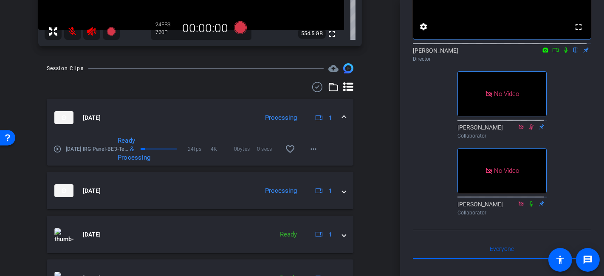
click at [530, 130] on icon at bounding box center [532, 127] width 5 height 6
click at [528, 130] on icon at bounding box center [531, 127] width 7 height 6
click at [530, 130] on icon at bounding box center [532, 127] width 5 height 6
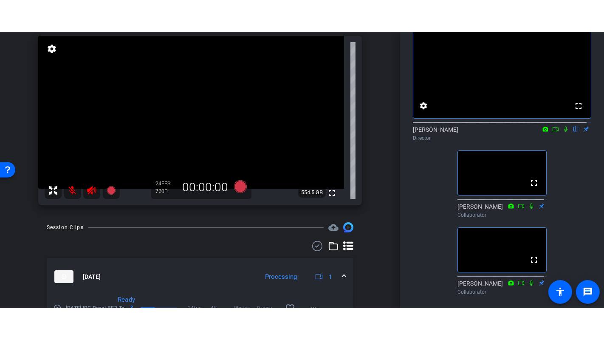
scroll to position [47, 0]
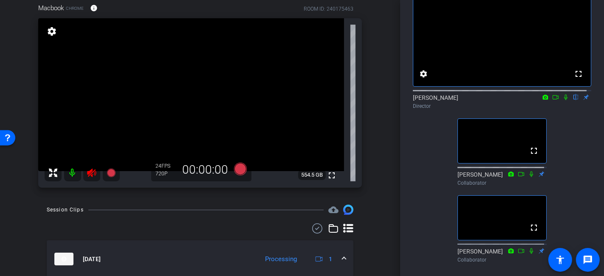
click at [94, 168] on icon at bounding box center [92, 173] width 10 height 10
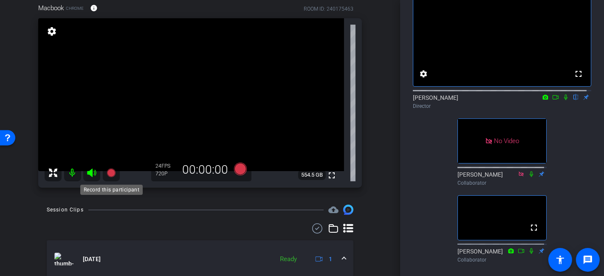
click at [84, 176] on mat-icon at bounding box center [91, 173] width 17 height 17
click at [574, 79] on mat-icon "fullscreen" at bounding box center [579, 74] width 10 height 10
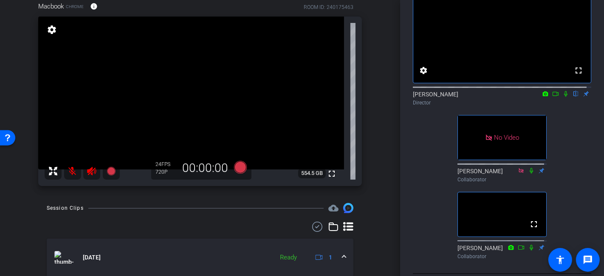
scroll to position [0, 0]
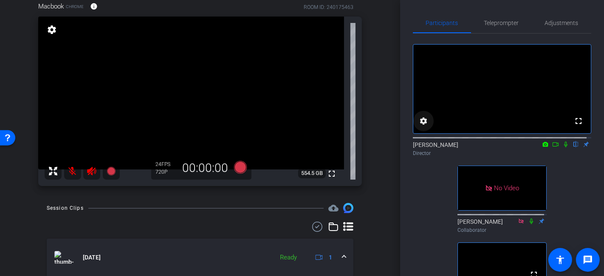
click at [426, 126] on mat-icon "settings" at bounding box center [424, 121] width 10 height 10
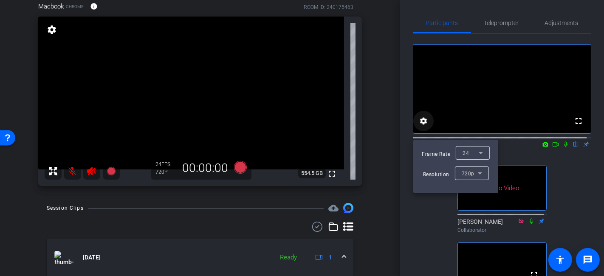
click at [426, 132] on div at bounding box center [302, 138] width 604 height 276
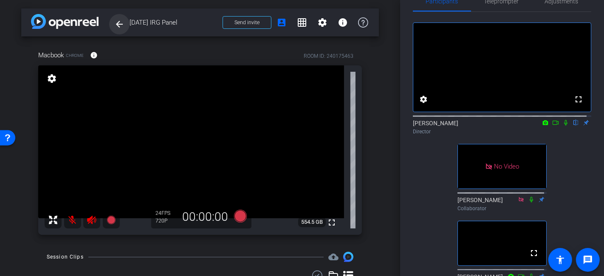
click at [121, 20] on mat-icon "arrow_back" at bounding box center [119, 24] width 10 height 10
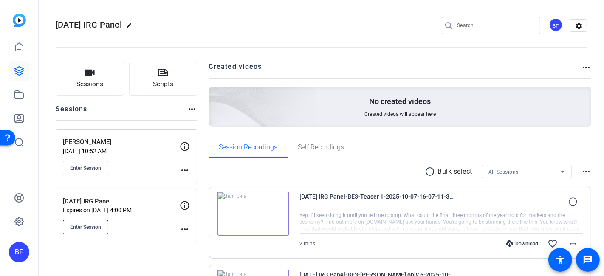
click at [78, 224] on span "Enter Session" at bounding box center [85, 227] width 31 height 7
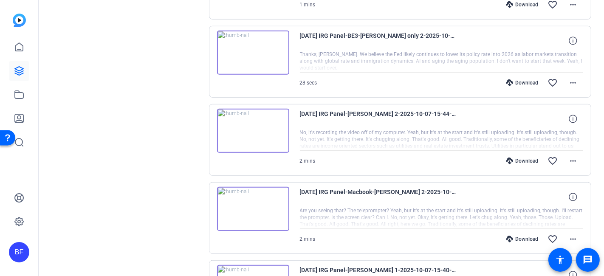
scroll to position [567, 0]
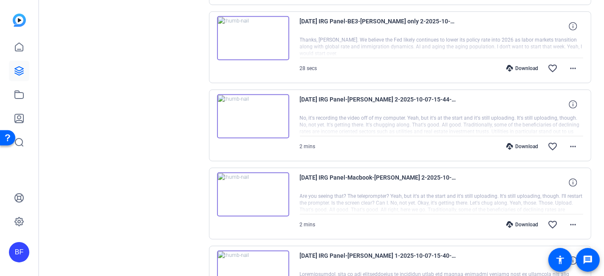
click at [267, 188] on img at bounding box center [253, 195] width 72 height 44
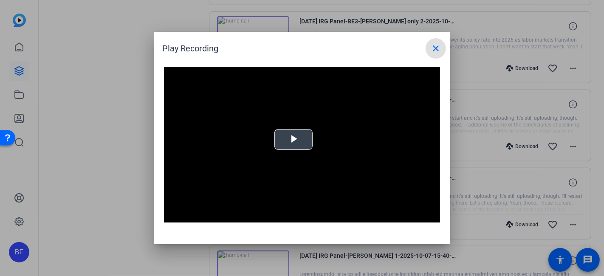
click at [294, 140] on span "Video Player" at bounding box center [294, 140] width 0 height 0
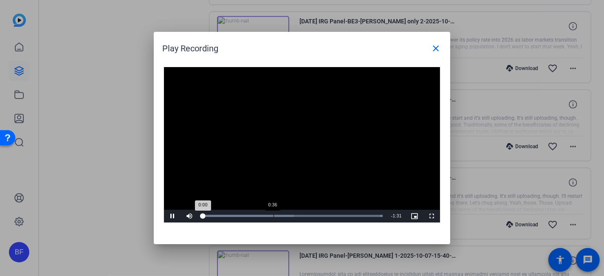
click at [273, 214] on div "Loaded : 100.00% 0:36 0:00" at bounding box center [292, 216] width 189 height 13
click at [325, 216] on div "Loaded : 100.00% 1:02 0:37" at bounding box center [292, 216] width 181 height 2
click at [437, 49] on mat-icon "close" at bounding box center [436, 48] width 10 height 10
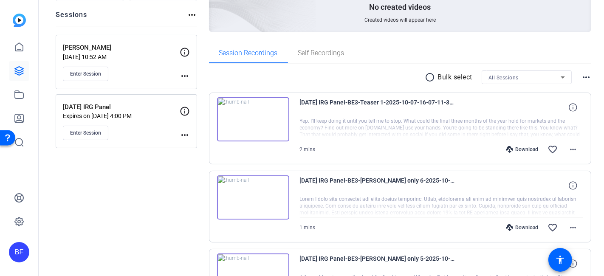
scroll to position [94, 0]
click at [96, 77] on button "Enter Session" at bounding box center [85, 74] width 45 height 14
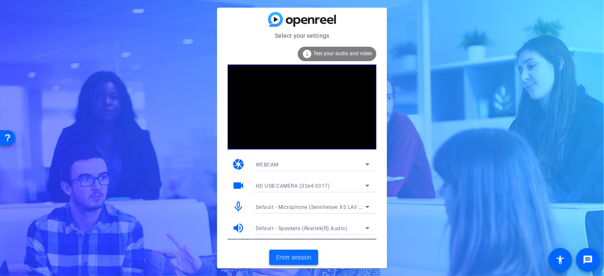
click at [303, 258] on span "Enter session" at bounding box center [293, 257] width 35 height 9
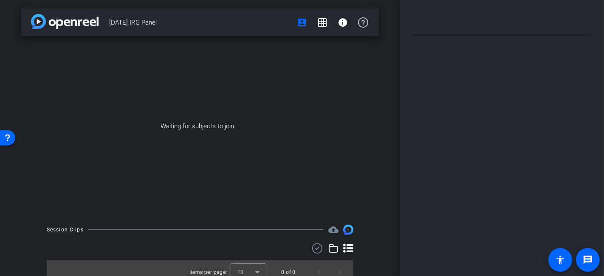
type input "Full script"
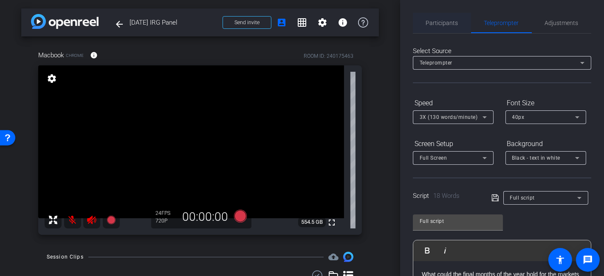
click at [452, 23] on span "Participants" at bounding box center [442, 23] width 32 height 6
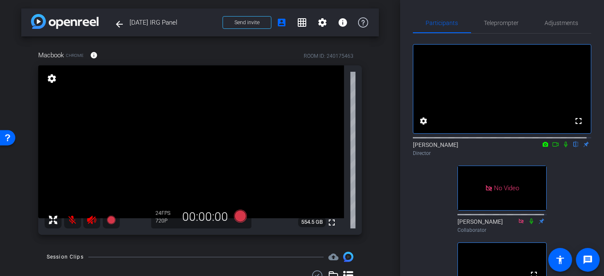
click at [444, 49] on video at bounding box center [503, 89] width 178 height 89
click at [579, 131] on span at bounding box center [579, 121] width 20 height 20
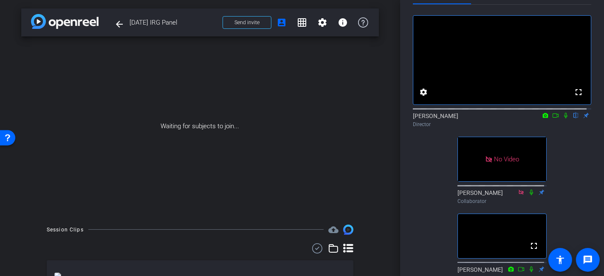
scroll to position [28, 0]
click at [131, 26] on span "2025 Oct IRG Panel" at bounding box center [174, 22] width 88 height 17
click at [122, 22] on mat-icon "arrow_back" at bounding box center [119, 24] width 10 height 10
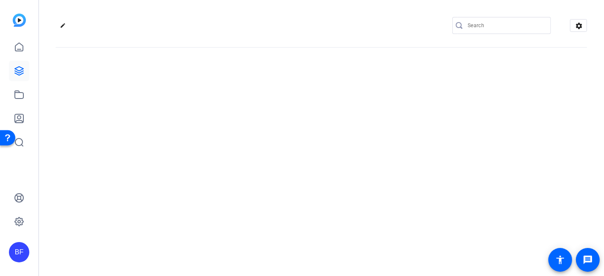
click at [124, 16] on div "edit settings" at bounding box center [322, 26] width 532 height 64
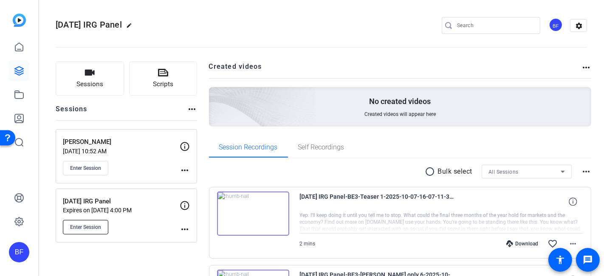
click at [91, 224] on span "Enter Session" at bounding box center [85, 227] width 31 height 7
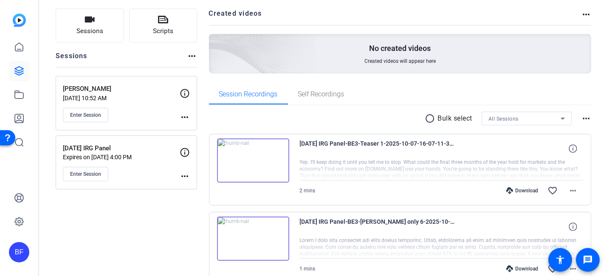
scroll to position [52, 0]
click at [573, 190] on mat-icon "more_horiz" at bounding box center [573, 192] width 10 height 10
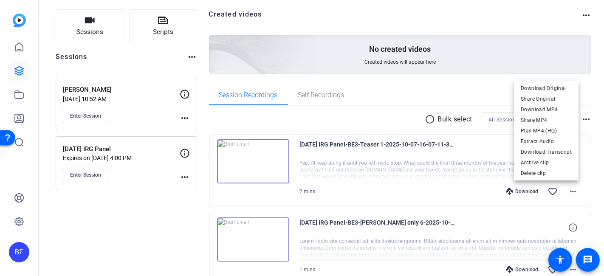
click at [593, 150] on div at bounding box center [302, 138] width 604 height 276
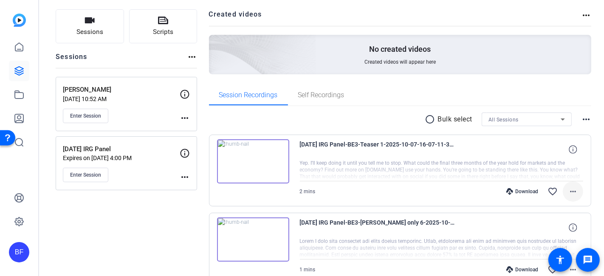
click at [573, 187] on mat-icon "more_horiz" at bounding box center [573, 192] width 10 height 10
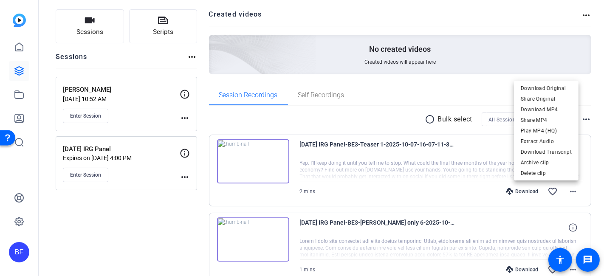
click at [570, 191] on div at bounding box center [302, 138] width 604 height 276
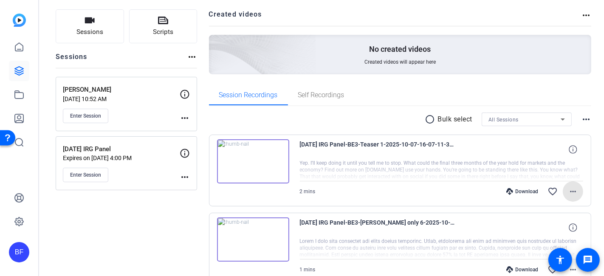
click at [570, 191] on mat-icon "more_horiz" at bounding box center [573, 192] width 10 height 10
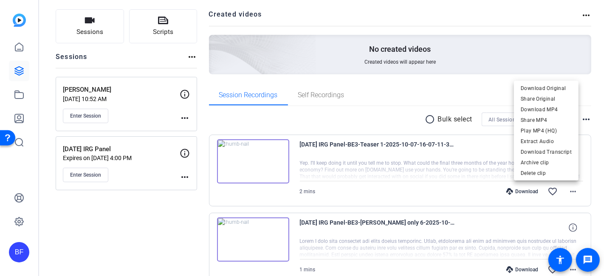
click at [593, 181] on div at bounding box center [302, 138] width 604 height 276
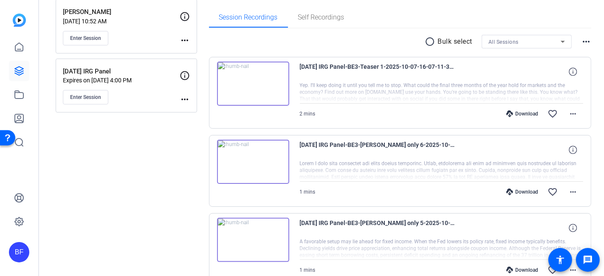
scroll to position [131, 0]
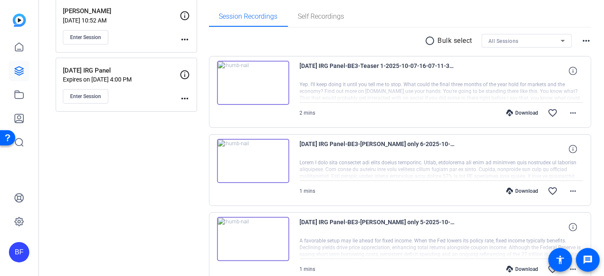
click at [585, 42] on mat-icon "more_horiz" at bounding box center [587, 41] width 10 height 10
click at [585, 42] on div at bounding box center [302, 138] width 604 height 276
click at [438, 39] on p "Bulk select" at bounding box center [455, 41] width 35 height 10
click at [430, 41] on mat-icon "radio_button_unchecked" at bounding box center [432, 41] width 13 height 10
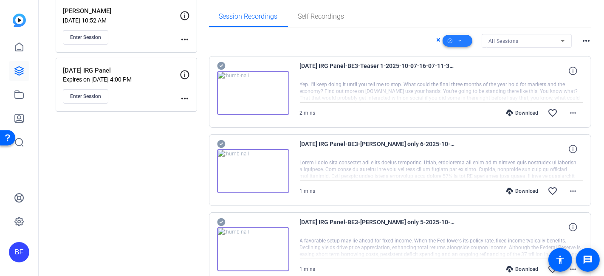
click at [458, 44] on icon at bounding box center [460, 41] width 4 height 11
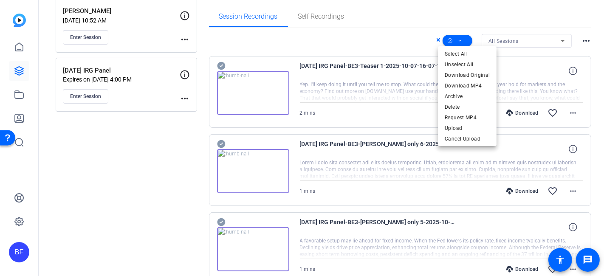
drag, startPoint x: 378, startPoint y: 33, endPoint x: 339, endPoint y: 45, distance: 41.3
click at [339, 45] on div at bounding box center [302, 138] width 604 height 276
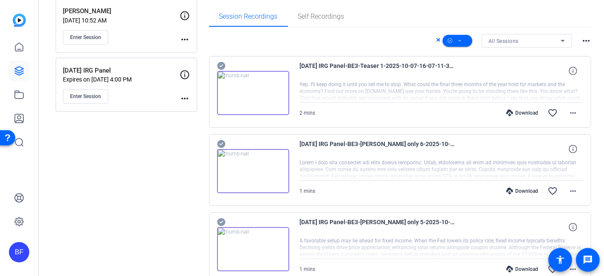
click at [437, 42] on icon at bounding box center [439, 40] width 4 height 10
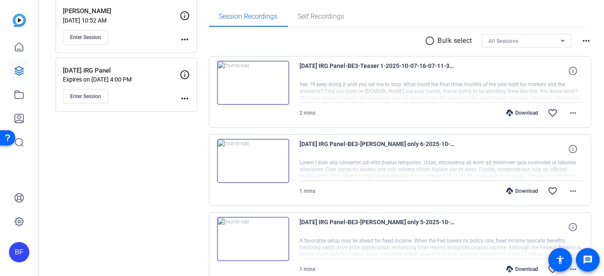
scroll to position [199, 0]
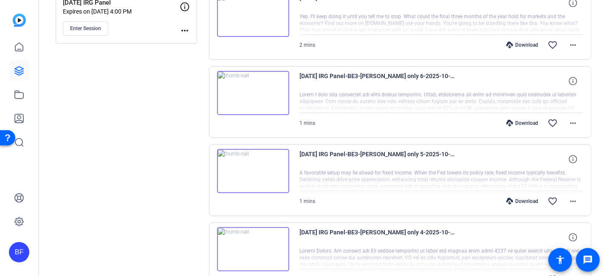
drag, startPoint x: 132, startPoint y: 186, endPoint x: 152, endPoint y: 285, distance: 101.0
click at [152, 276] on html "Accessibility Screen-Reader Guide, Feedback, and Issue Reporting | New window B…" at bounding box center [302, 138] width 604 height 276
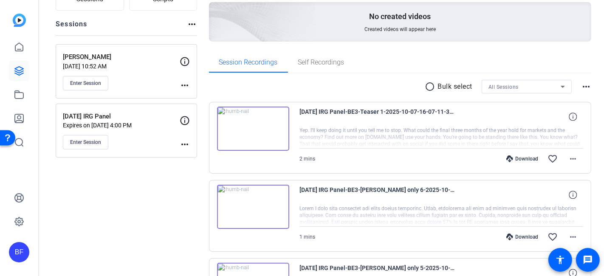
scroll to position [57, 0]
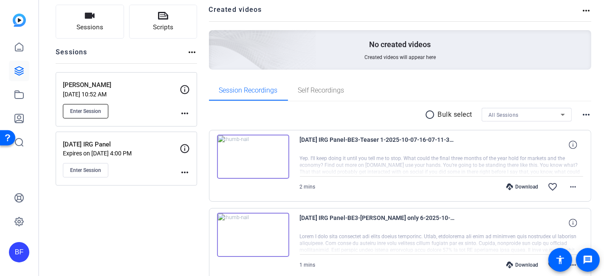
click at [74, 104] on button "Enter Session" at bounding box center [85, 111] width 45 height 14
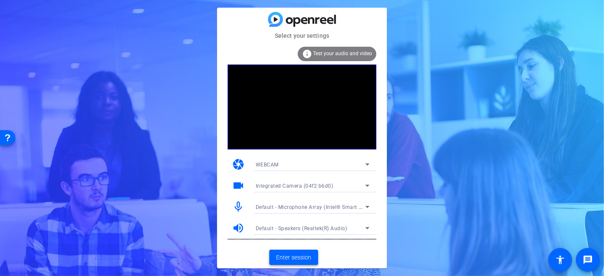
click at [295, 254] on span "Enter session" at bounding box center [293, 257] width 35 height 9
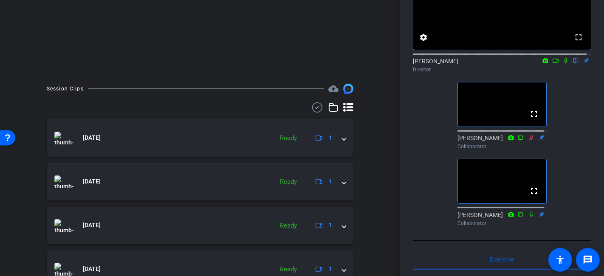
scroll to position [63, 0]
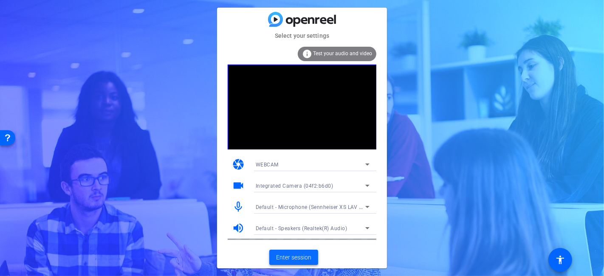
click at [299, 256] on span "Enter session" at bounding box center [293, 257] width 35 height 9
